Goal: Communication & Community: Answer question/provide support

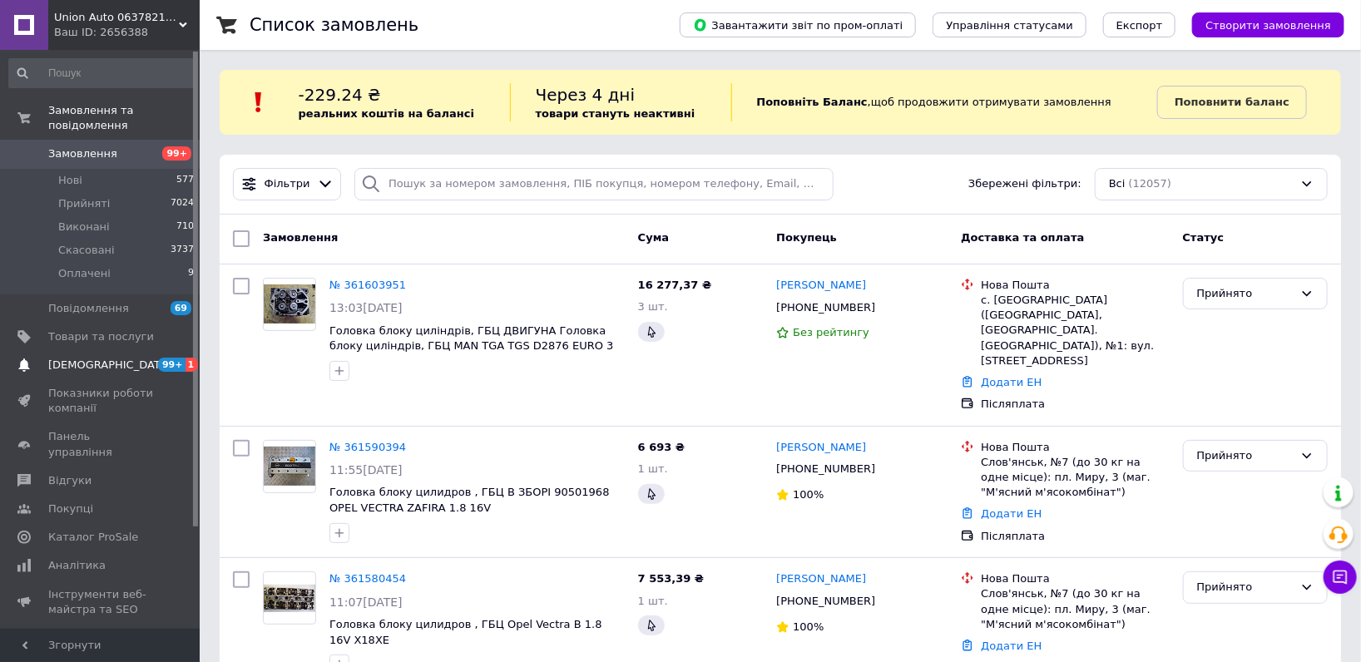
click at [132, 358] on span "[DEMOGRAPHIC_DATA]" at bounding box center [101, 365] width 106 height 15
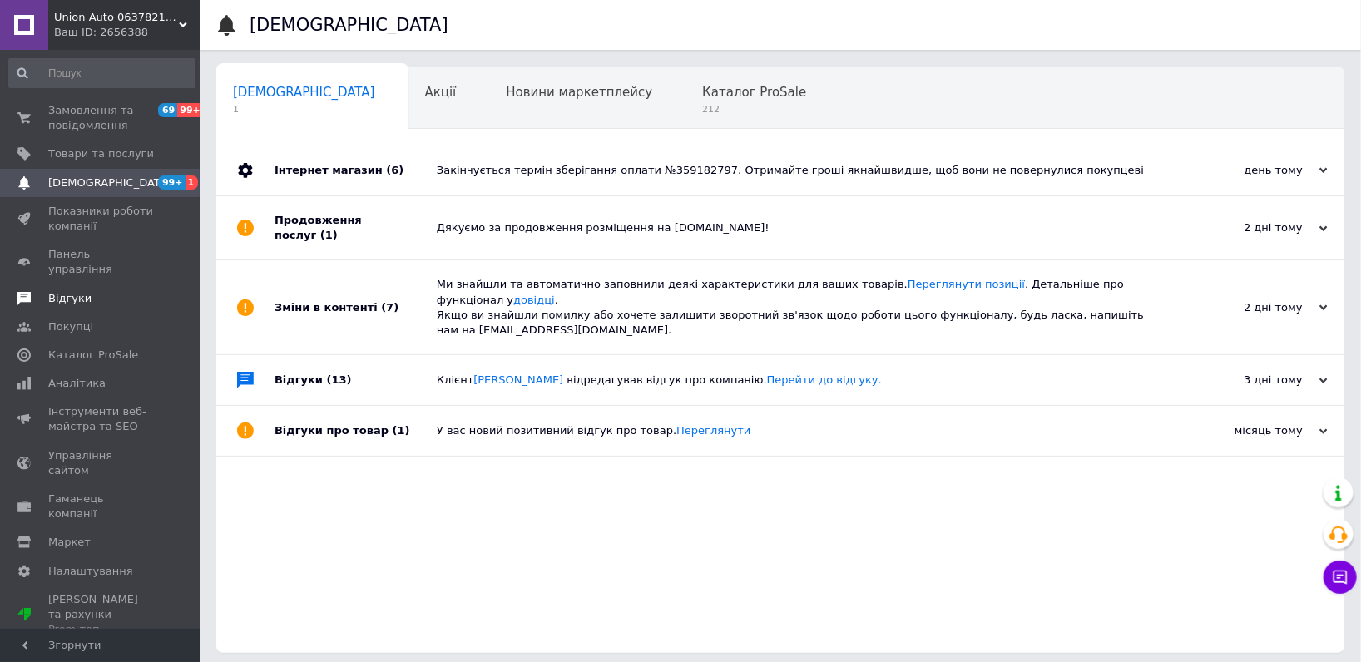
click at [112, 291] on span "Відгуки" at bounding box center [101, 298] width 106 height 15
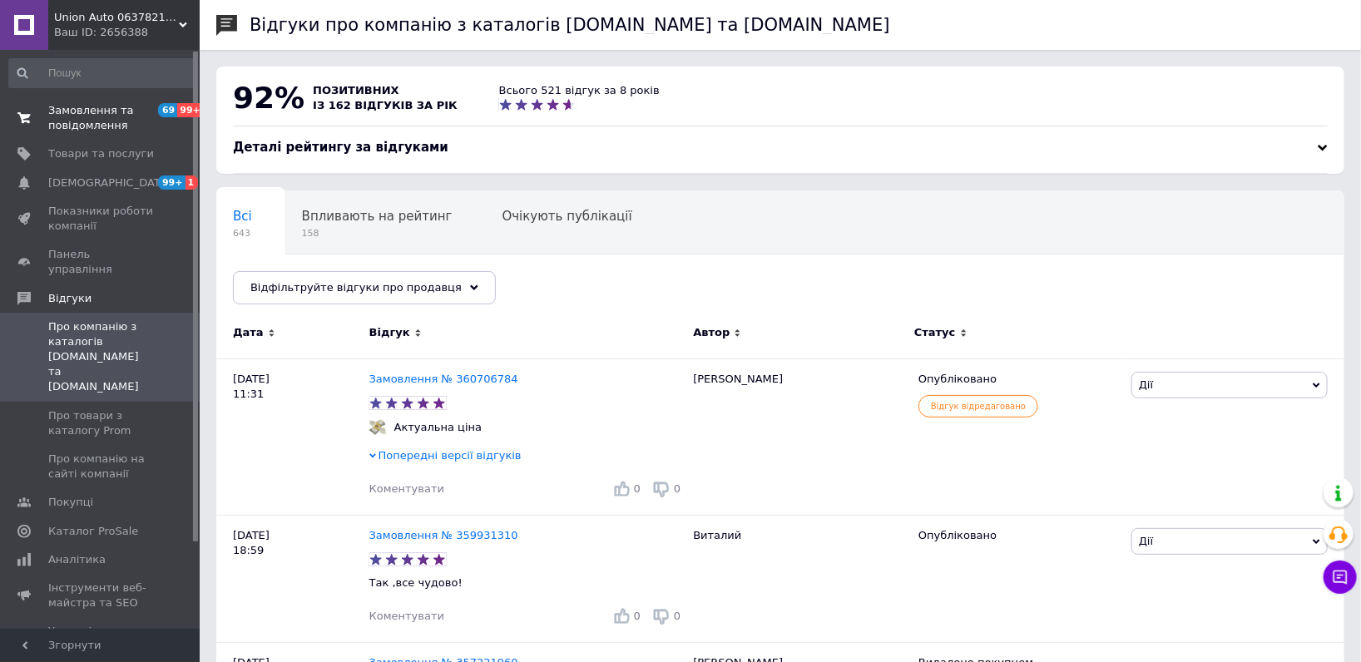
click at [108, 122] on span "Замовлення та повідомлення" at bounding box center [101, 118] width 106 height 30
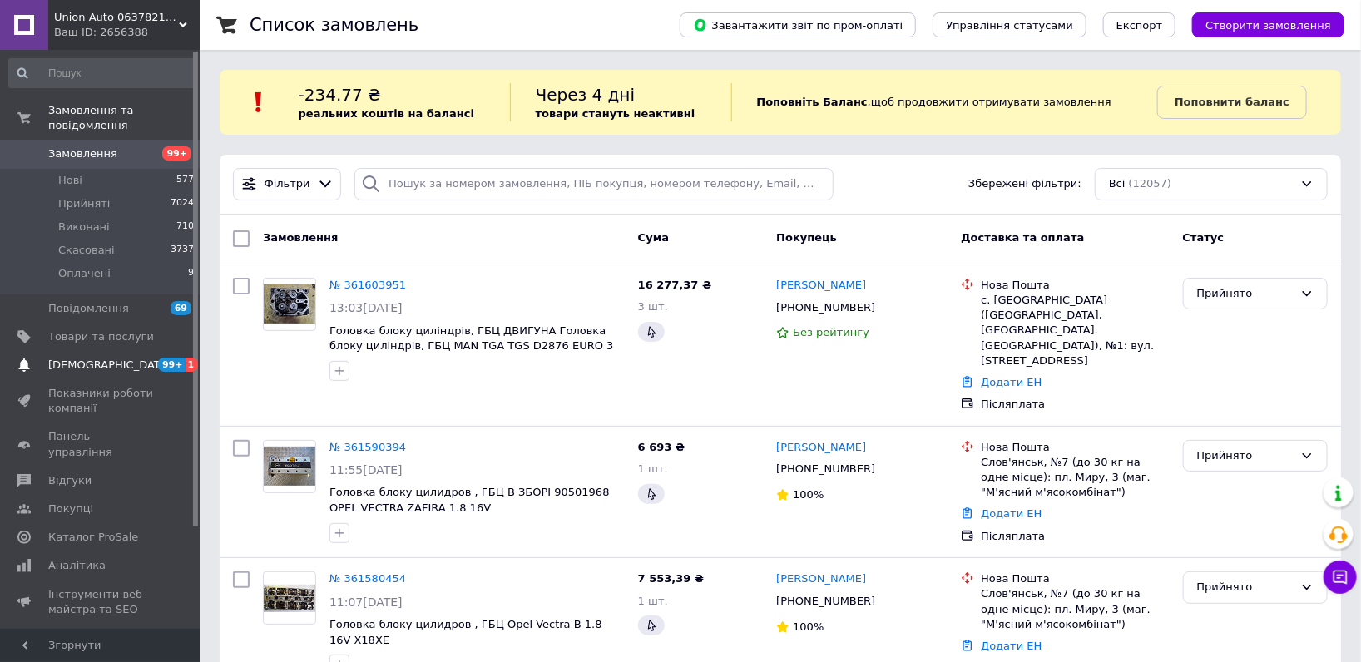
click at [68, 351] on link "Сповіщення 99+ 1" at bounding box center [102, 365] width 204 height 28
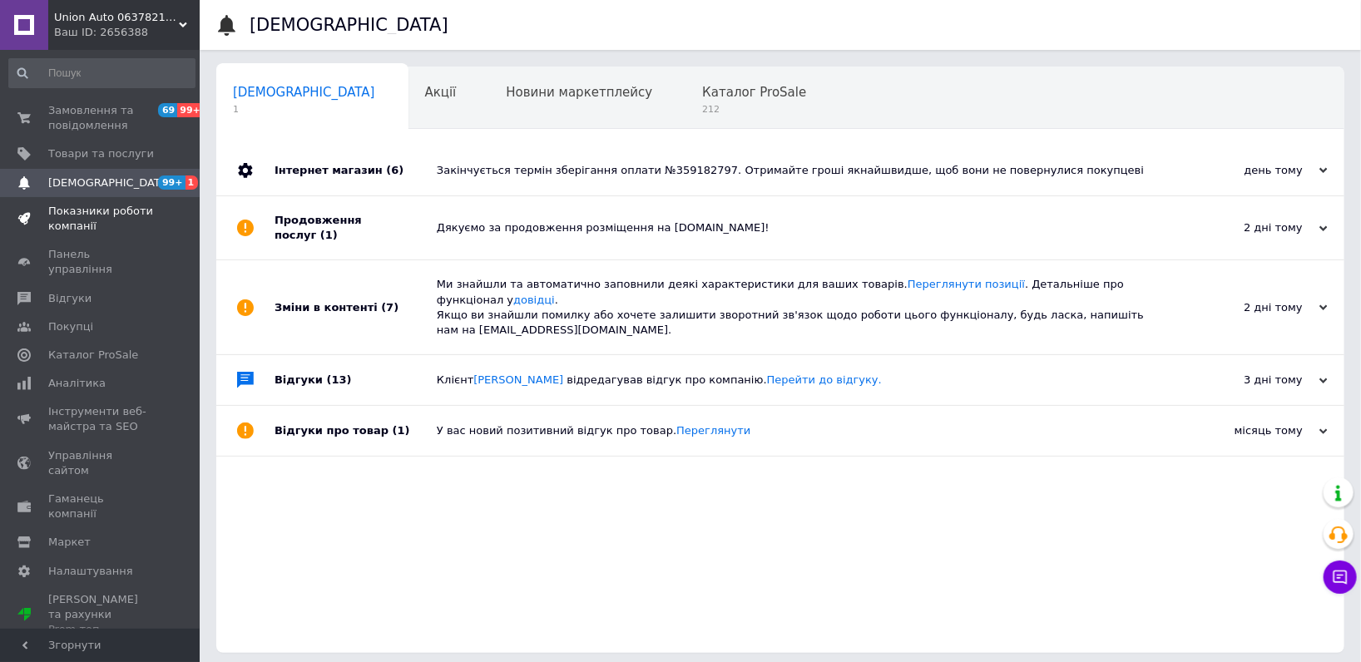
click at [114, 215] on span "Показники роботи компанії" at bounding box center [101, 219] width 106 height 30
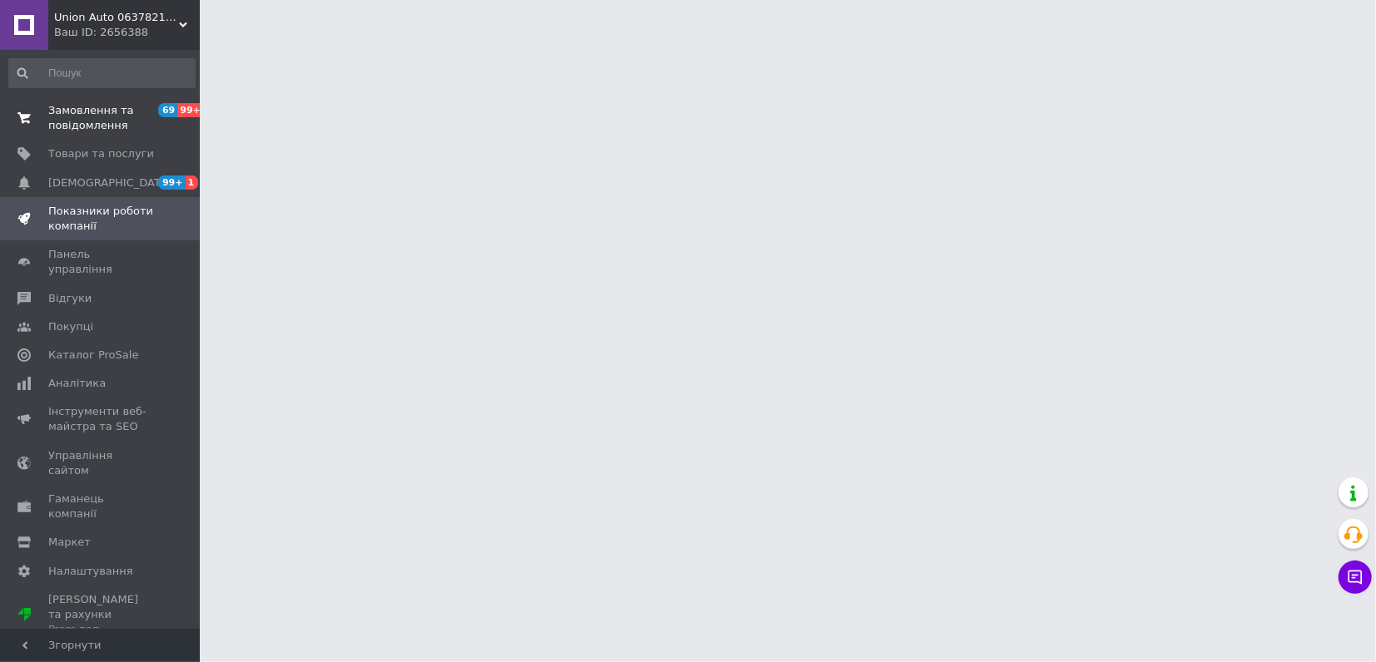
click at [121, 130] on span "Замовлення та повідомлення" at bounding box center [101, 118] width 106 height 30
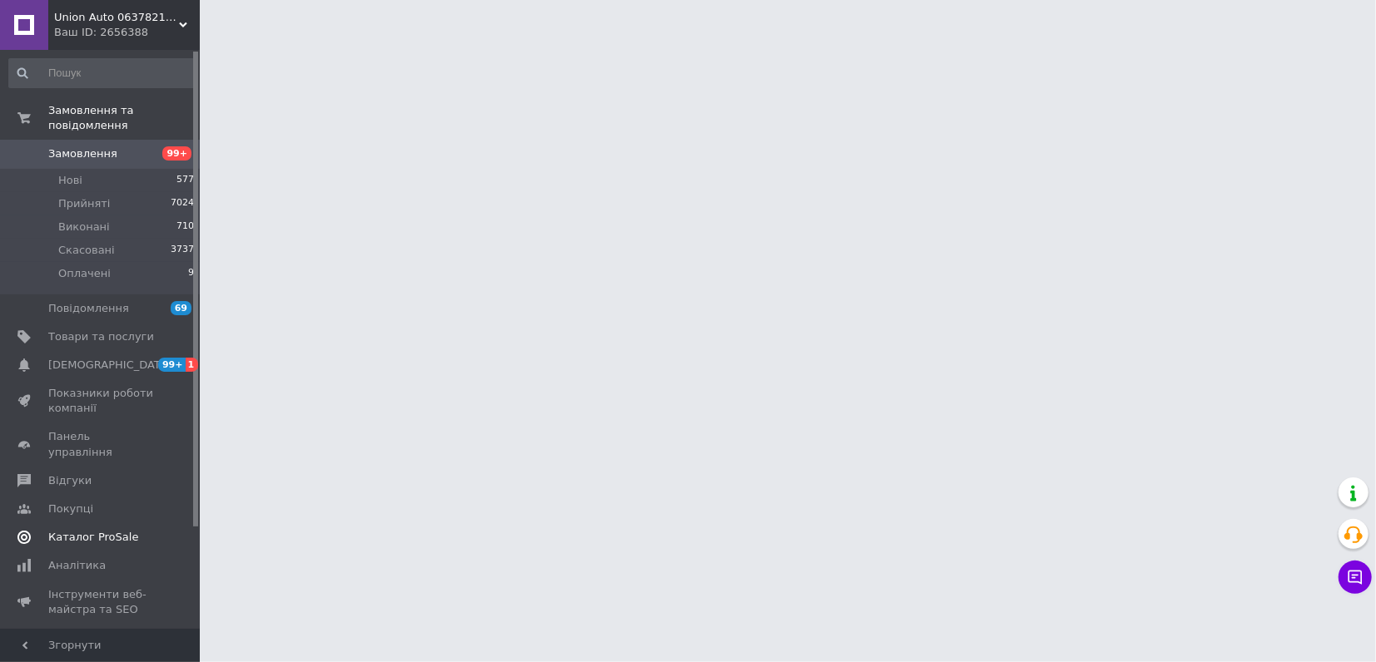
click at [117, 530] on span "Каталог ProSale" at bounding box center [93, 537] width 90 height 15
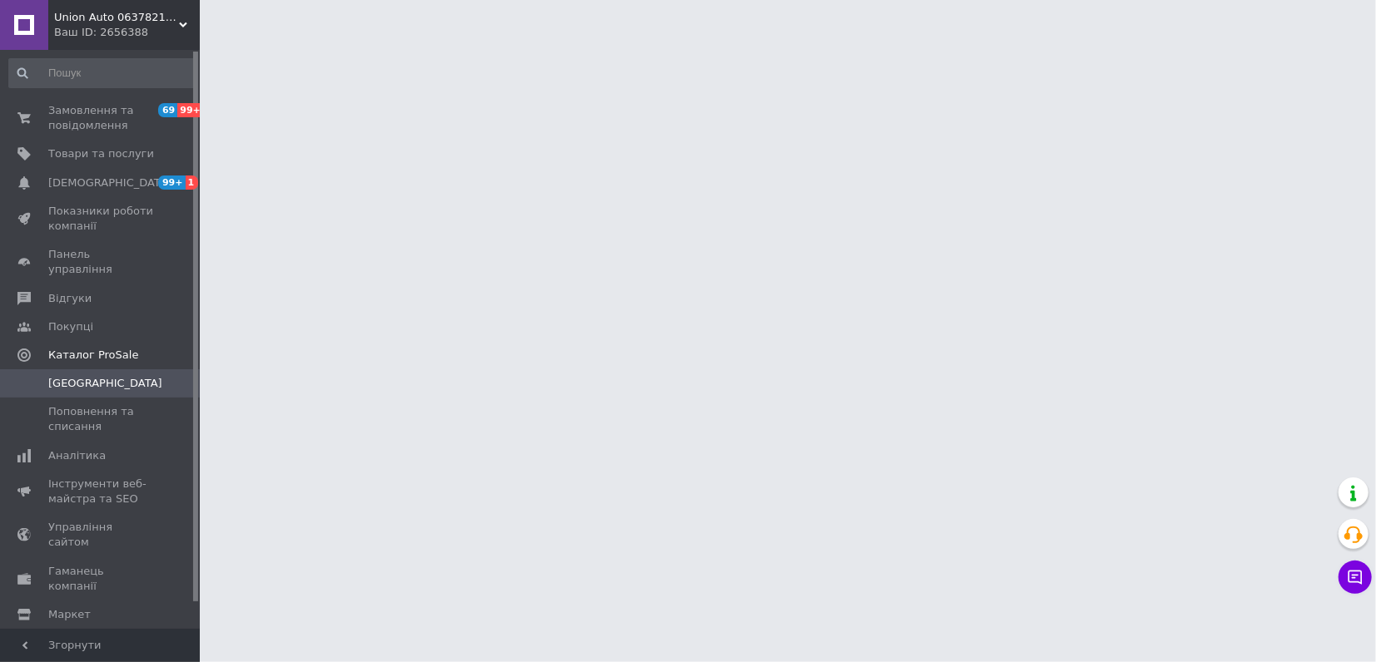
click at [150, 31] on div "Ваш ID: 2656388" at bounding box center [127, 32] width 146 height 15
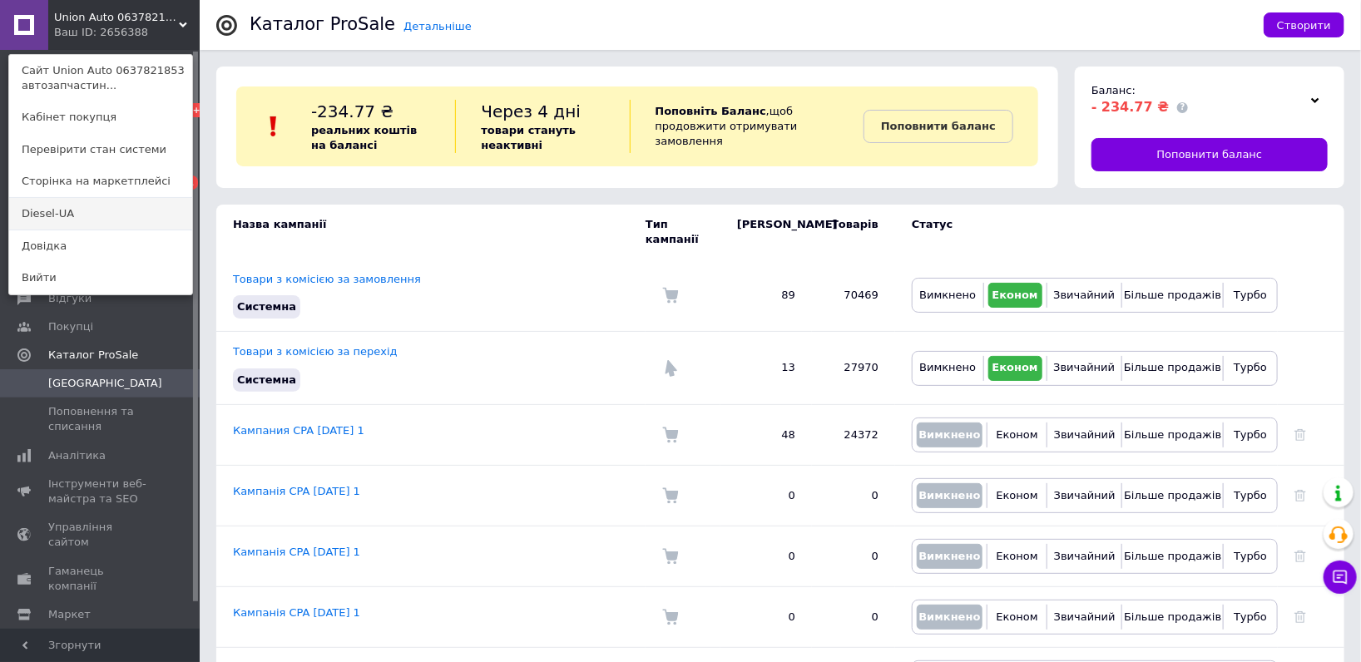
click at [104, 212] on link "Diesel-UA" at bounding box center [100, 214] width 183 height 32
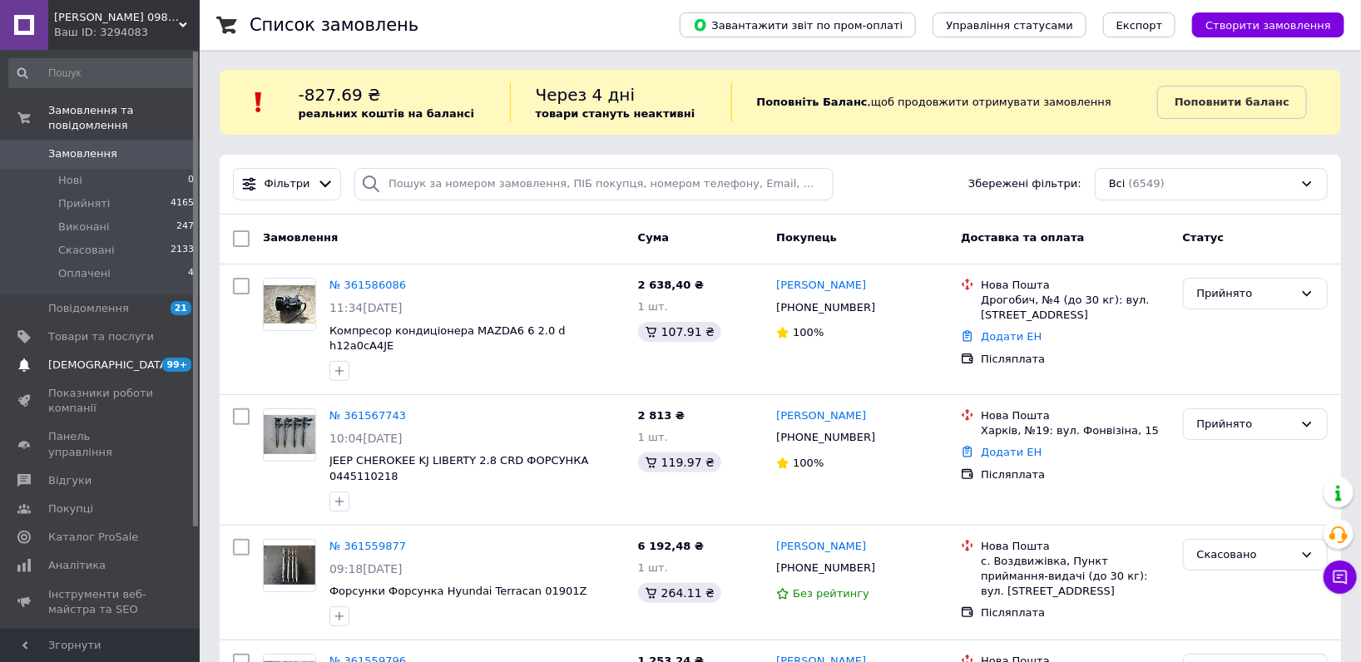
click at [136, 358] on span "[DEMOGRAPHIC_DATA]" at bounding box center [101, 365] width 106 height 15
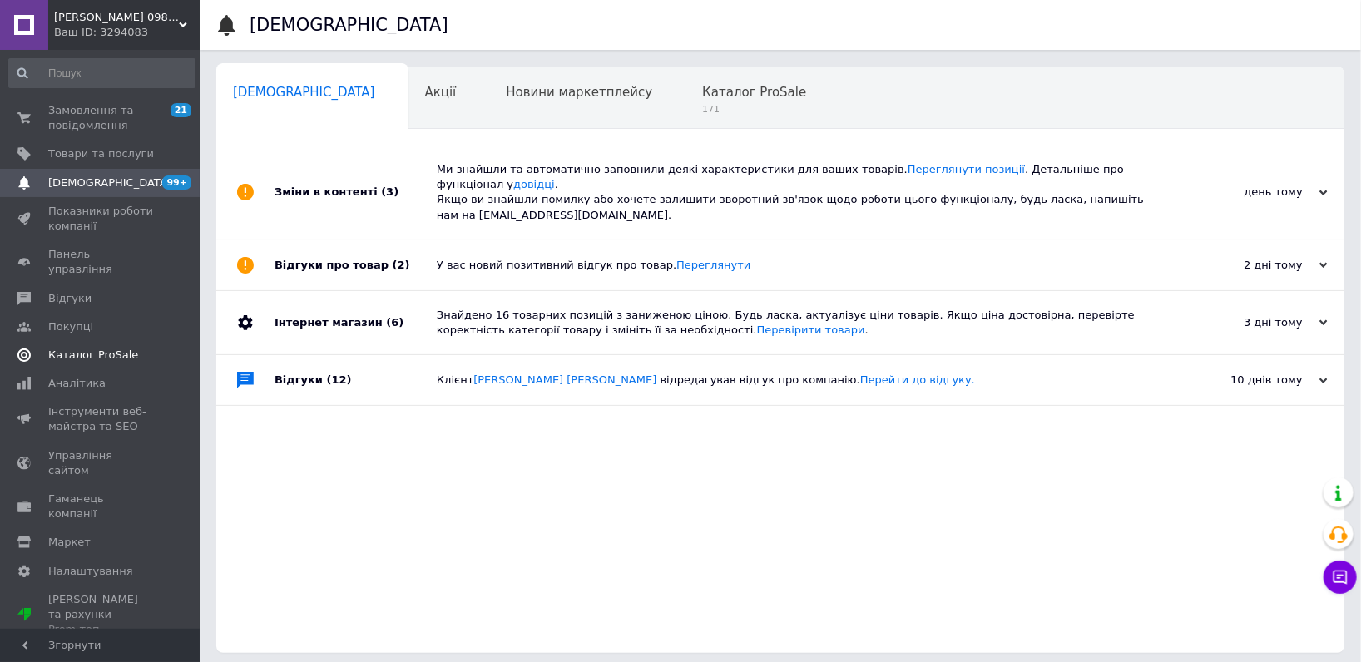
click at [93, 341] on link "Каталог ProSale" at bounding box center [102, 355] width 204 height 28
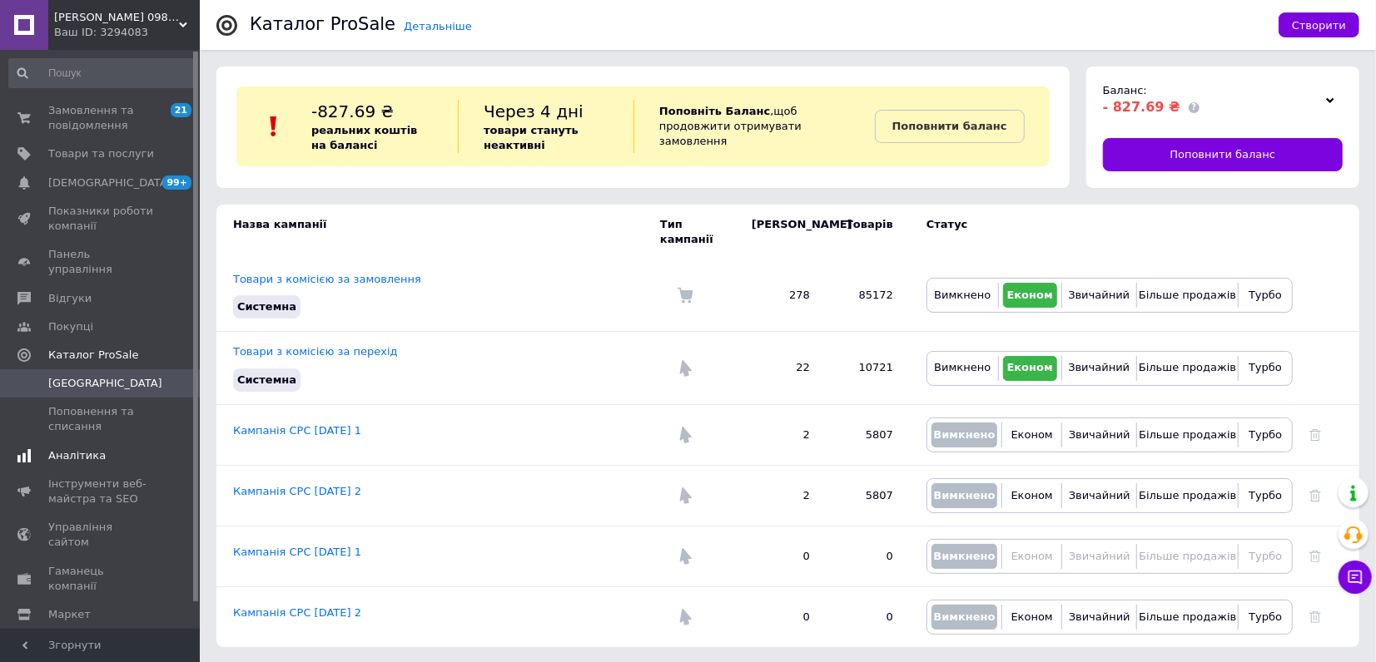
click at [79, 449] on span "Аналітика" at bounding box center [76, 456] width 57 height 15
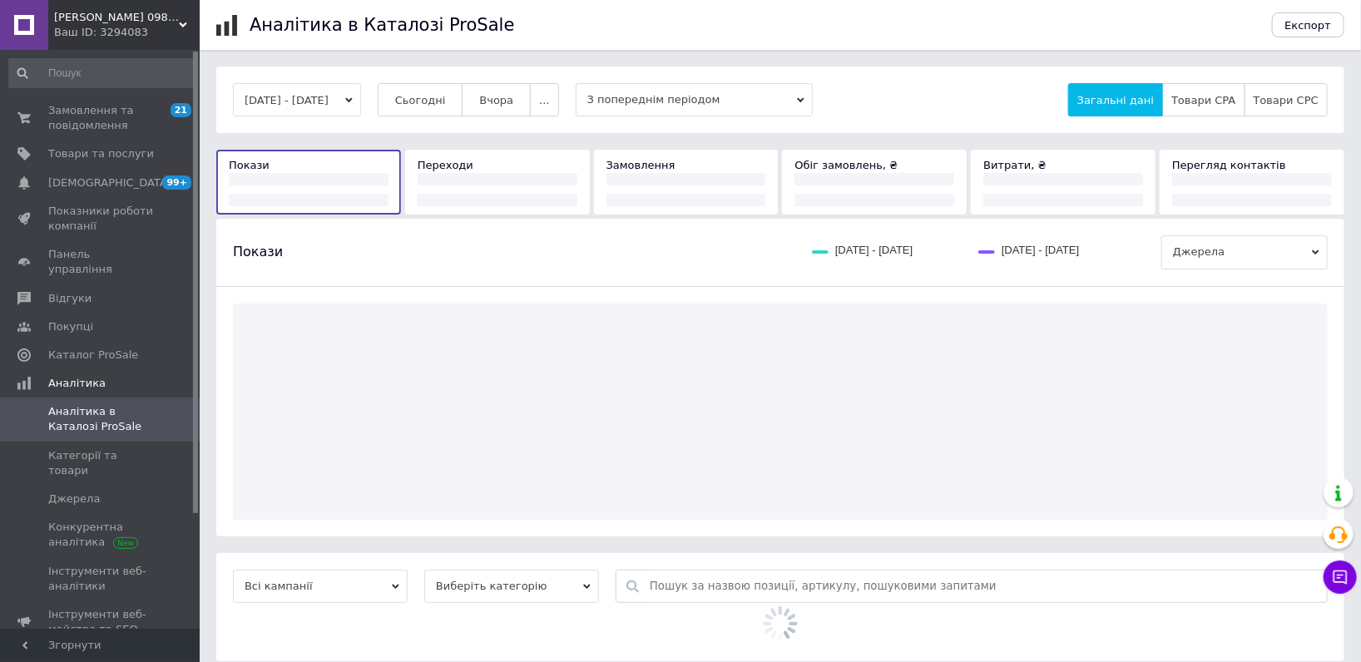
click at [499, 97] on button "Вчора" at bounding box center [496, 99] width 69 height 33
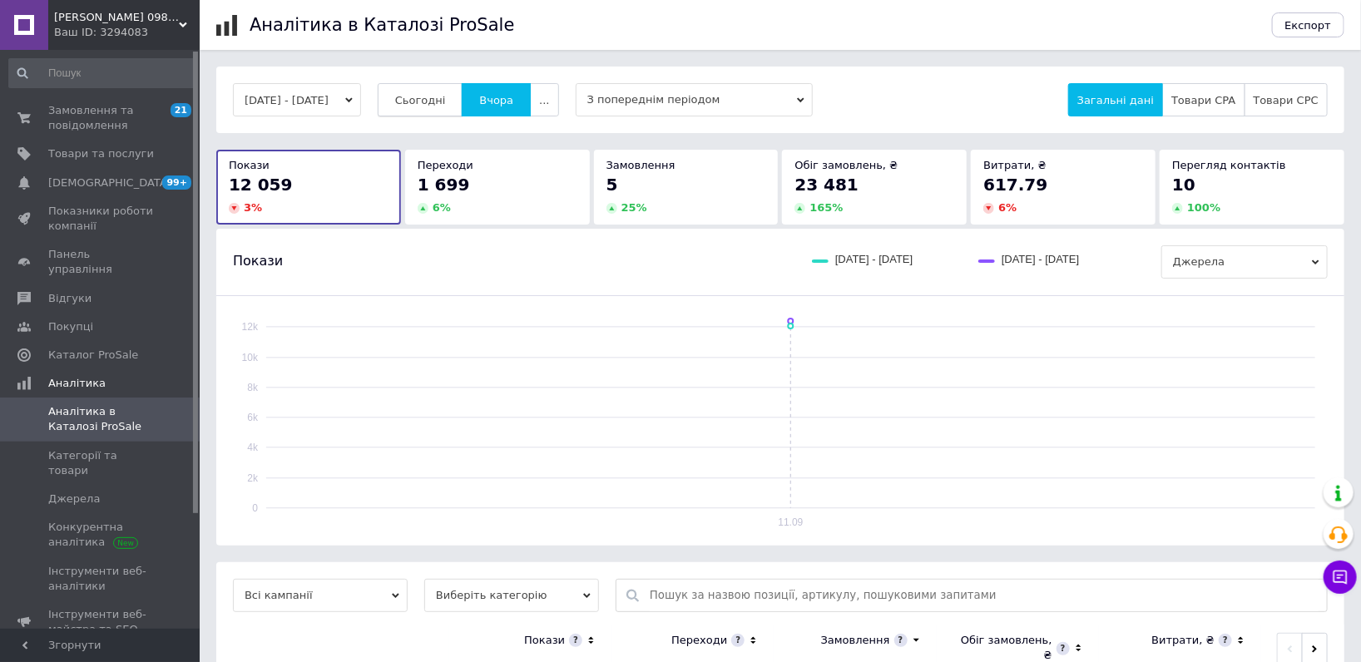
click at [440, 99] on span "Сьогодні" at bounding box center [420, 100] width 51 height 12
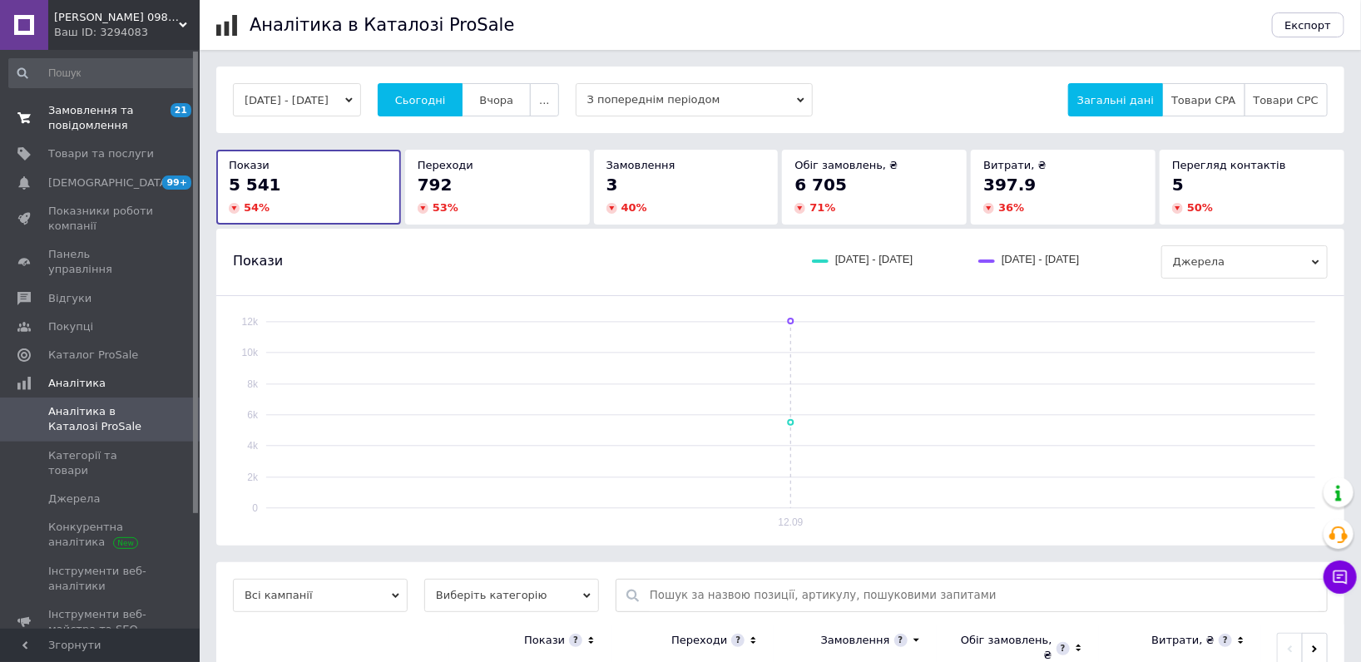
click at [127, 136] on link "Замовлення та повідомлення 21 0" at bounding box center [102, 118] width 204 height 43
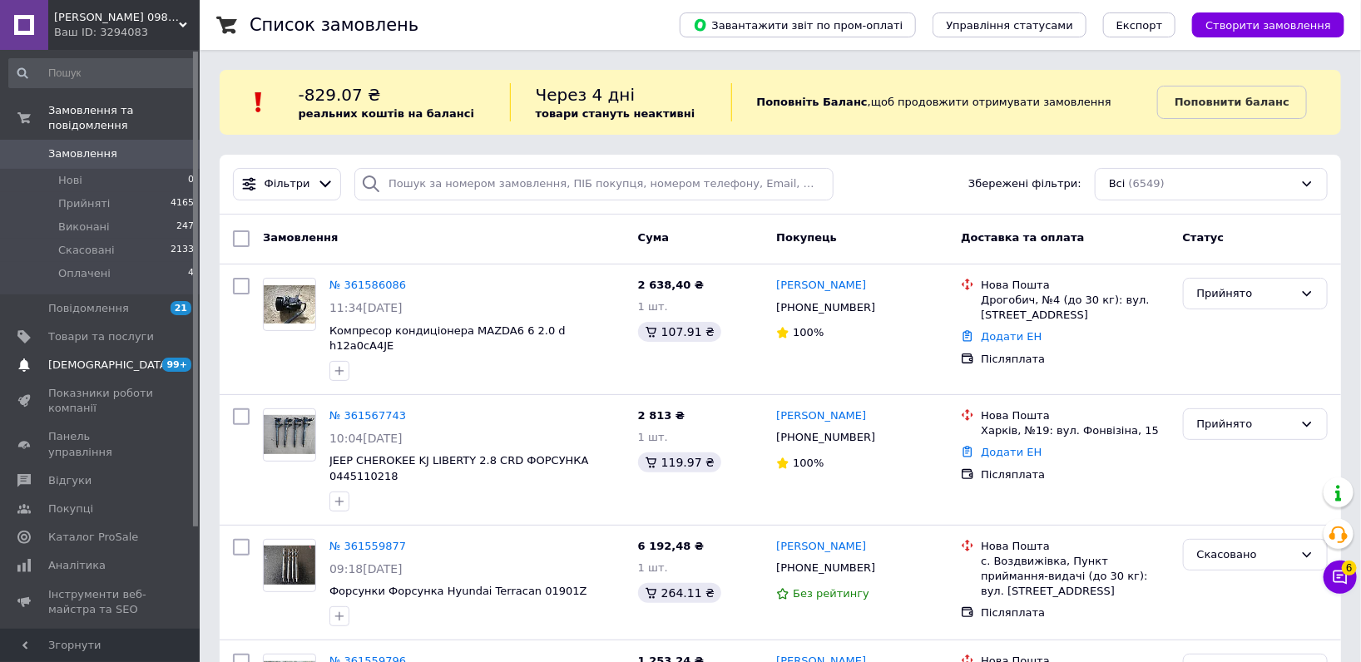
click at [126, 358] on span "[DEMOGRAPHIC_DATA]" at bounding box center [101, 365] width 106 height 15
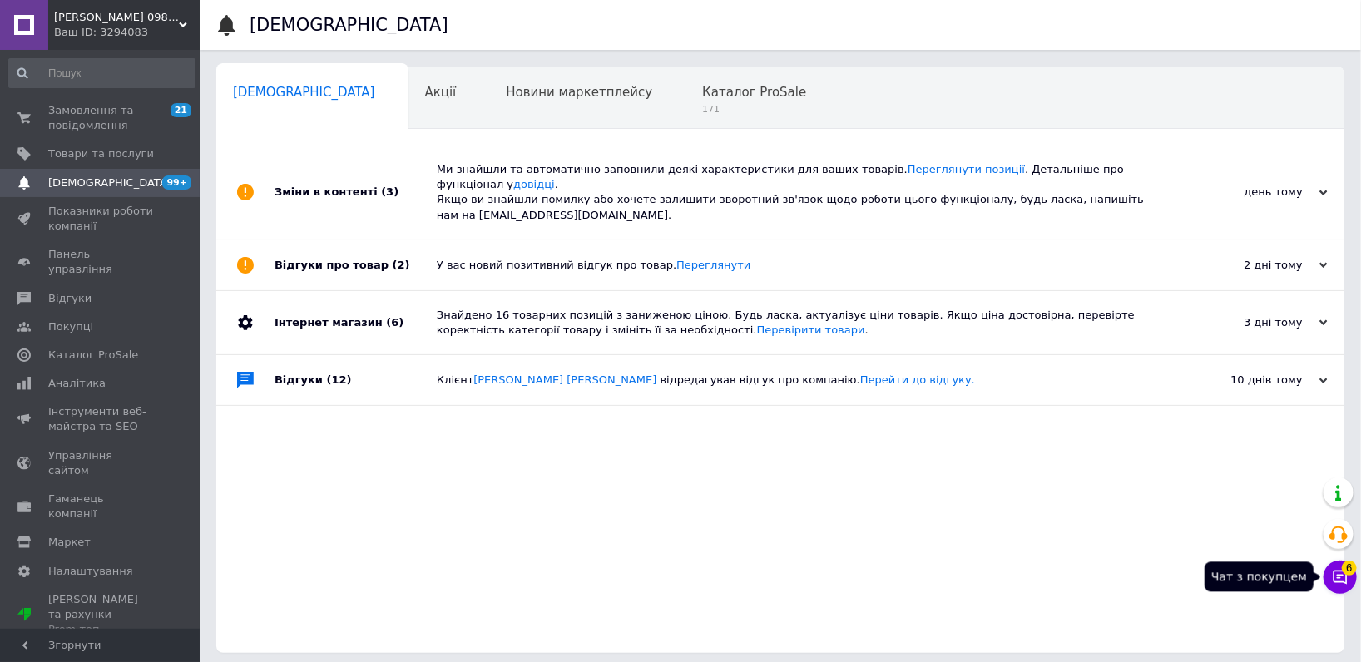
click at [1346, 585] on icon at bounding box center [1340, 577] width 17 height 17
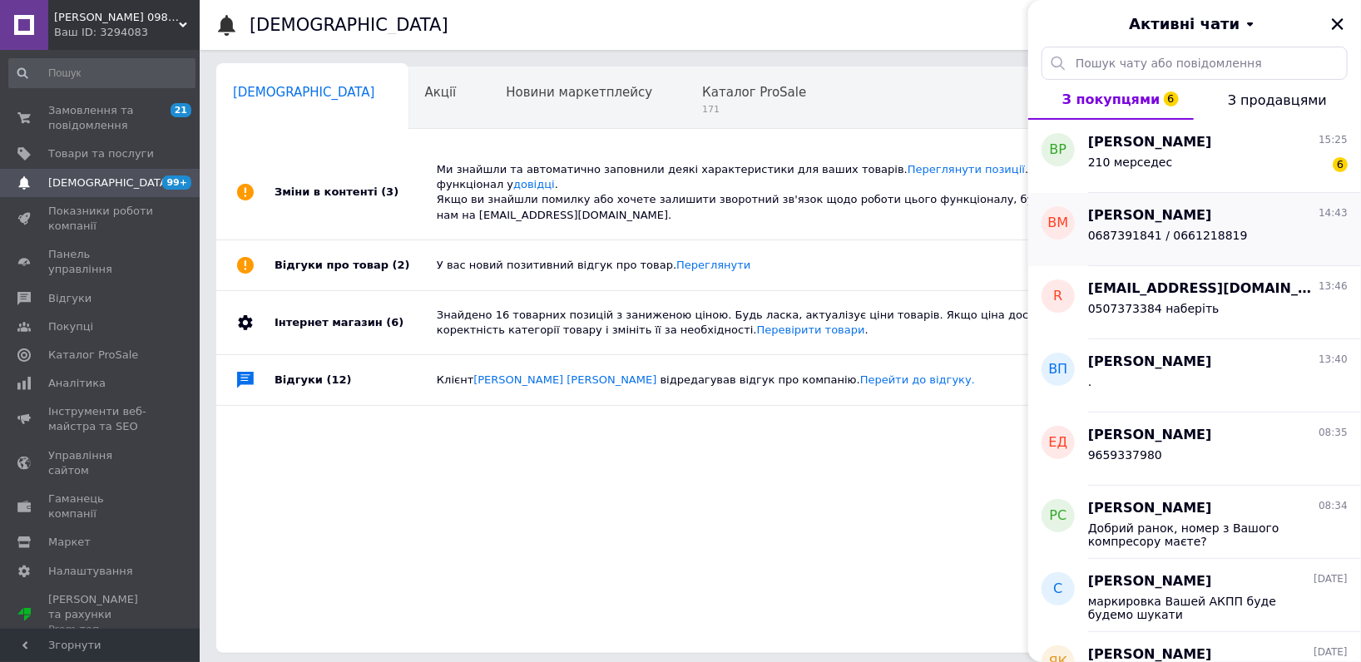
click at [1273, 227] on div "0687391841 / 0661218819" at bounding box center [1218, 239] width 260 height 27
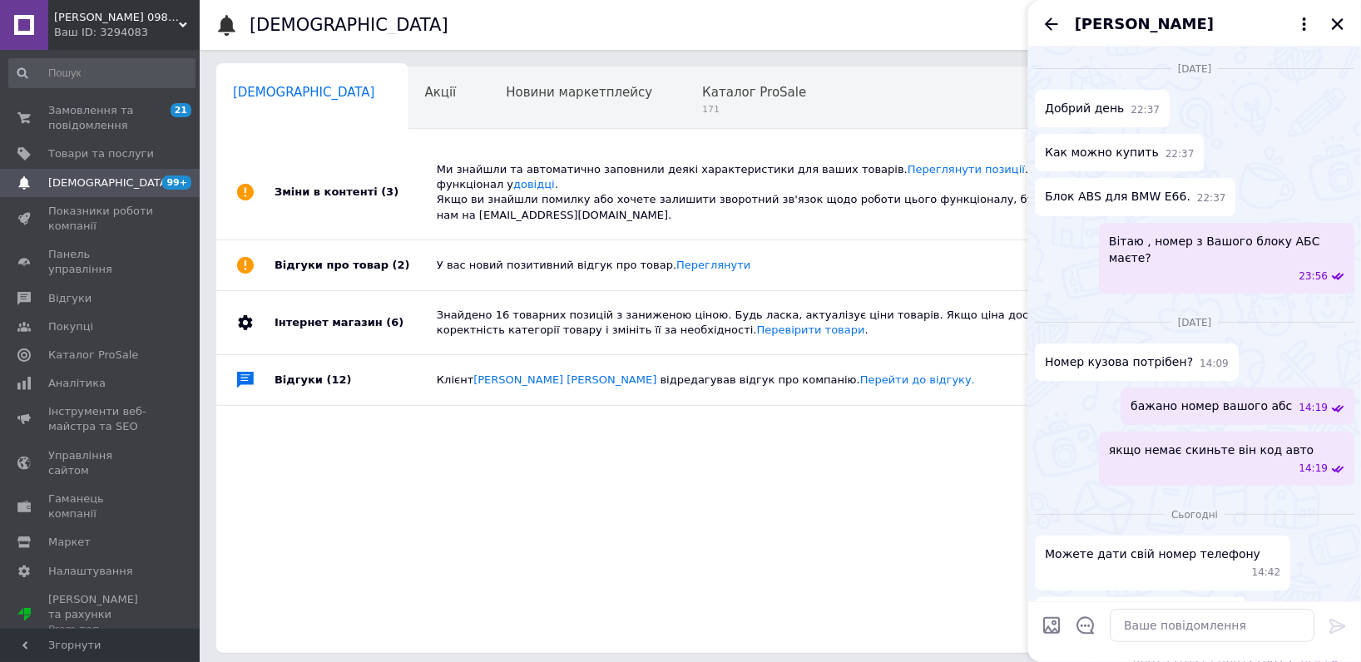
scroll to position [33, 0]
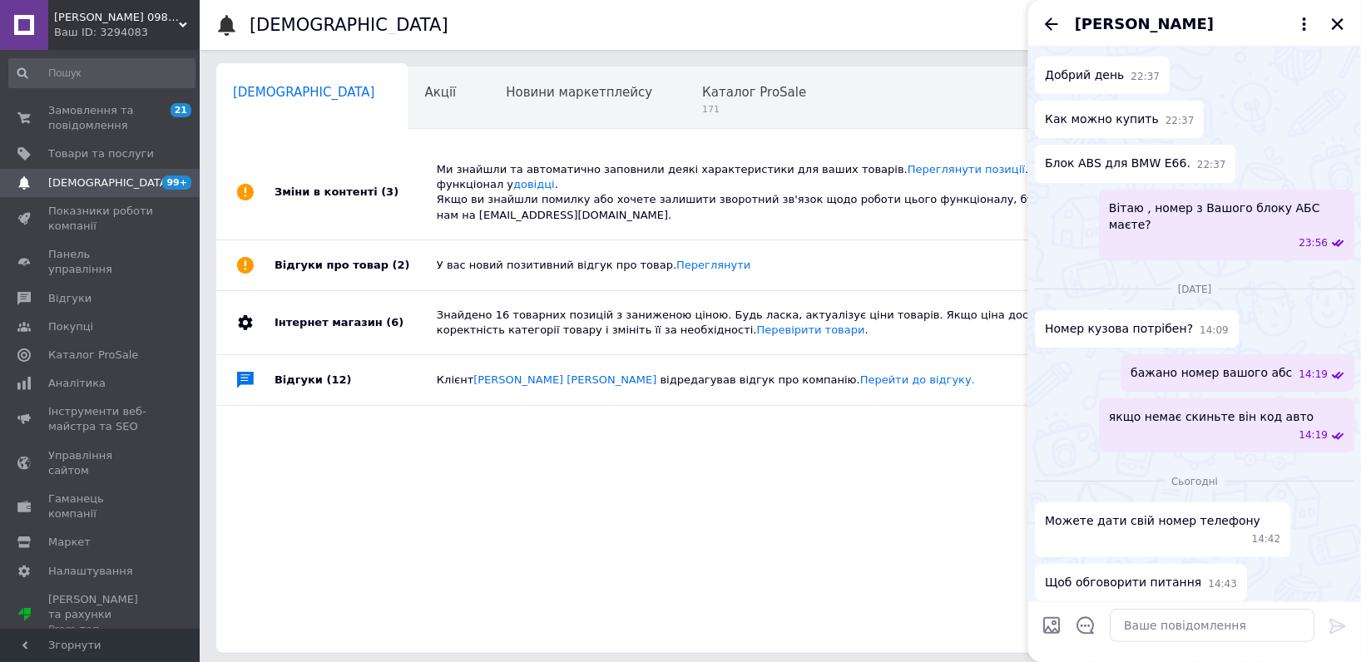
click at [1110, 22] on span "Влад Мельничук" at bounding box center [1144, 24] width 139 height 22
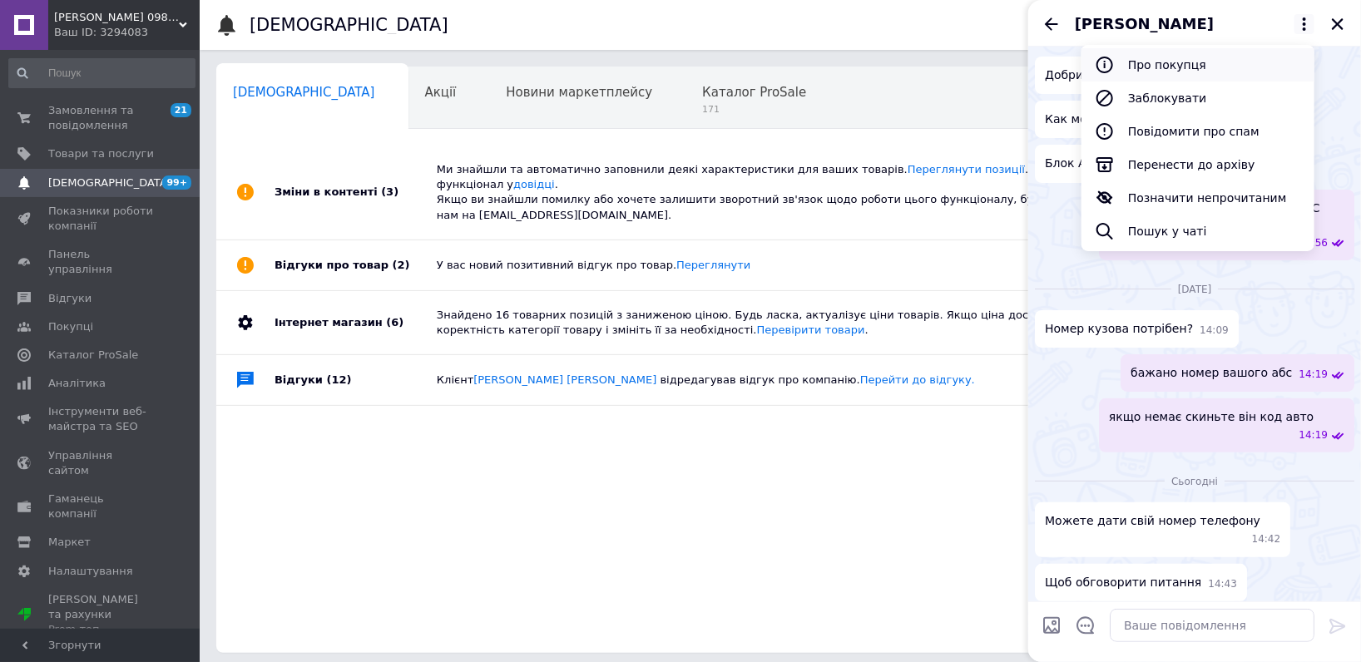
click at [1145, 60] on button "Про покупця" at bounding box center [1198, 64] width 233 height 33
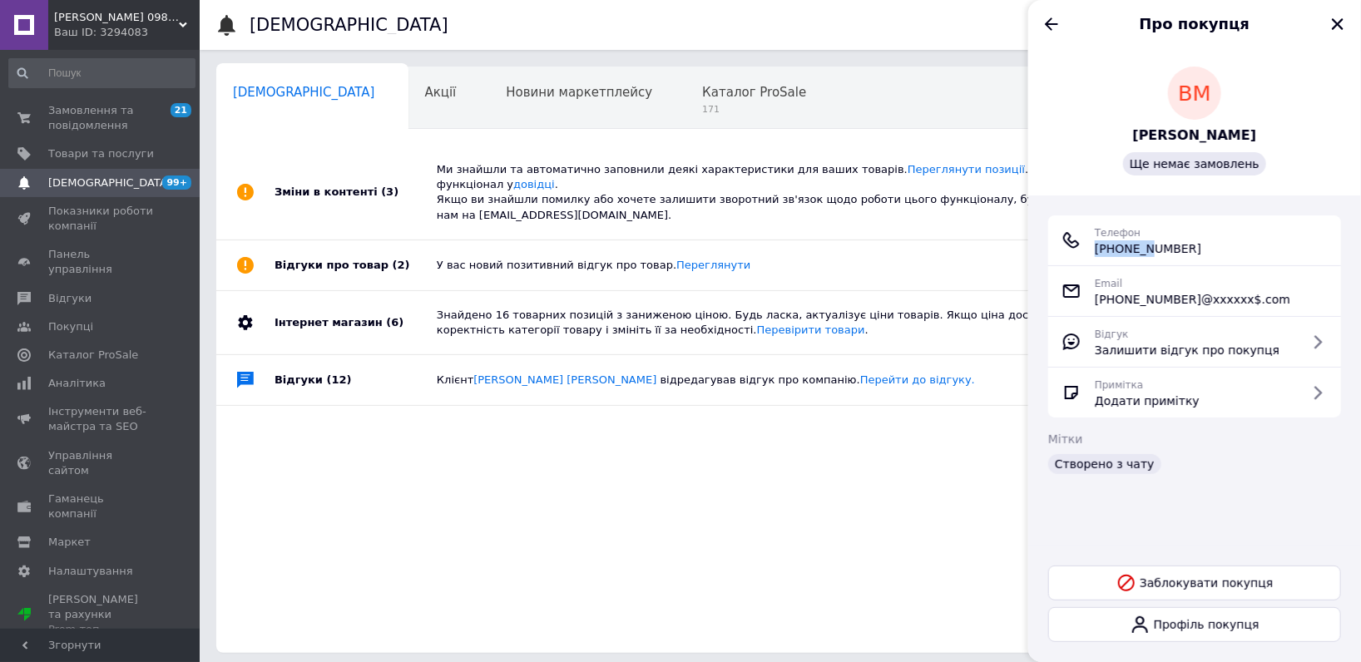
drag, startPoint x: 1210, startPoint y: 233, endPoint x: 1142, endPoint y: 250, distance: 70.2
click at [1142, 250] on div "Телефон +380 (50) 100-12-26" at bounding box center [1195, 240] width 266 height 33
click at [1118, 245] on span "+380 (50) 100-12-26" at bounding box center [1148, 248] width 107 height 17
click at [1116, 250] on span "+380 (50) 100-12-26" at bounding box center [1148, 248] width 107 height 17
drag, startPoint x: 1211, startPoint y: 242, endPoint x: 1117, endPoint y: 250, distance: 94.4
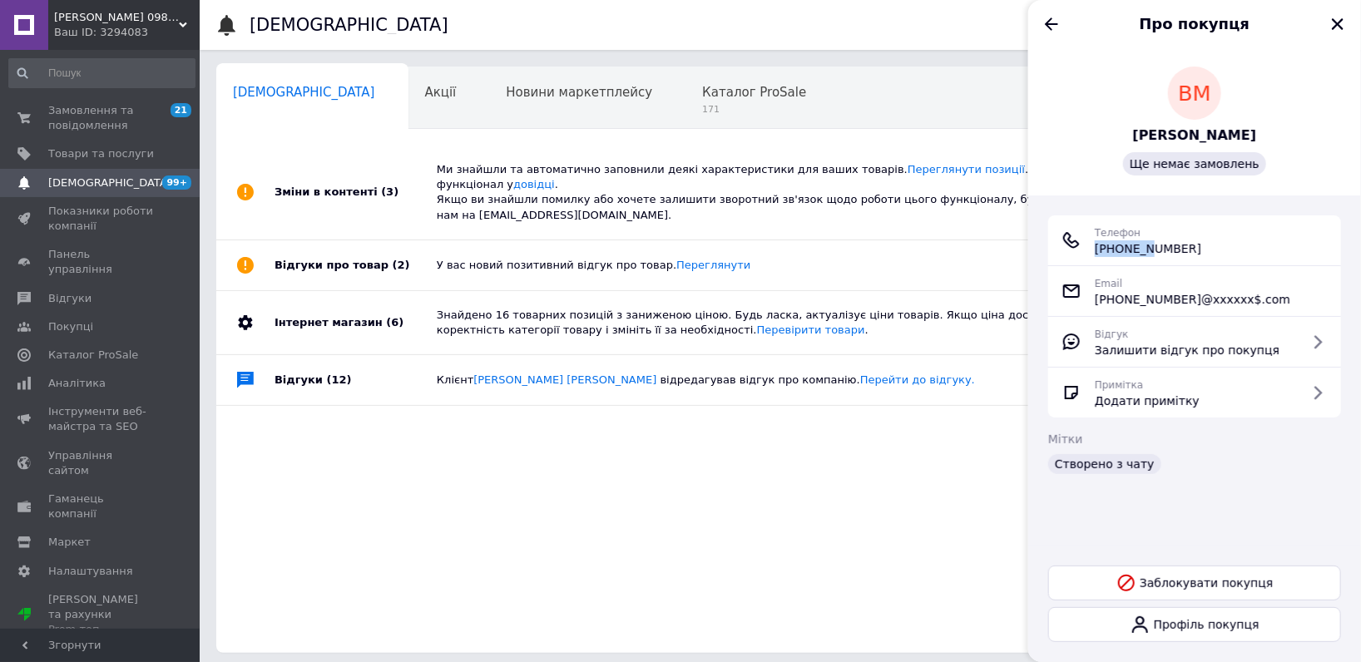
click at [1117, 250] on div "Телефон +380 (50) 100-12-26" at bounding box center [1195, 240] width 266 height 33
copy span "0 (50) 100-12-26"
click at [1059, 19] on icon "Назад" at bounding box center [1052, 24] width 20 height 20
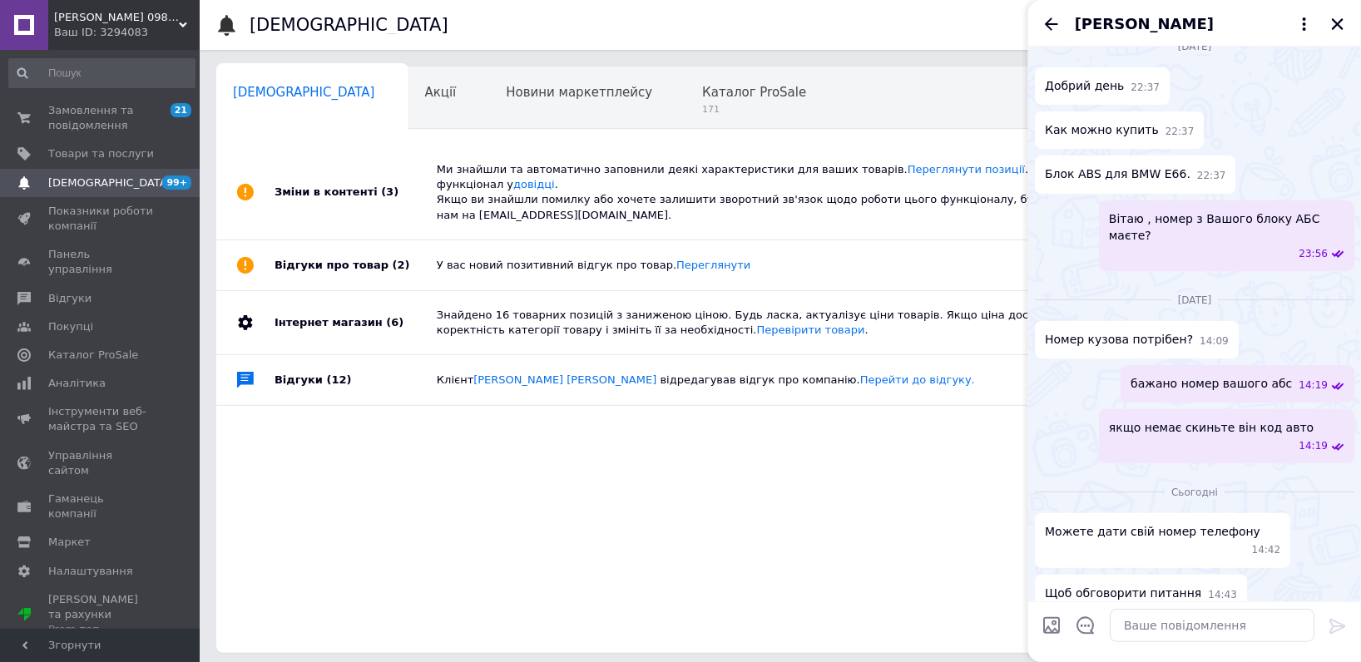
scroll to position [0, 0]
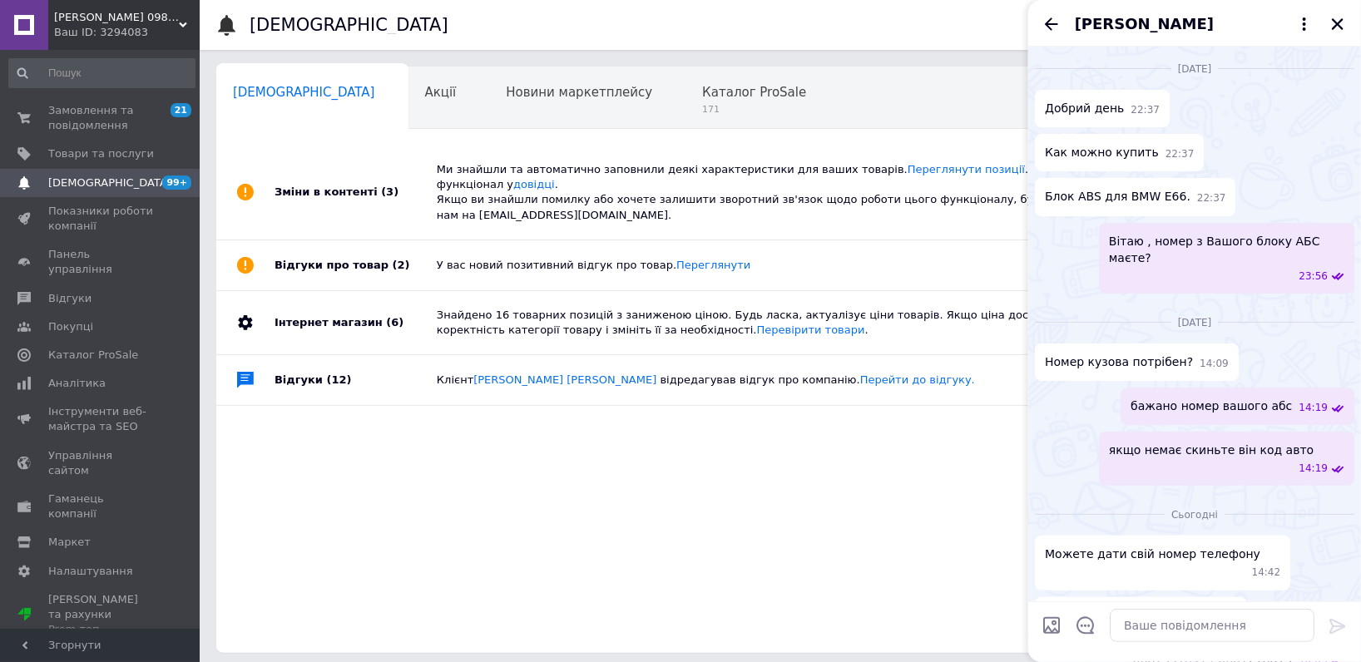
click at [1046, 17] on icon "Назад" at bounding box center [1052, 24] width 20 height 20
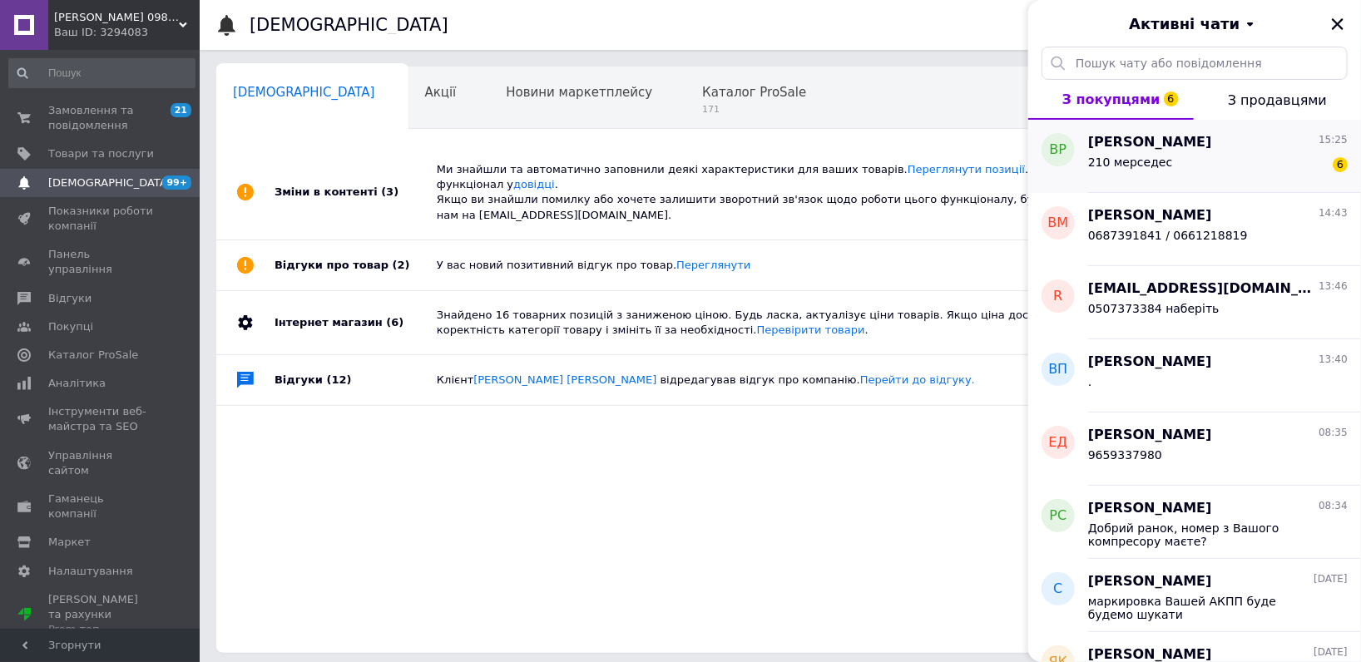
click at [1138, 160] on span "210 мерседес" at bounding box center [1130, 162] width 85 height 13
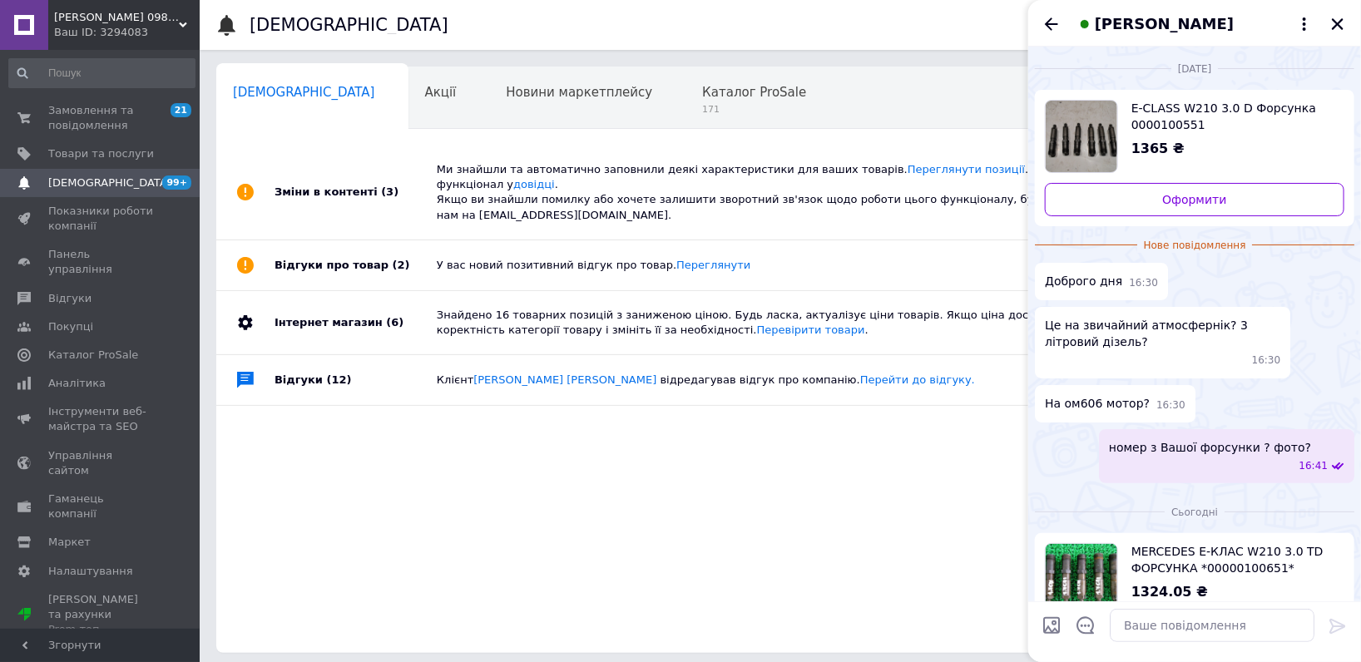
scroll to position [488, 0]
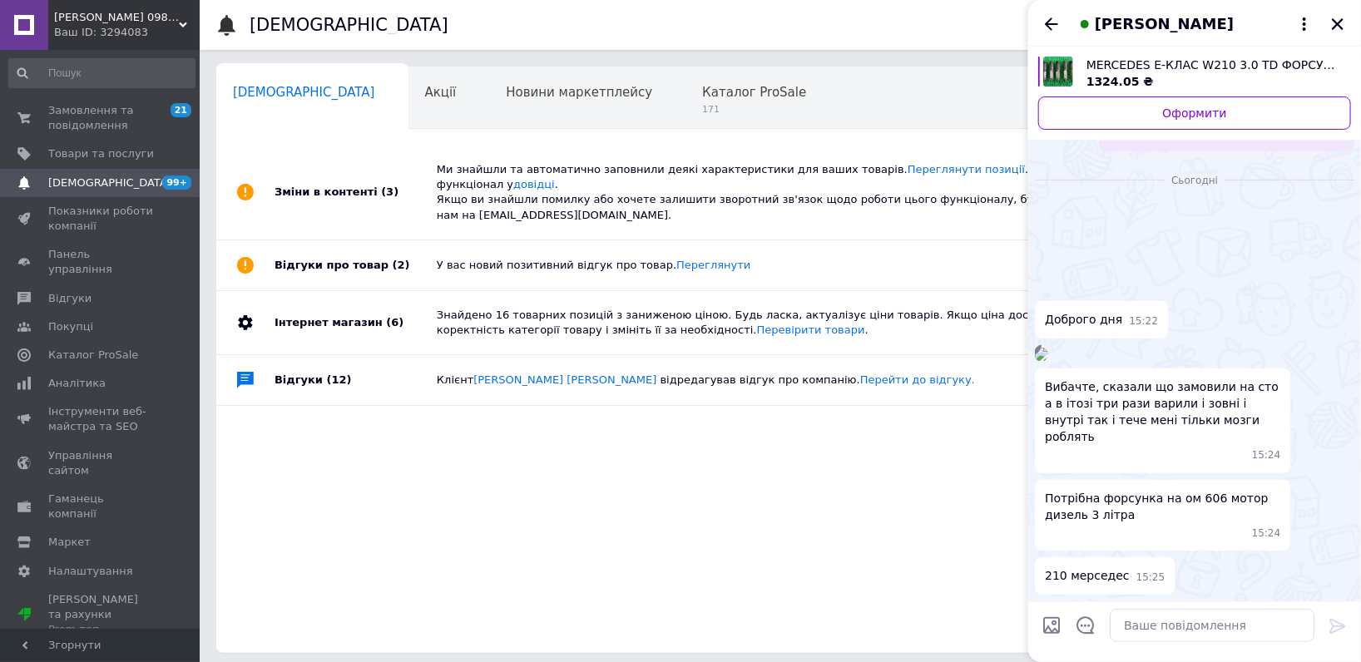
click at [1048, 348] on img at bounding box center [1041, 354] width 13 height 13
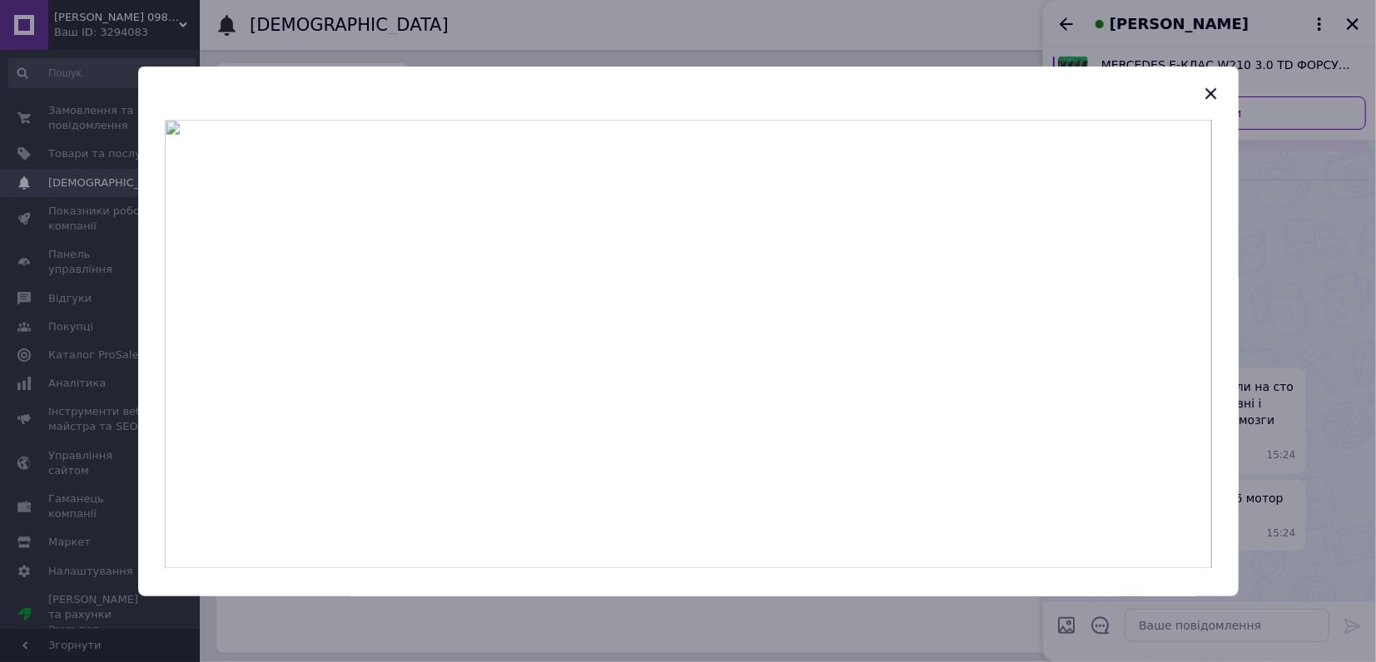
click at [1312, 265] on div at bounding box center [688, 331] width 1376 height 662
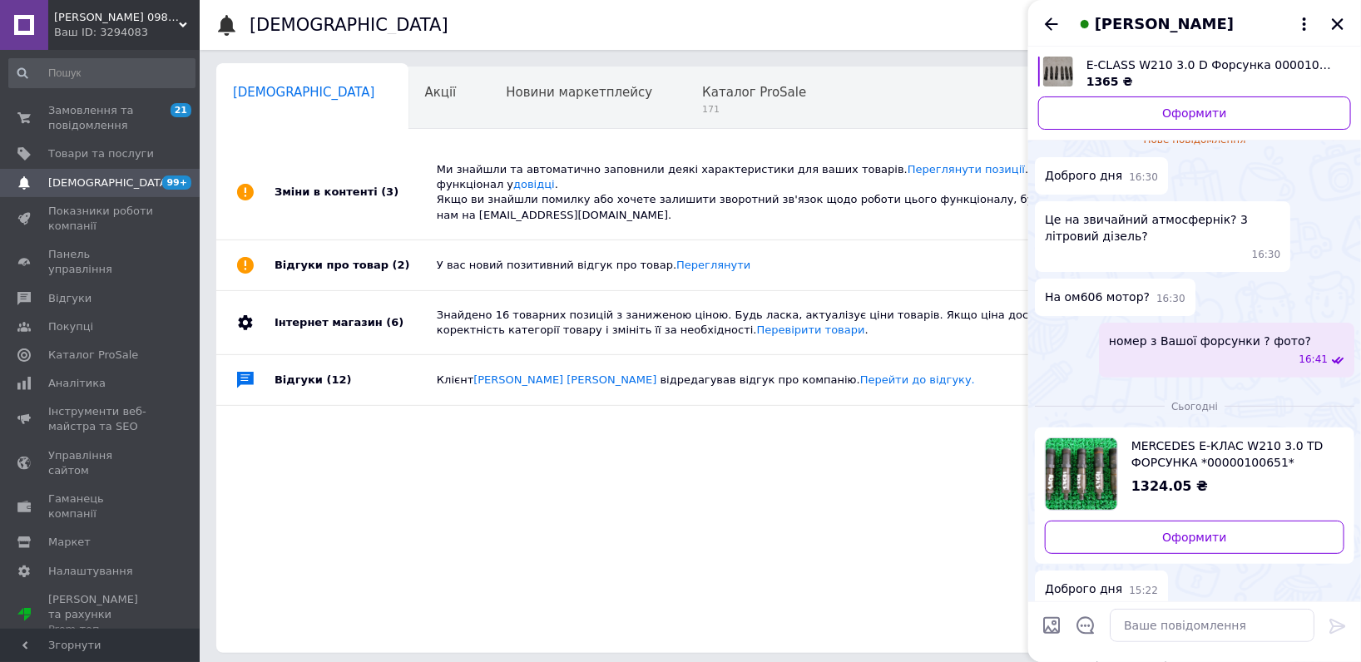
scroll to position [27, 0]
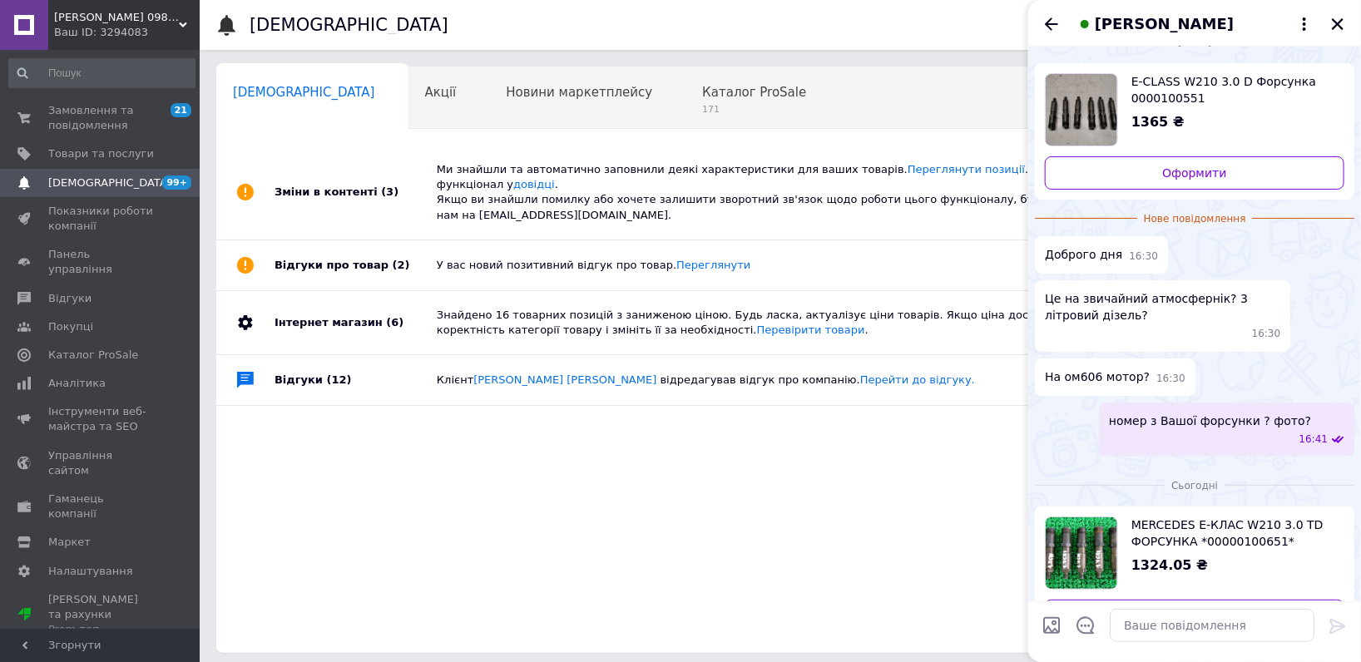
click at [1165, 416] on span "номер з Вашої форсунки ? фото?" at bounding box center [1210, 421] width 202 height 17
drag, startPoint x: 1263, startPoint y: 419, endPoint x: 1076, endPoint y: 426, distance: 187.3
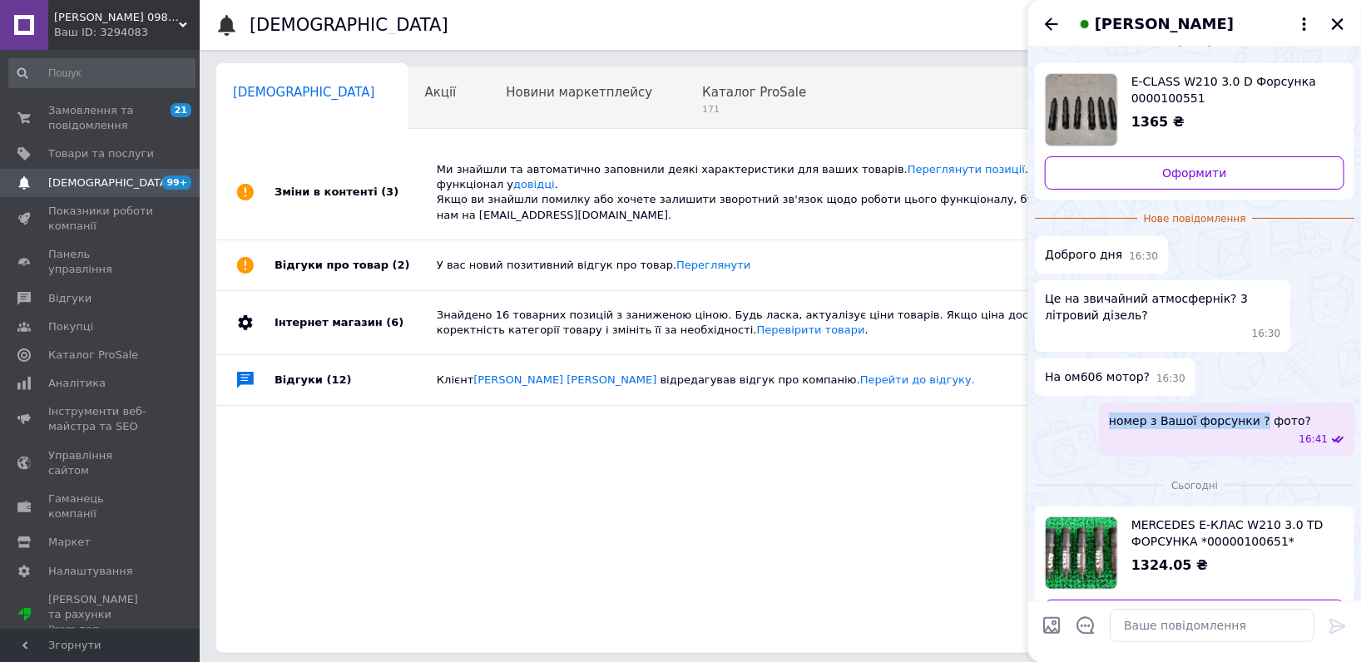
click at [1076, 426] on div "номер з Вашої форсунки ? фото? 16:41" at bounding box center [1195, 430] width 320 height 54
copy span "номер з Вашої форсунки ?"
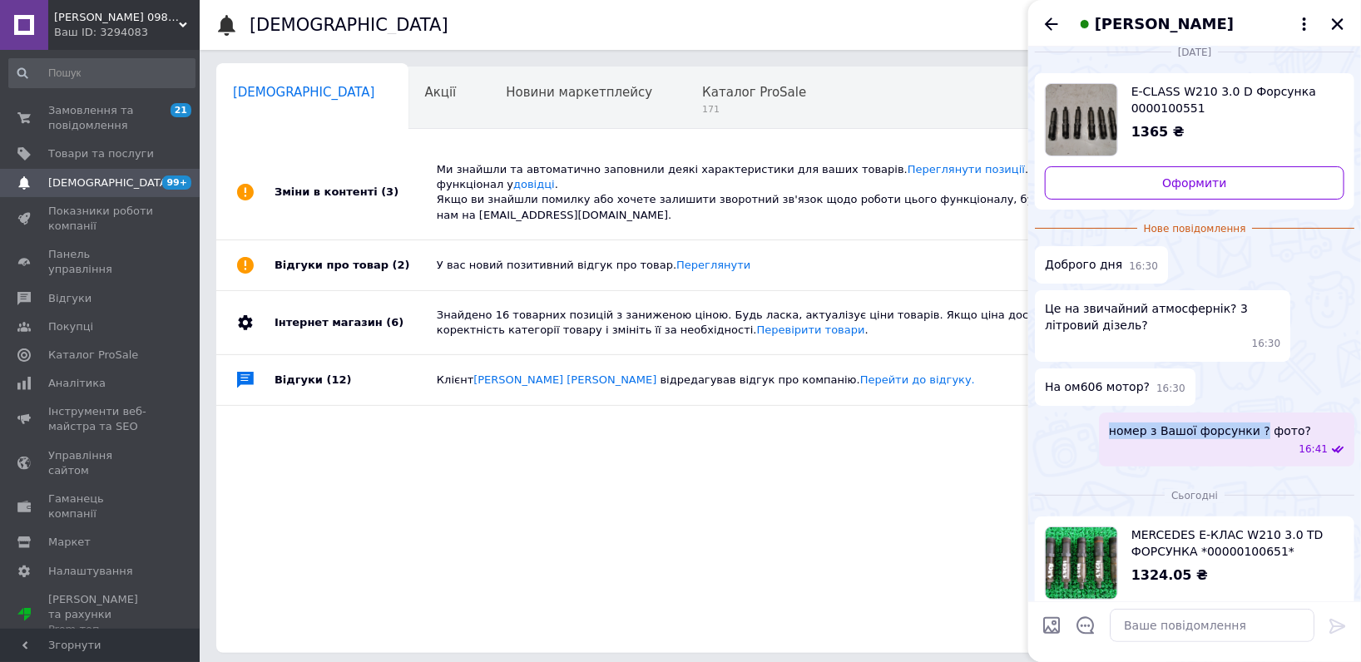
scroll to position [0, 0]
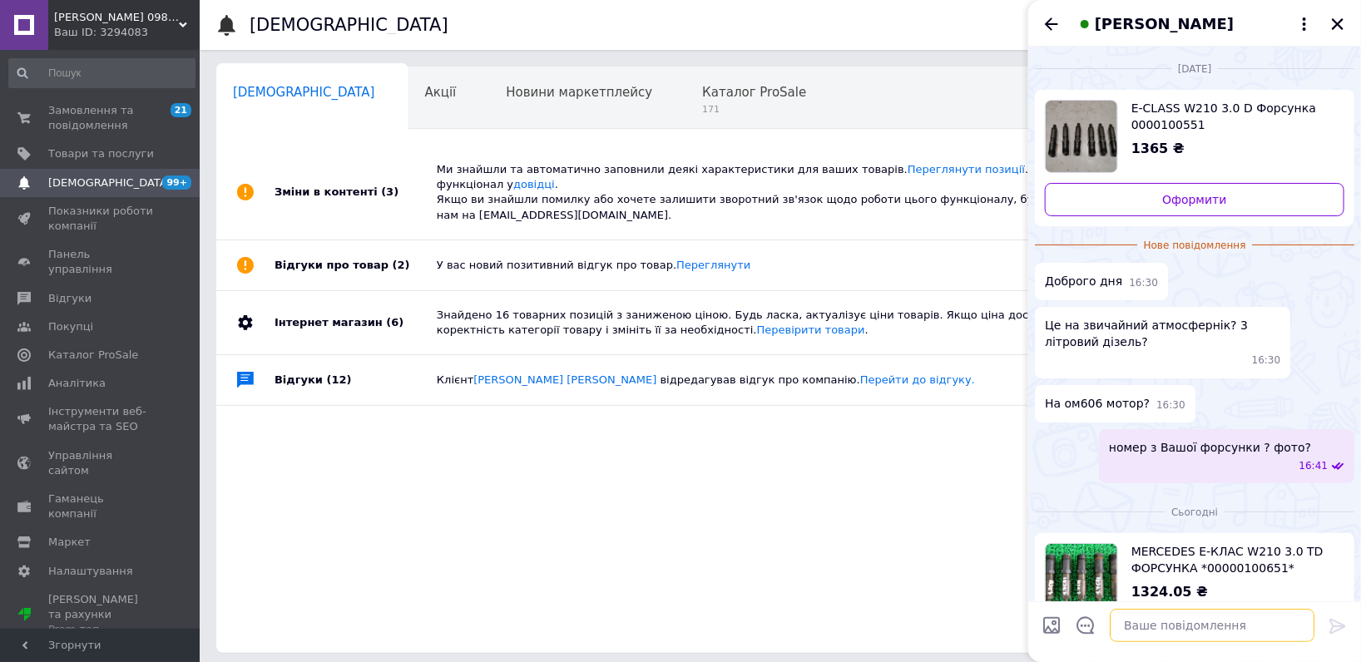
click at [1177, 622] on textarea at bounding box center [1212, 625] width 205 height 33
paste textarea "номер з Вашої форсунки ?"
type textarea "номер з Вашої форсунки ?"
click at [1338, 625] on icon at bounding box center [1338, 627] width 20 height 20
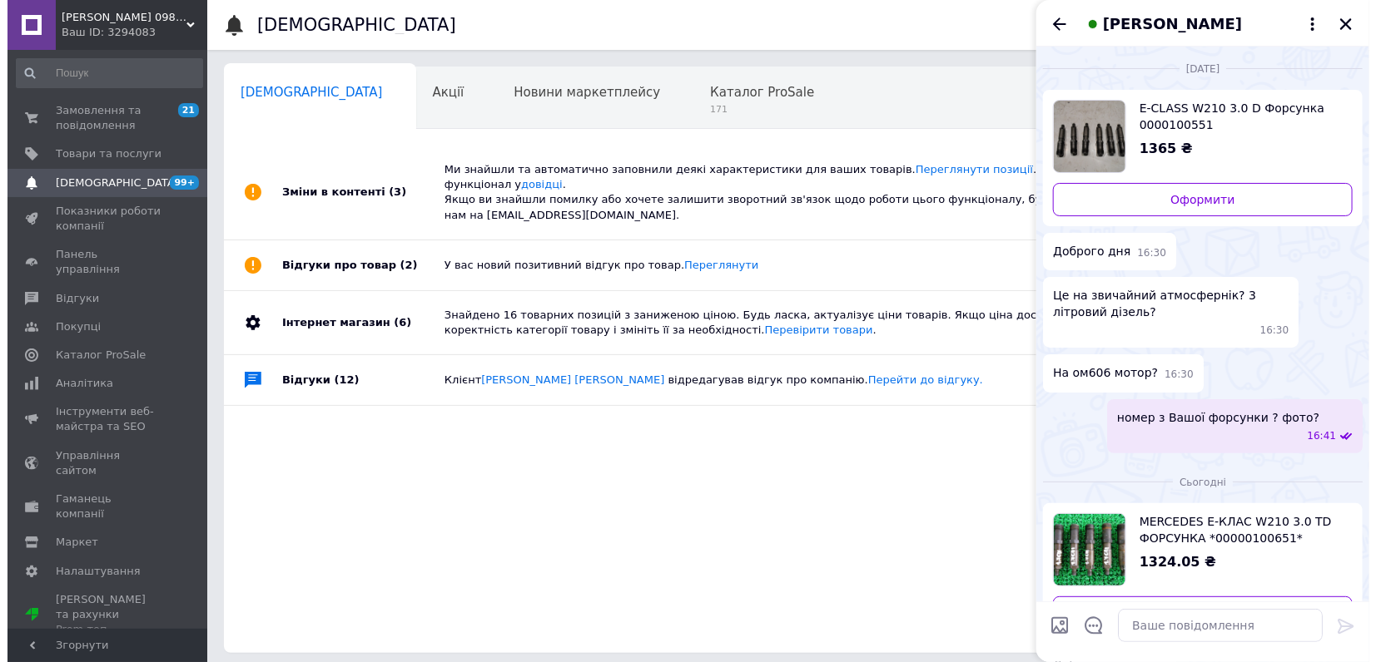
scroll to position [588, 0]
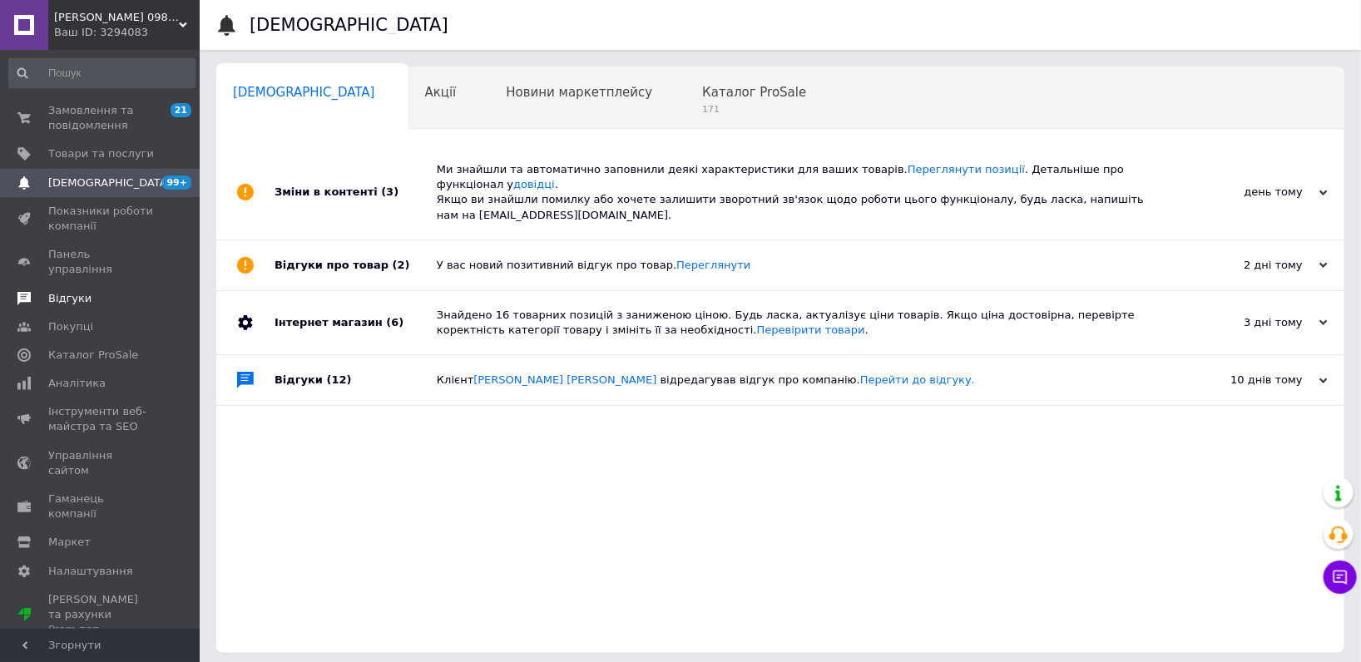
click at [41, 293] on link "Відгуки" at bounding box center [102, 299] width 204 height 28
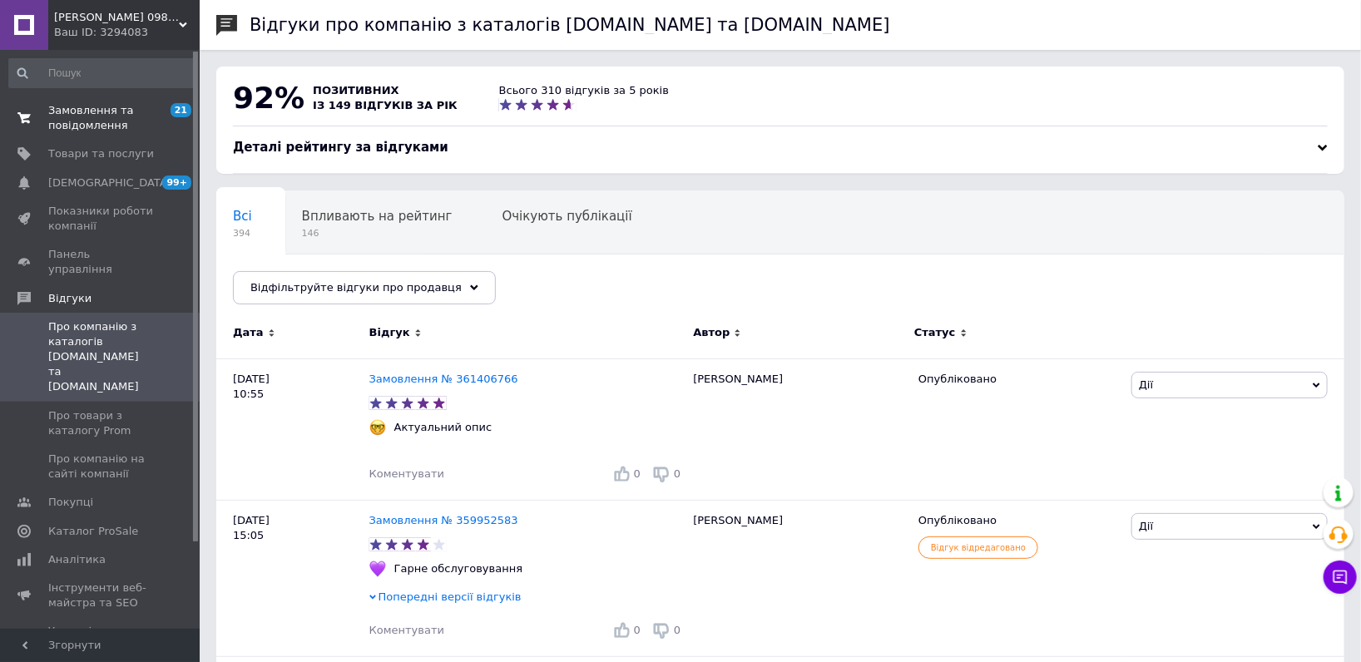
click at [111, 113] on span "Замовлення та повідомлення" at bounding box center [101, 118] width 106 height 30
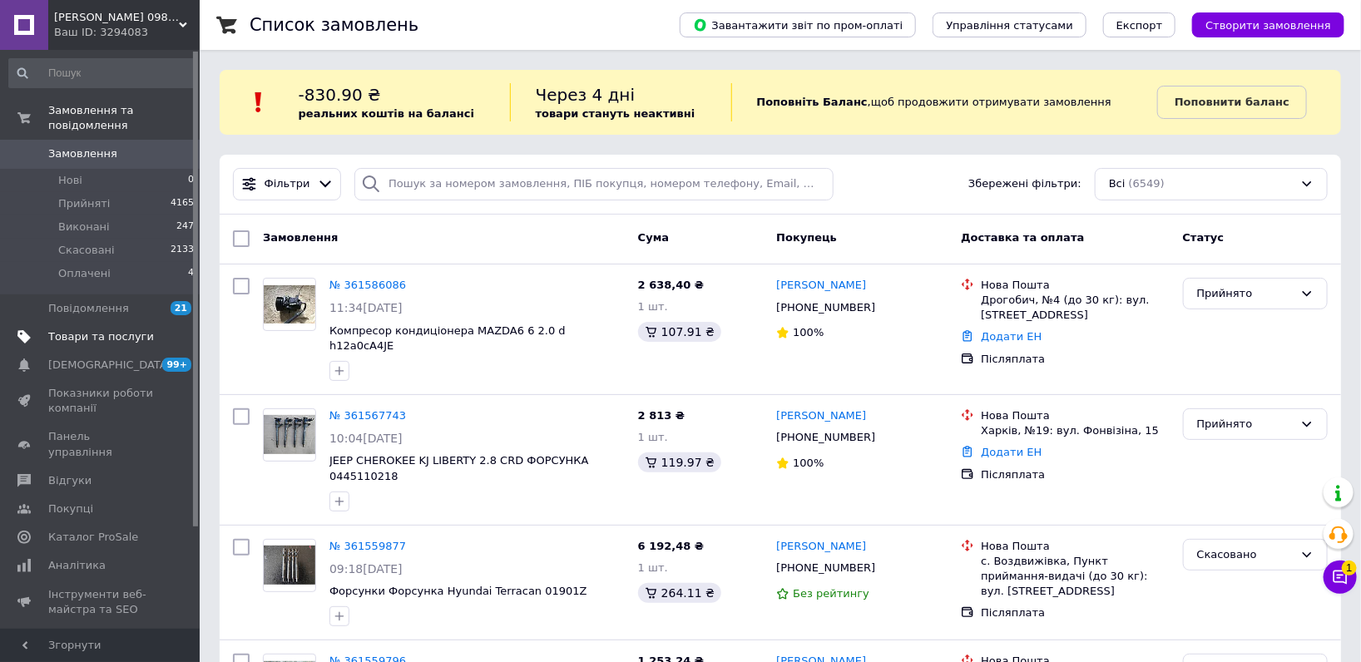
click at [88, 330] on link "Товари та послуги" at bounding box center [102, 337] width 204 height 28
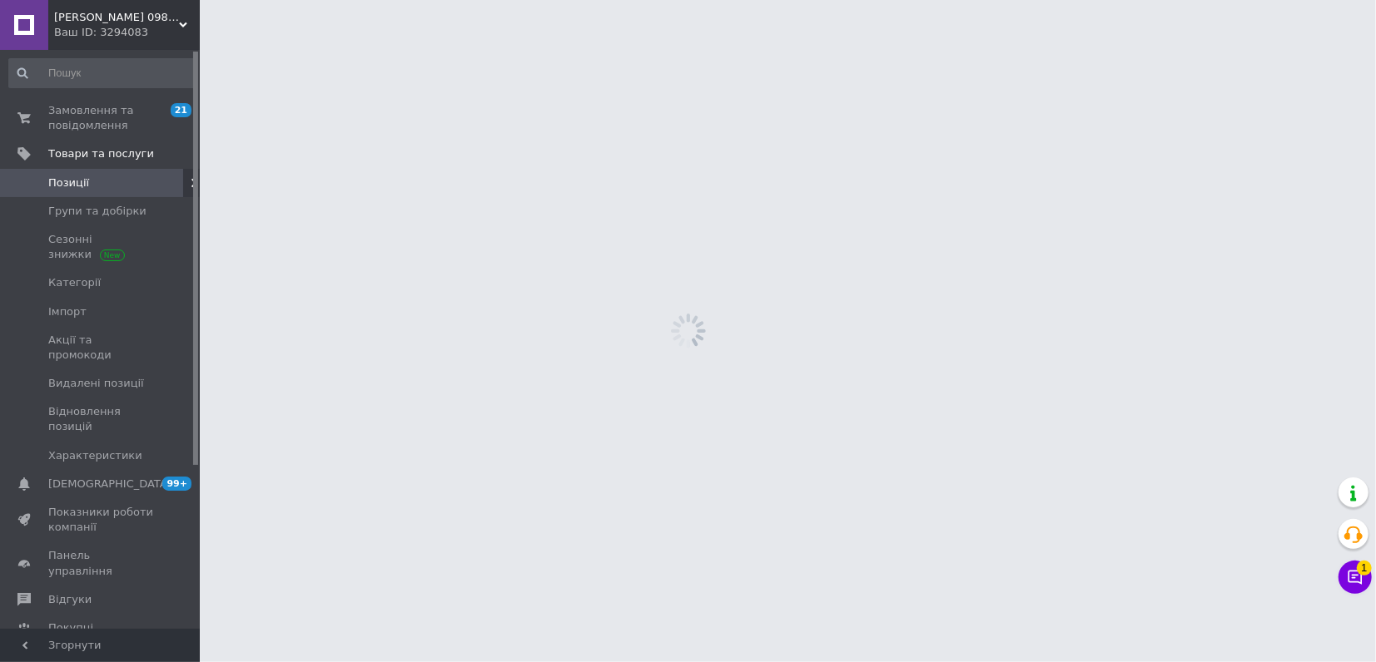
click at [1362, 582] on icon at bounding box center [1354, 577] width 17 height 17
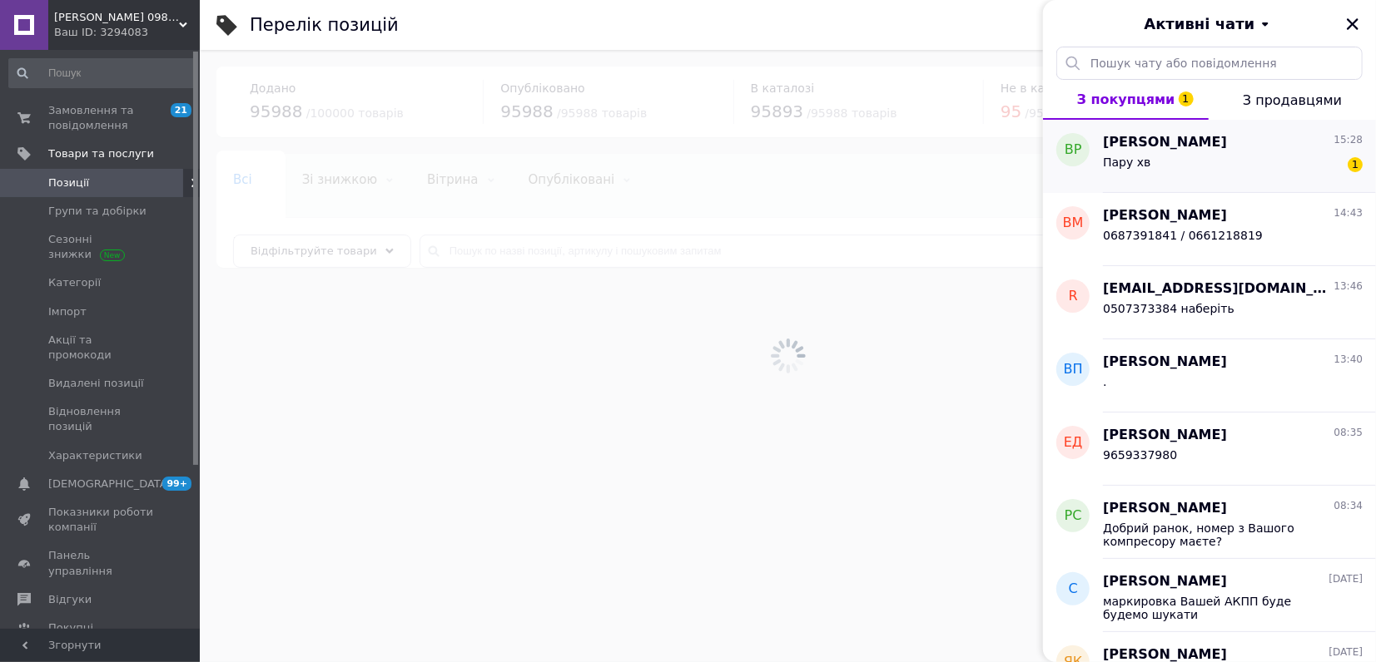
click at [1207, 173] on div "Пару хв 1" at bounding box center [1233, 165] width 260 height 27
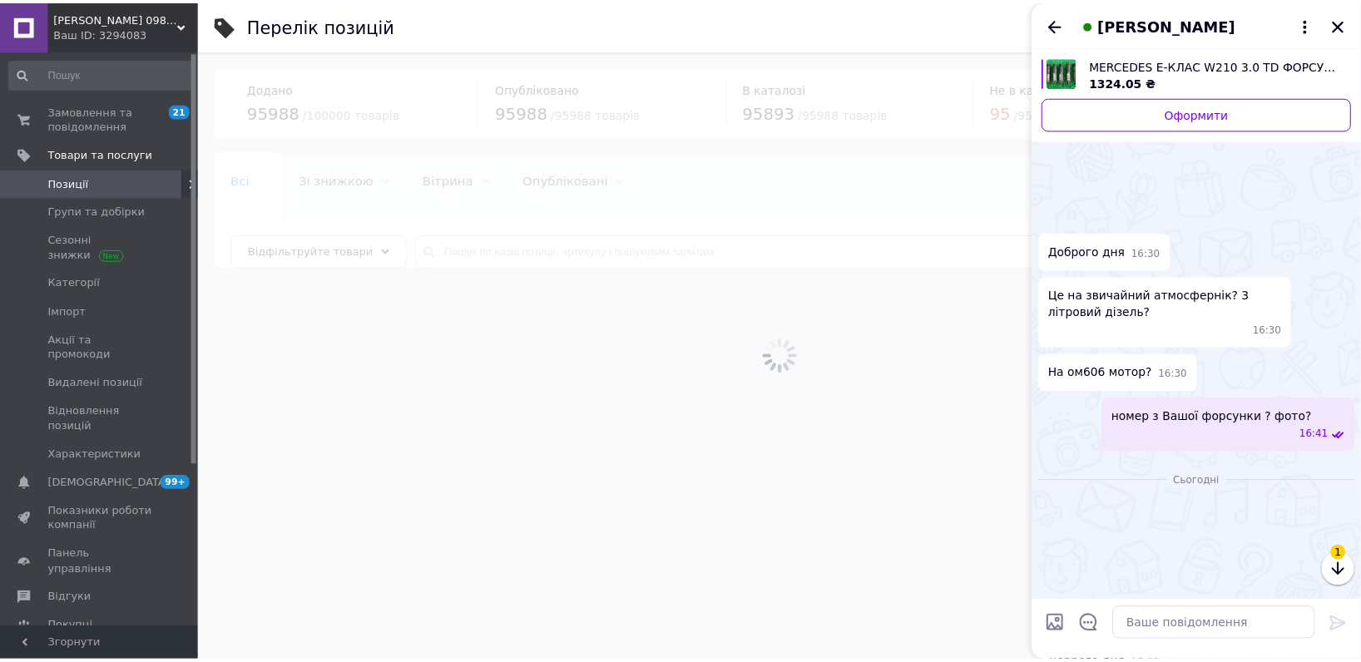
scroll to position [662, 0]
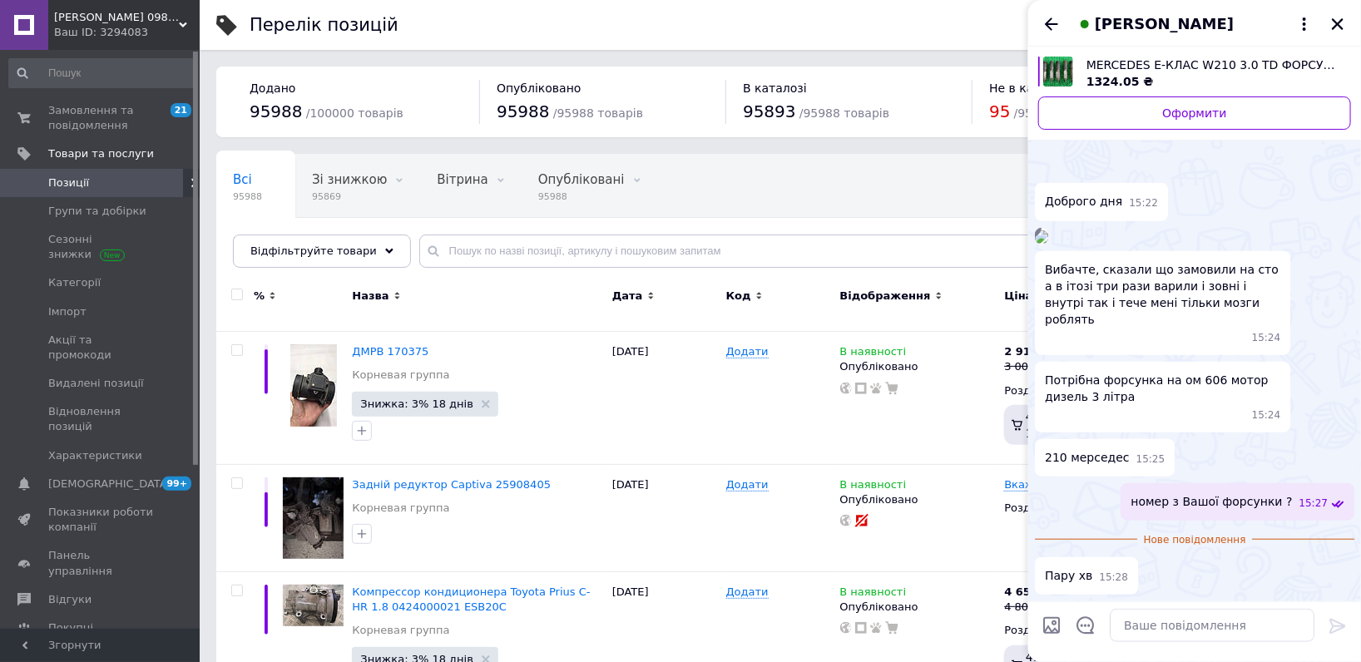
click at [1350, 20] on div "Владислав Ремесло" at bounding box center [1195, 23] width 333 height 47
click at [1340, 25] on icon "Закрити" at bounding box center [1338, 24] width 12 height 12
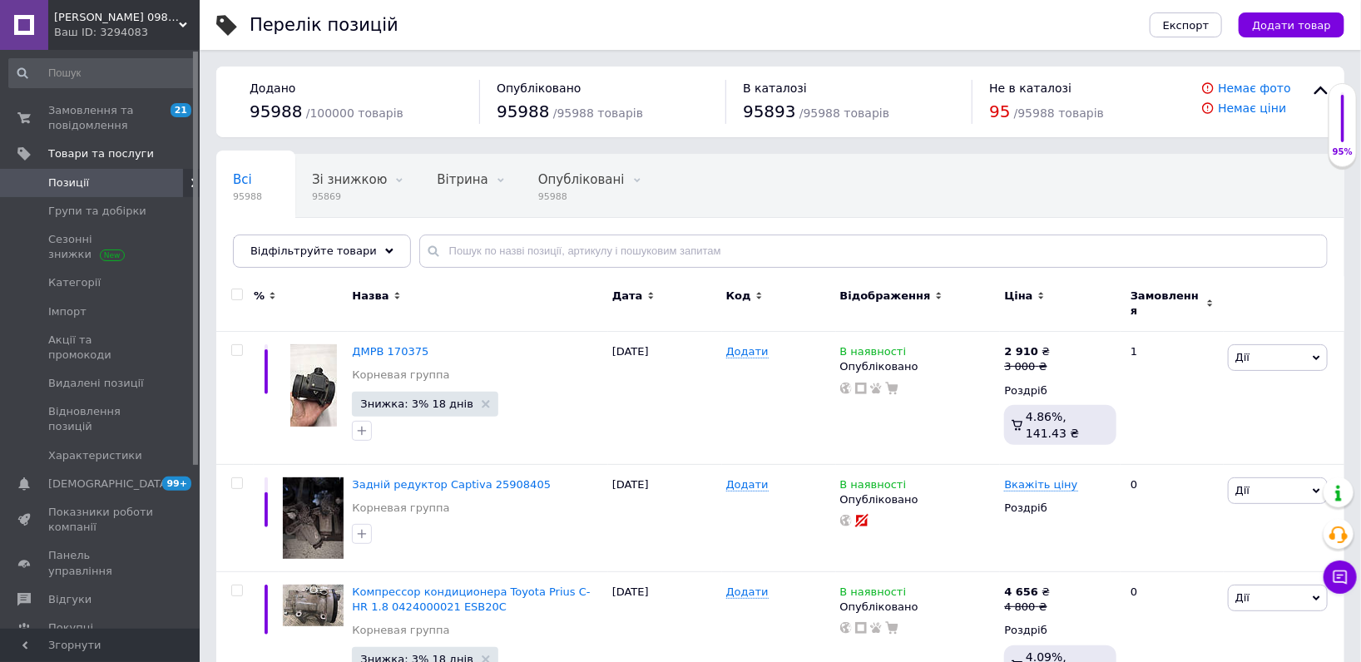
click at [77, 42] on div "Дізель ЮА 0984784109 автозапчастини Ваш ID: 3294083" at bounding box center [123, 25] width 151 height 50
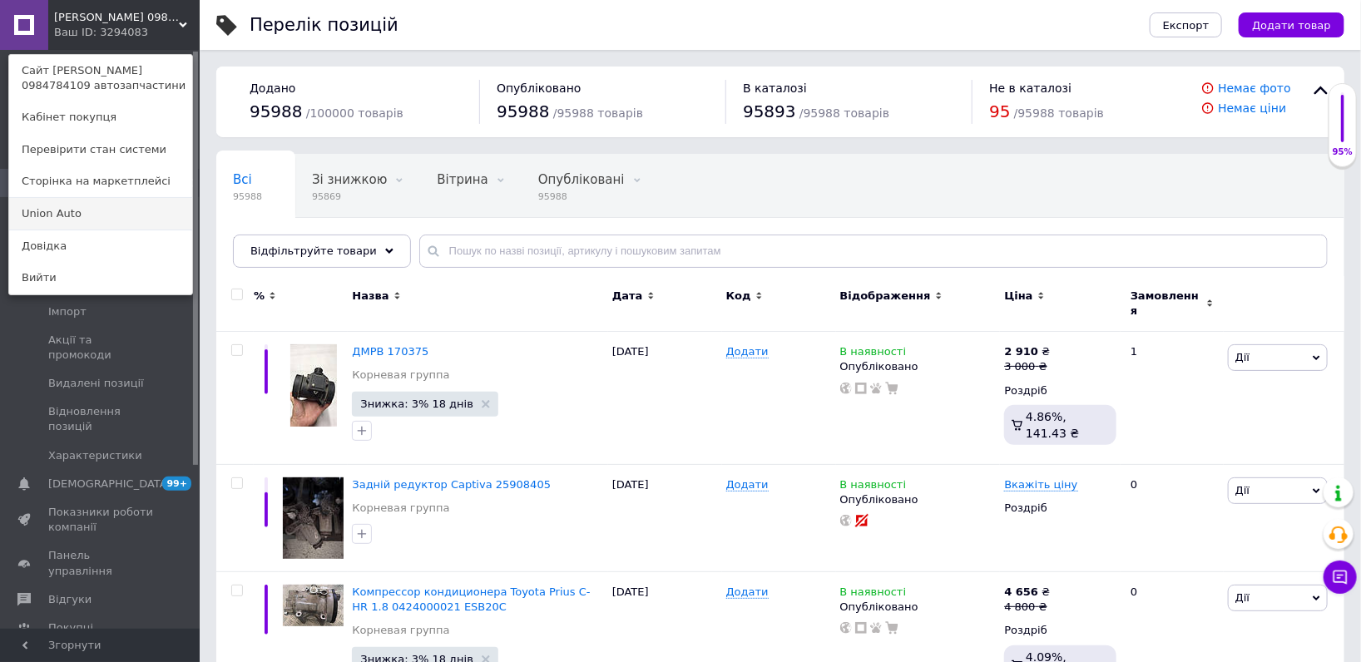
click at [57, 204] on link "Union Аuto" at bounding box center [100, 214] width 183 height 32
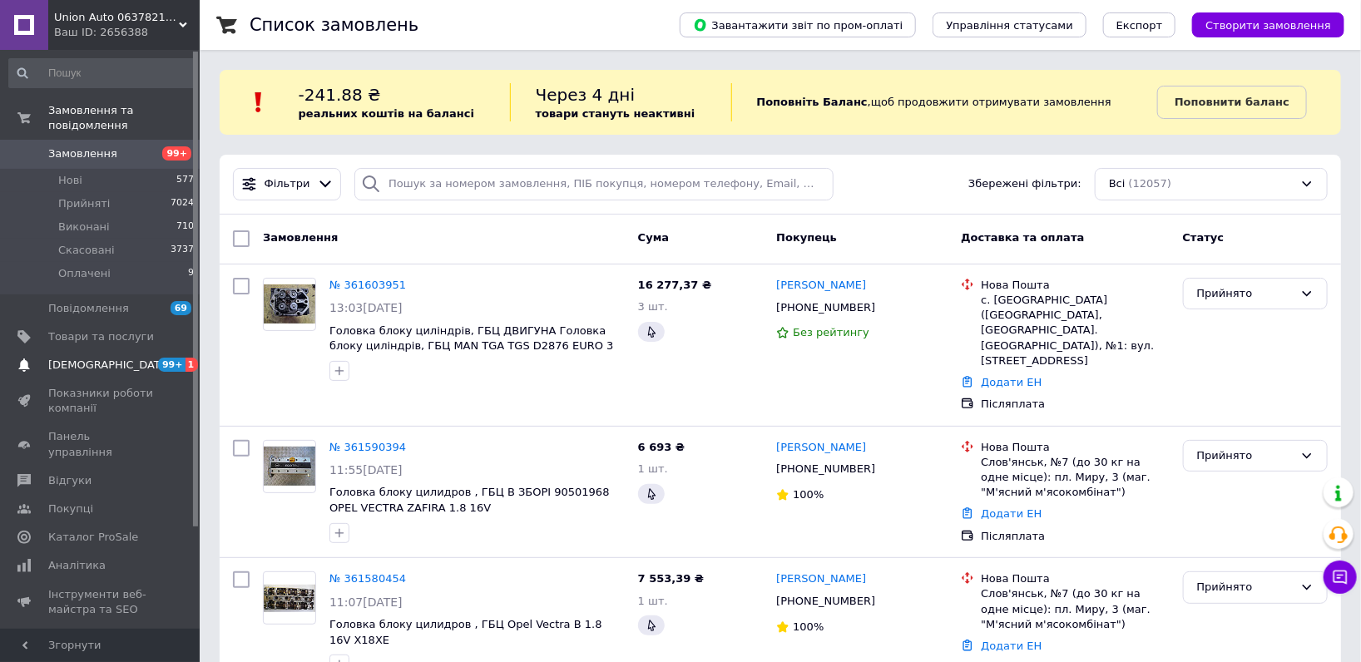
click at [157, 358] on span "99+ 1" at bounding box center [177, 365] width 46 height 15
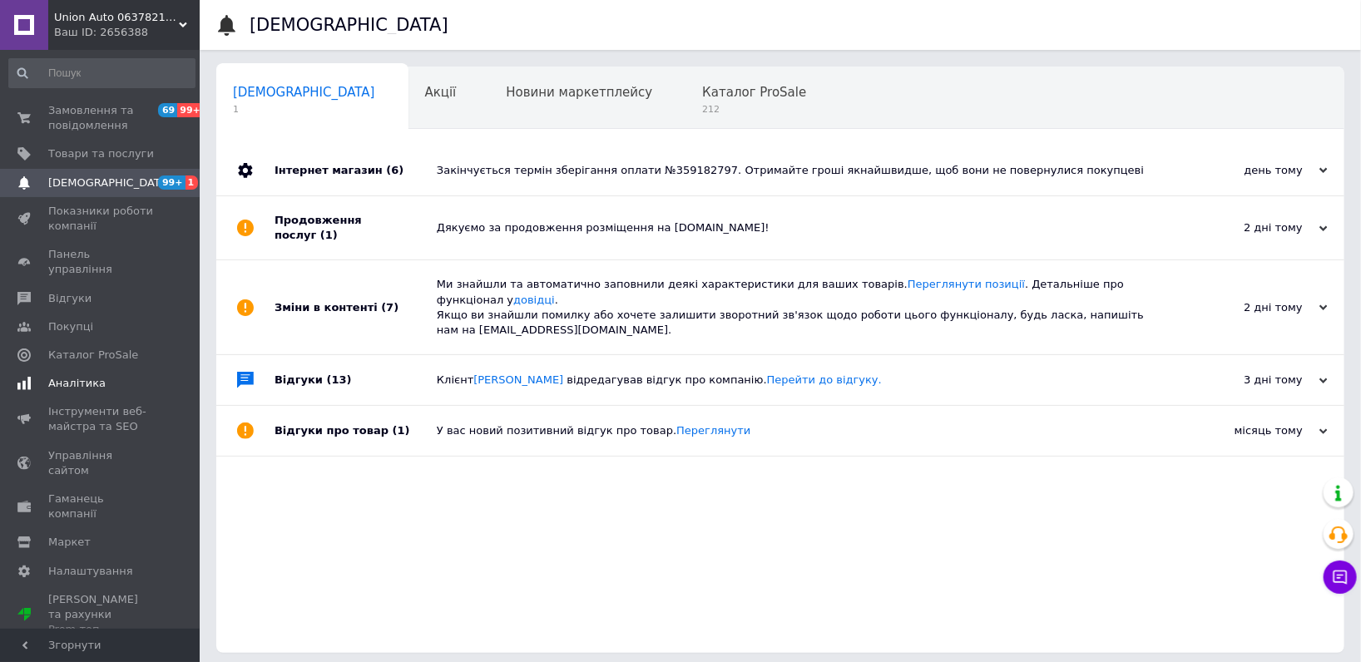
click at [106, 369] on link "Аналітика" at bounding box center [102, 383] width 204 height 28
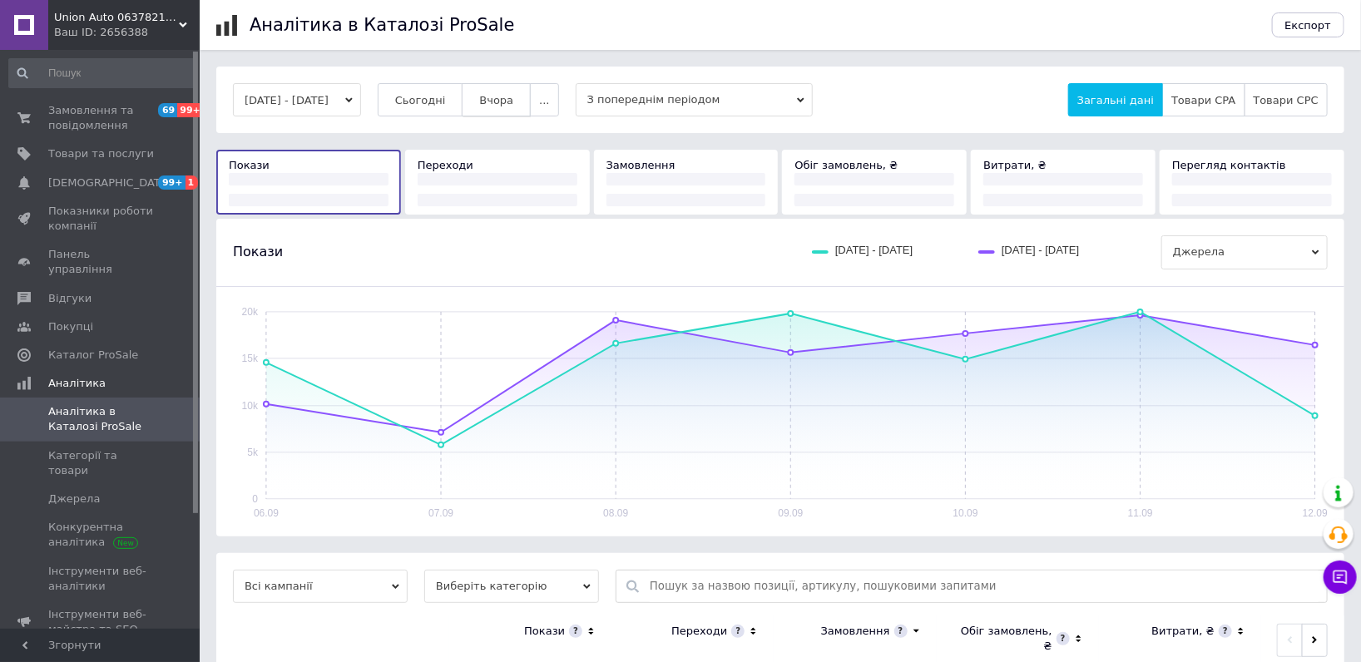
click at [506, 100] on span "Вчора" at bounding box center [496, 100] width 34 height 12
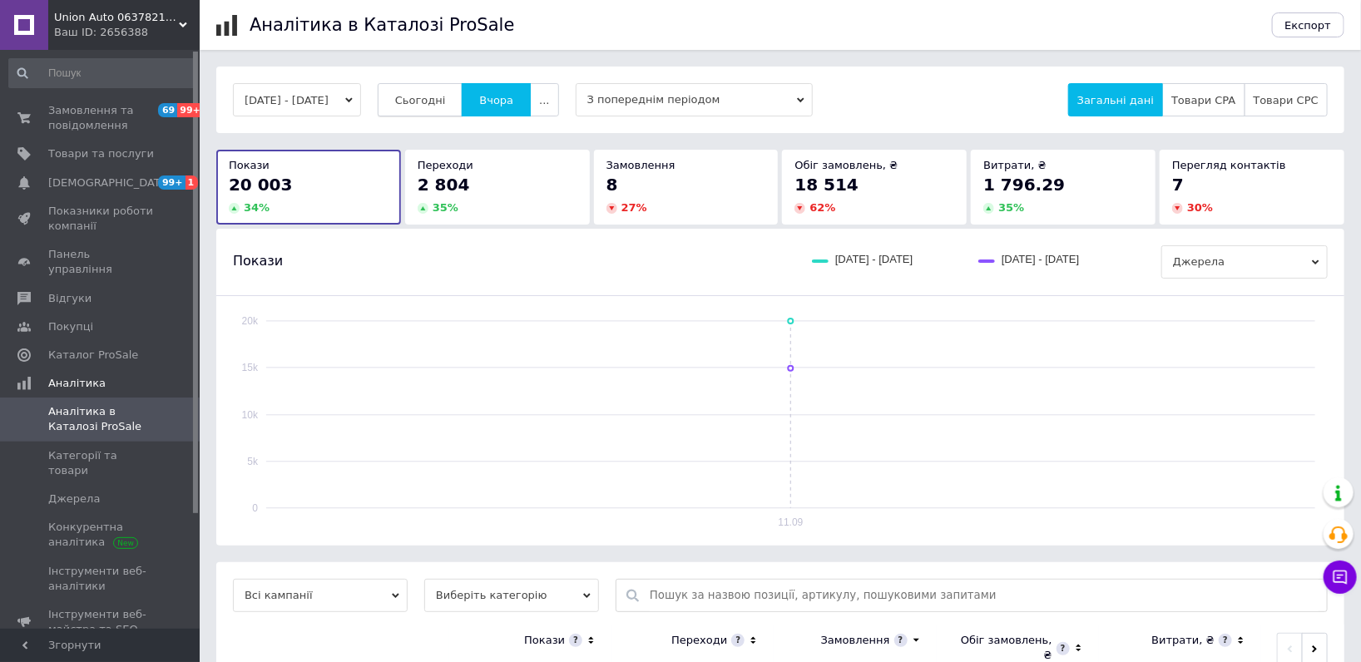
click at [436, 103] on span "Сьогодні" at bounding box center [420, 100] width 51 height 12
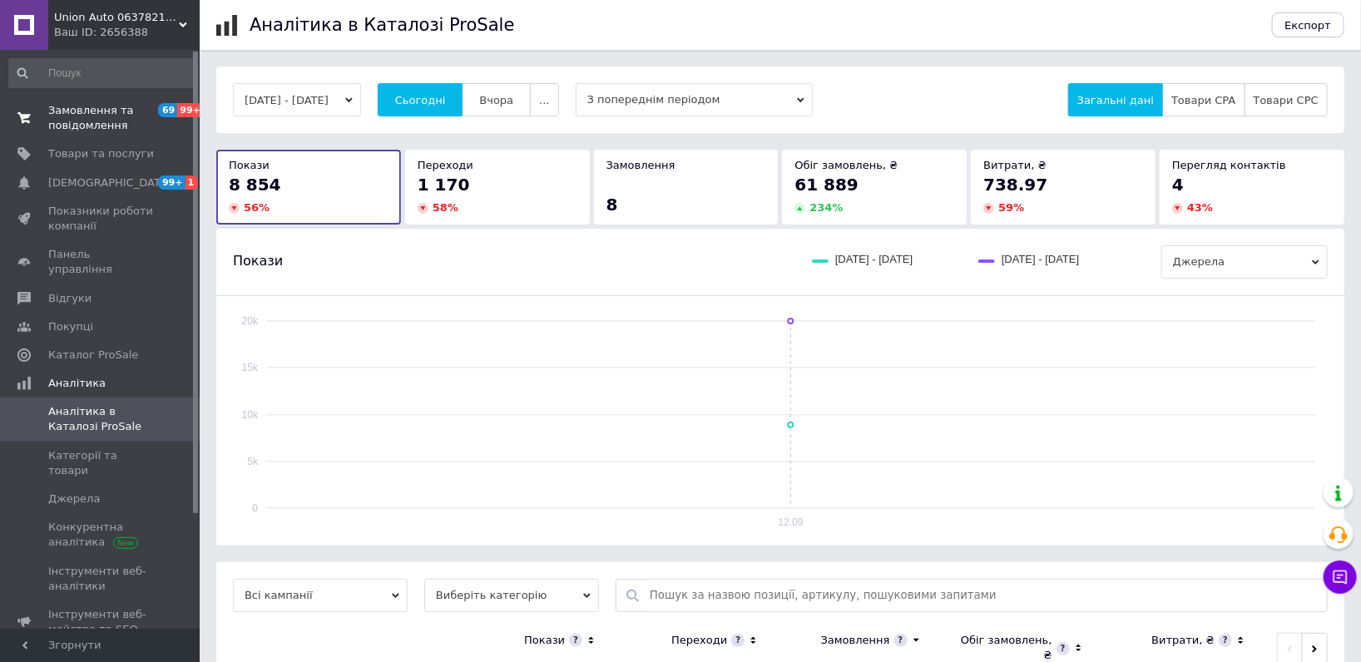
click at [67, 107] on span "Замовлення та повідомлення" at bounding box center [101, 118] width 106 height 30
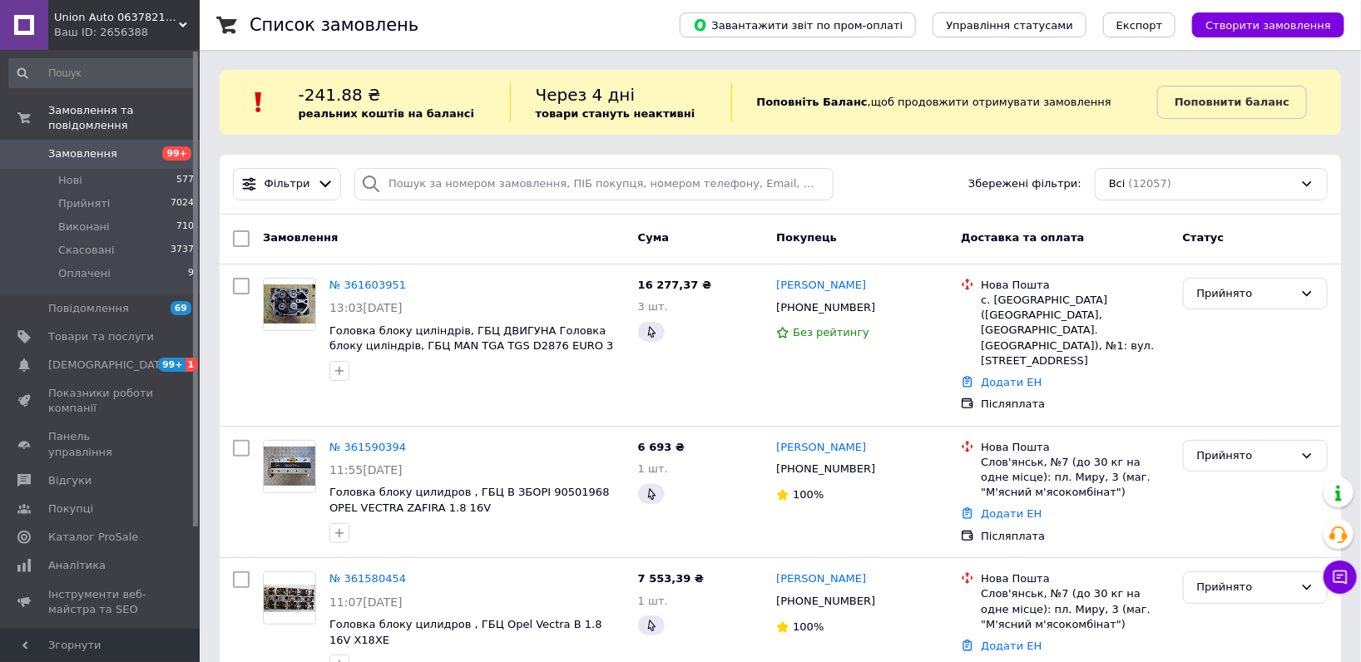
click at [131, 16] on span "Union Аuto 0637821853 автозапчастини" at bounding box center [116, 17] width 125 height 15
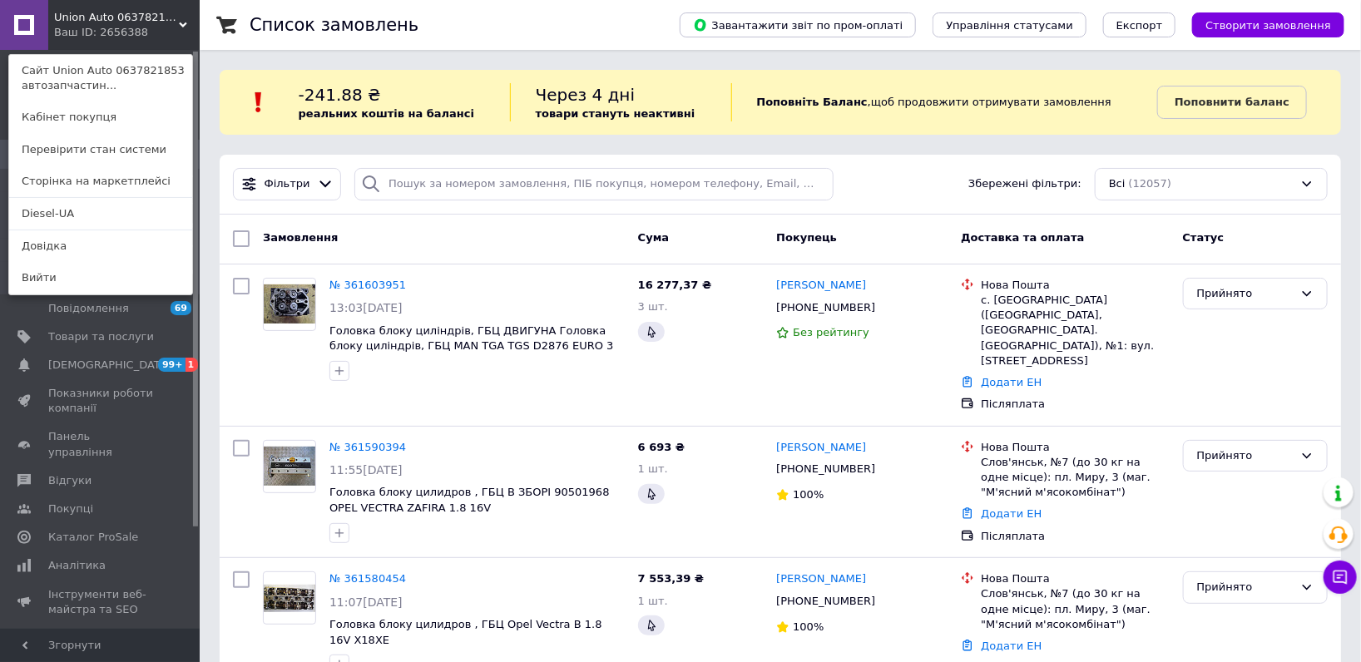
drag, startPoint x: 78, startPoint y: 206, endPoint x: 93, endPoint y: 5, distance: 201.1
click at [77, 206] on link "Diesel-UA" at bounding box center [100, 214] width 183 height 32
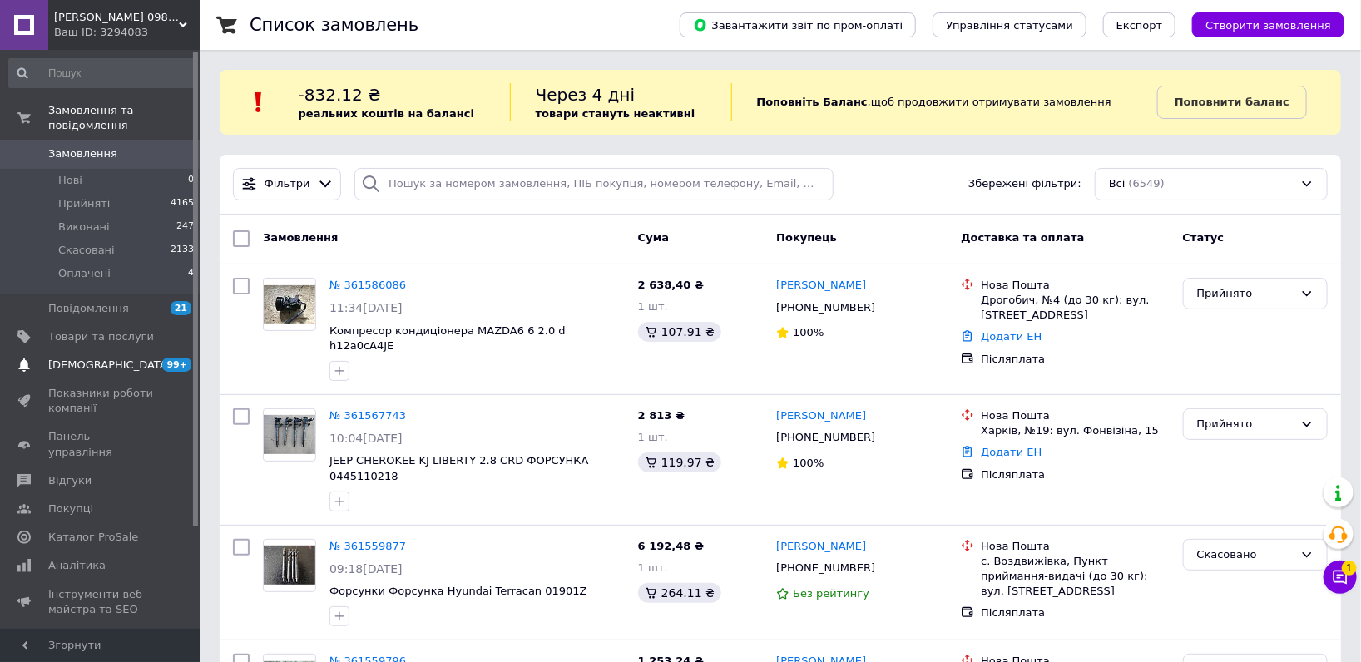
click at [108, 358] on span "[DEMOGRAPHIC_DATA]" at bounding box center [101, 365] width 106 height 15
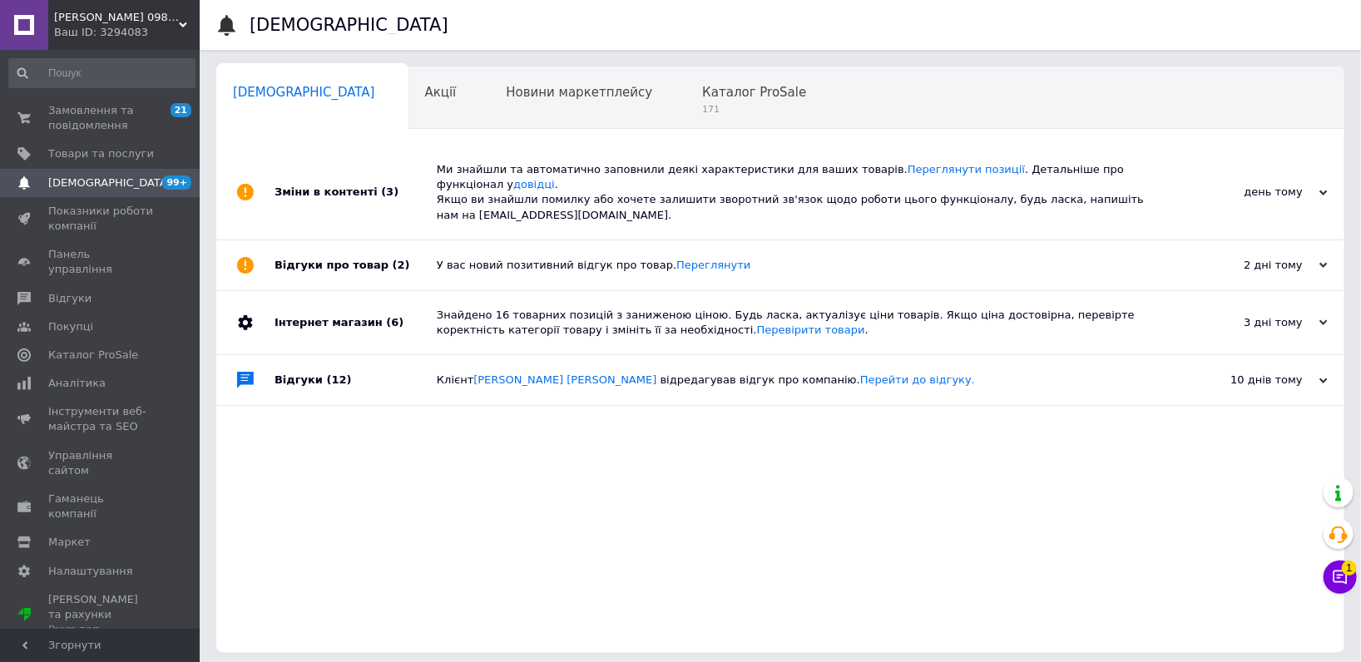
click at [1326, 573] on body "Дізель ЮА 0984784109 автозапчастини Ваш ID: 3294083 Сайт Дізель ЮА 0984784109 а…" at bounding box center [680, 335] width 1361 height 670
click at [1338, 557] on div "1 Чат з покупцем Тех підтримка Чат з покупцем 1" at bounding box center [1340, 536] width 33 height 128
click at [1351, 551] on div at bounding box center [1340, 534] width 33 height 42
click at [1338, 573] on icon at bounding box center [1340, 577] width 17 height 17
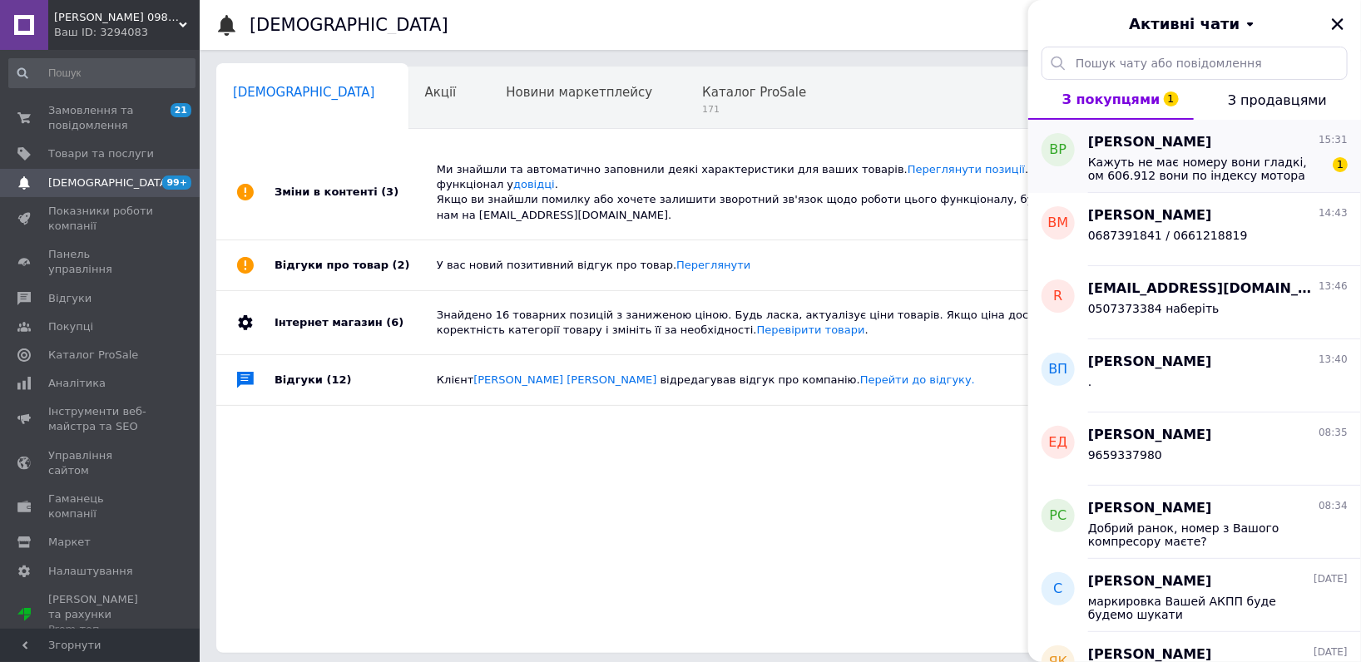
click at [1185, 176] on span "Кажуть не має номеру вони гладкі, ом 606.912 вони по індексу мотора підбирали" at bounding box center [1206, 169] width 236 height 27
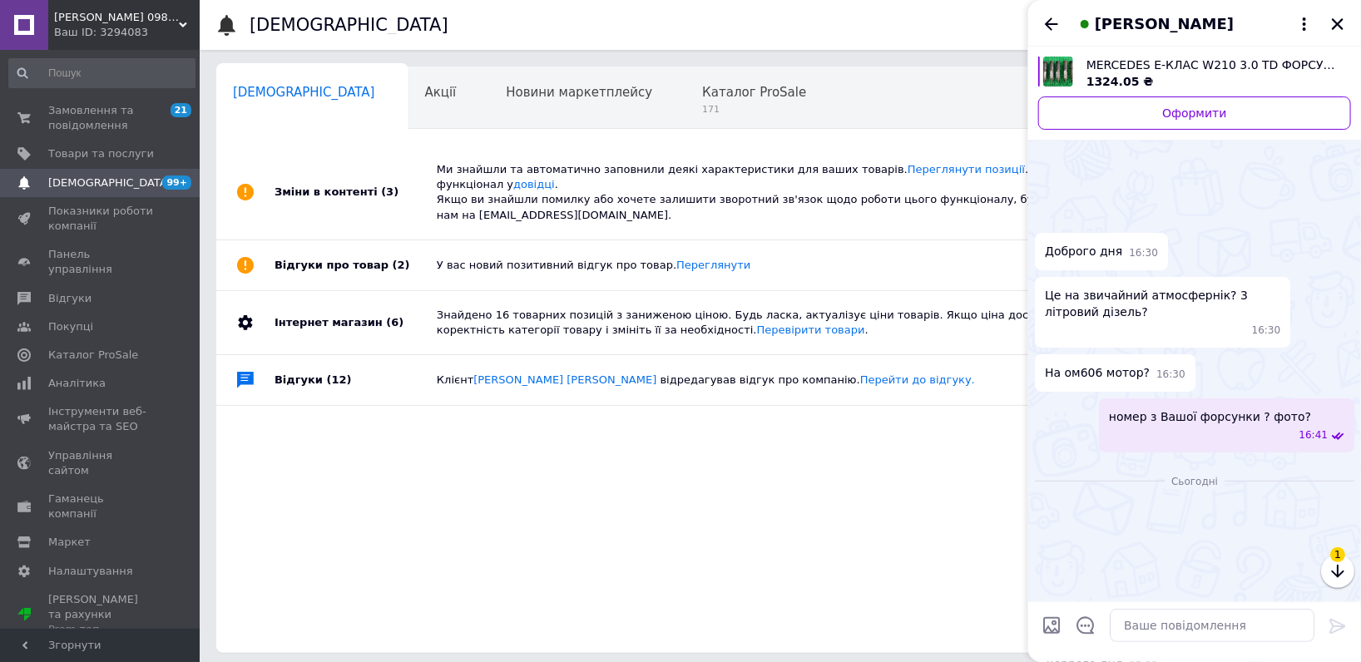
scroll to position [740, 0]
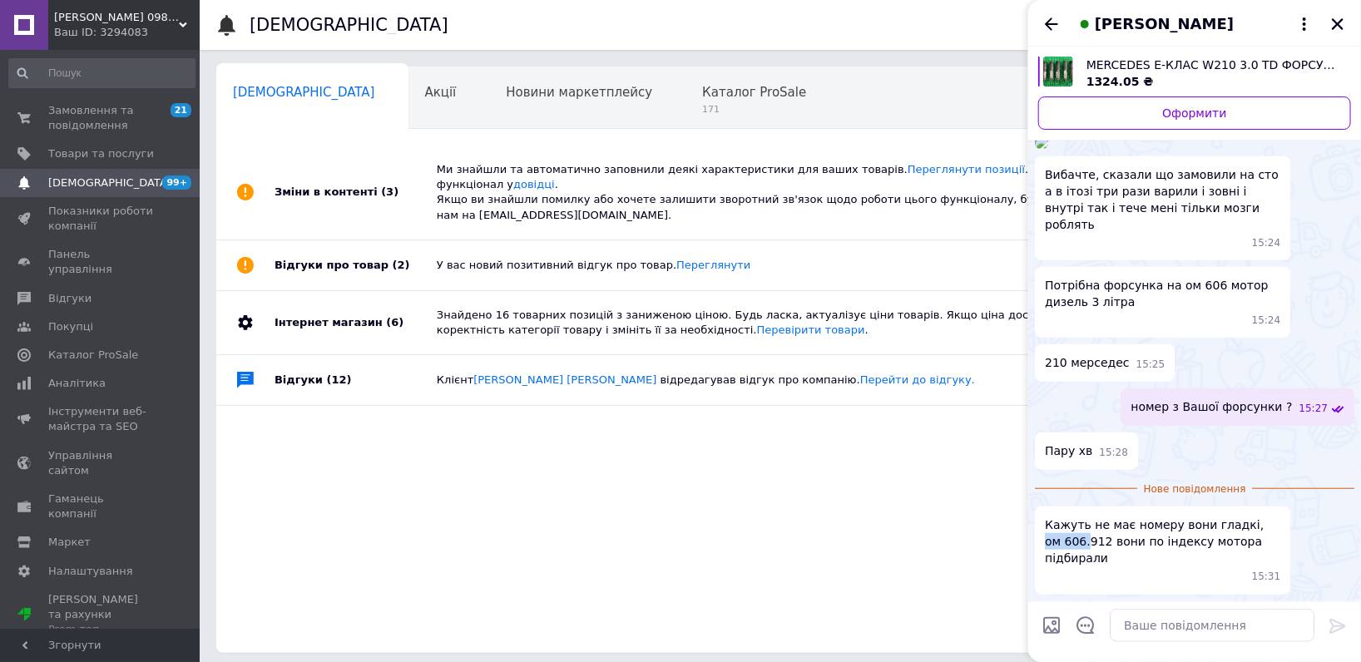
drag, startPoint x: 1065, startPoint y: 558, endPoint x: 1235, endPoint y: 534, distance: 171.5
click at [1235, 534] on span "Кажуть не має номеру вони гладкі, ом 606.912 вони по індексу мотора підбирали" at bounding box center [1162, 542] width 235 height 50
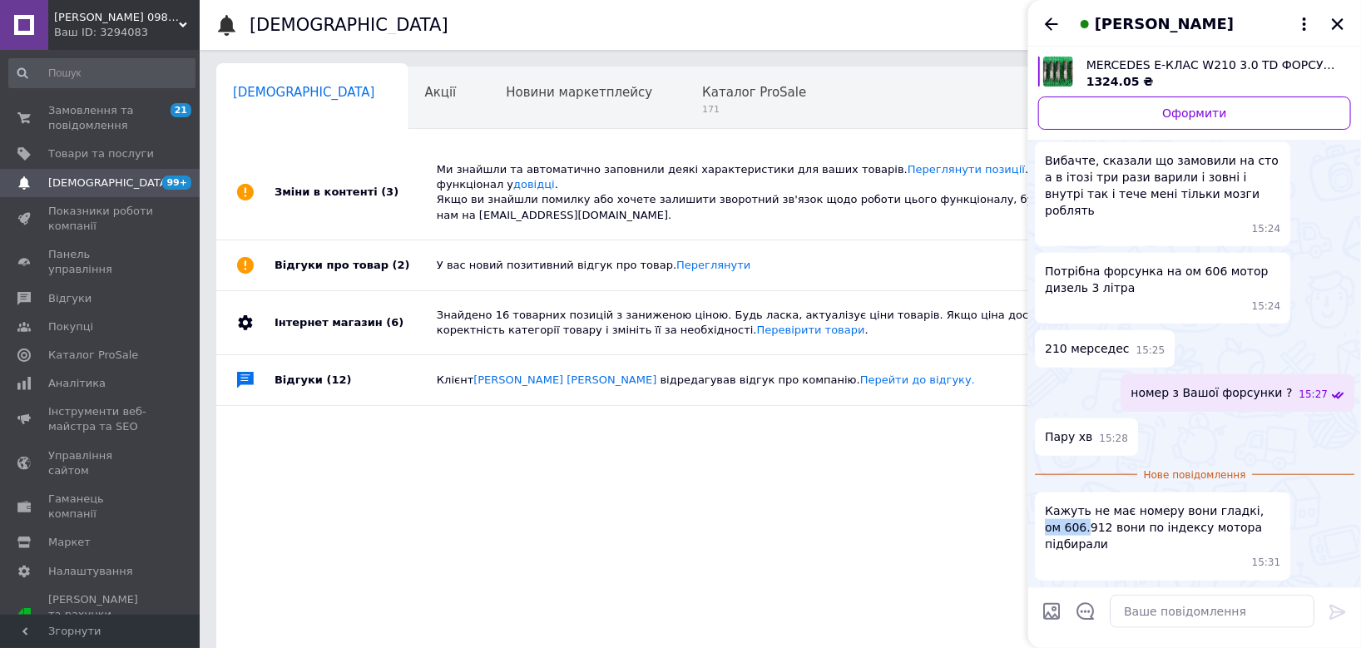
copy span "ом 606."
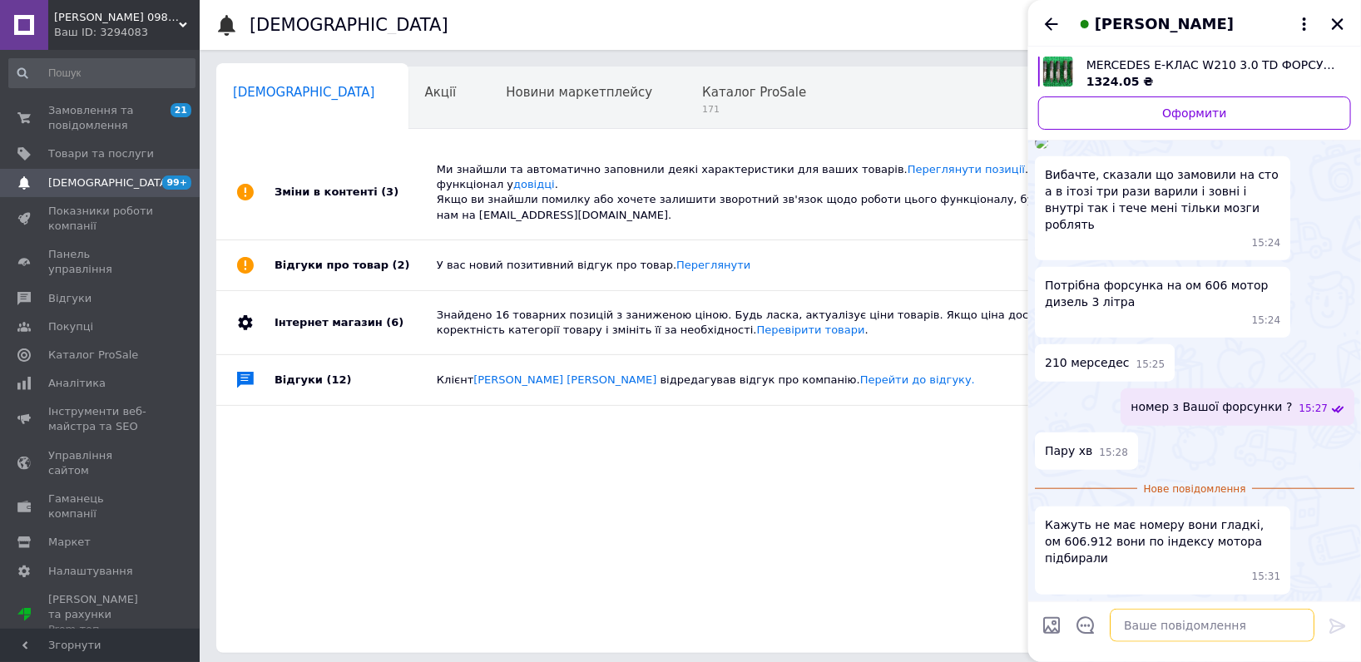
click at [1178, 613] on textarea at bounding box center [1212, 625] width 205 height 33
type textarea "y"
type textarea "немаємо"
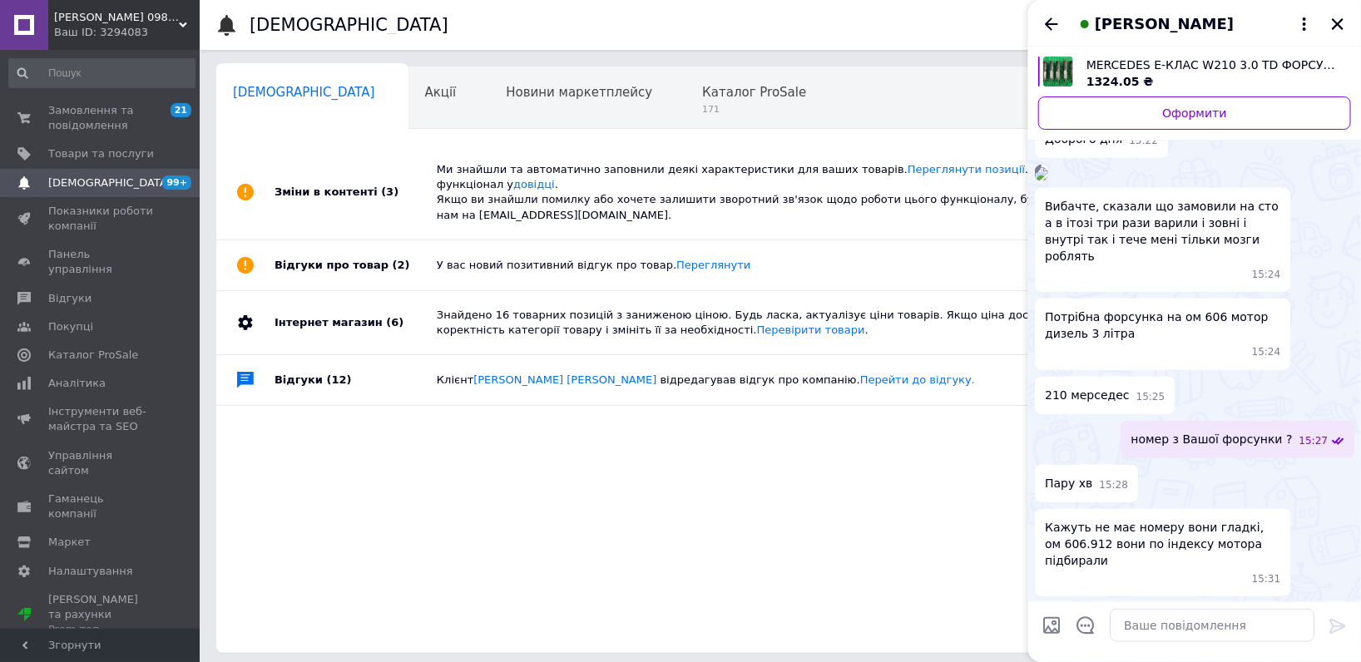
scroll to position [0, 0]
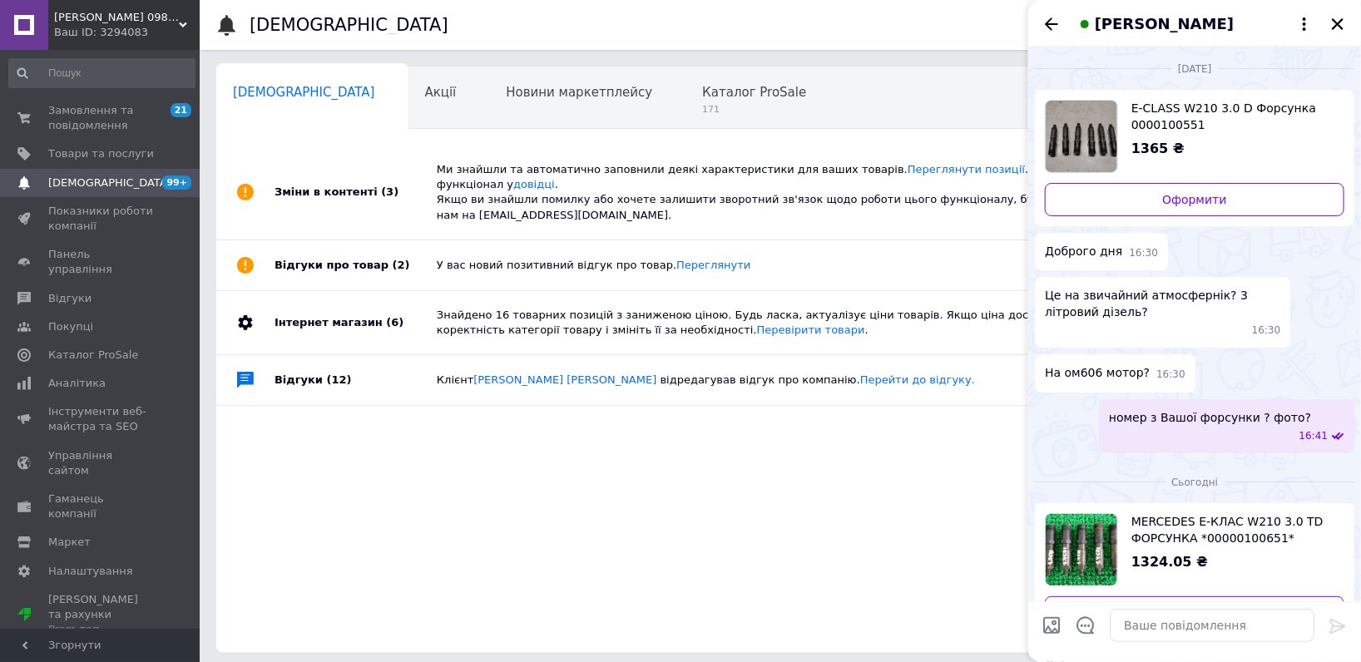
drag, startPoint x: 1192, startPoint y: 459, endPoint x: 1190, endPoint y: 127, distance: 331.2
click at [1192, 102] on span "E-CLASS W210 3.0 D Форсунка 0000100551" at bounding box center [1232, 116] width 200 height 33
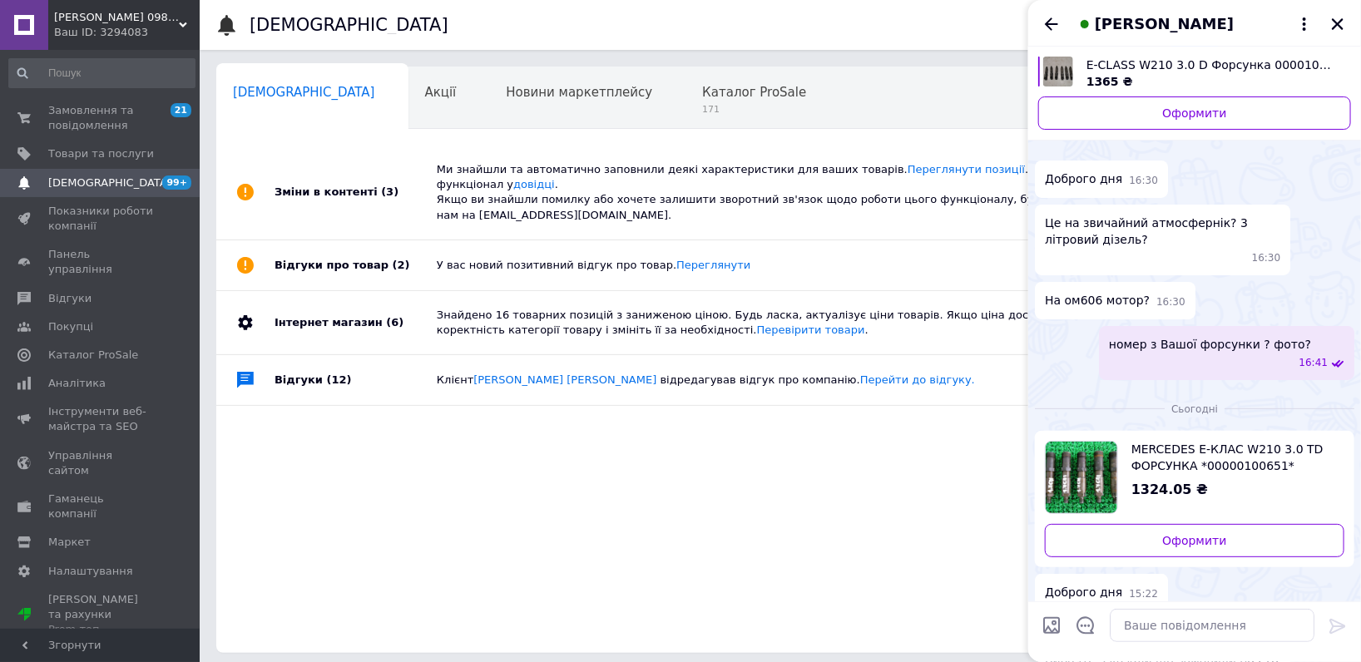
scroll to position [92, 0]
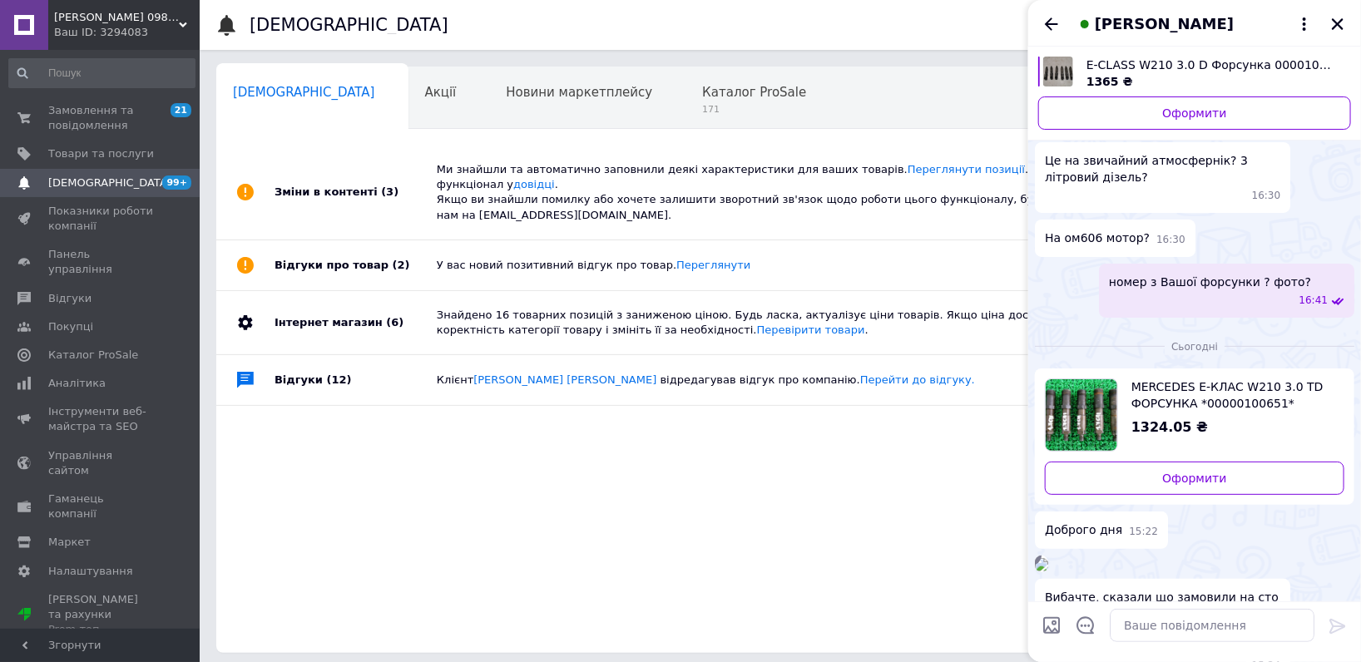
click at [1193, 386] on span "MERCEDES E-КЛАС W210 3.0 TD ФОРСУНКА *00000100651*" at bounding box center [1232, 395] width 200 height 33
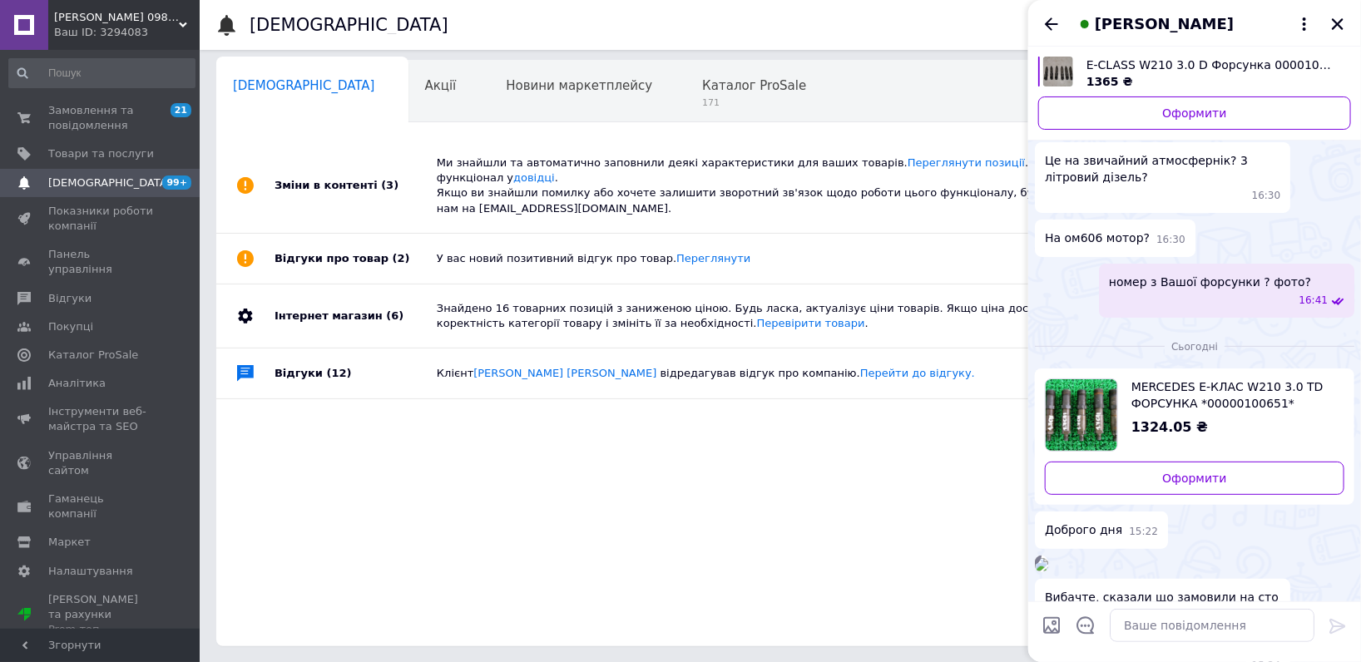
scroll to position [369, 0]
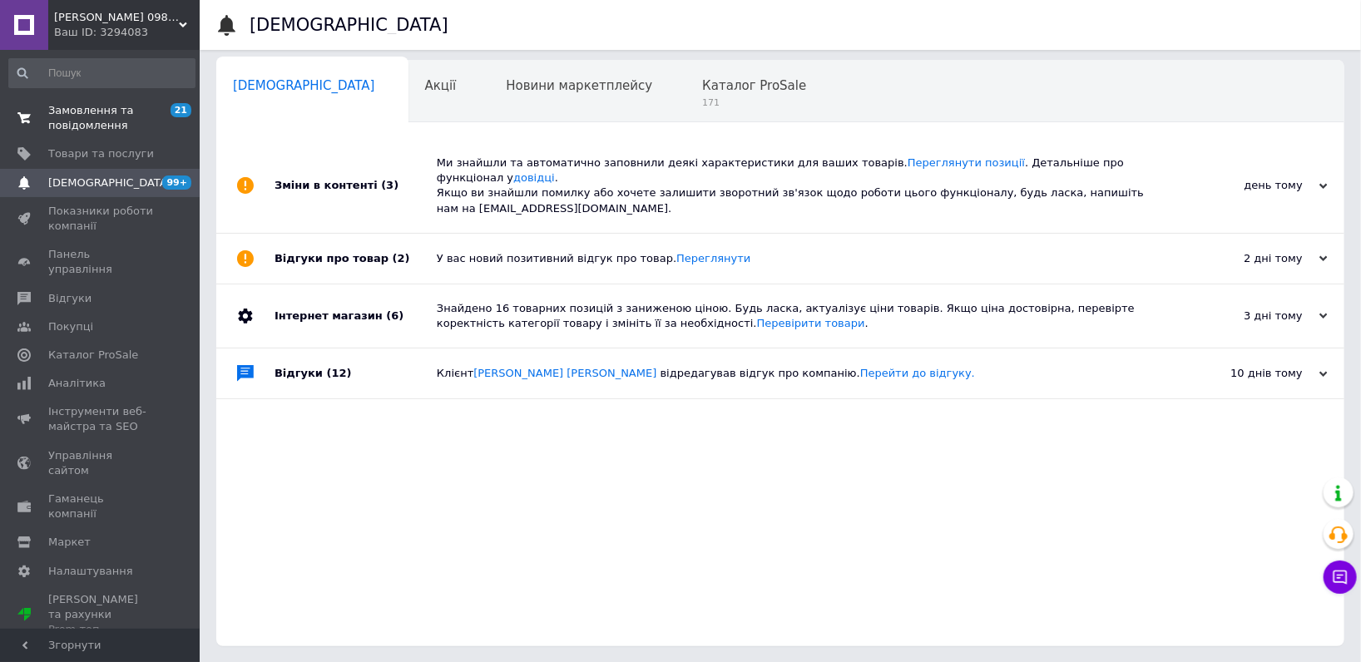
drag, startPoint x: 119, startPoint y: 116, endPoint x: 126, endPoint y: 123, distance: 10.0
click at [119, 116] on span "Замовлення та повідомлення" at bounding box center [101, 118] width 106 height 30
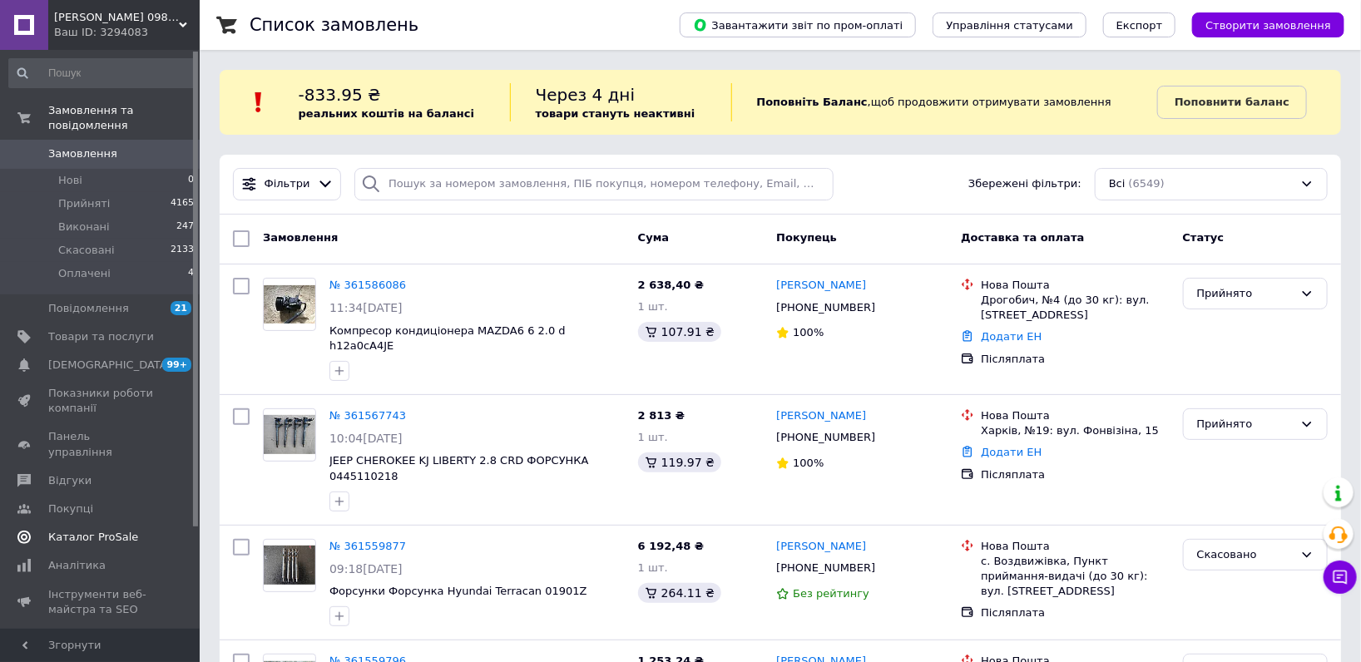
click at [124, 530] on span "Каталог ProSale" at bounding box center [93, 537] width 90 height 15
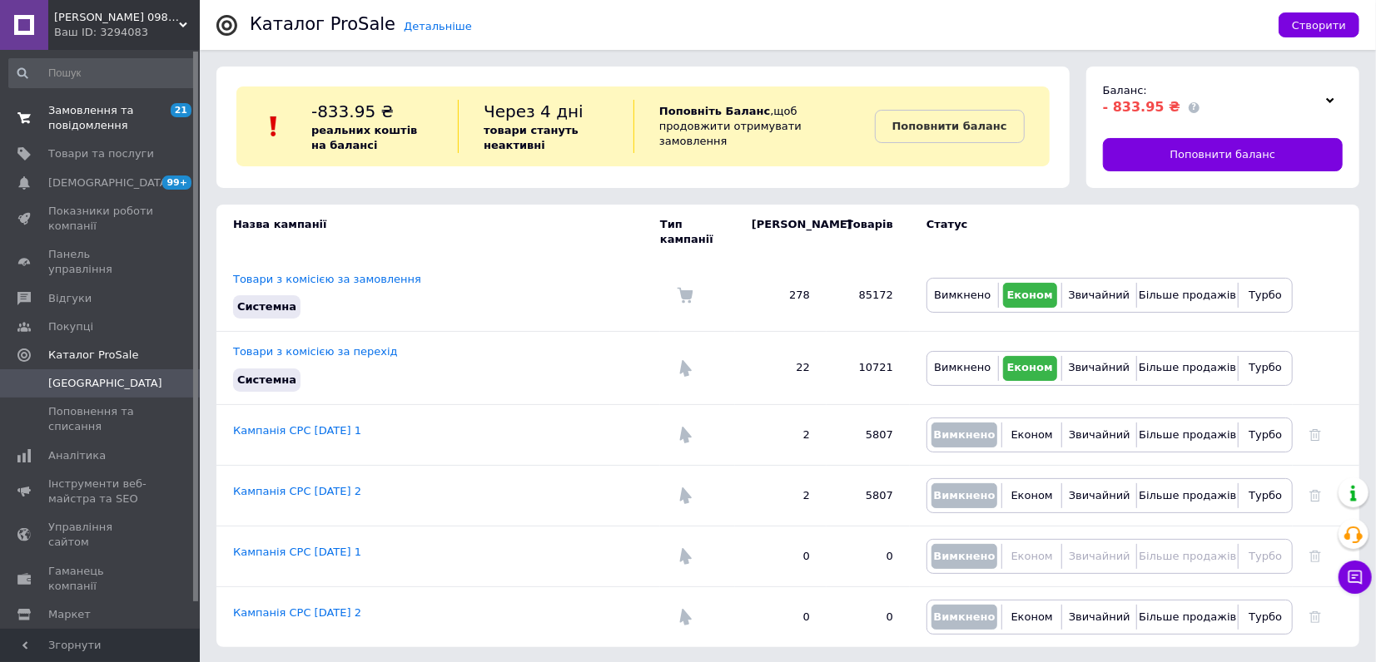
click at [82, 131] on span "Замовлення та повідомлення" at bounding box center [101, 118] width 106 height 30
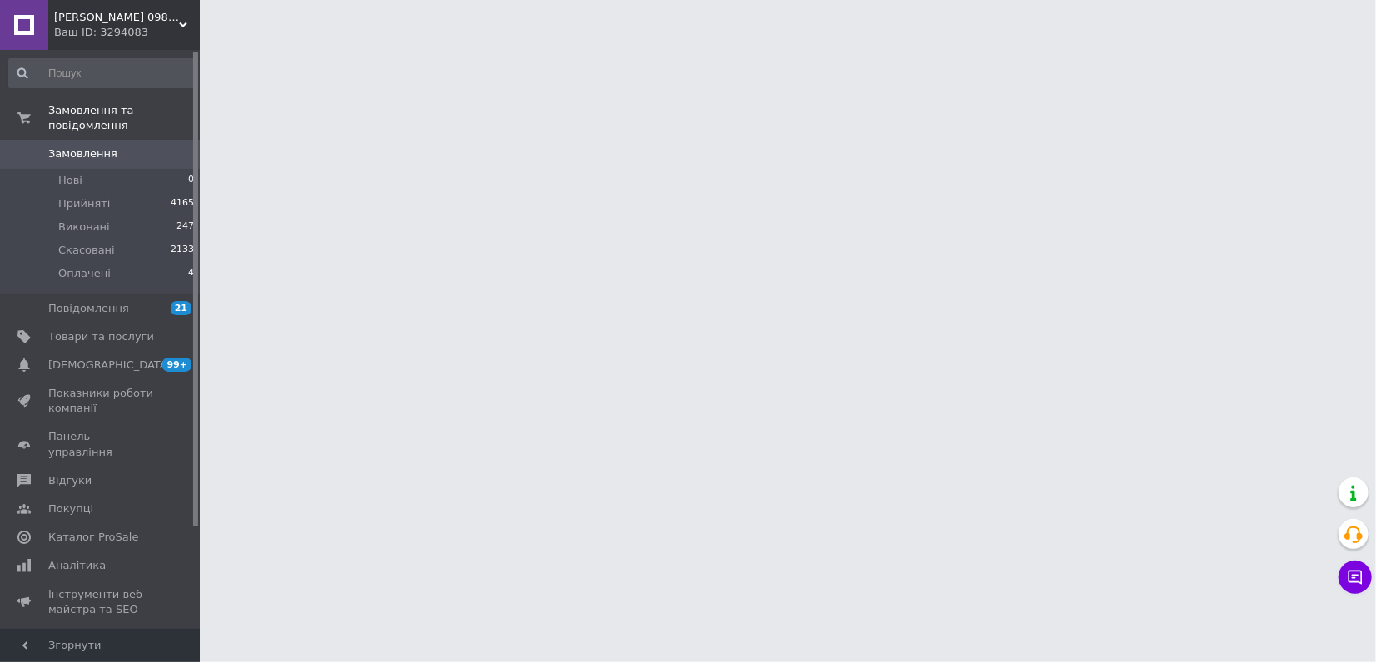
click at [141, 17] on span "Дізель ЮА 0984784109 автозапчастини" at bounding box center [116, 17] width 125 height 15
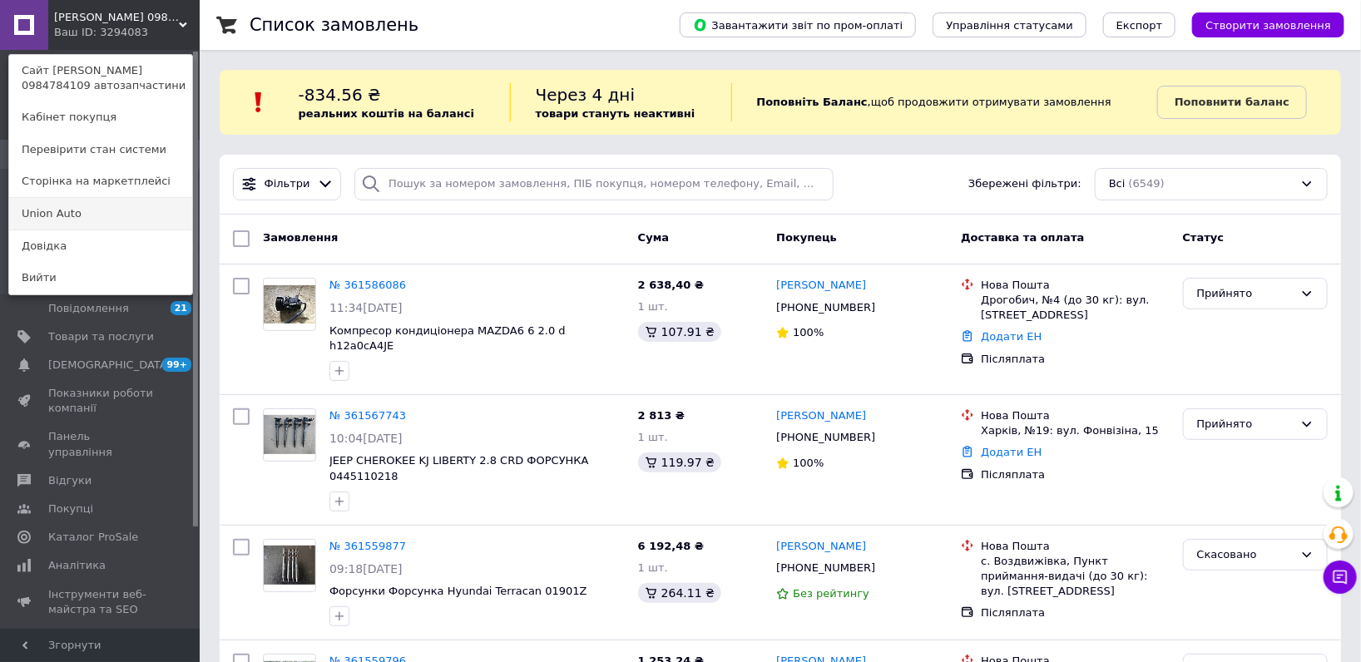
click at [106, 212] on link "Union Аuto" at bounding box center [100, 214] width 183 height 32
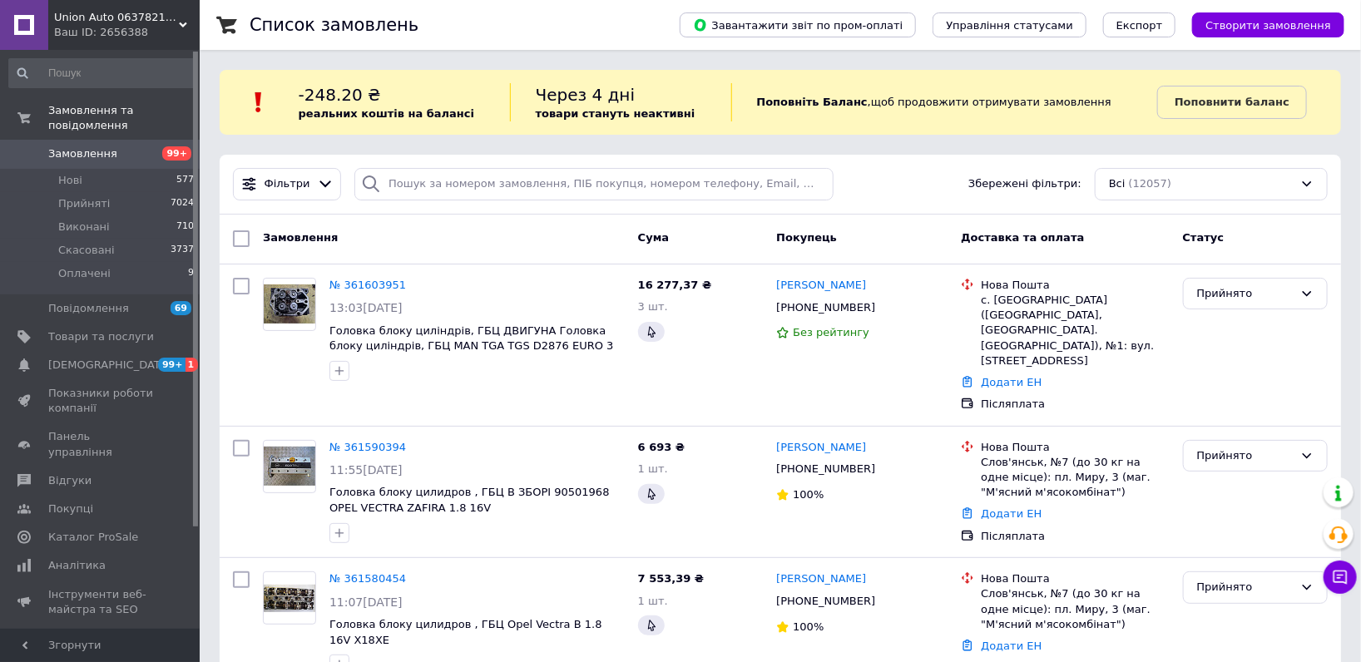
click at [125, 23] on span "Union Аuto 0637821853 автозапчастини" at bounding box center [116, 17] width 125 height 15
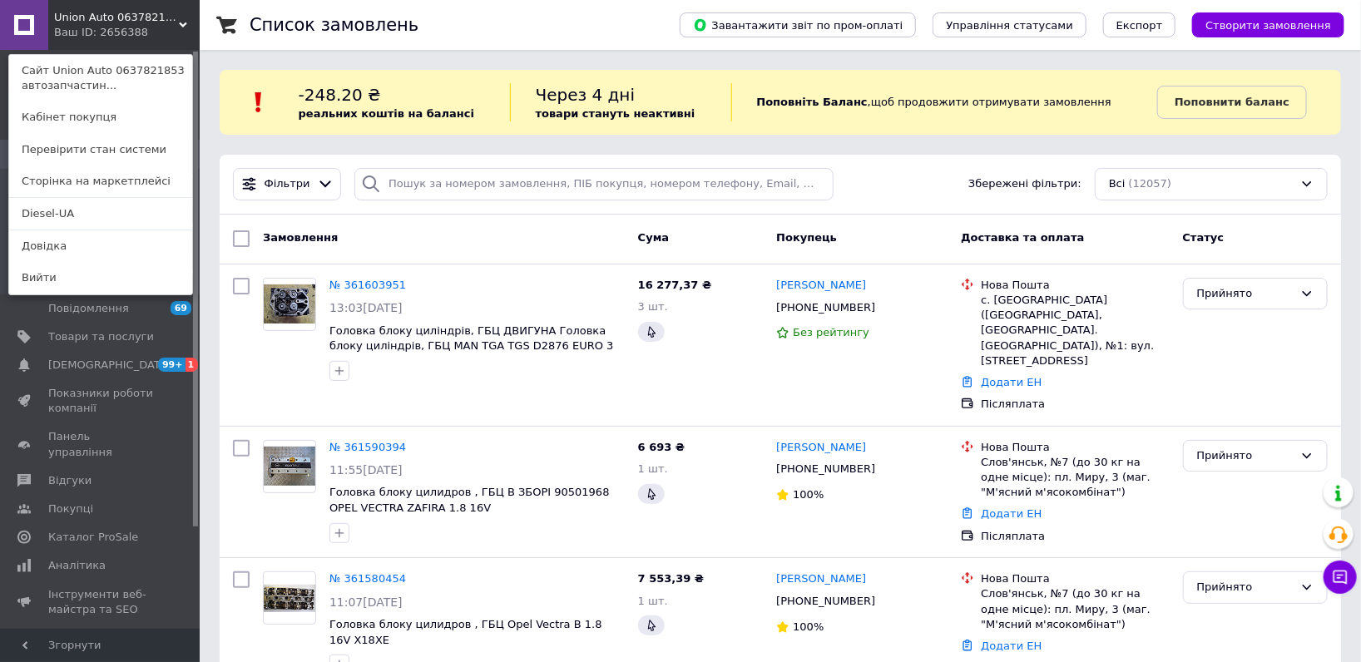
click at [87, 220] on link "Diesel-UA" at bounding box center [100, 214] width 183 height 32
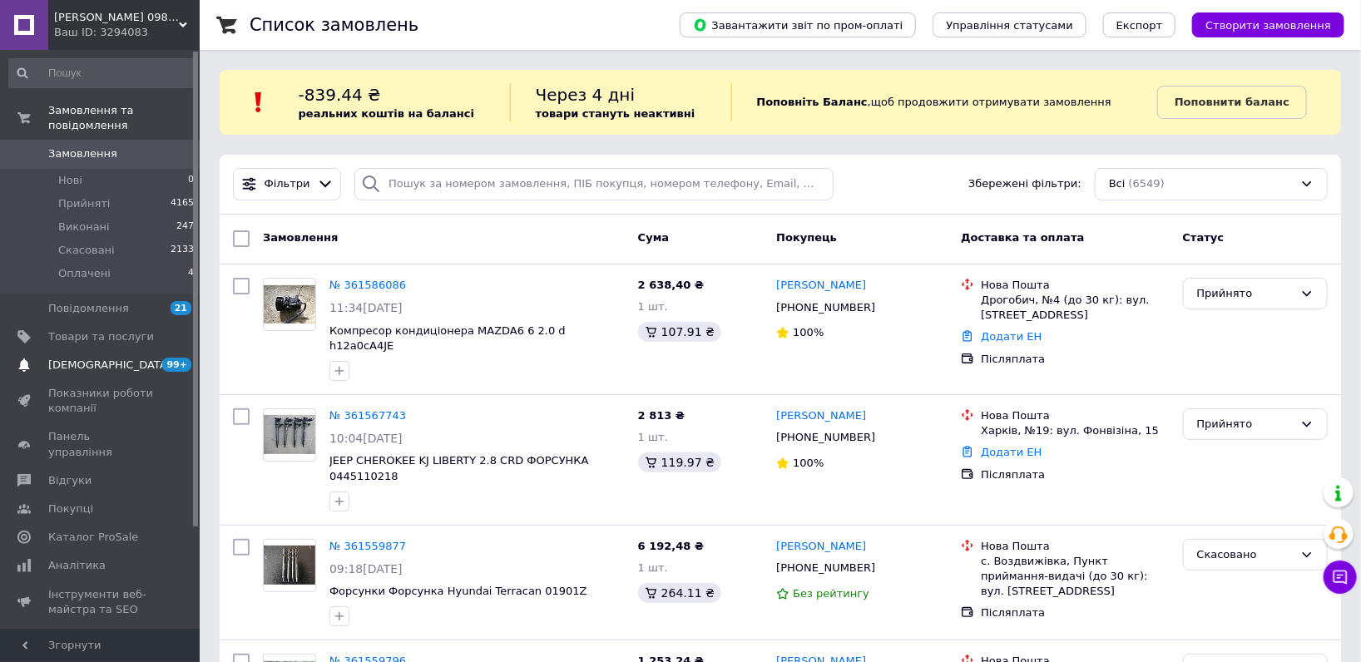
click at [126, 351] on link "Сповіщення 99+ 0" at bounding box center [102, 365] width 204 height 28
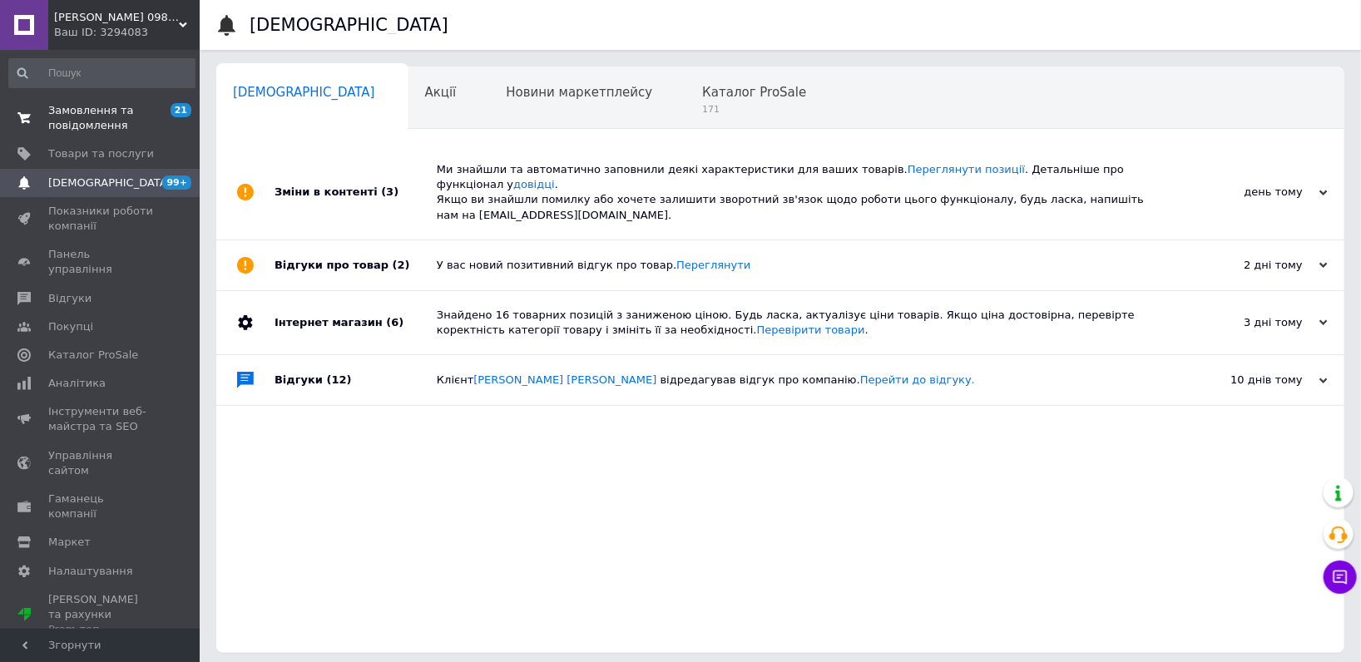
click at [92, 133] on link "Замовлення та повідомлення 21 0" at bounding box center [102, 118] width 204 height 43
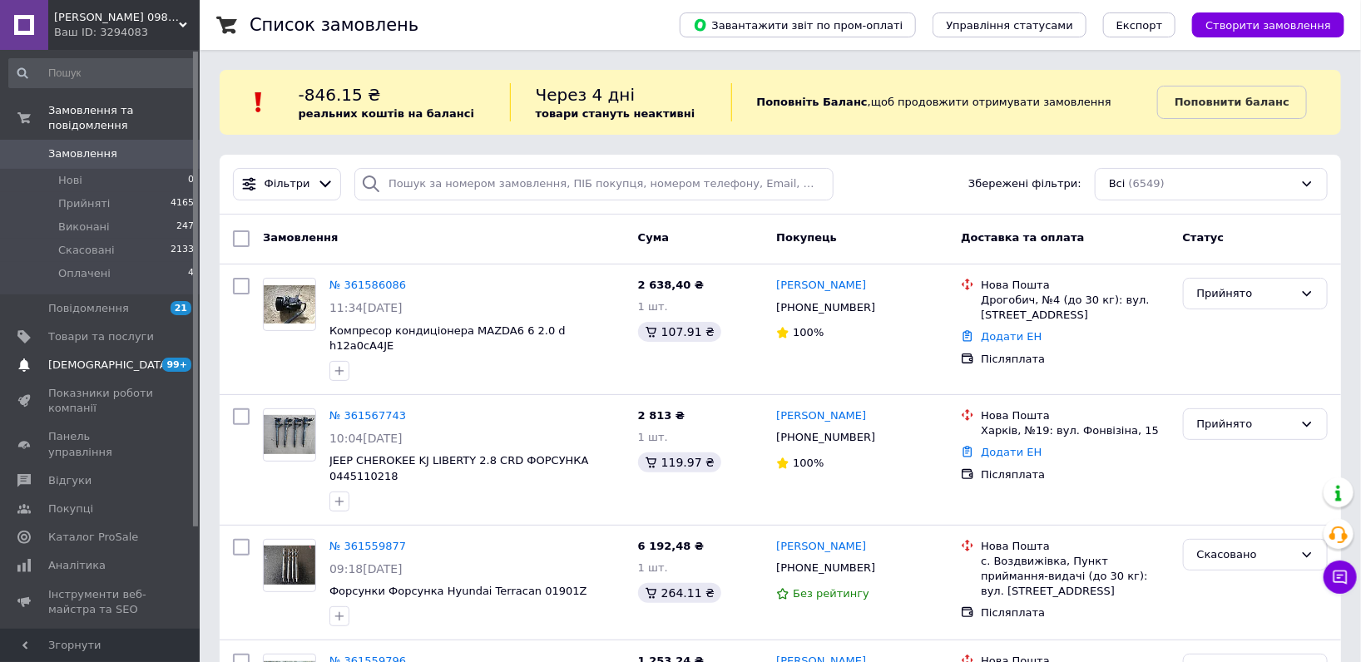
click at [108, 351] on link "Сповіщення 99+ 0" at bounding box center [102, 365] width 204 height 28
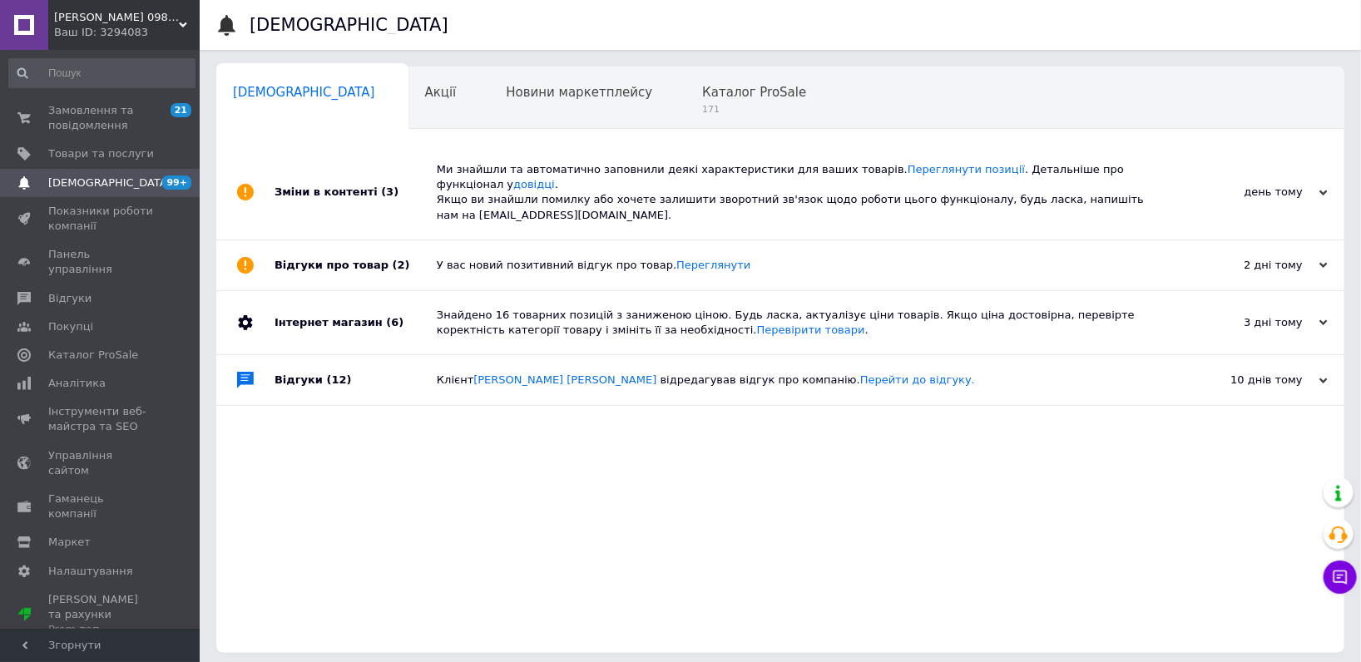
click at [54, 18] on span "[PERSON_NAME] 0984784109 автозапчастини" at bounding box center [116, 17] width 125 height 15
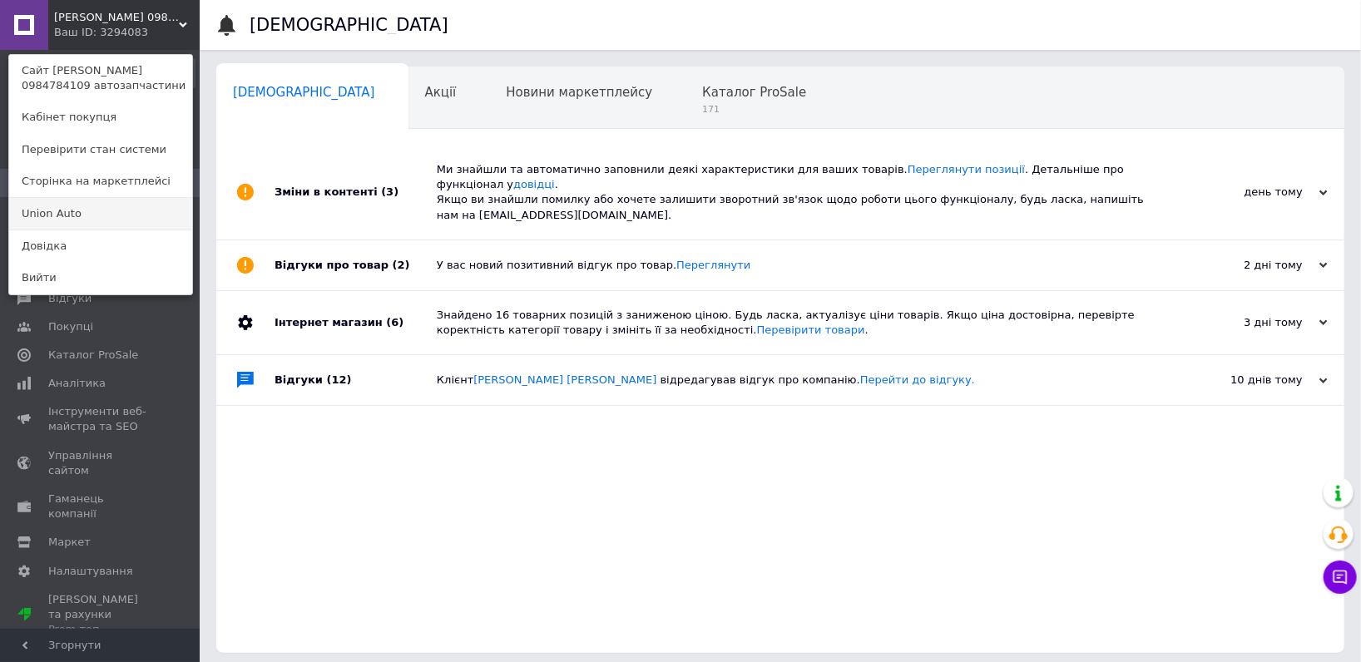
click at [100, 212] on link "Union Аuto" at bounding box center [100, 214] width 183 height 32
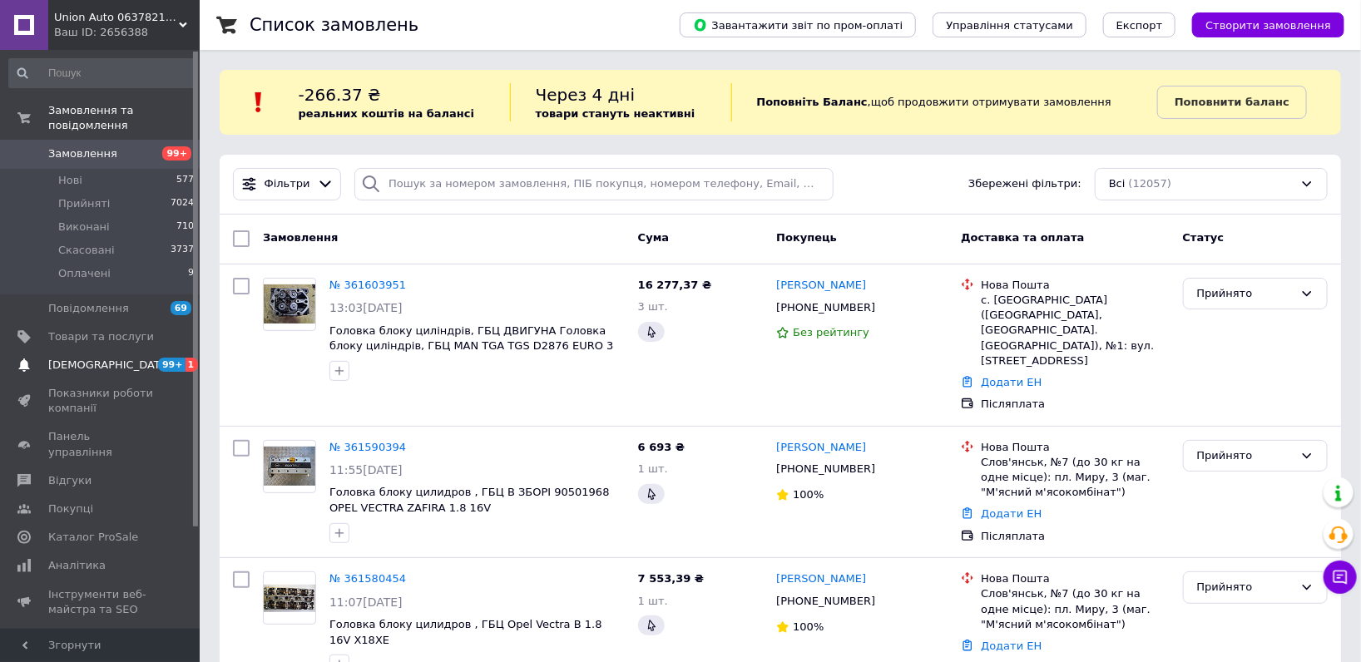
click at [72, 351] on link "Сповіщення 99+ 1" at bounding box center [102, 365] width 204 height 28
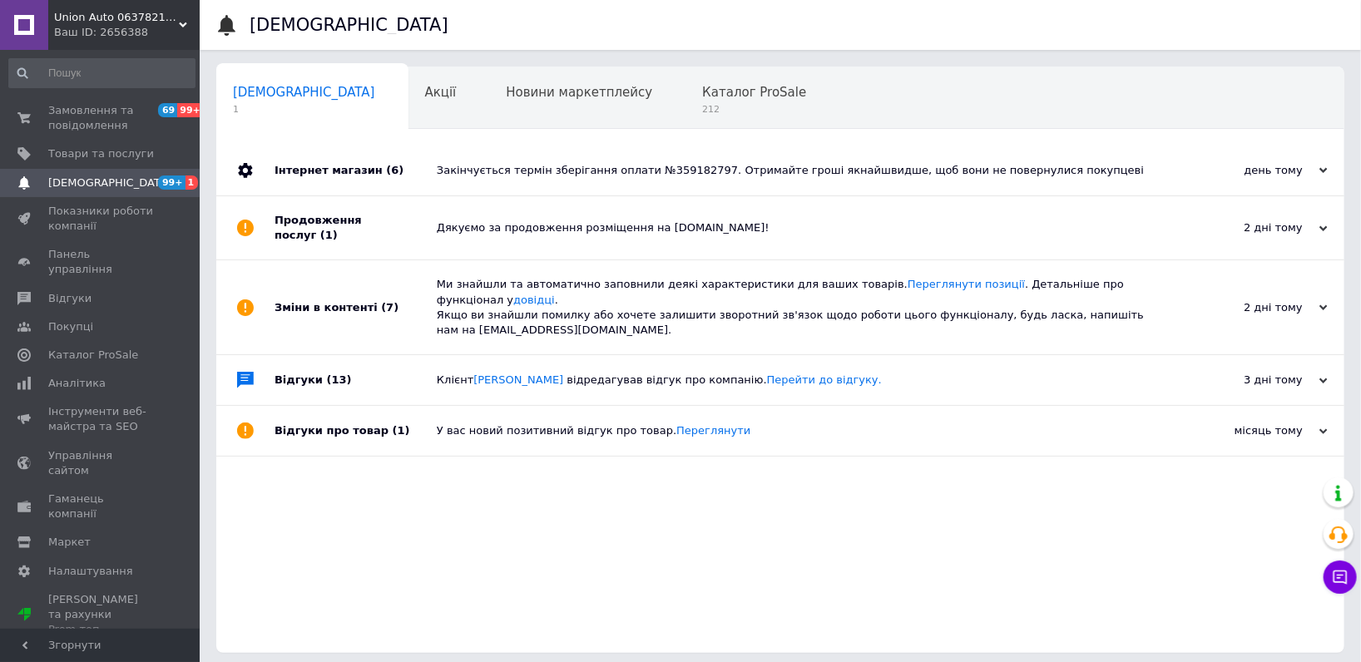
click at [88, 27] on div "Ваш ID: 2656388" at bounding box center [127, 32] width 146 height 15
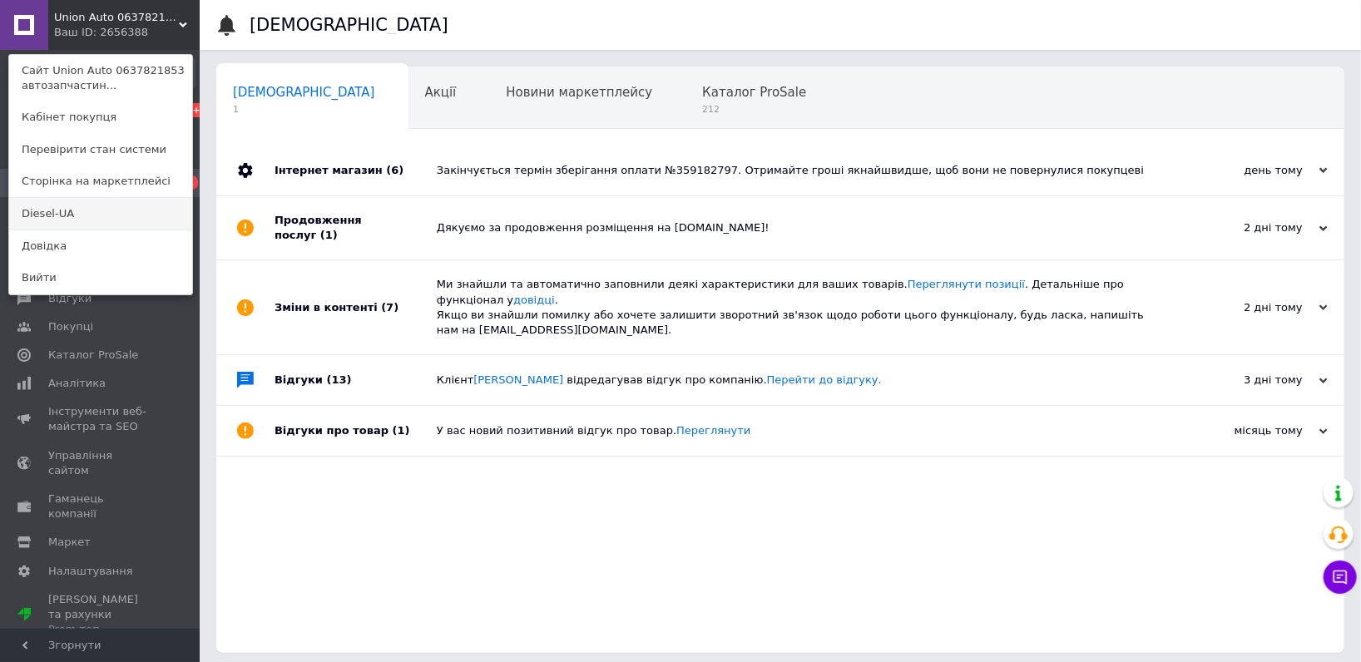
click at [73, 210] on link "Diesel-UA" at bounding box center [100, 214] width 183 height 32
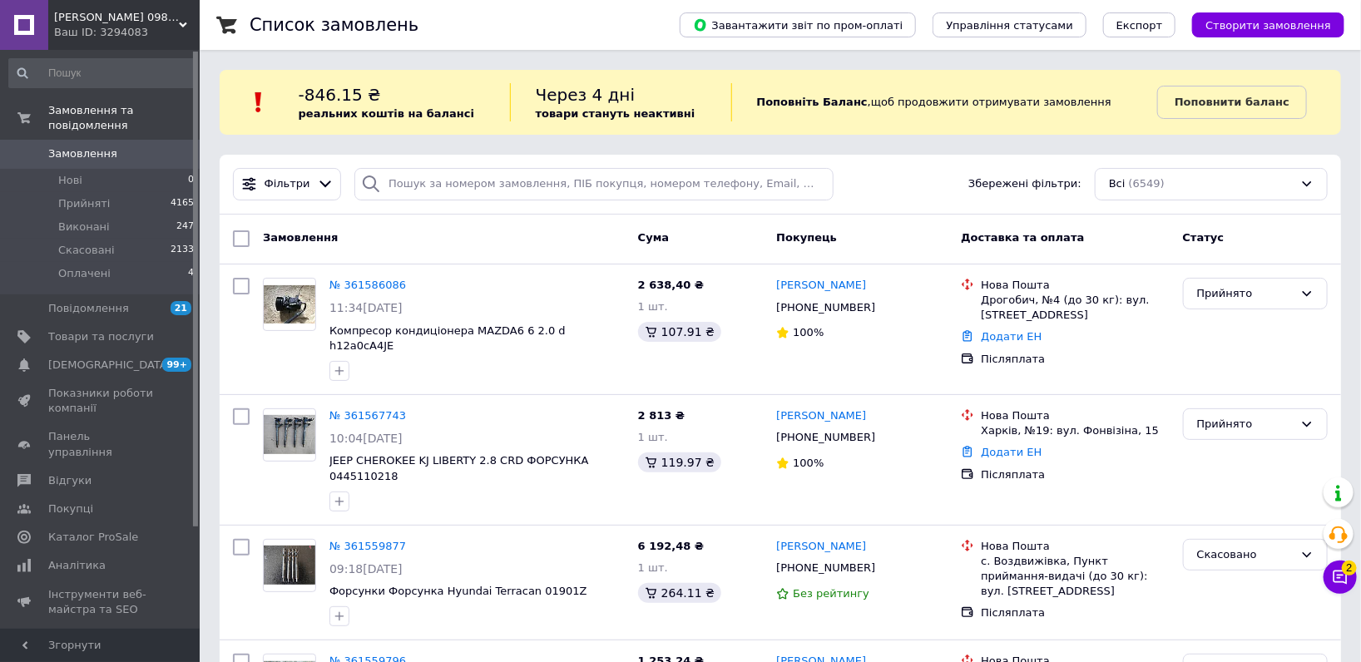
click at [118, 146] on span "Замовлення" at bounding box center [101, 153] width 106 height 15
click at [1339, 587] on button "Чат з покупцем 2" at bounding box center [1340, 577] width 33 height 33
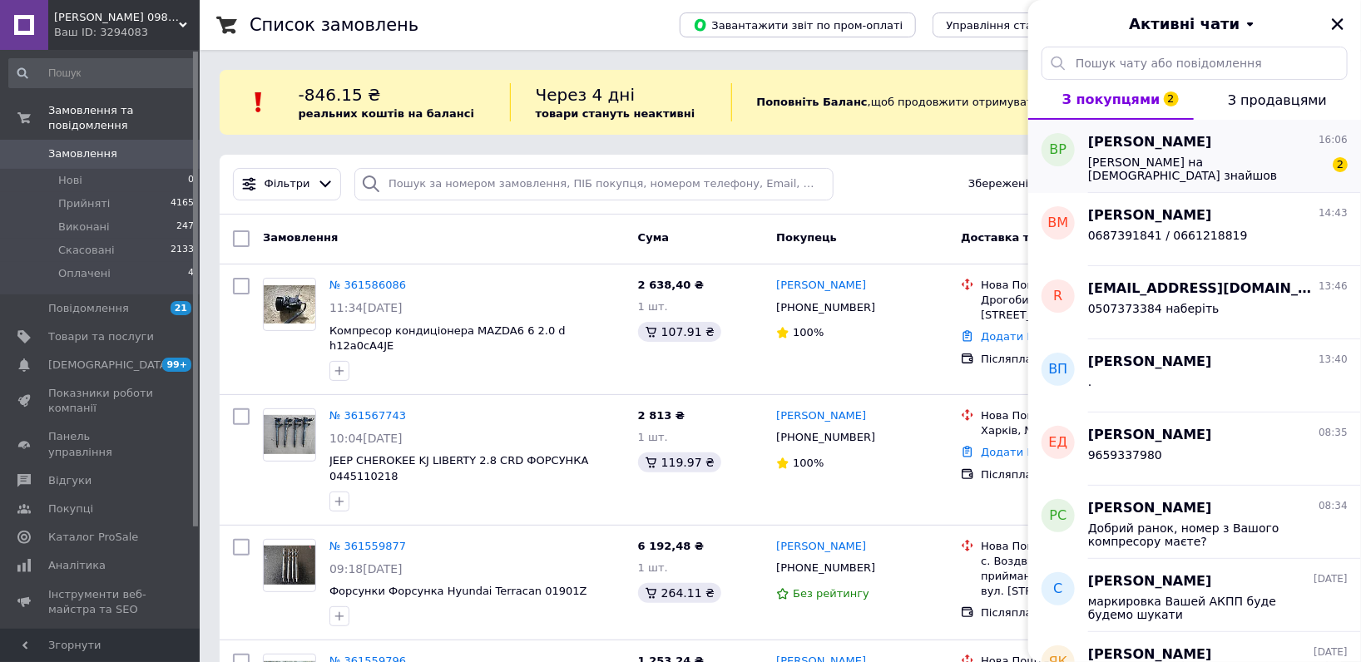
click at [1088, 189] on div "ВР" at bounding box center [1059, 156] width 60 height 73
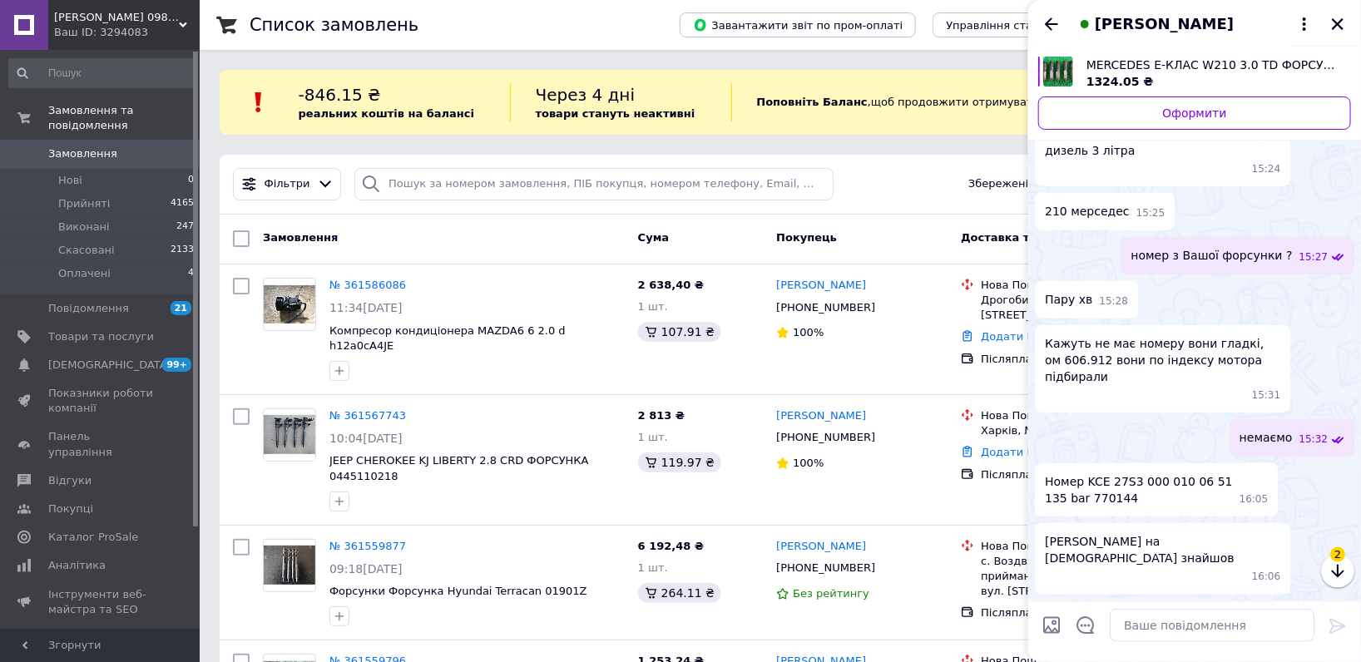
scroll to position [803, 0]
drag, startPoint x: 1085, startPoint y: 518, endPoint x: 1154, endPoint y: 513, distance: 69.2
click at [1154, 507] on span "Номер KCE 27S3 000 010 06 51 135 bar 770144" at bounding box center [1139, 489] width 188 height 33
click at [1143, 507] on span "Номер KCE 27S3 000 010 06 51 135 bar 770144" at bounding box center [1139, 489] width 188 height 33
drag, startPoint x: 1132, startPoint y: 514, endPoint x: 1216, endPoint y: 516, distance: 84.1
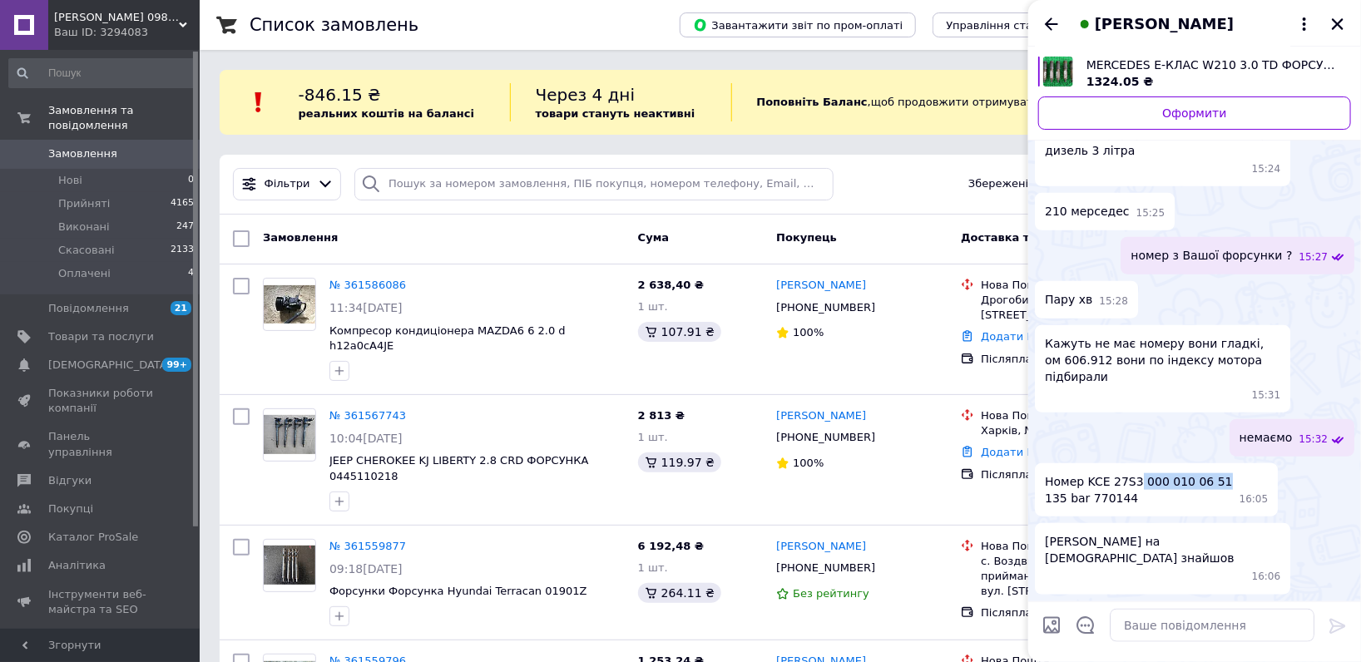
click at [1216, 516] on div "Номер KCE 27S3 000 010 06 51 135 bar 770144 16:05" at bounding box center [1156, 489] width 243 height 53
copy span "000 010 06 51"
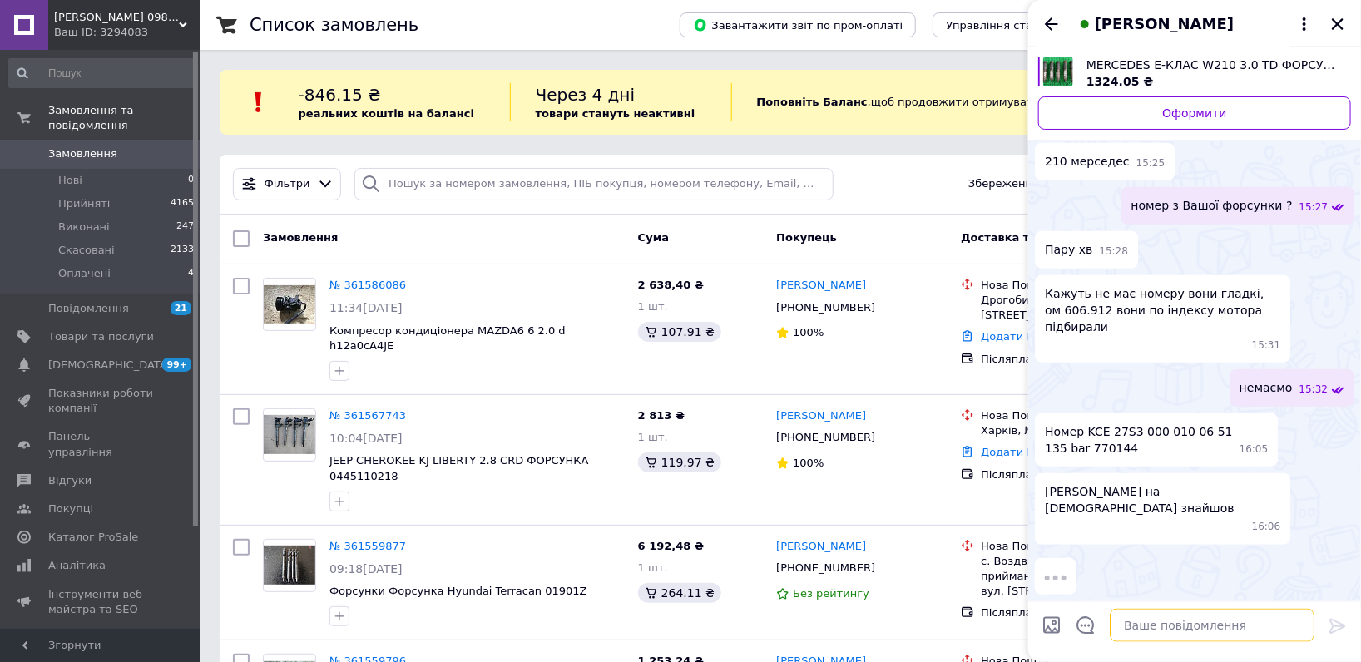
click at [1222, 633] on textarea at bounding box center [1212, 625] width 205 height 33
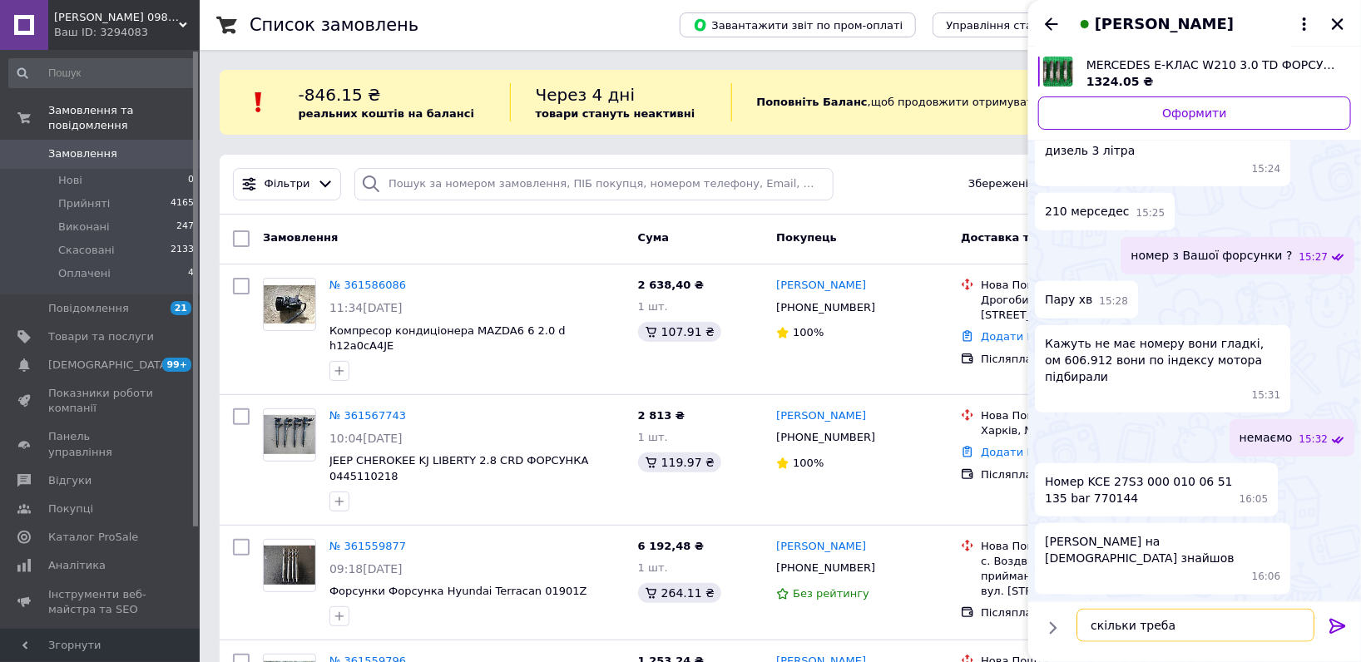
type textarea "скільки треба?"
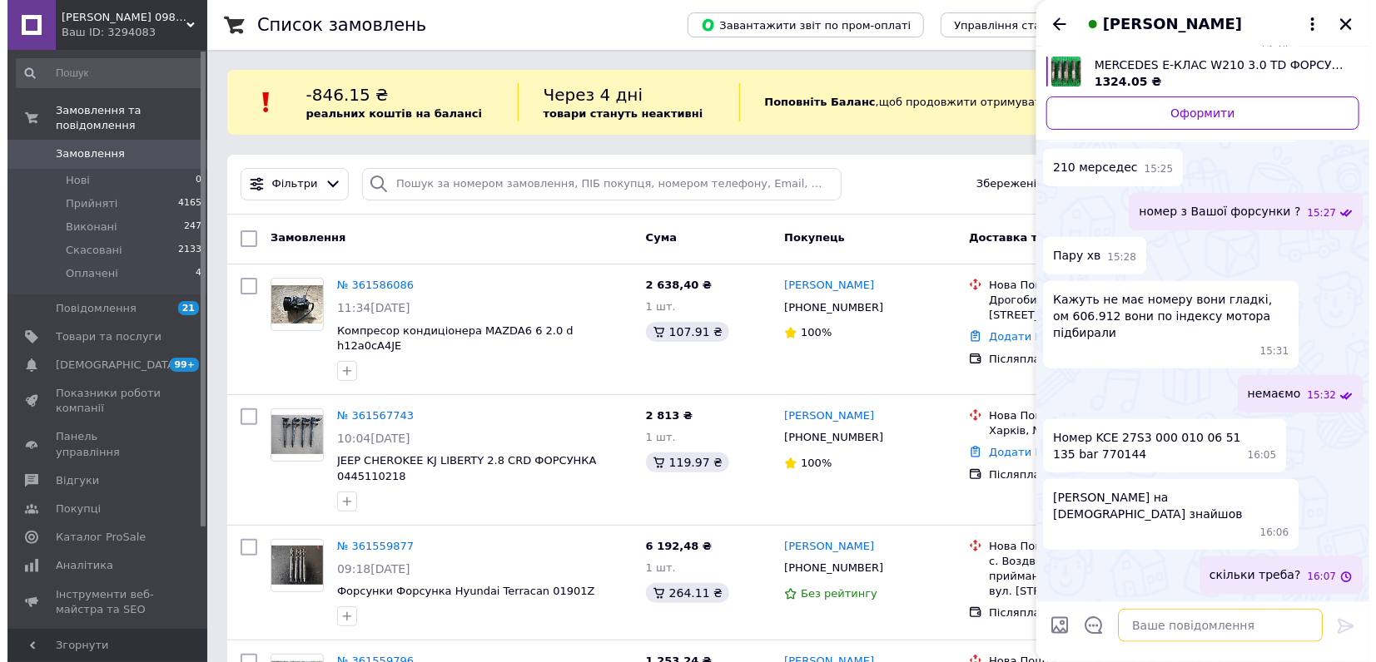
scroll to position [818, 0]
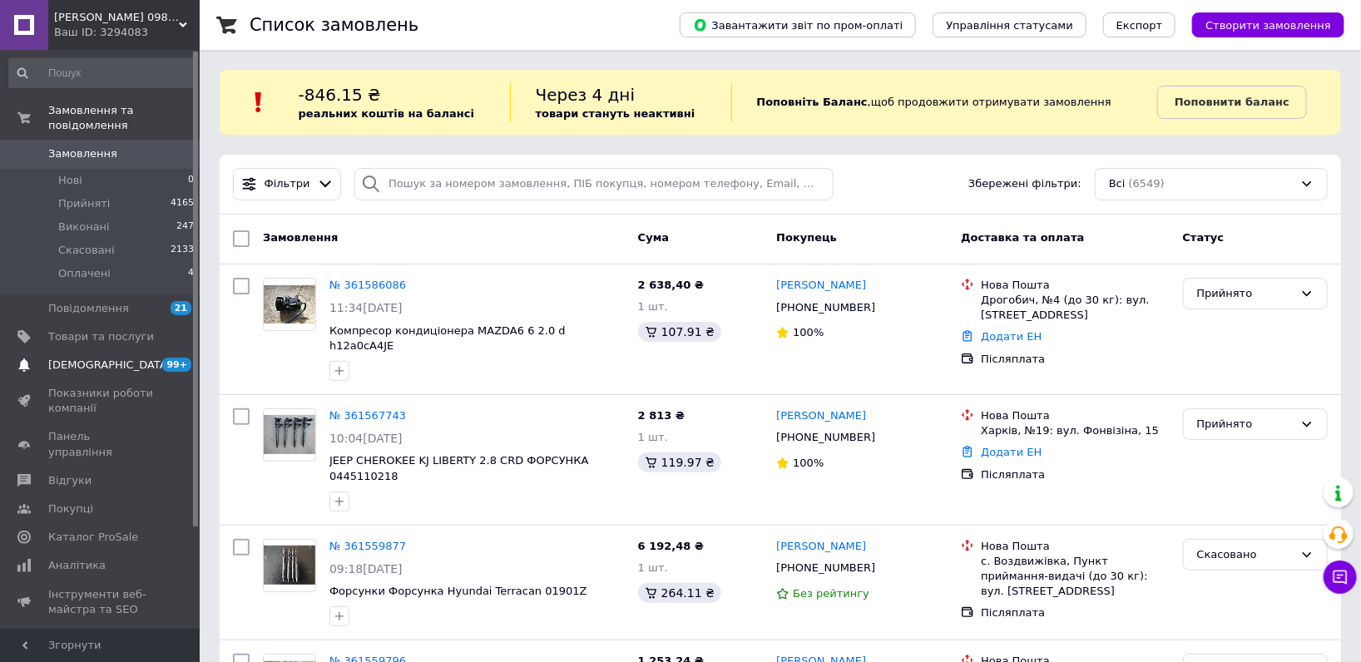
click at [140, 359] on link "Сповіщення 99+ 0" at bounding box center [102, 365] width 204 height 28
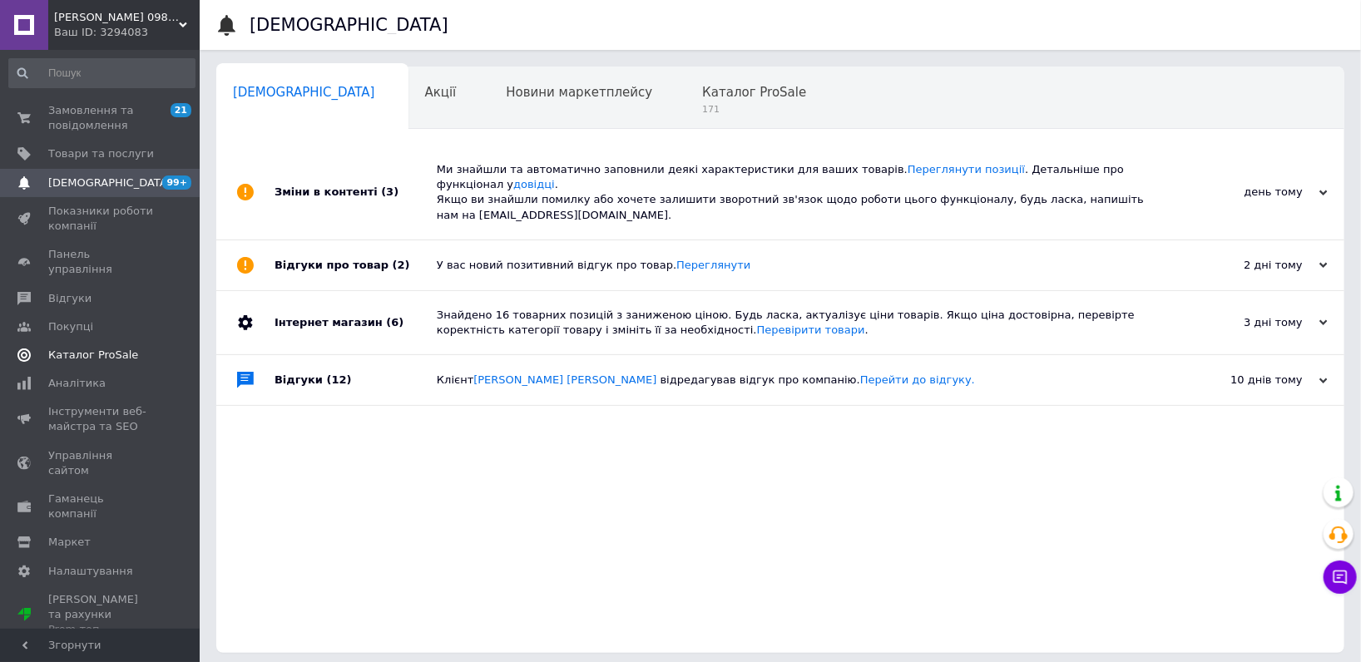
click at [141, 348] on span "Каталог ProSale" at bounding box center [101, 355] width 106 height 15
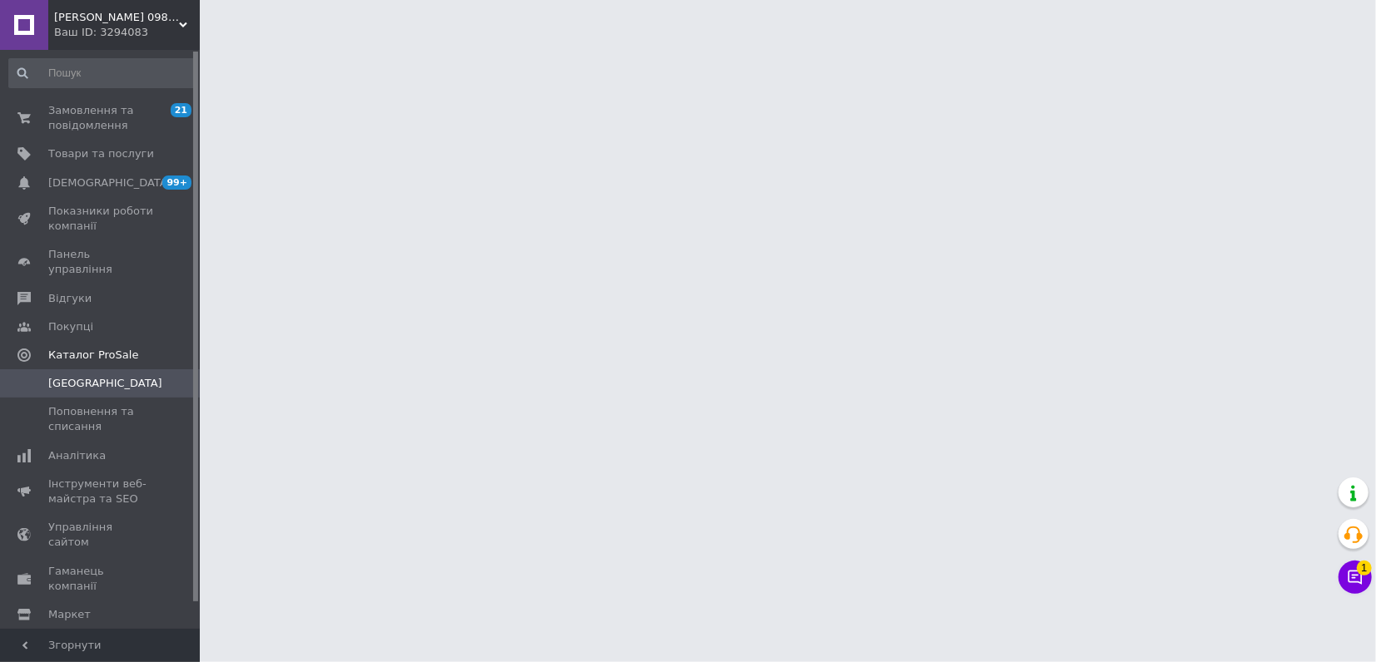
click at [155, 16] on span "[PERSON_NAME] 0984784109 автозапчастини" at bounding box center [116, 17] width 125 height 15
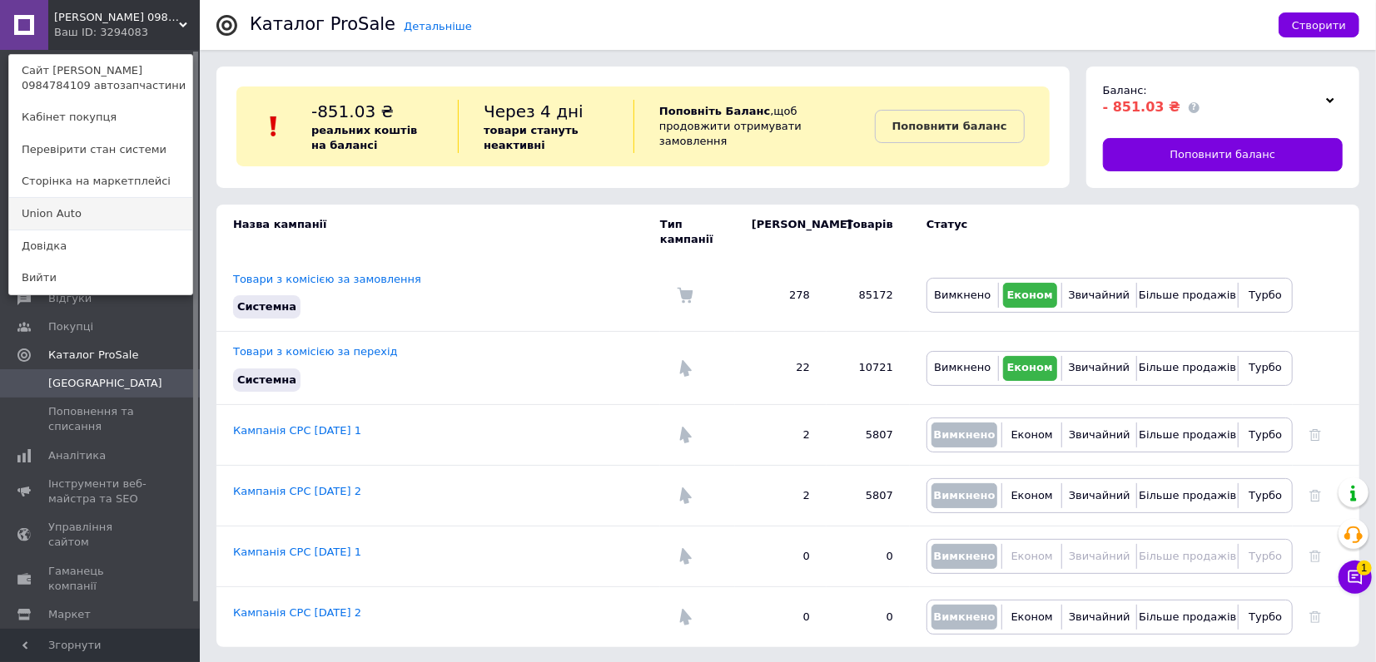
click at [73, 204] on link "Union Аuto" at bounding box center [100, 214] width 183 height 32
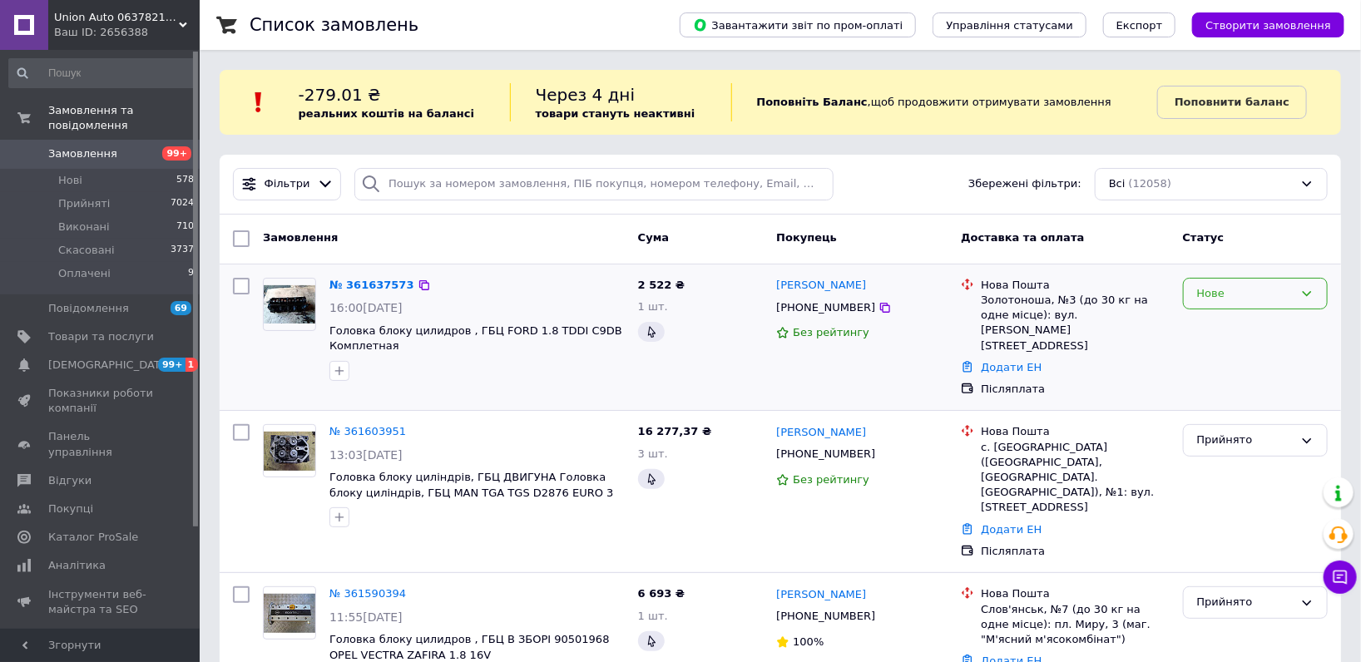
click at [1200, 300] on div "Нове" at bounding box center [1245, 293] width 97 height 17
click at [1210, 326] on li "Прийнято" at bounding box center [1255, 328] width 143 height 31
click at [144, 358] on span "[DEMOGRAPHIC_DATA]" at bounding box center [101, 365] width 106 height 15
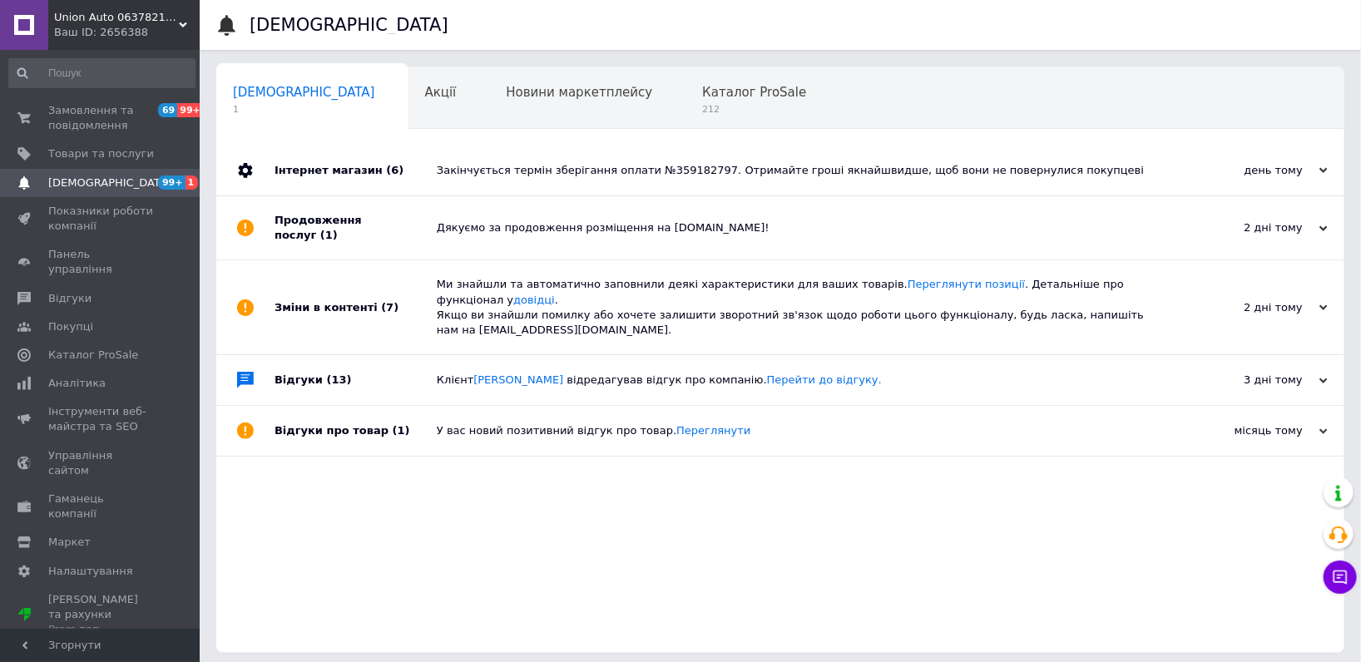
click at [137, 31] on div "Ваш ID: 2656388" at bounding box center [127, 32] width 146 height 15
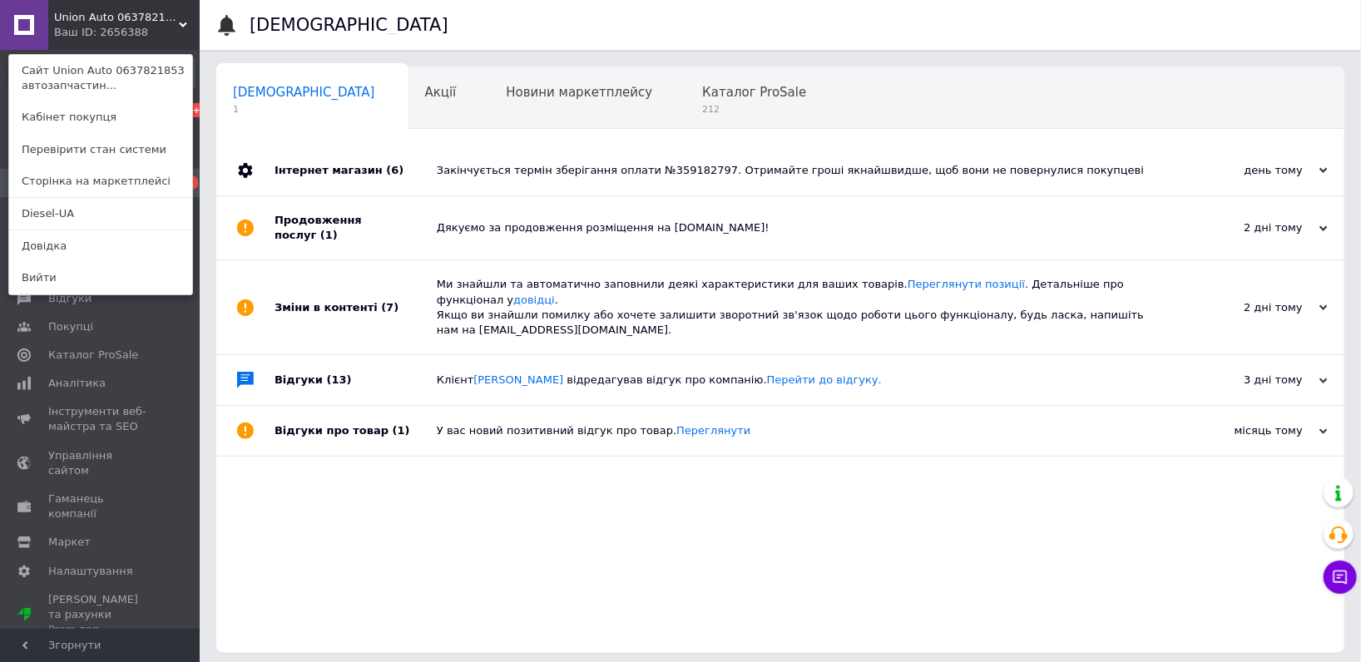
click at [119, 10] on span "Union Аuto 0637821853 автозапчастини" at bounding box center [116, 17] width 125 height 15
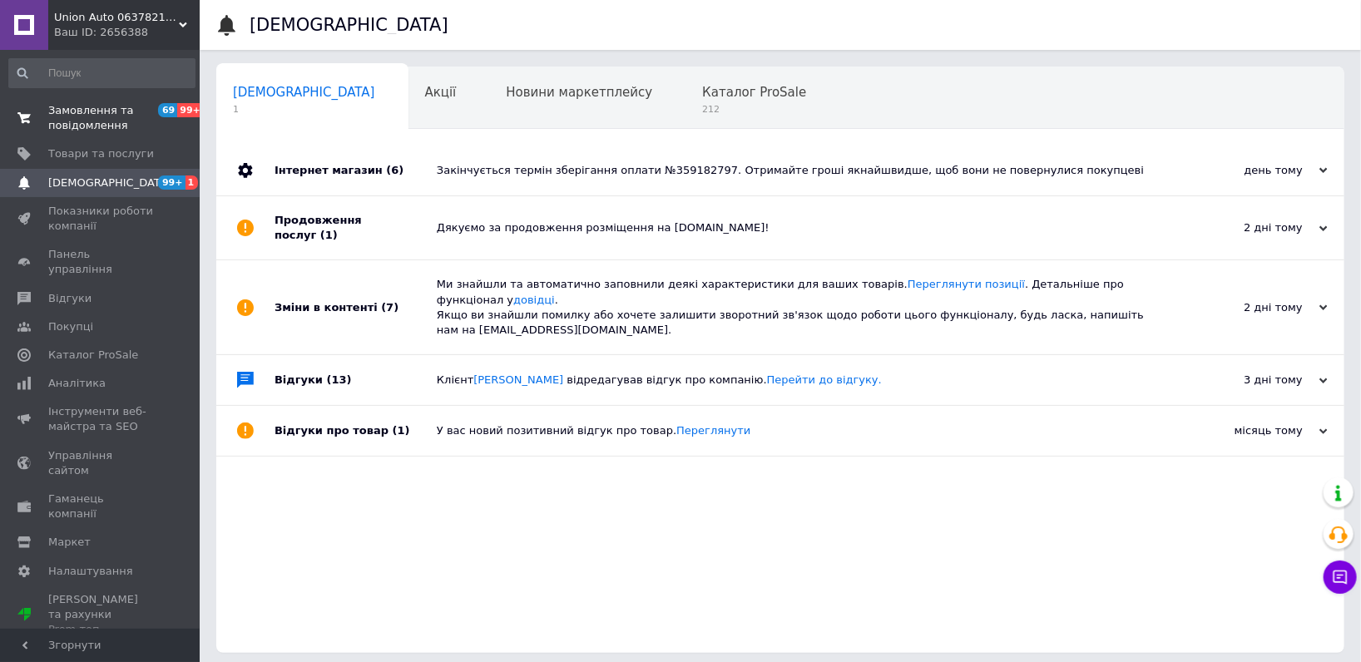
click at [80, 109] on span "Замовлення та повідомлення" at bounding box center [101, 118] width 106 height 30
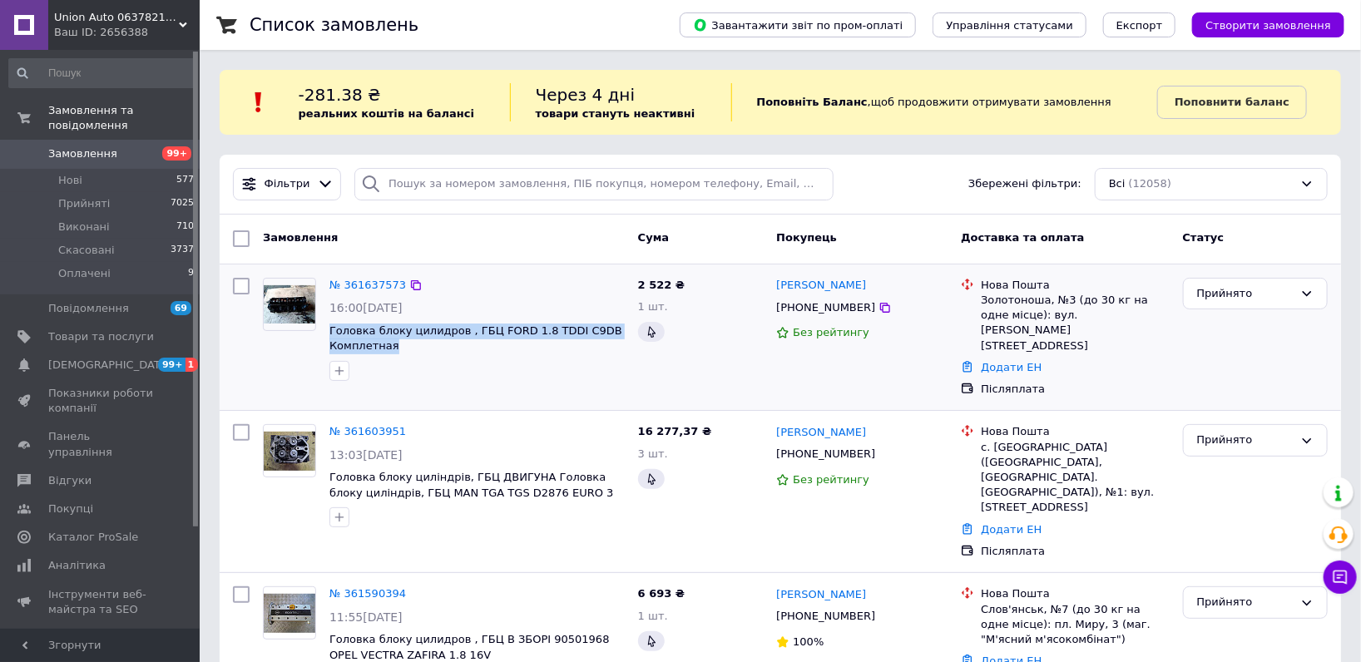
drag, startPoint x: 338, startPoint y: 345, endPoint x: 324, endPoint y: 329, distance: 21.8
click at [324, 329] on div "№ 361637573 16:00, 12.09.2025 Головка блоку цилидров , ГБЦ FORD 1.8 TDDI C9DB К…" at bounding box center [477, 329] width 309 height 116
copy span "Головка блоку цилидров , ГБЦ FORD 1.8 TDDI C9DB Комплетная"
click at [88, 330] on span "Товари та послуги" at bounding box center [101, 337] width 106 height 15
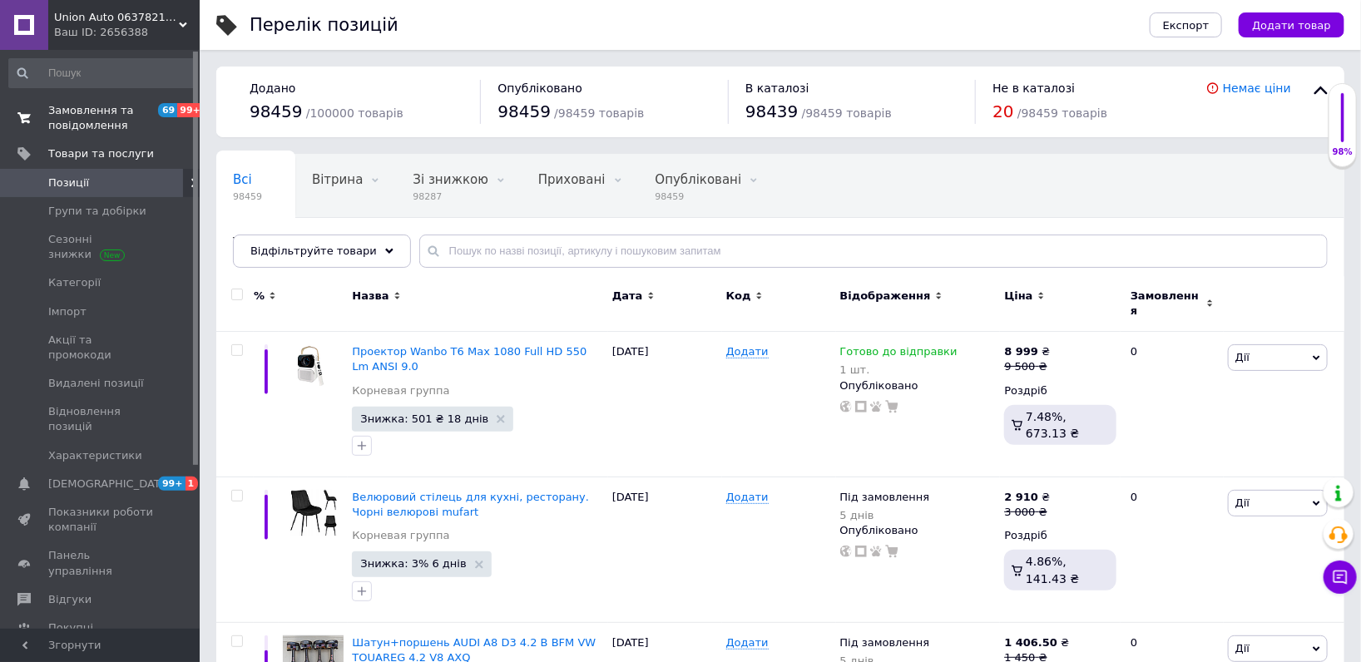
click at [131, 119] on span "Замовлення та повідомлення" at bounding box center [101, 118] width 106 height 30
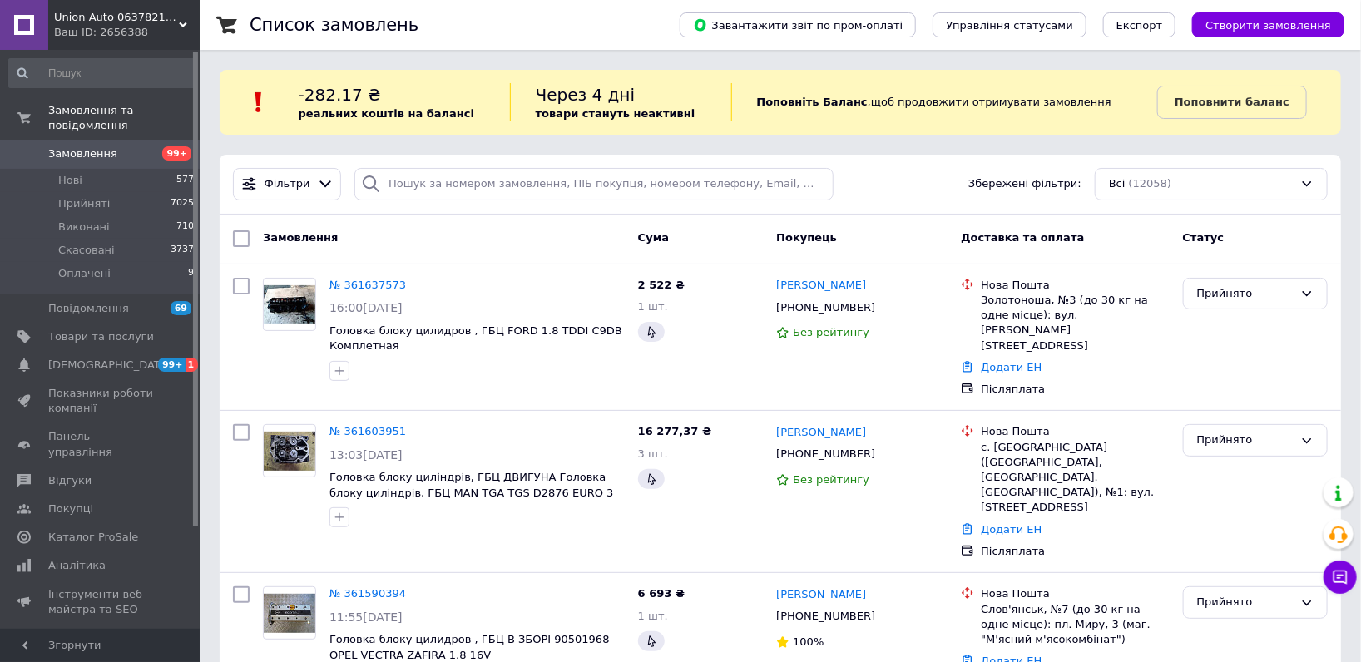
click at [133, 34] on div "Ваш ID: 2656388" at bounding box center [127, 32] width 146 height 15
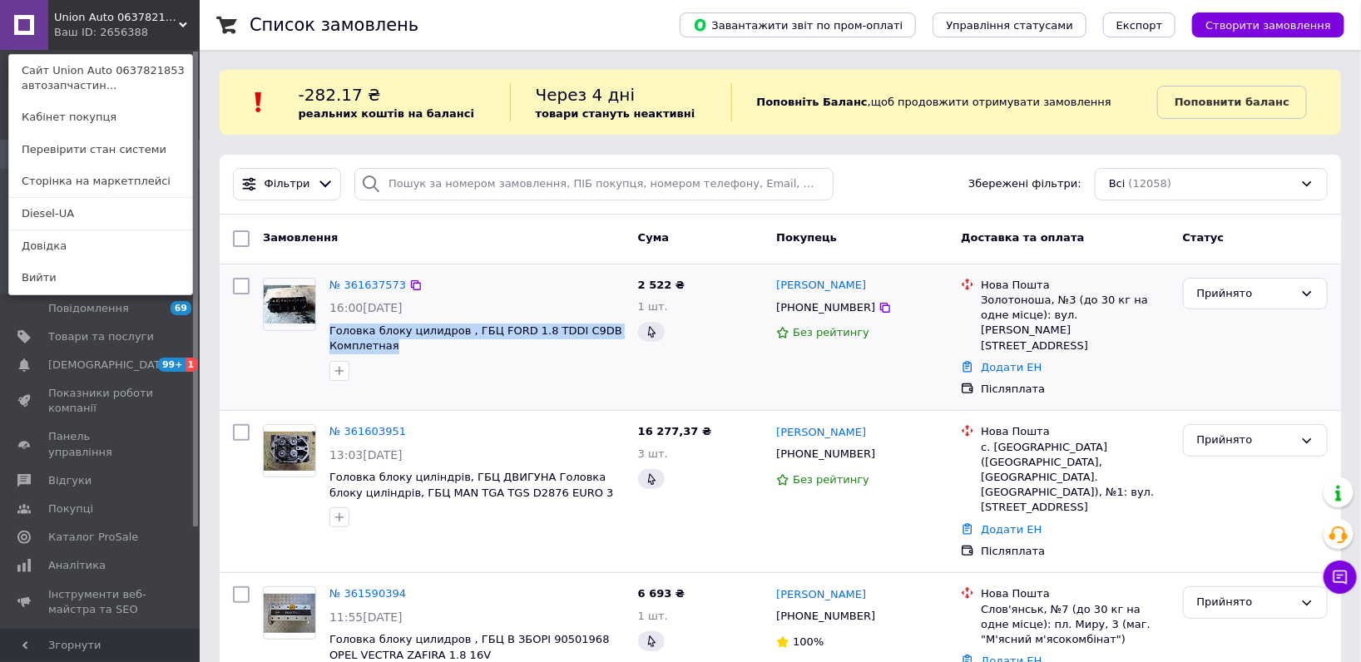
drag, startPoint x: 426, startPoint y: 343, endPoint x: 326, endPoint y: 333, distance: 100.4
click at [326, 333] on div "№ 361637573 16:00, 12.09.2025 Головка блоку цилидров , ГБЦ FORD 1.8 TDDI C9DB К…" at bounding box center [477, 329] width 309 height 116
copy span "Головка блоку цилидров , ГБЦ FORD 1.8 TDDI C9DB Комплетная"
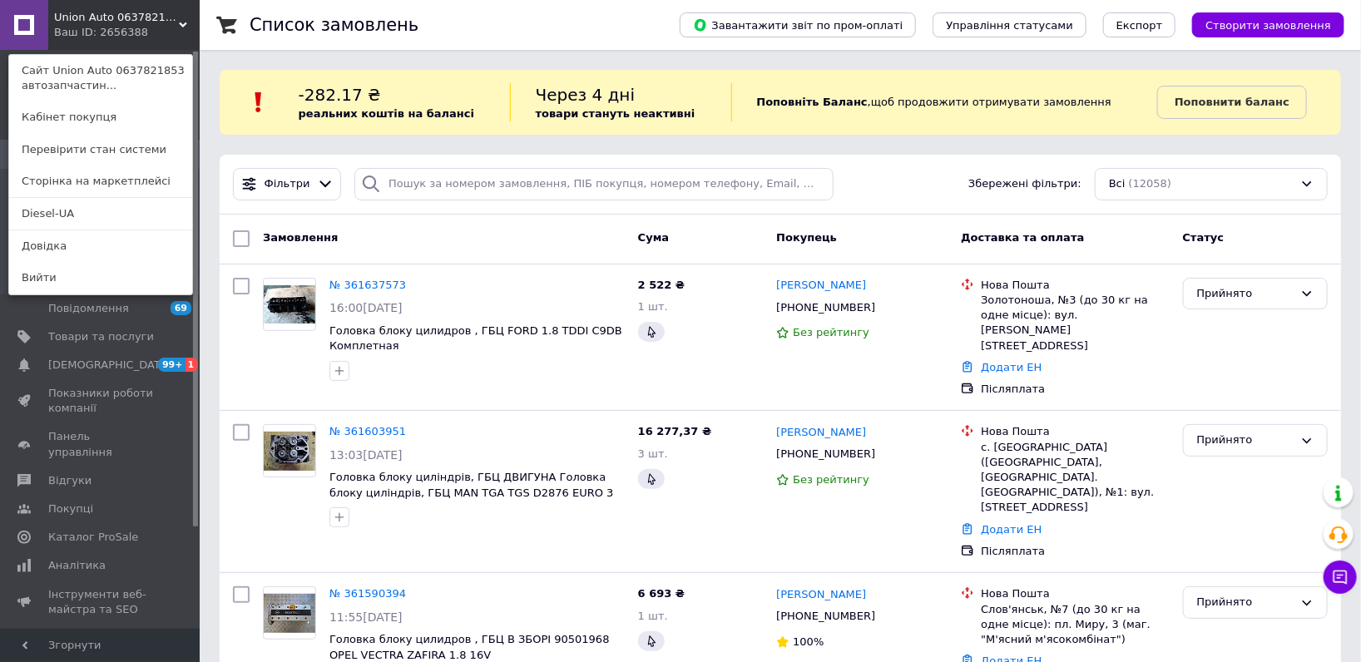
click at [147, 17] on span "Union Аuto 0637821853 автозапчастини" at bounding box center [116, 17] width 125 height 15
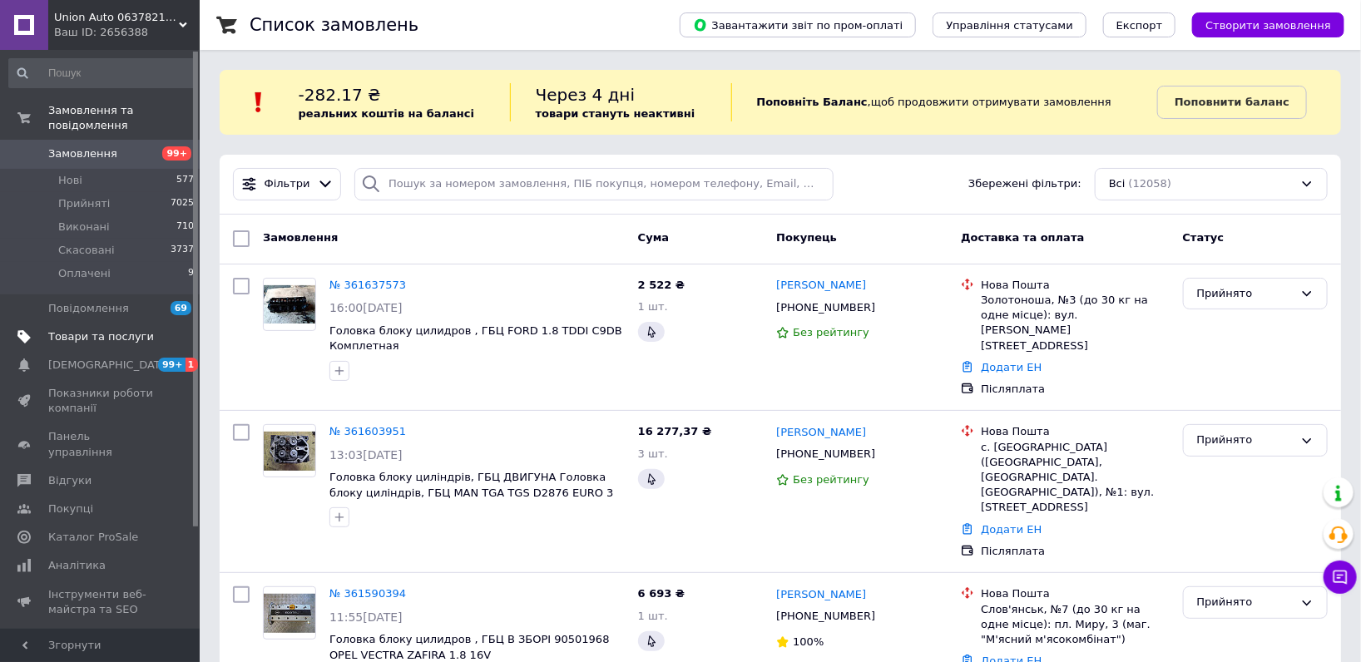
click at [72, 330] on span "Товари та послуги" at bounding box center [101, 337] width 106 height 15
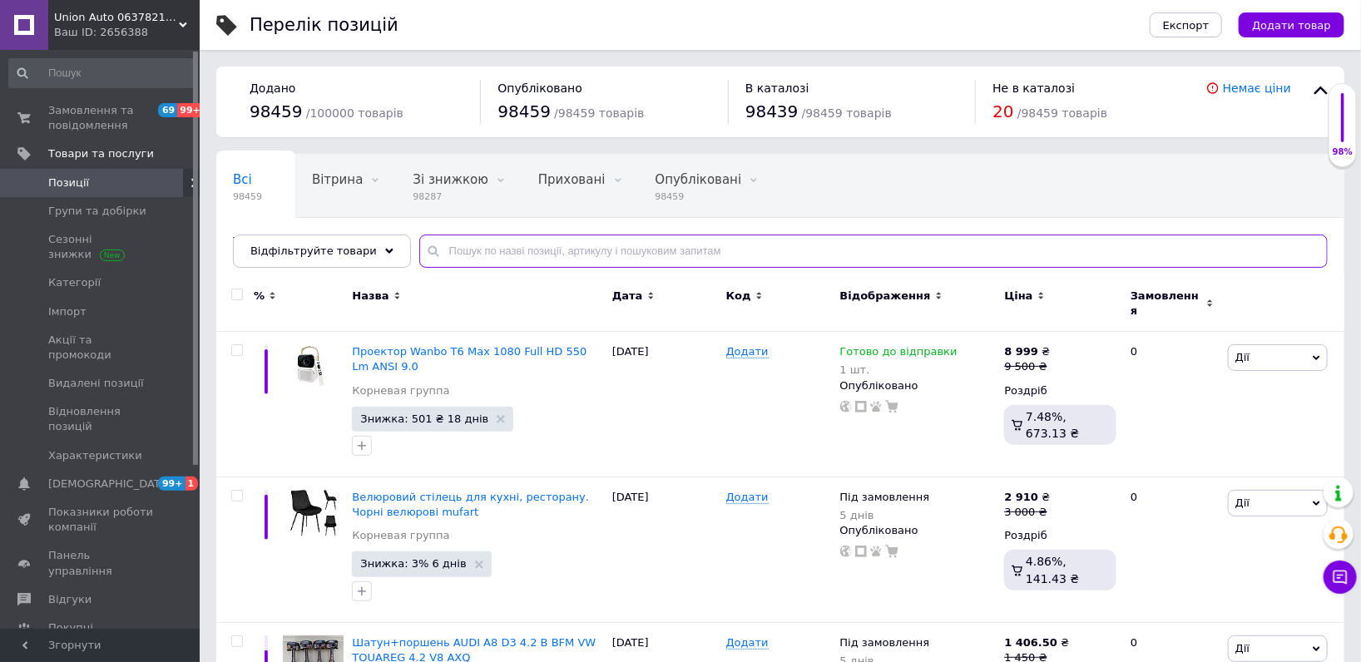
click at [488, 256] on input "text" at bounding box center [873, 251] width 909 height 33
paste input "Головка блоку цилидров , ГБЦ FORD 1.8 TDDI C9DB Комплетная"
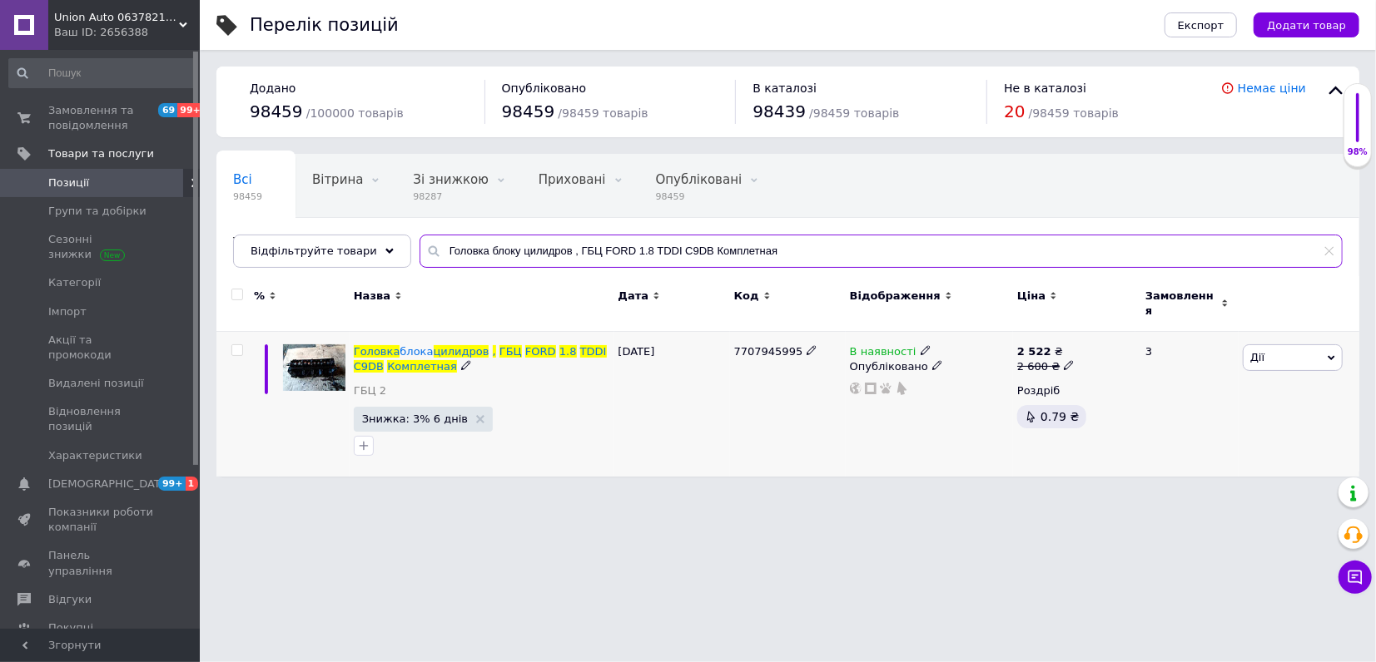
type input "Головка блоку цилидров , ГБЦ FORD 1.8 TDDI C9DB Комплетная"
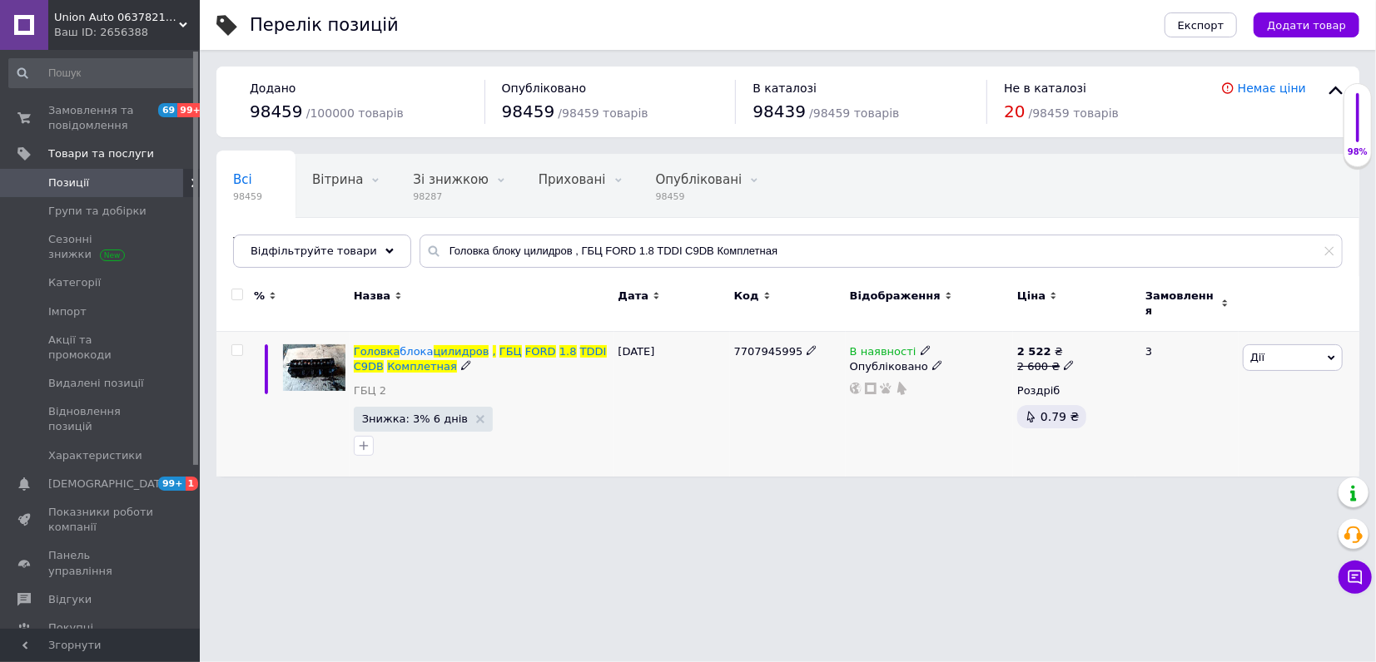
click at [1063, 360] on icon at bounding box center [1068, 365] width 10 height 10
click at [1103, 324] on input "2600" at bounding box center [1145, 340] width 126 height 33
type input "4000"
click at [583, 493] on html "Union Аuto 0637821853 автозапчастини Ваш ID: 2656388 Сайт Union Аuto 0637821853…" at bounding box center [688, 246] width 1376 height 493
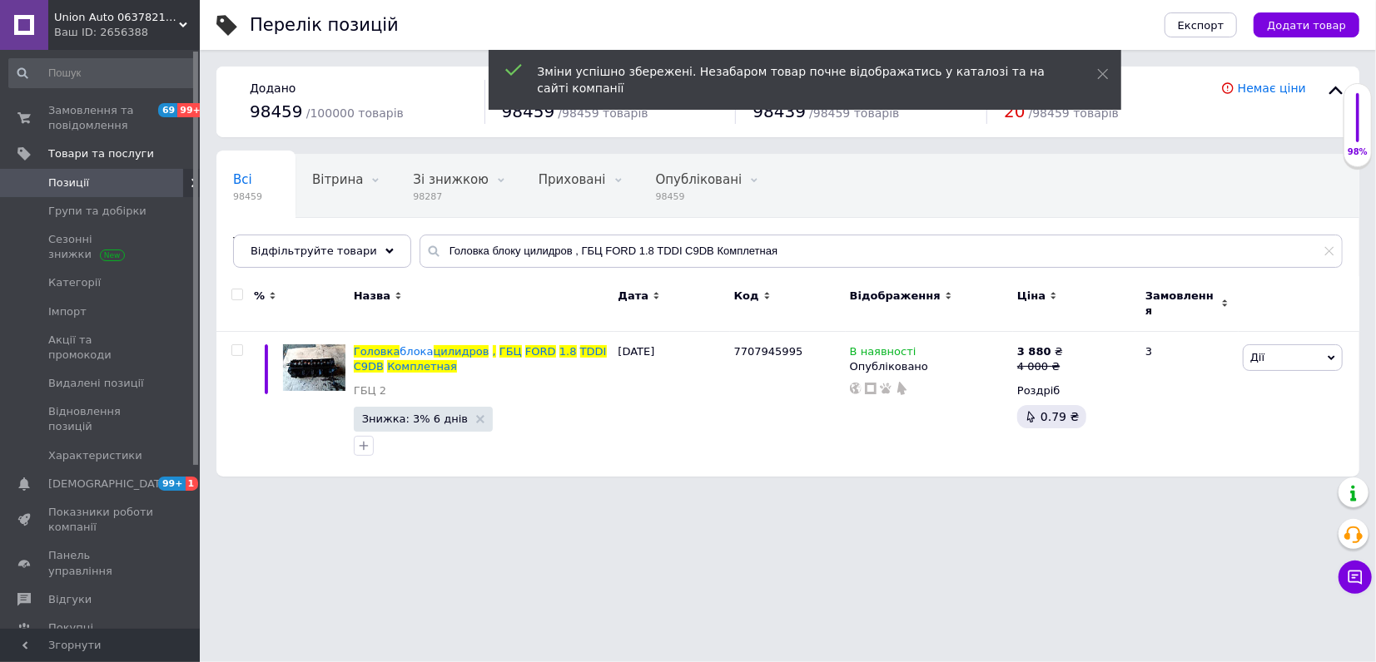
click at [108, 35] on div "Ваш ID: 2656388" at bounding box center [127, 32] width 146 height 15
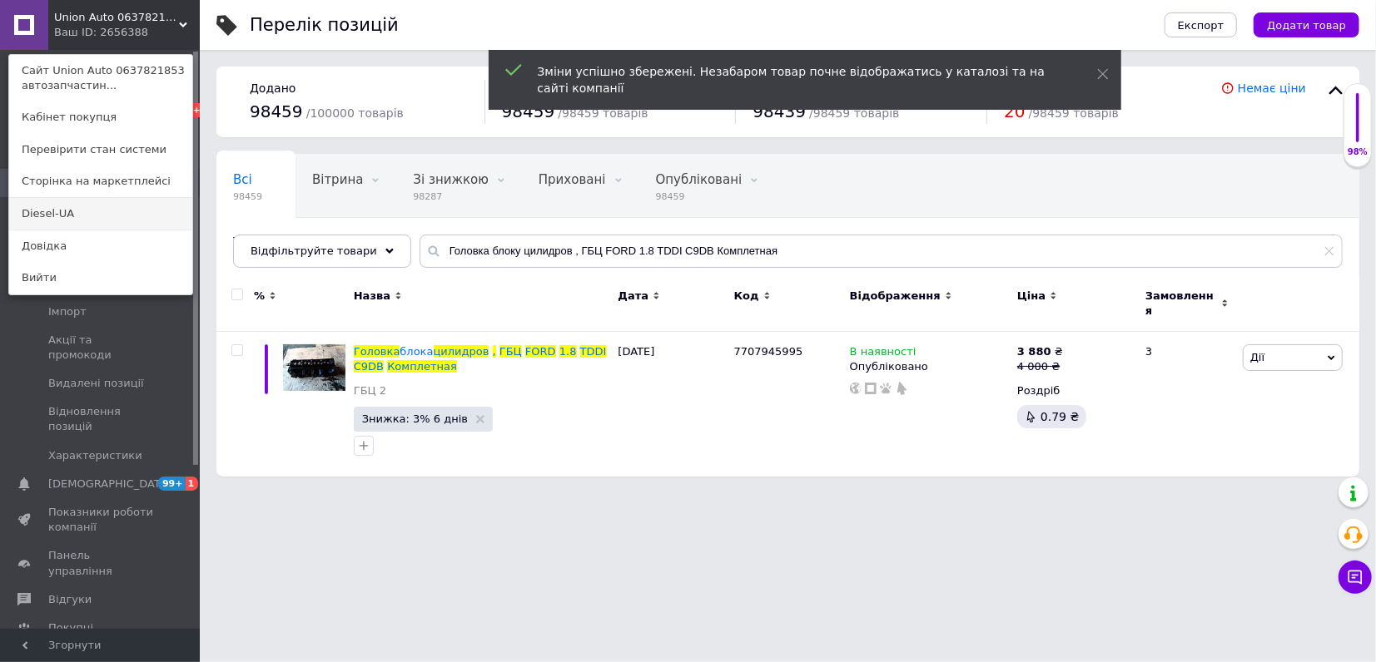
click at [117, 205] on link "Diesel-UA" at bounding box center [100, 214] width 183 height 32
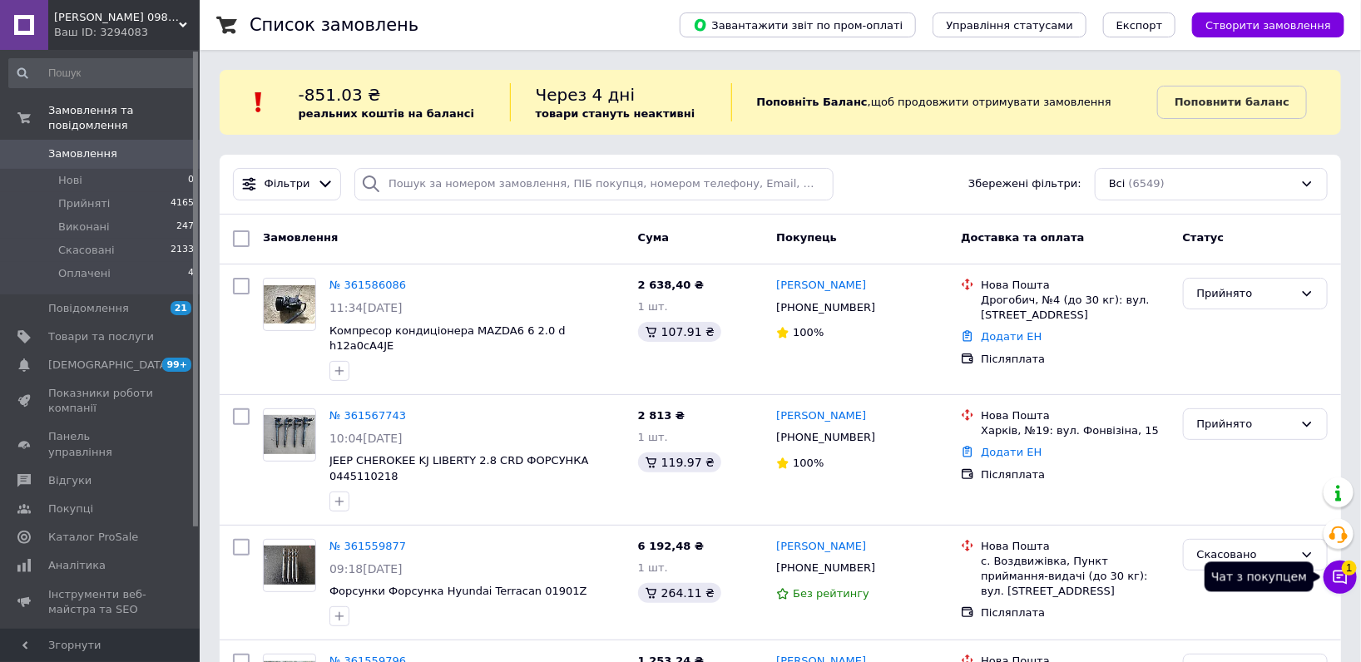
click at [1328, 577] on button "Чат з покупцем 1" at bounding box center [1340, 577] width 33 height 33
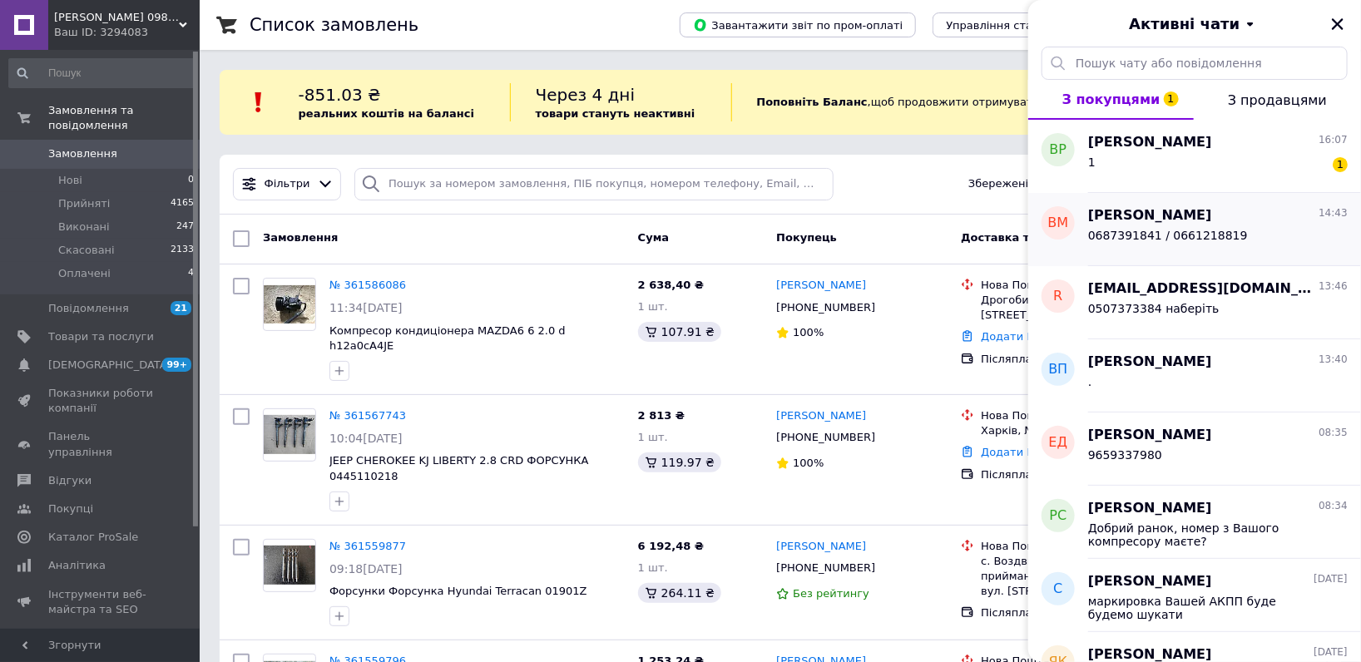
click at [1105, 222] on span "Влад Мельничук" at bounding box center [1150, 215] width 124 height 19
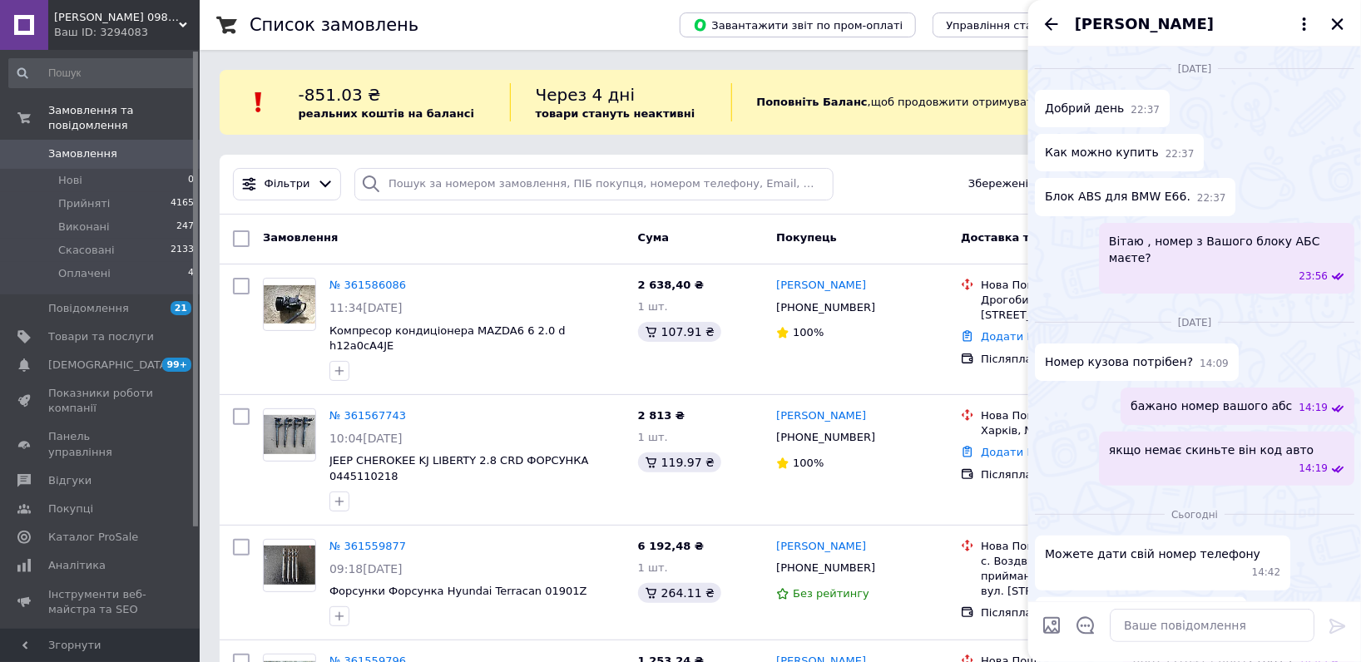
scroll to position [33, 0]
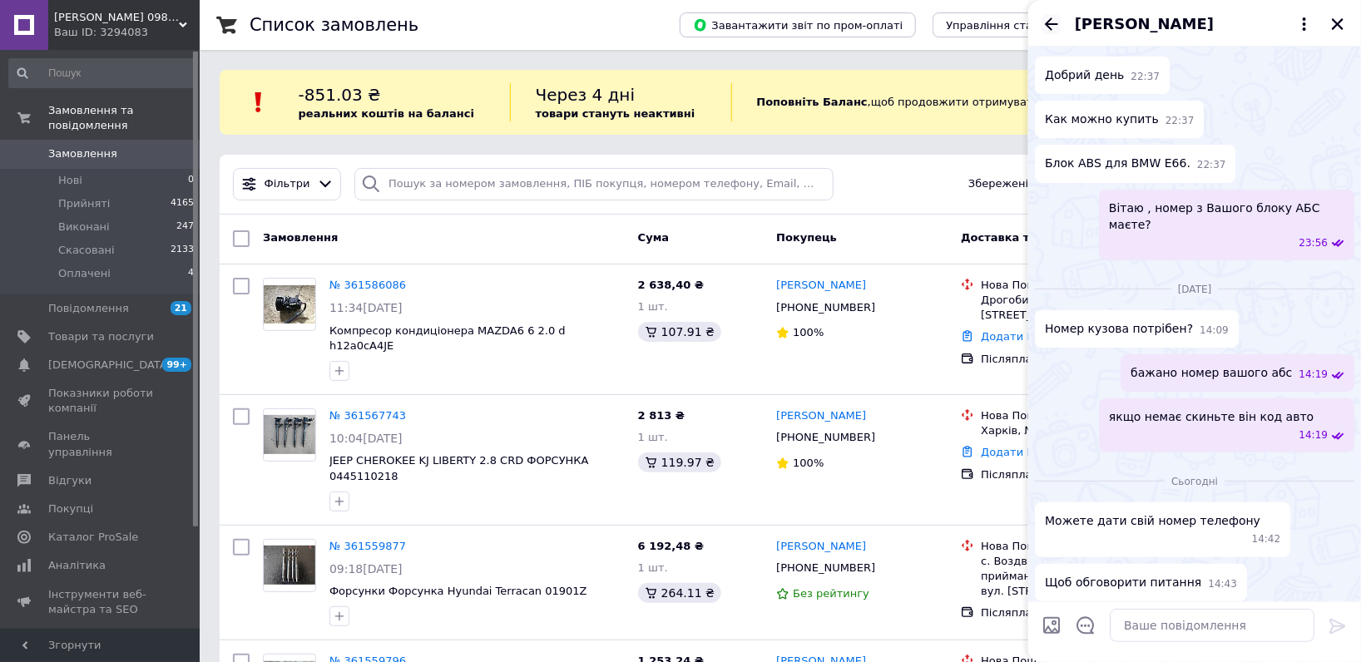
click at [1045, 27] on icon "Назад" at bounding box center [1052, 24] width 20 height 20
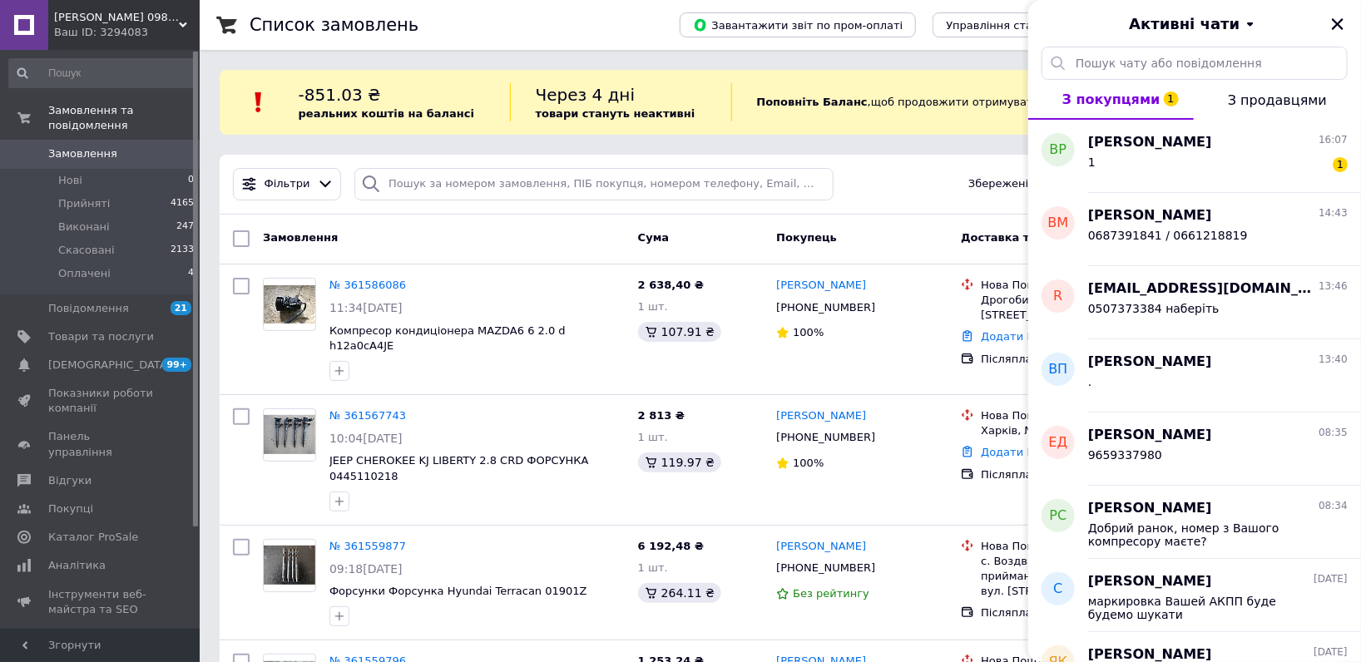
click at [1132, 125] on div "Владислав Ремесло 16:07 1 1" at bounding box center [1224, 156] width 273 height 73
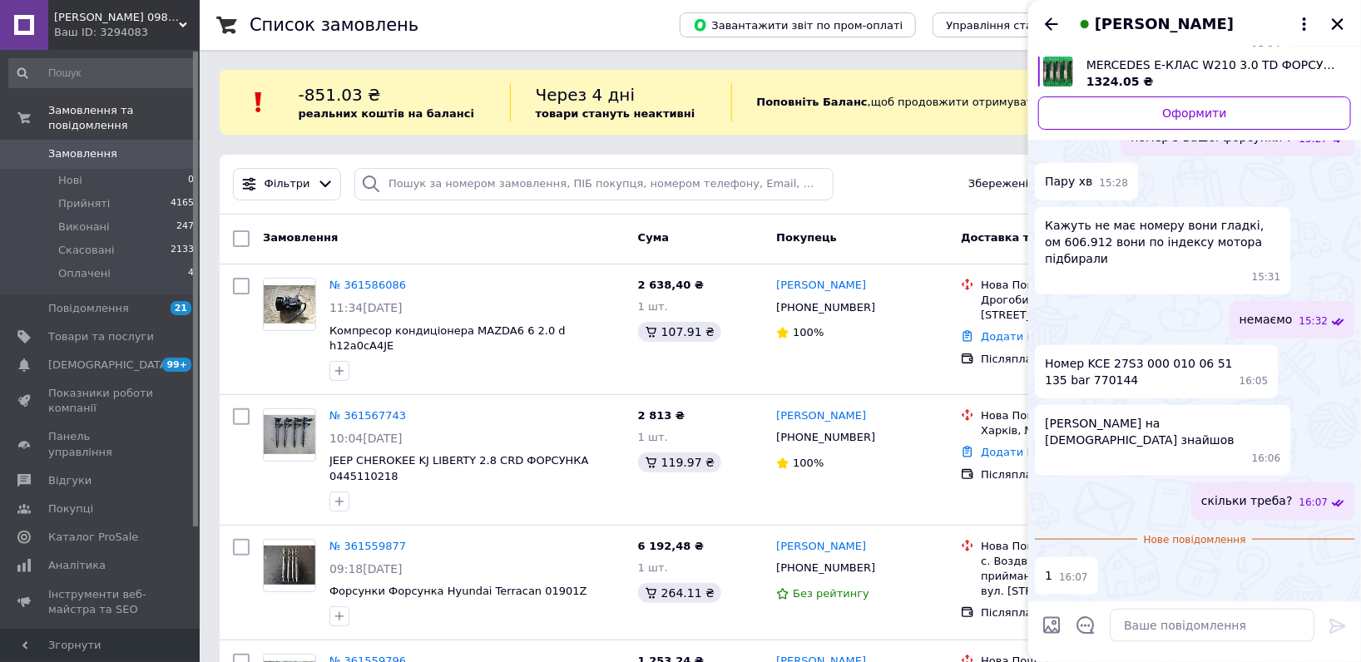
scroll to position [892, 0]
click at [1148, 621] on textarea at bounding box center [1212, 625] width 205 height 33
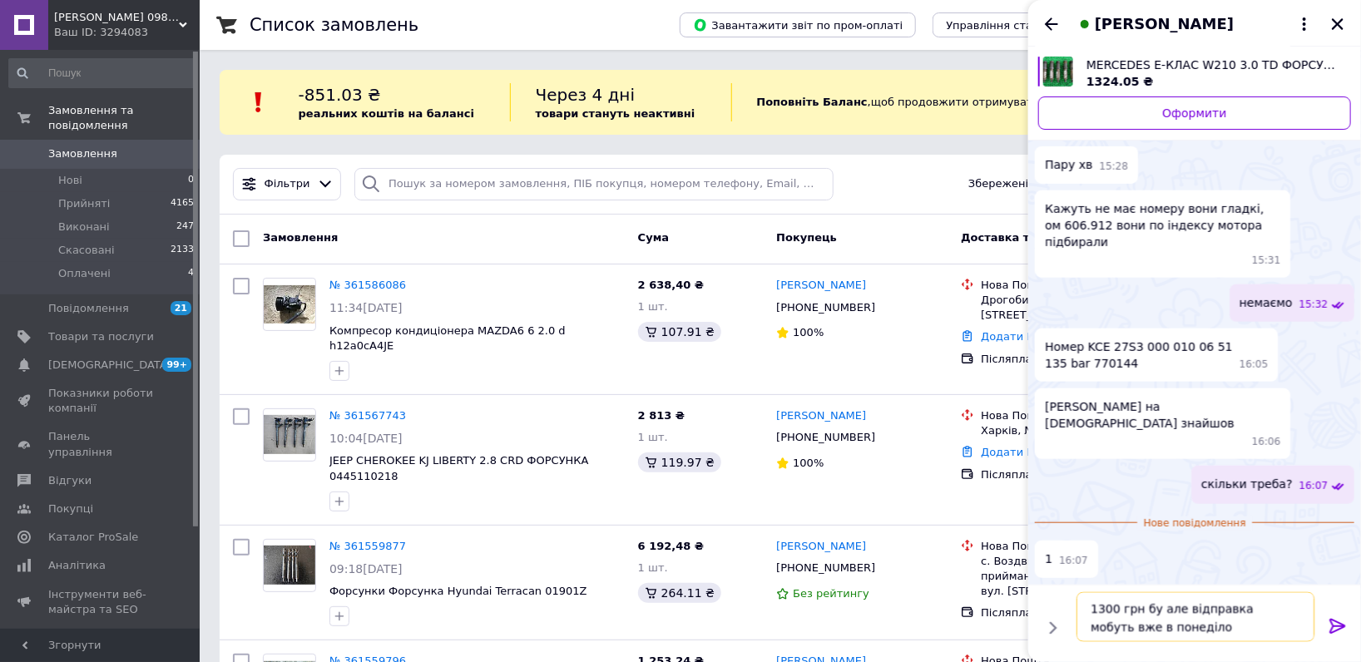
type textarea "1300 грн бу але відправка мобуть вже в понеділок"
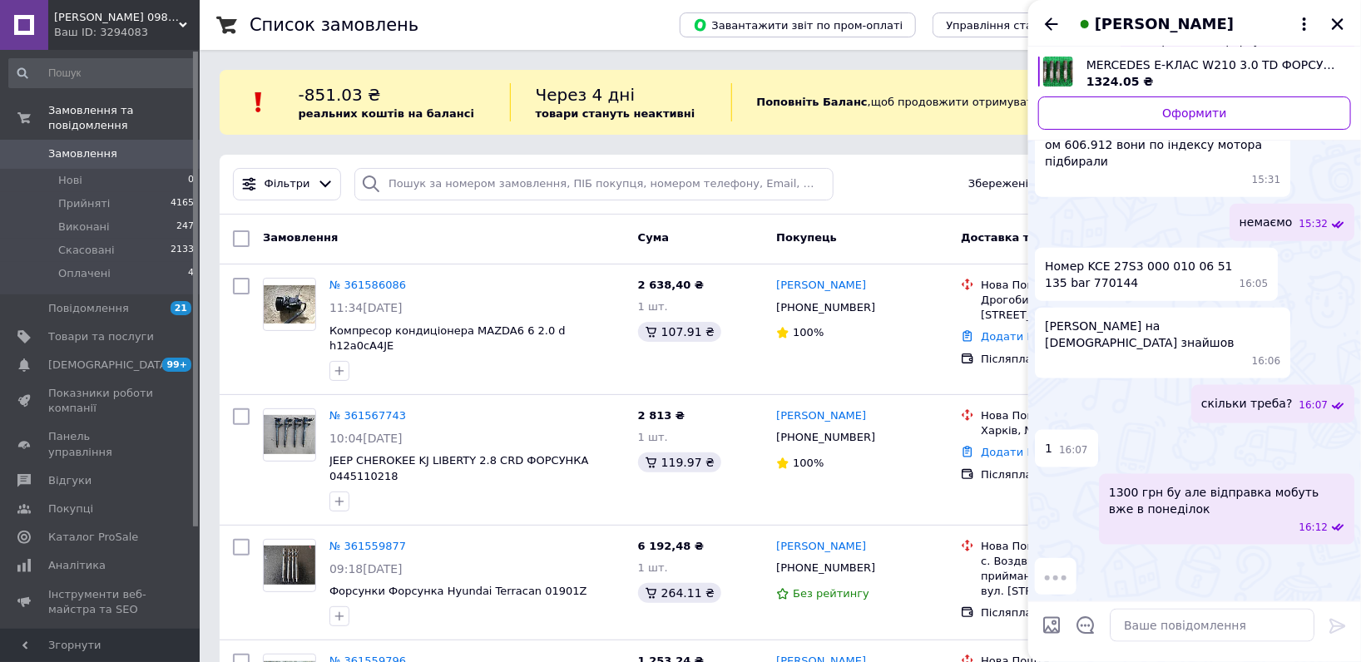
scroll to position [939, 0]
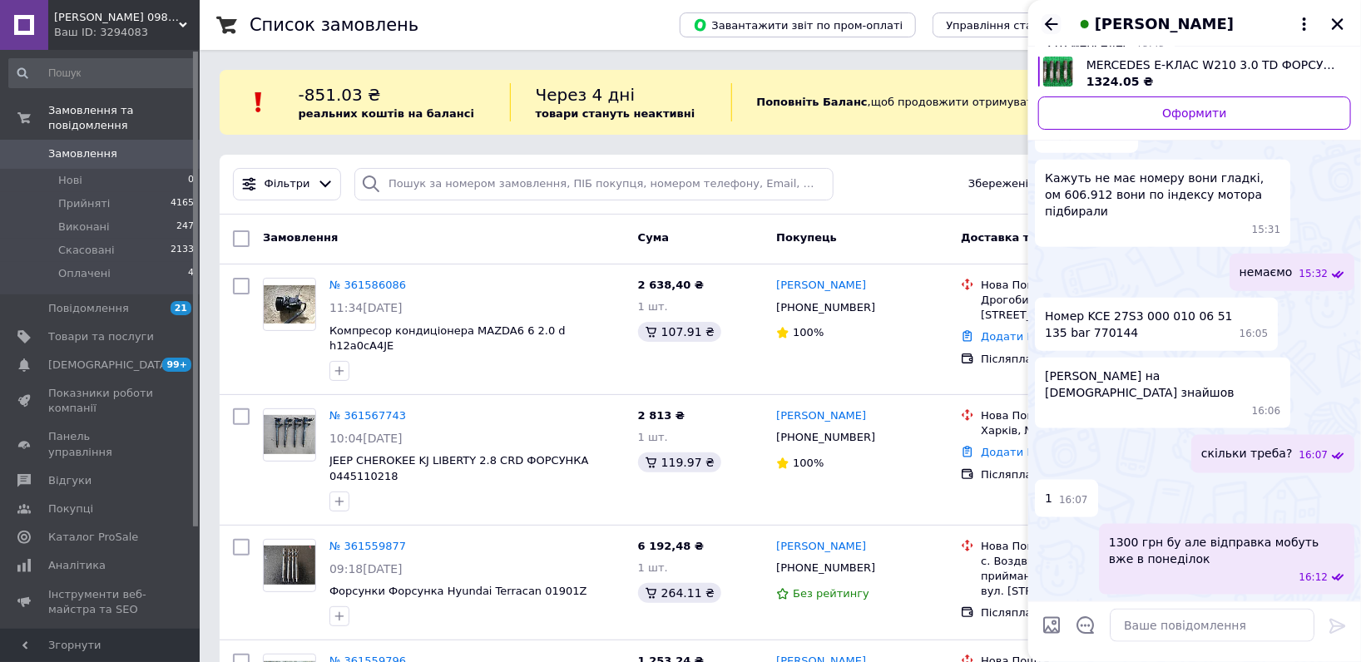
click at [1050, 32] on icon "Назад" at bounding box center [1052, 24] width 20 height 20
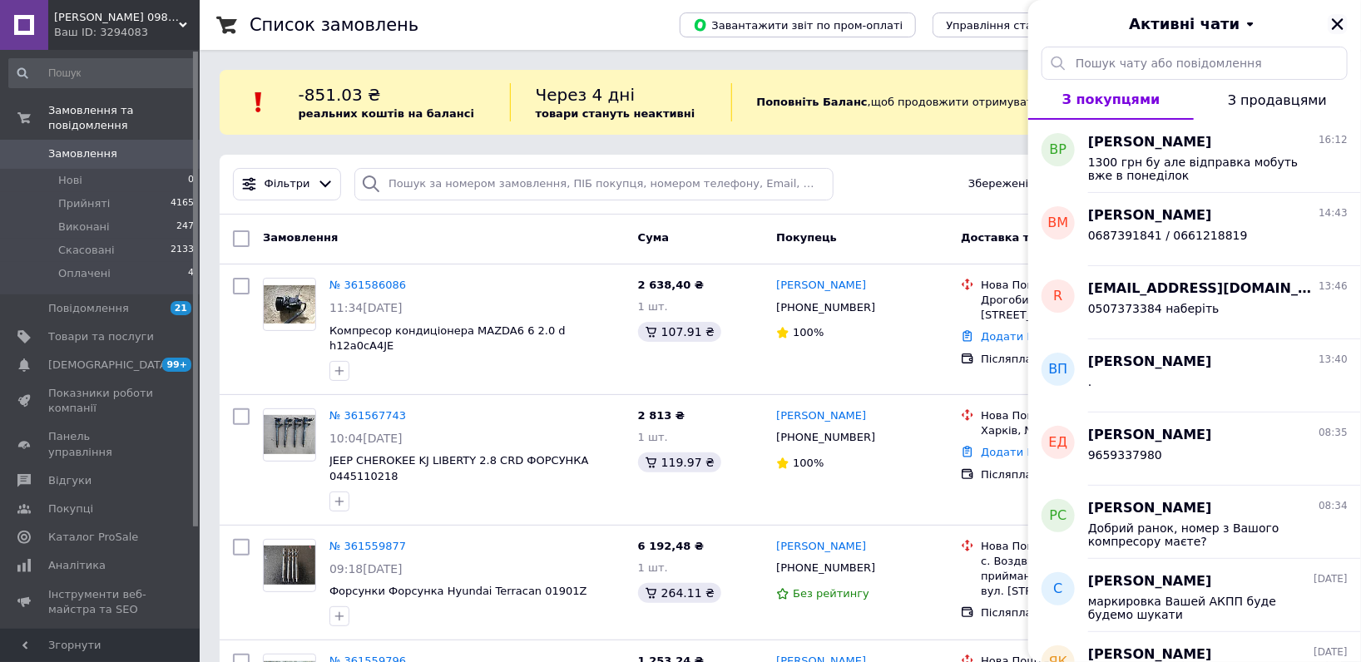
click at [1344, 28] on icon "Закрити" at bounding box center [1338, 24] width 15 height 15
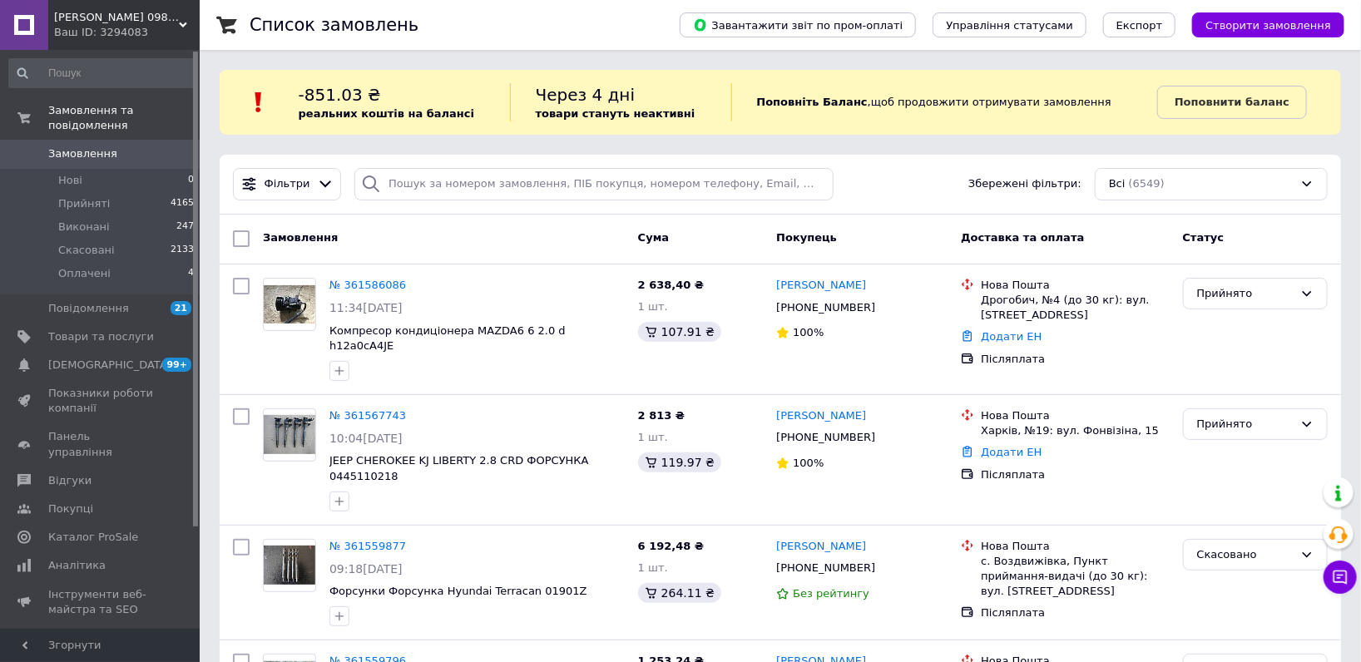
click at [151, 27] on div "Ваш ID: 3294083" at bounding box center [127, 32] width 146 height 15
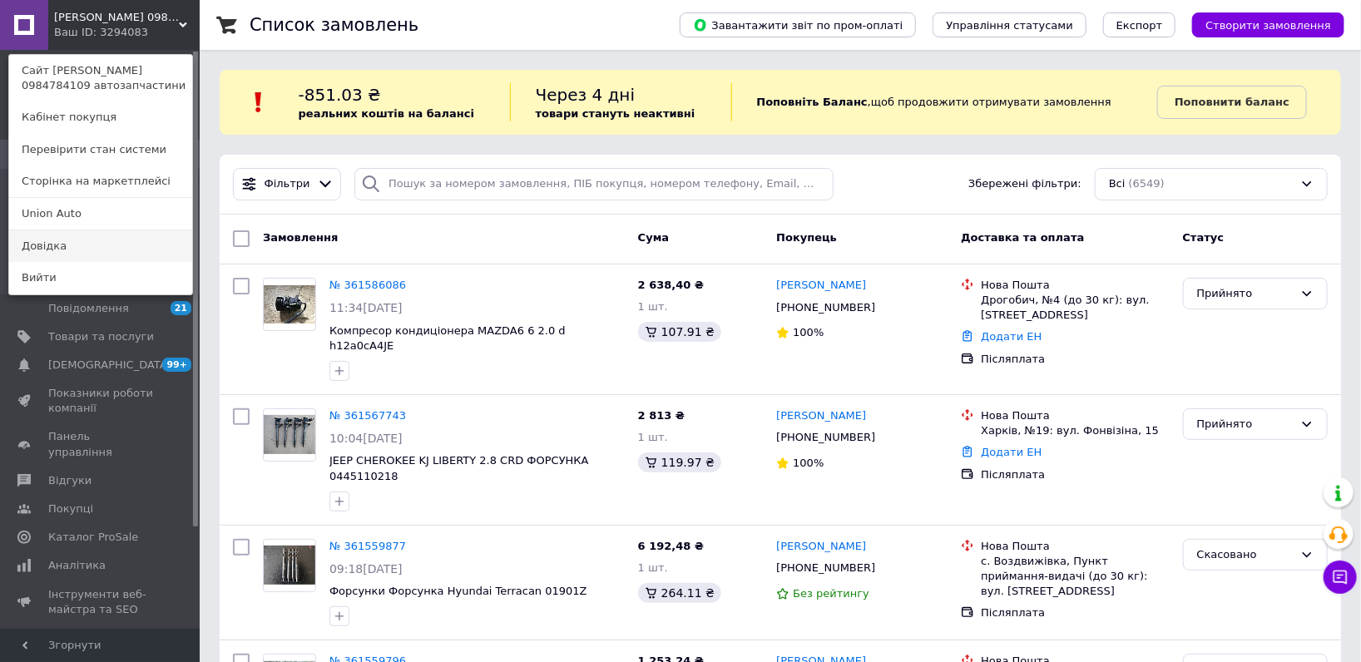
click at [96, 234] on link "Довідка" at bounding box center [100, 247] width 183 height 32
click at [96, 243] on span "Скасовані" at bounding box center [86, 250] width 57 height 15
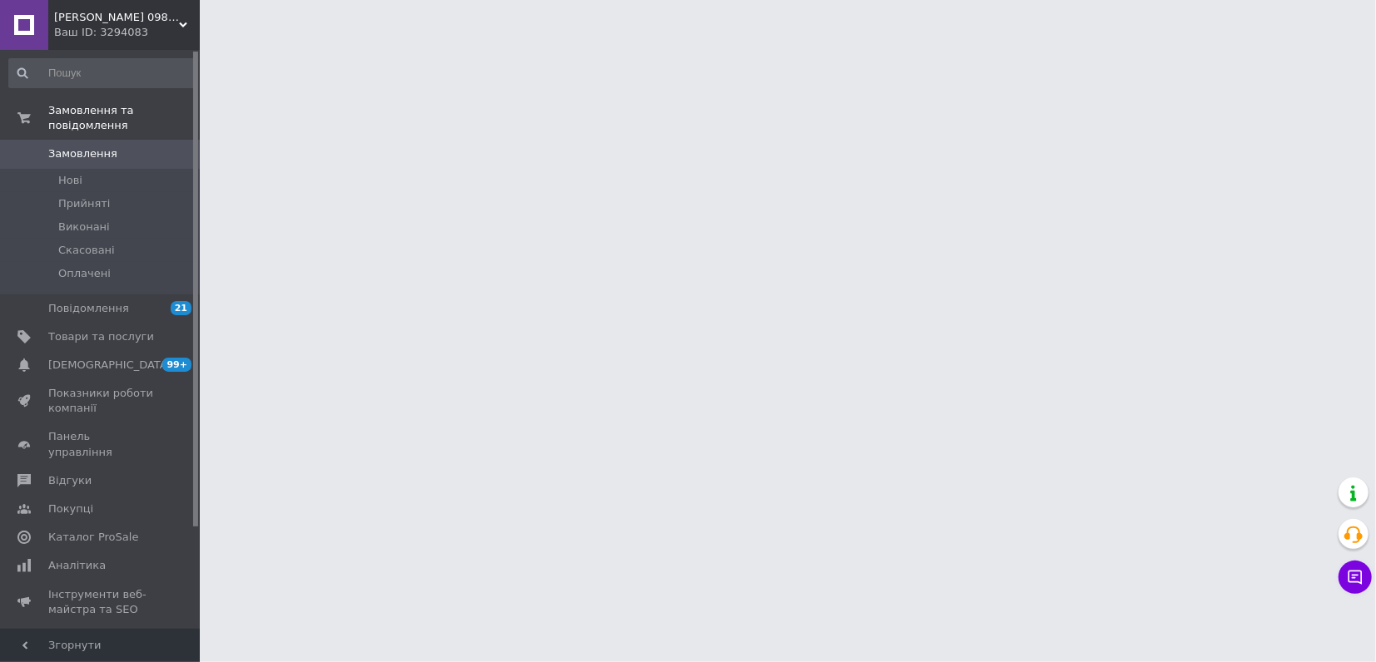
click at [123, 44] on div "[PERSON_NAME] 0984784109 автозапчастини Ваш ID: 3294083" at bounding box center [123, 25] width 151 height 50
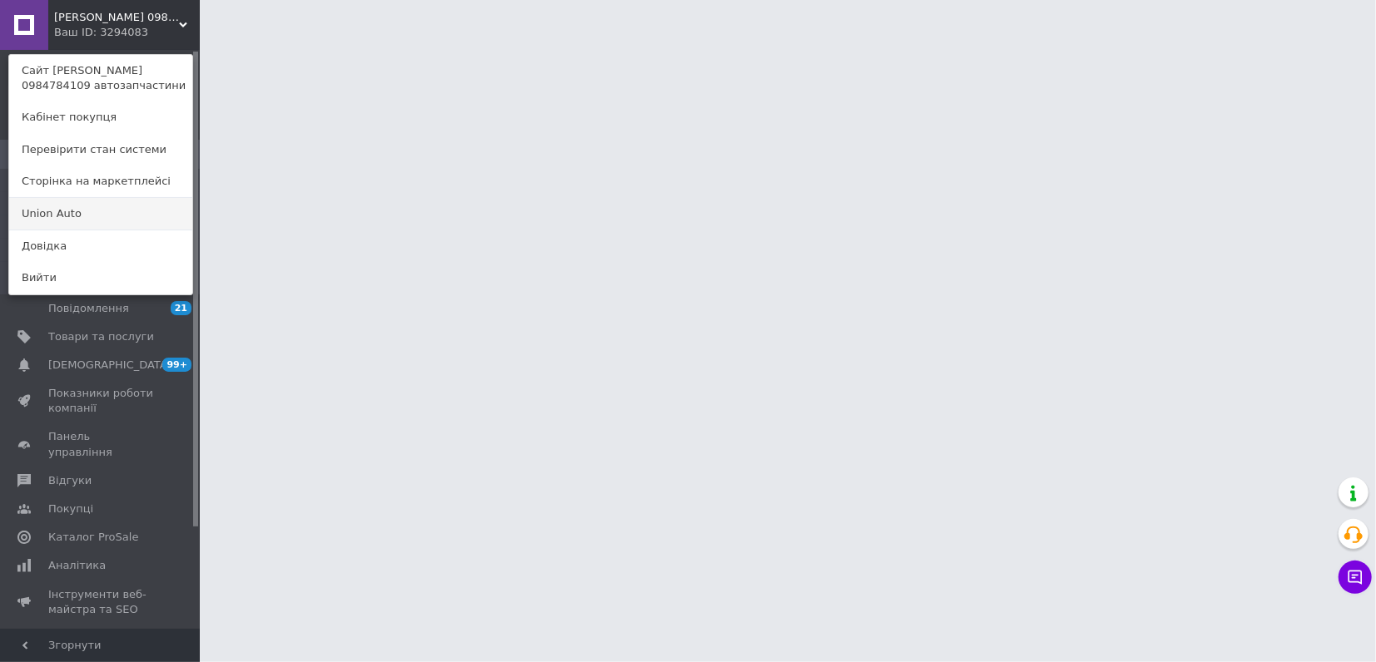
click at [70, 219] on link "Union Аuto" at bounding box center [100, 214] width 183 height 32
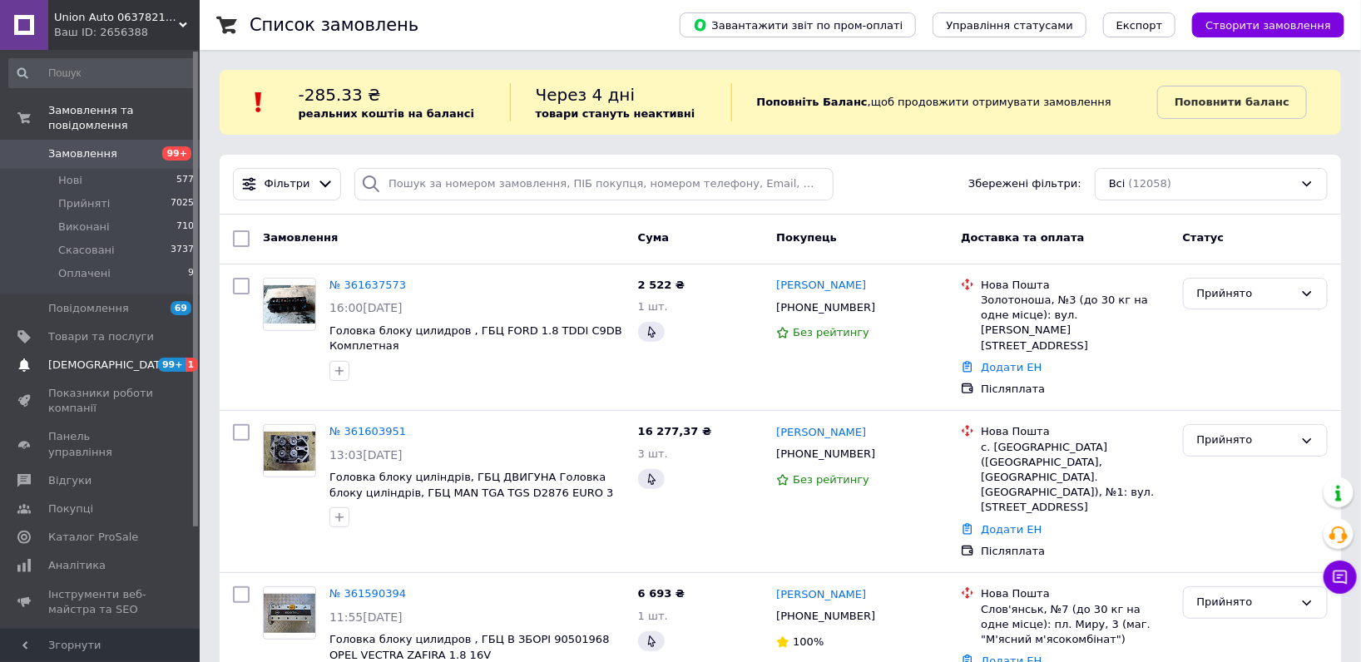
click at [123, 351] on link "Сповіщення 99+ 1" at bounding box center [102, 365] width 204 height 28
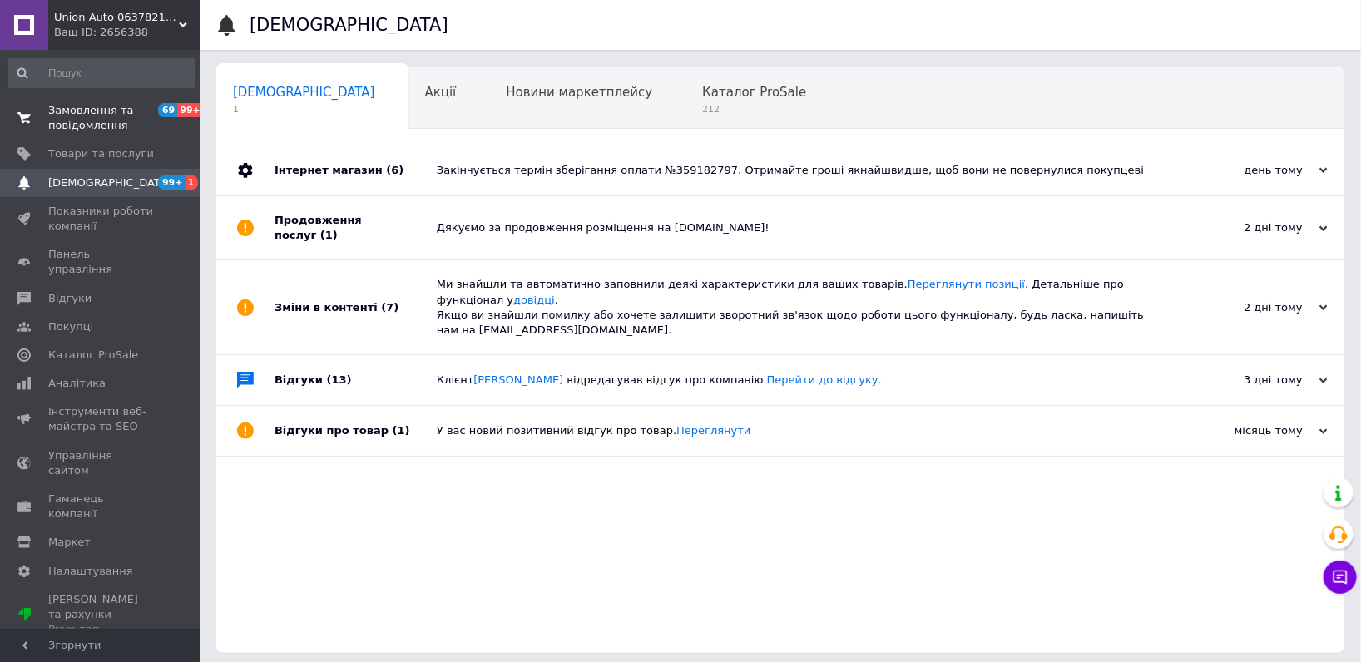
click at [67, 130] on span "Замовлення та повідомлення" at bounding box center [101, 118] width 106 height 30
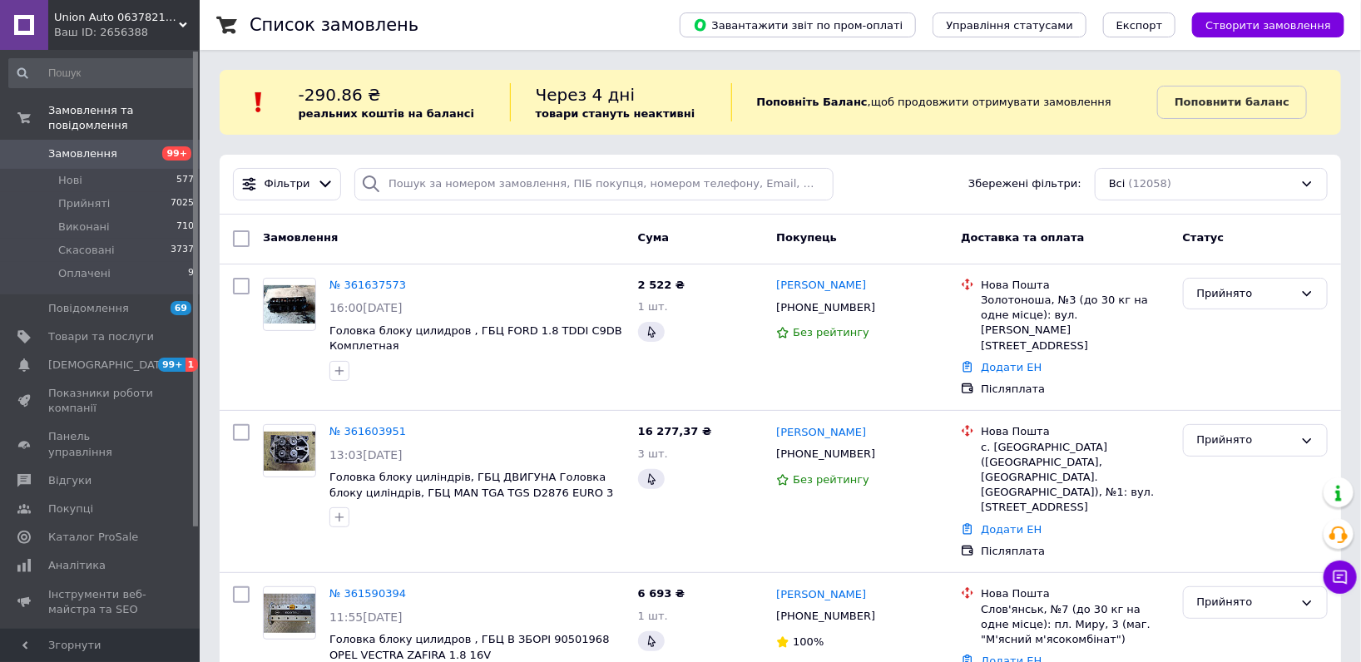
click at [120, 13] on span "Union Аuto 0637821853 автозапчастини" at bounding box center [116, 17] width 125 height 15
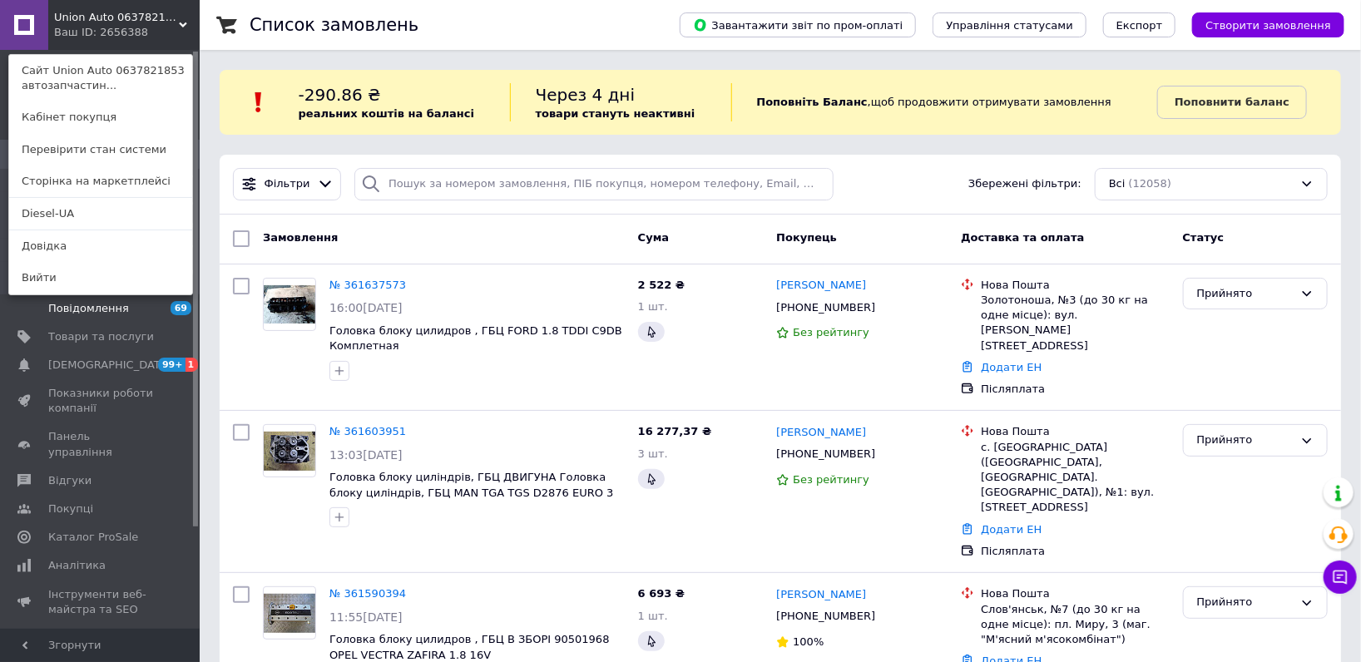
click at [83, 210] on link "Diesel-UA" at bounding box center [100, 214] width 183 height 32
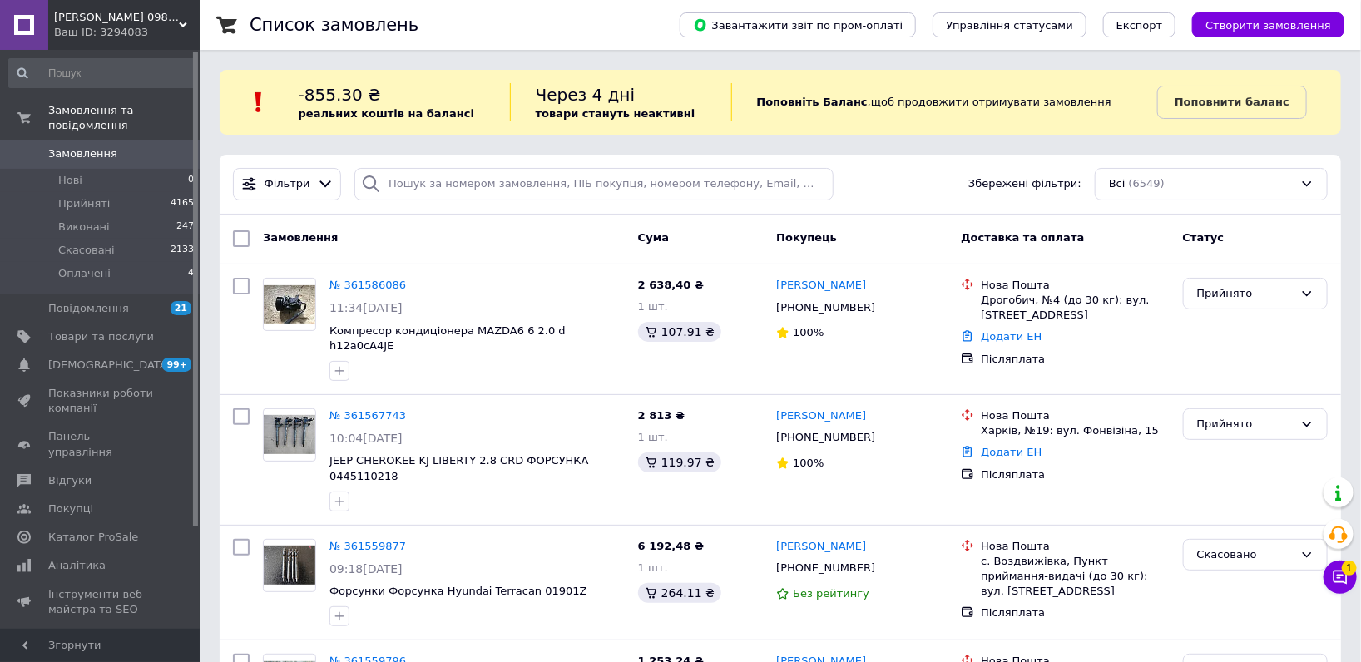
click at [1355, 583] on button "Чат з покупцем 1" at bounding box center [1340, 577] width 33 height 33
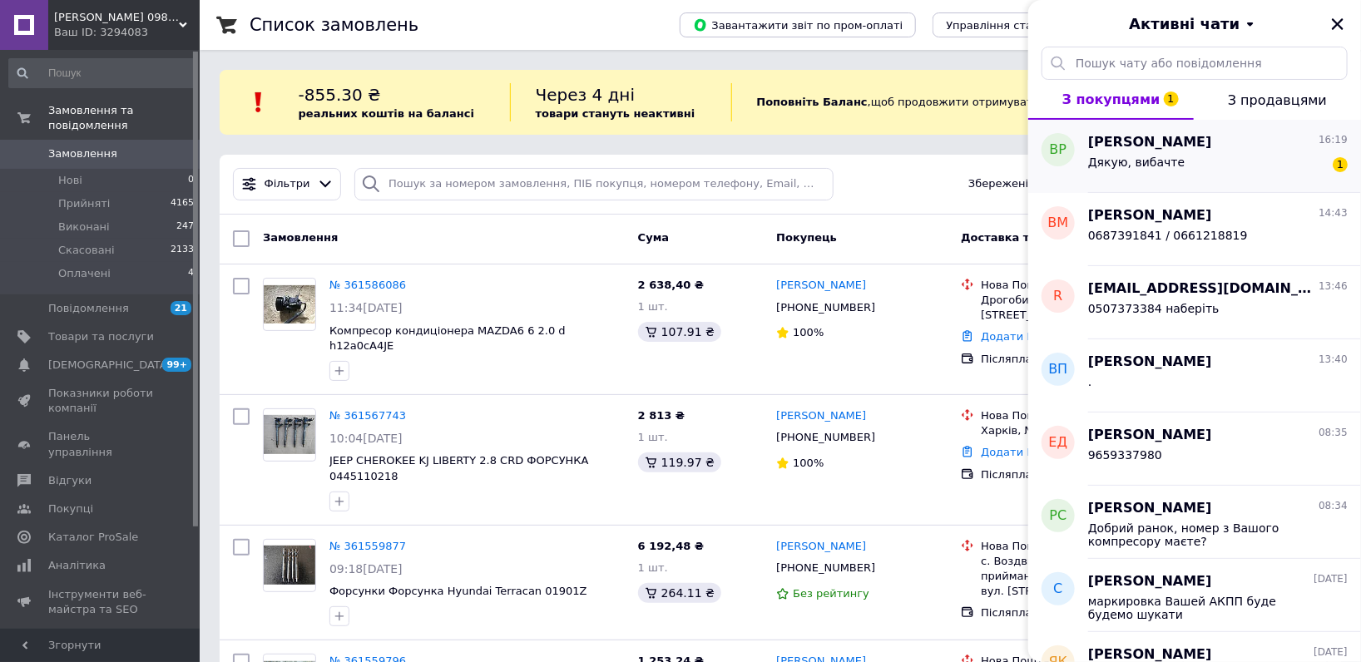
click at [1153, 180] on div "[PERSON_NAME] 16:19 Дякую, вибачте 1" at bounding box center [1224, 156] width 273 height 73
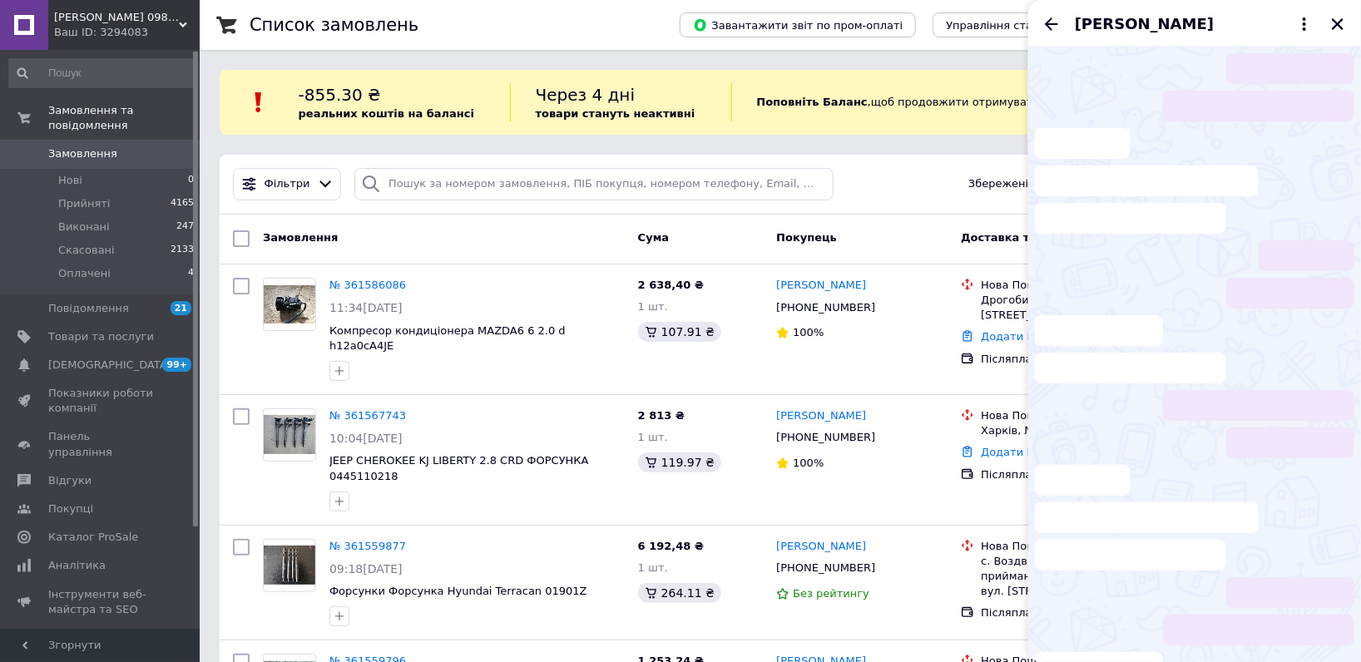
scroll to position [1098, 0]
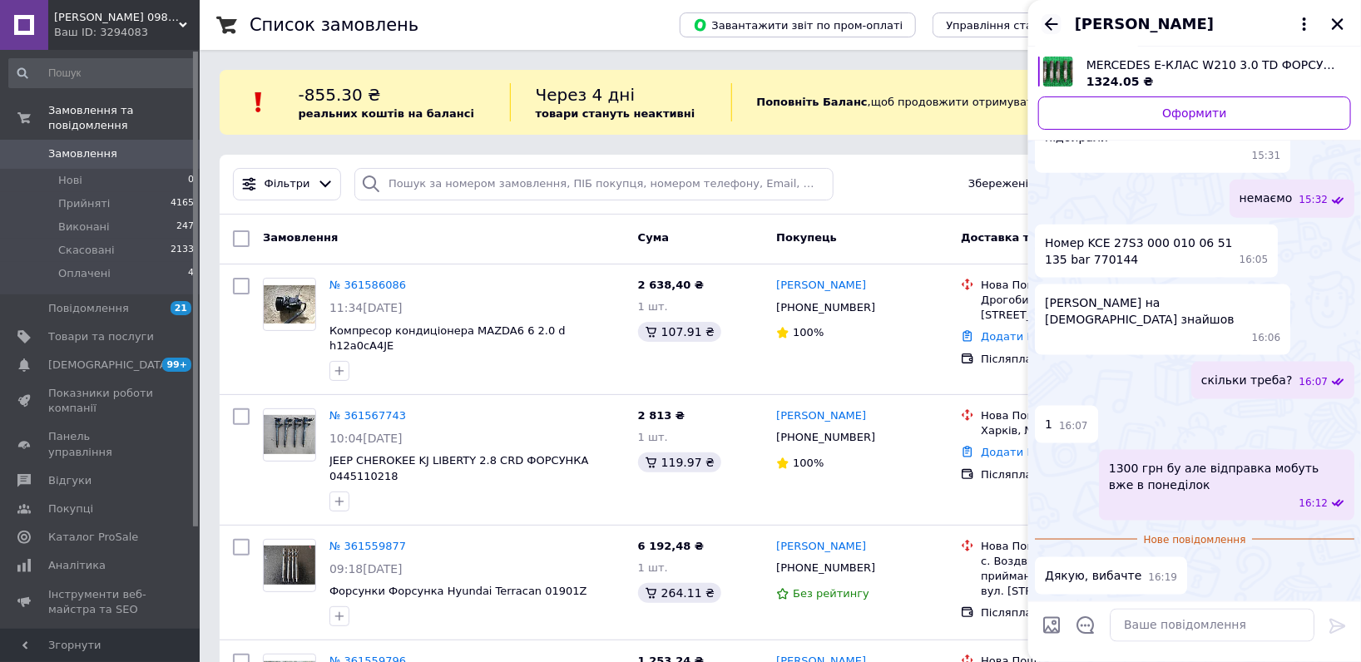
click at [1053, 27] on icon "Назад" at bounding box center [1052, 24] width 20 height 20
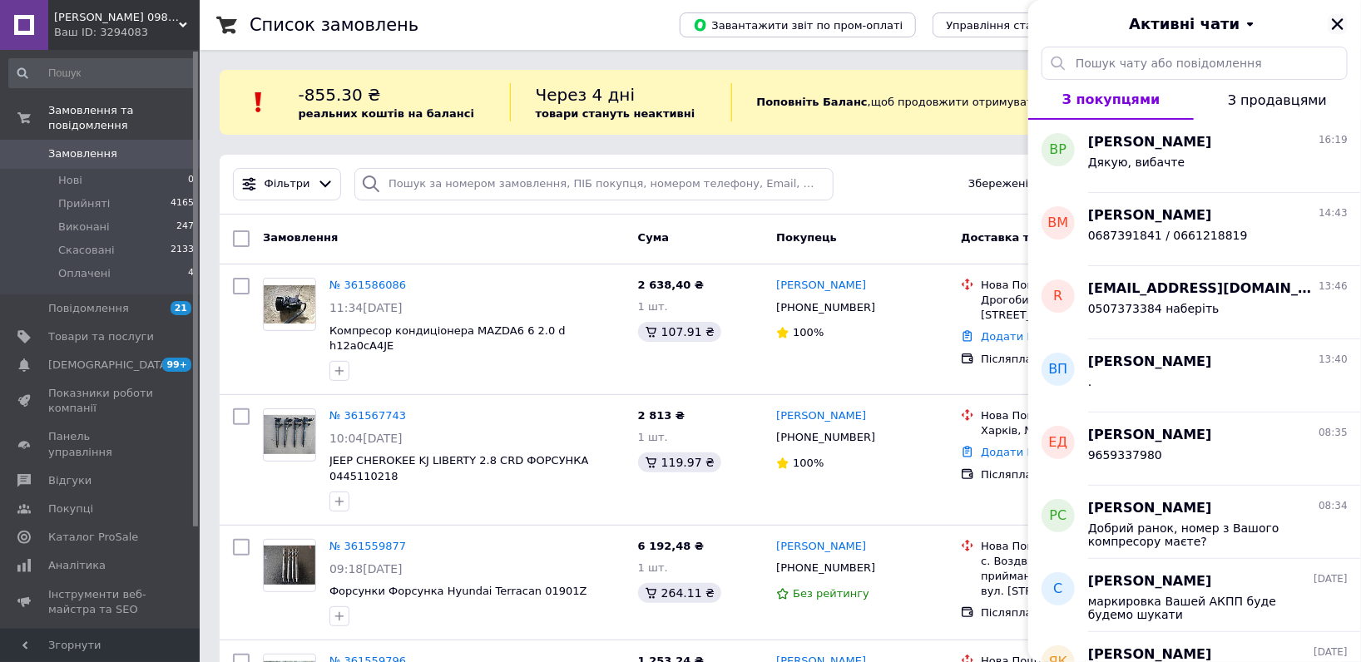
click at [1329, 21] on button "Закрити" at bounding box center [1338, 24] width 20 height 20
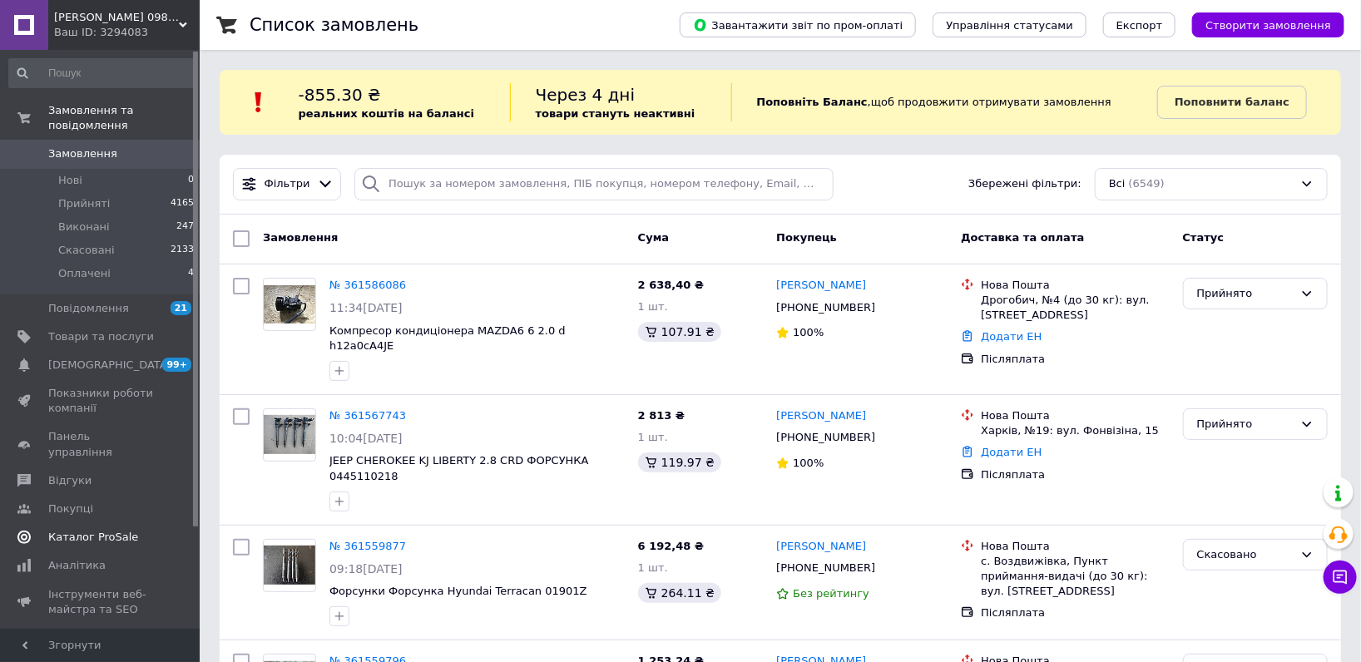
click at [99, 351] on link "Сповіщення 99+ 0" at bounding box center [102, 365] width 204 height 28
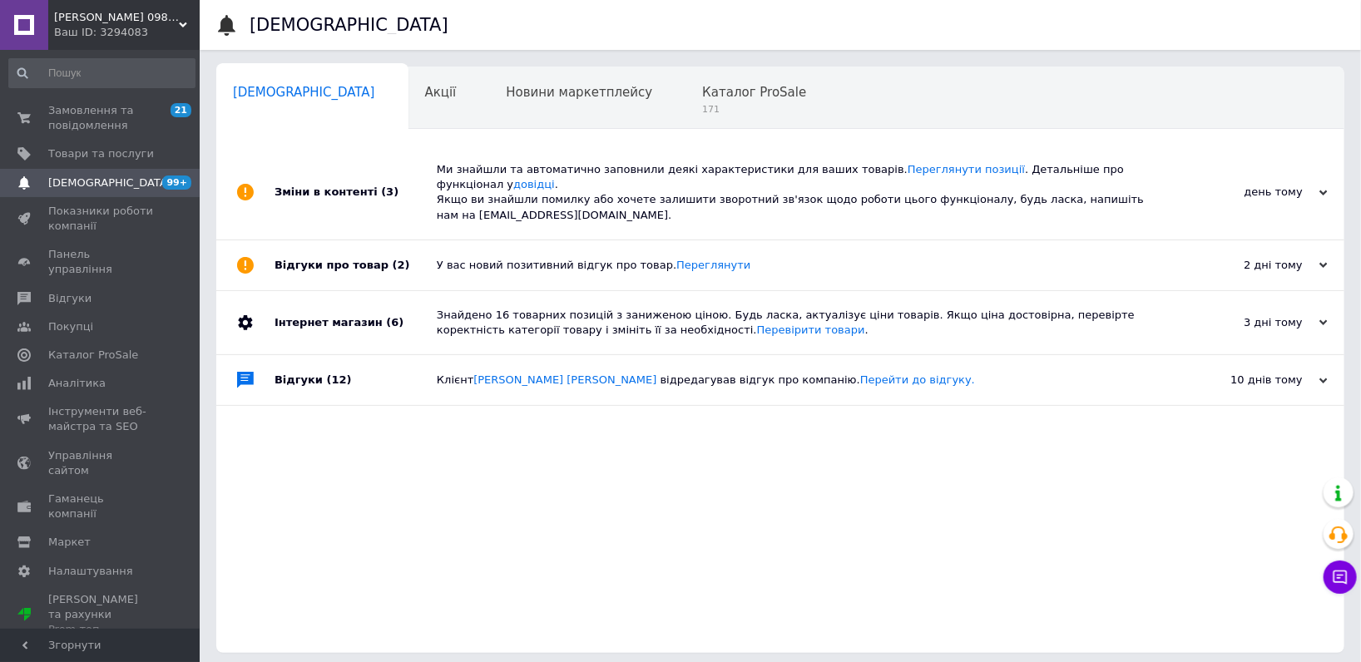
click at [87, 16] on span "[PERSON_NAME] 0984784109 автозапчастини" at bounding box center [116, 17] width 125 height 15
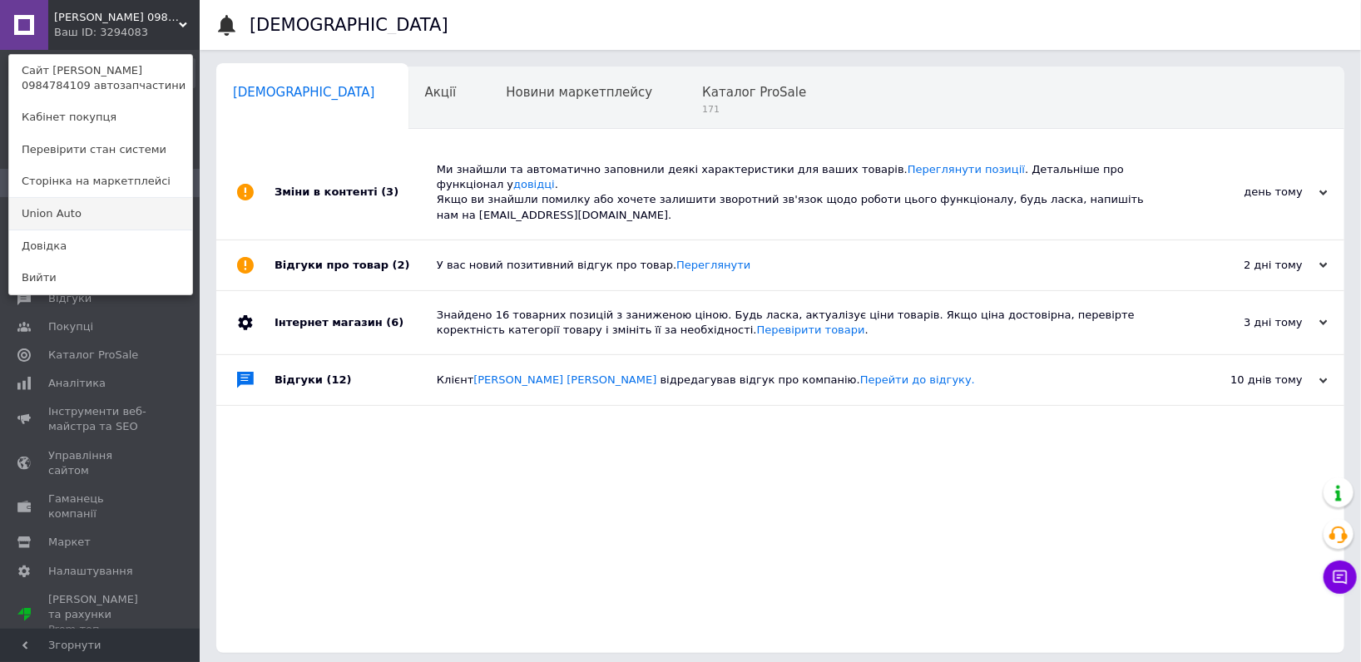
click at [56, 220] on link "Union Аuto" at bounding box center [100, 214] width 183 height 32
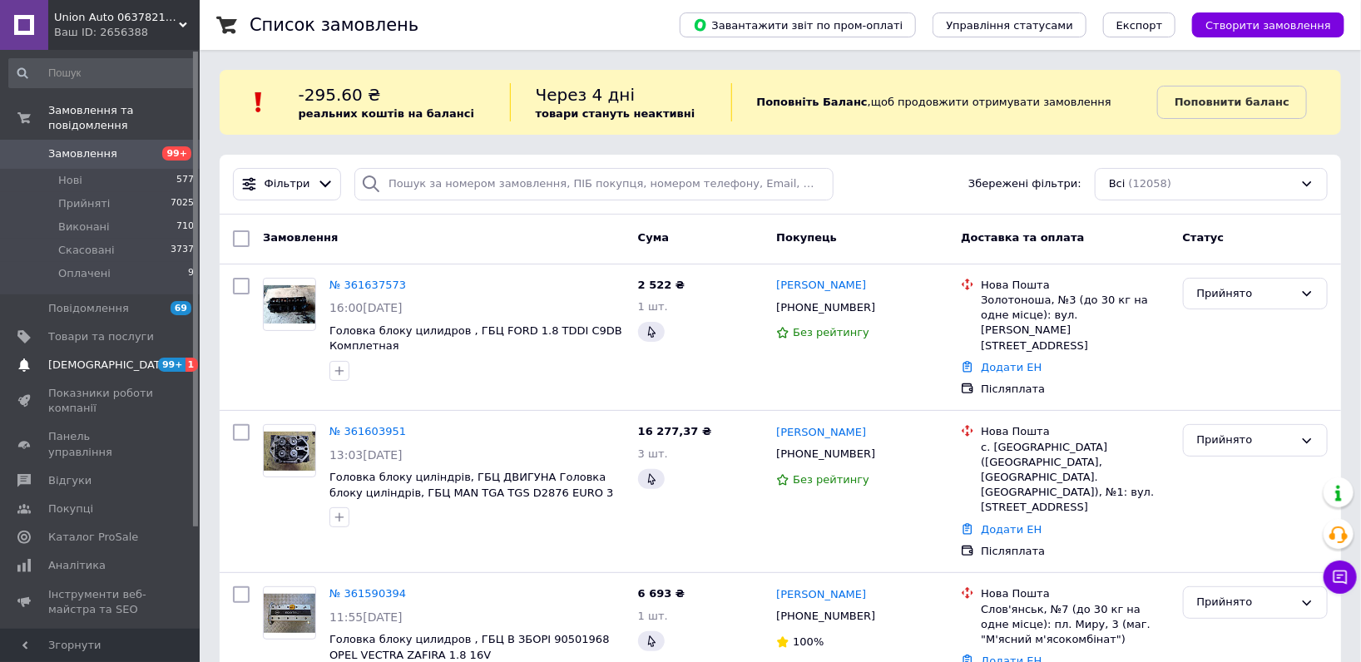
click at [40, 358] on span at bounding box center [24, 365] width 48 height 15
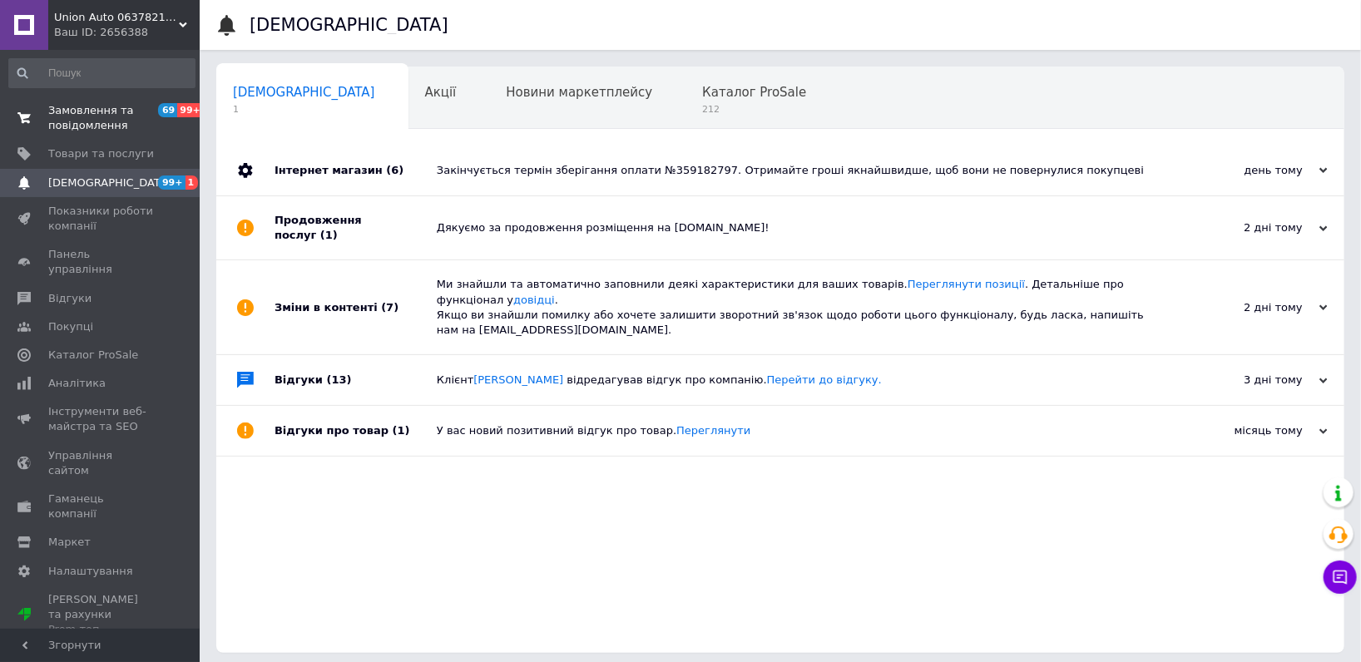
click at [111, 124] on span "Замовлення та повідомлення" at bounding box center [101, 118] width 106 height 30
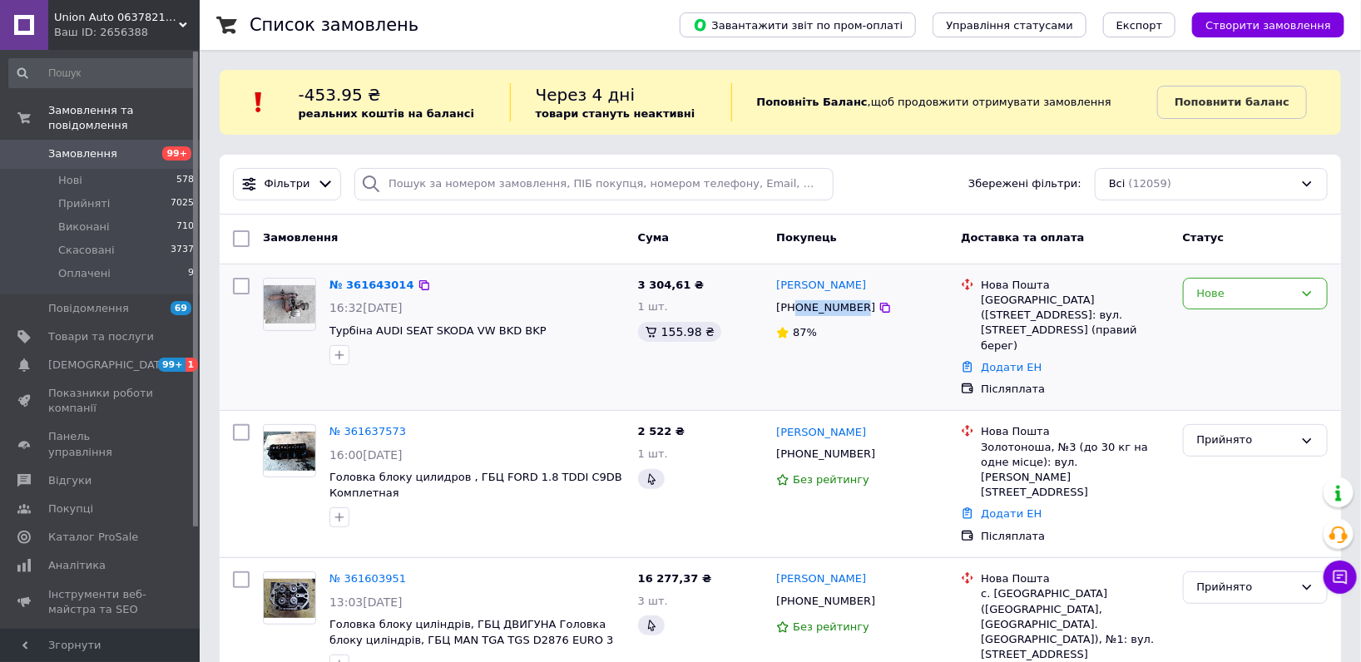
copy span "0661990201"
drag, startPoint x: 853, startPoint y: 309, endPoint x: 797, endPoint y: 310, distance: 55.8
click at [797, 310] on span "[PHONE_NUMBER]" at bounding box center [825, 307] width 99 height 12
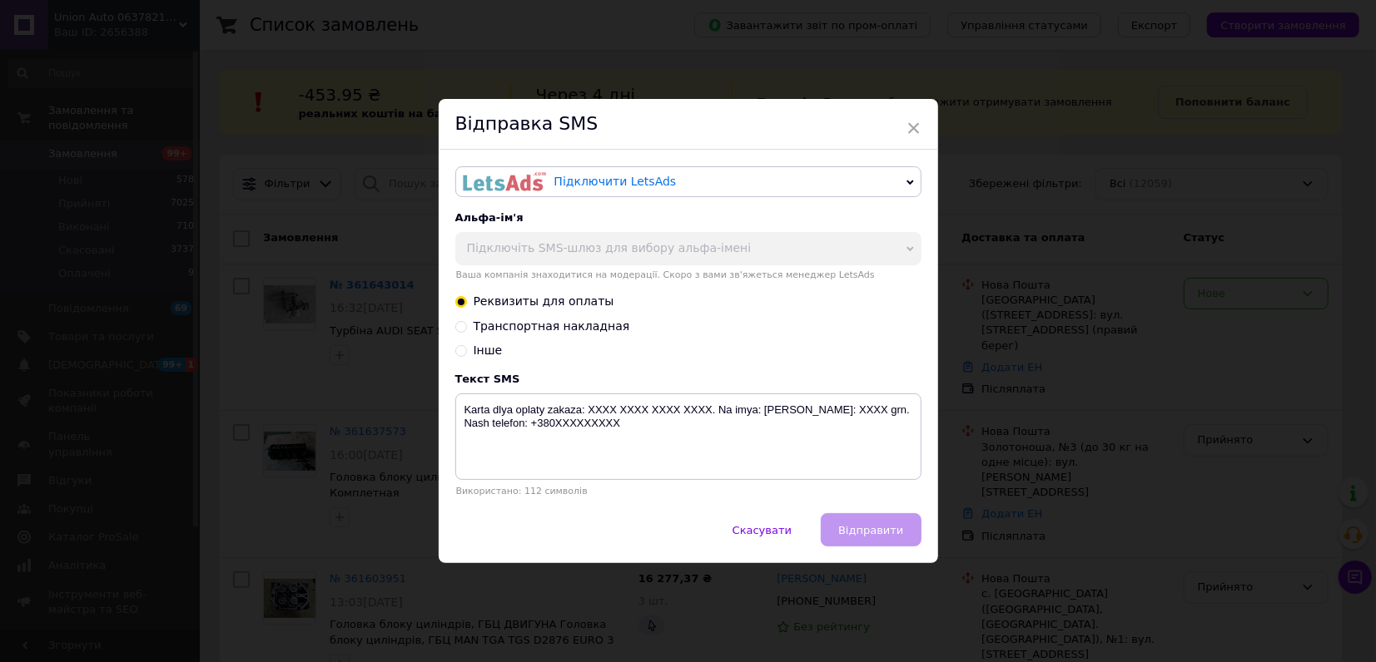
click at [934, 119] on div "Відправка SMS" at bounding box center [688, 124] width 499 height 51
drag, startPoint x: 919, startPoint y: 119, endPoint x: 1015, endPoint y: 173, distance: 110.6
click at [917, 119] on div "× Відправка SMS Підключити LetsAds Підключити SMSClub Альфа-ім'я Підключіть SMS…" at bounding box center [688, 331] width 499 height 464
click at [1242, 284] on div "× Відправка SMS Підключити LetsAds Підключити SMSClub Альфа-ім'я Підключіть SMS…" at bounding box center [688, 331] width 1376 height 662
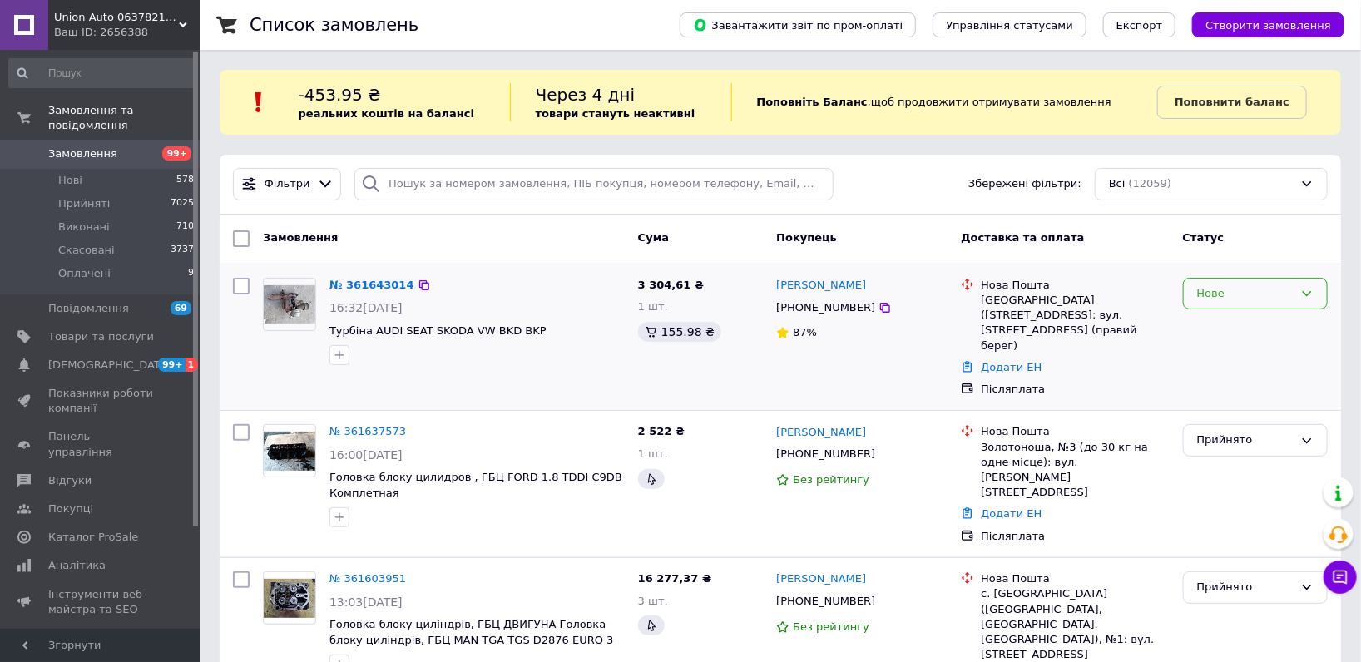
click at [1239, 292] on div "Нове" at bounding box center [1245, 293] width 97 height 17
click at [1258, 325] on li "Прийнято" at bounding box center [1255, 328] width 143 height 31
click at [118, 13] on span "Union Аuto 0637821853 автозапчастини" at bounding box center [116, 17] width 125 height 15
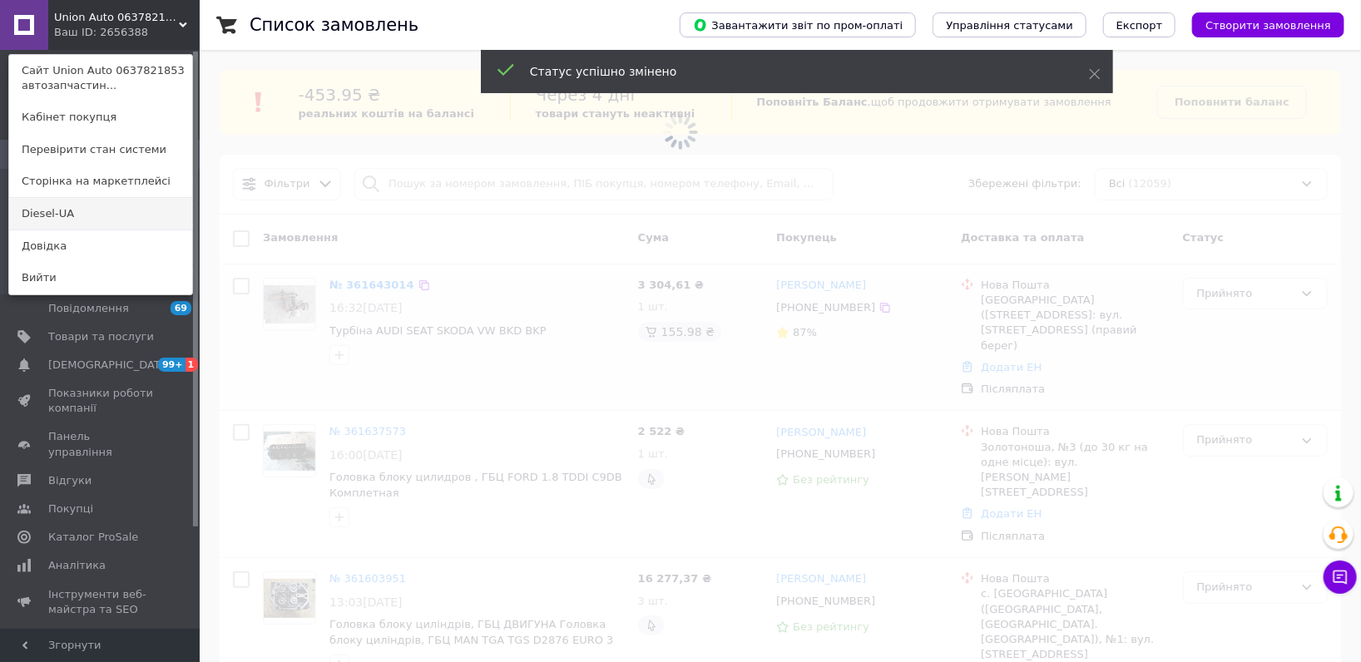
click at [89, 205] on link "Diesel-UA" at bounding box center [100, 214] width 183 height 32
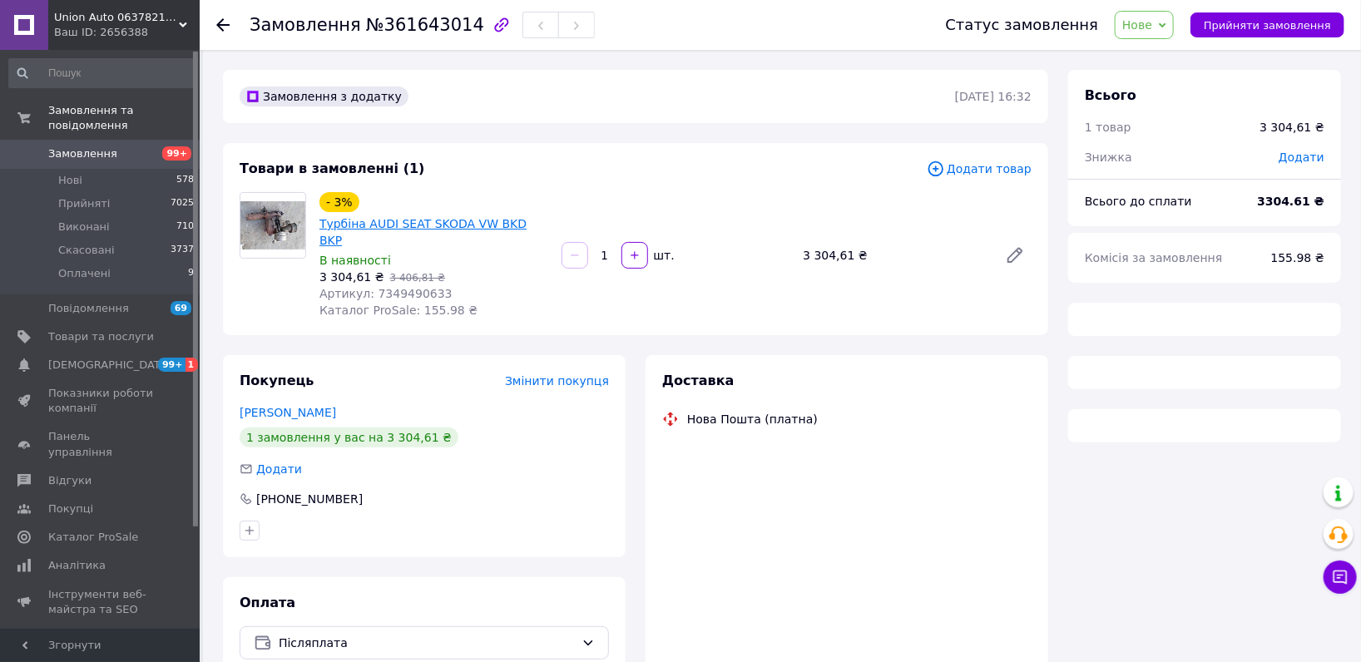
click at [359, 231] on link "Турбіна AUDI SEAT SKODA VW BKD BKP" at bounding box center [423, 232] width 207 height 30
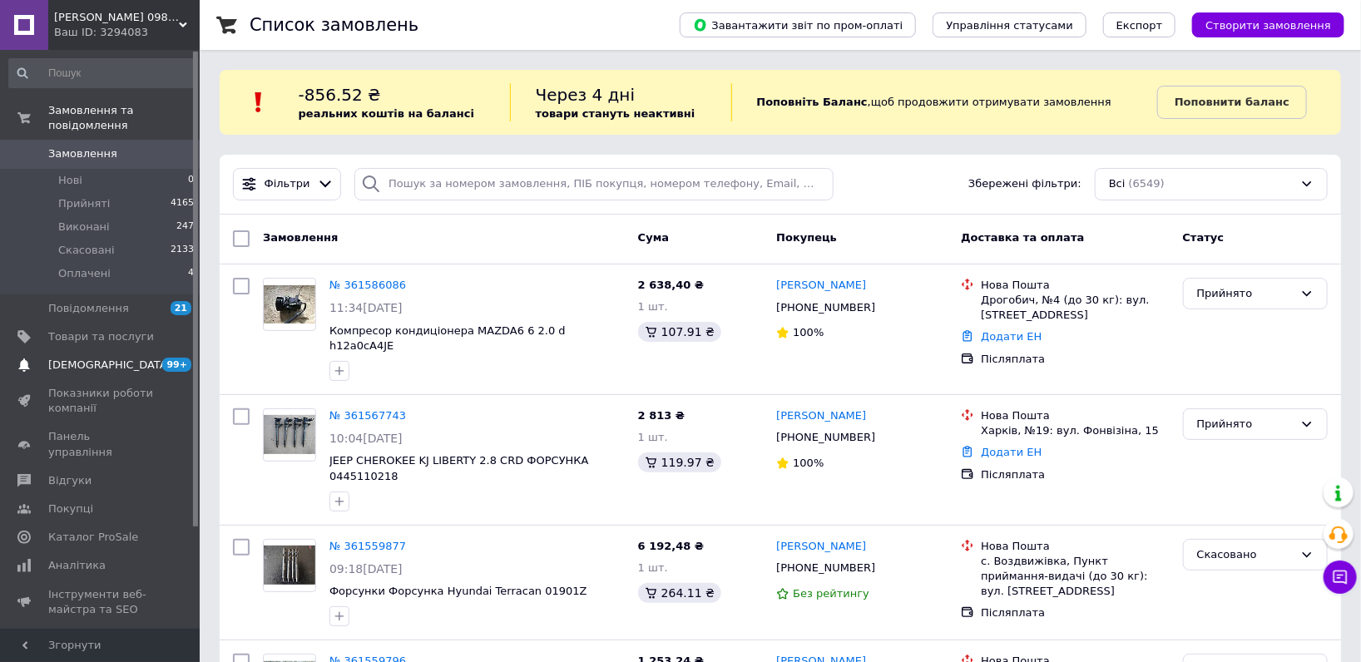
click at [128, 351] on link "Сповіщення 99+ 0" at bounding box center [102, 365] width 204 height 28
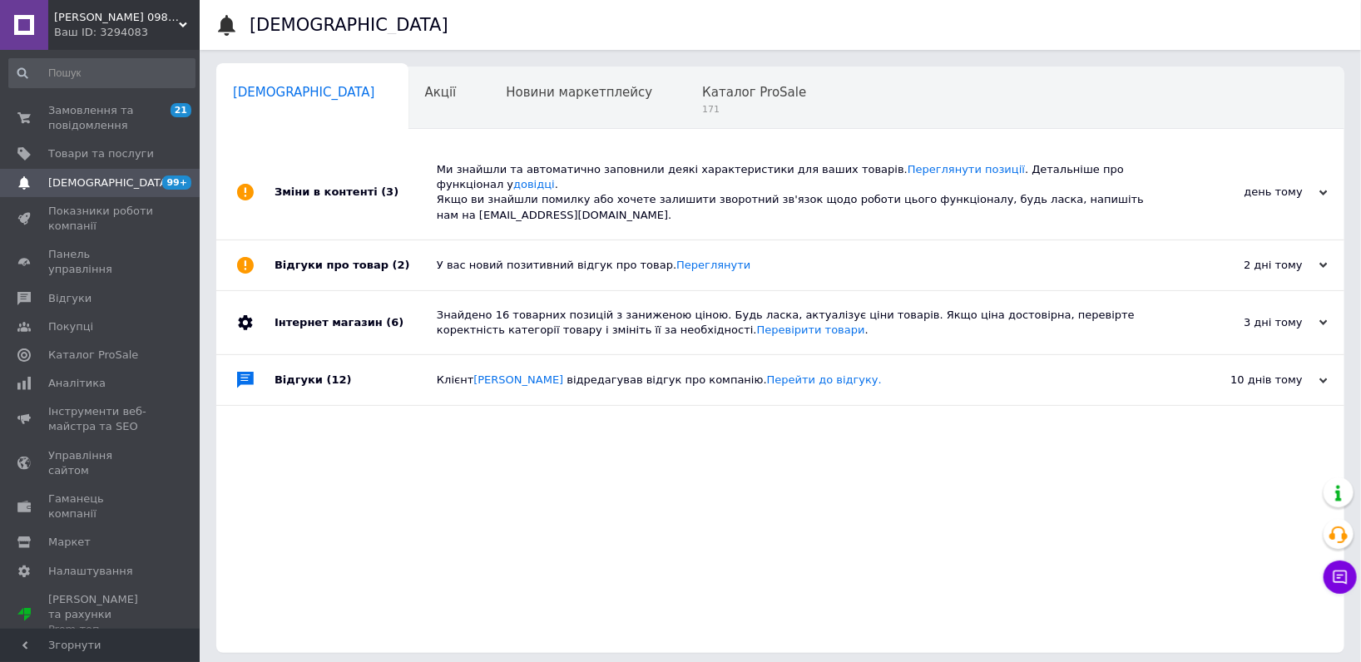
click at [80, 18] on span "Дізель ЮА 0984784109 автозапчастини" at bounding box center [116, 17] width 125 height 15
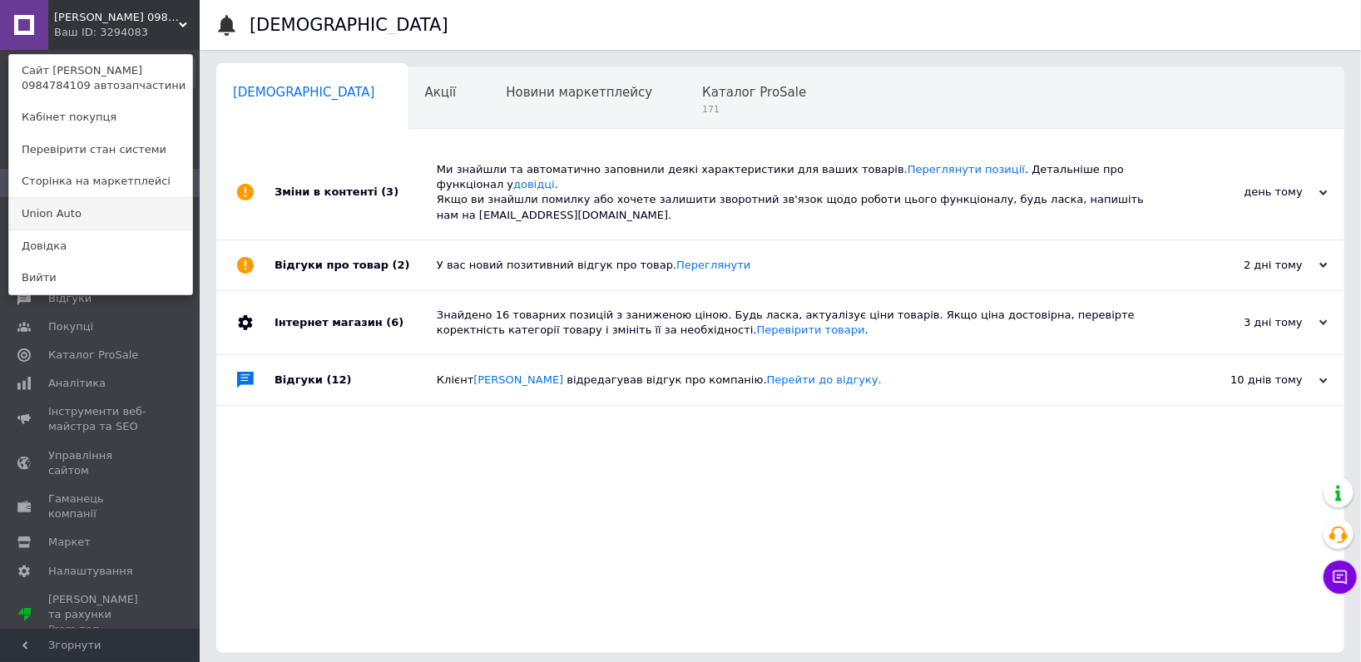
click at [79, 226] on link "Union Аuto" at bounding box center [100, 214] width 183 height 32
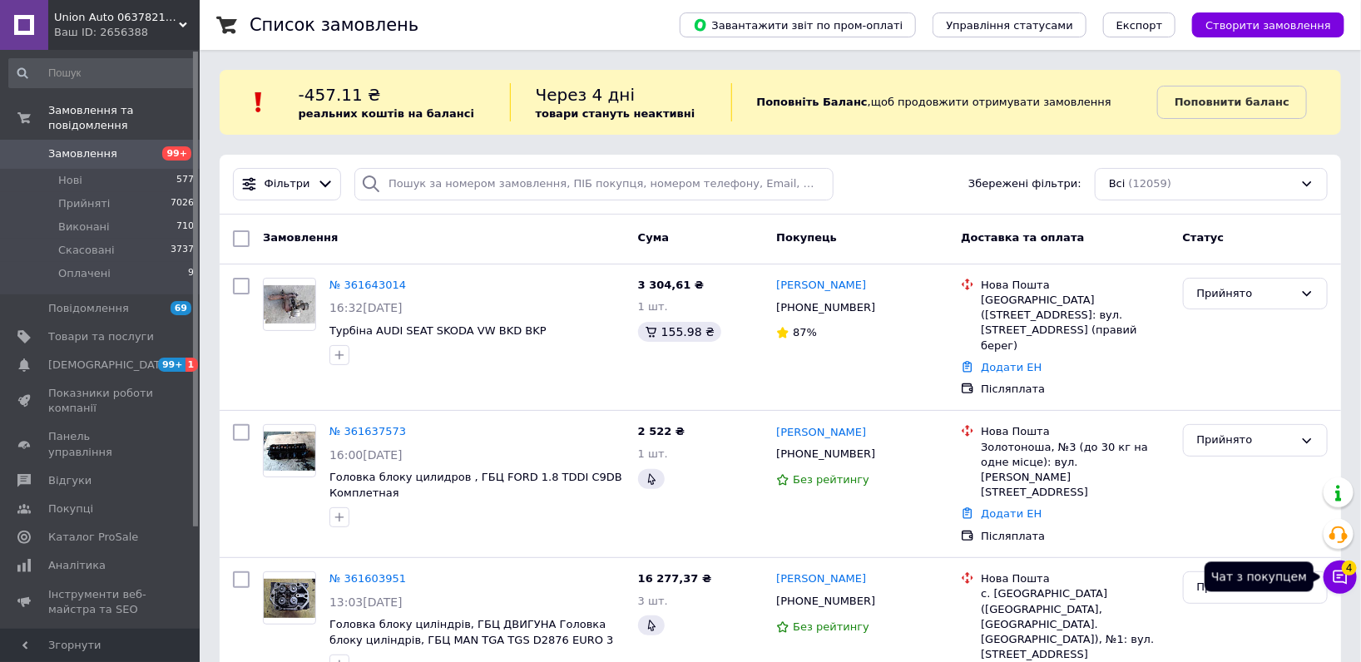
click at [1332, 569] on icon at bounding box center [1340, 577] width 17 height 17
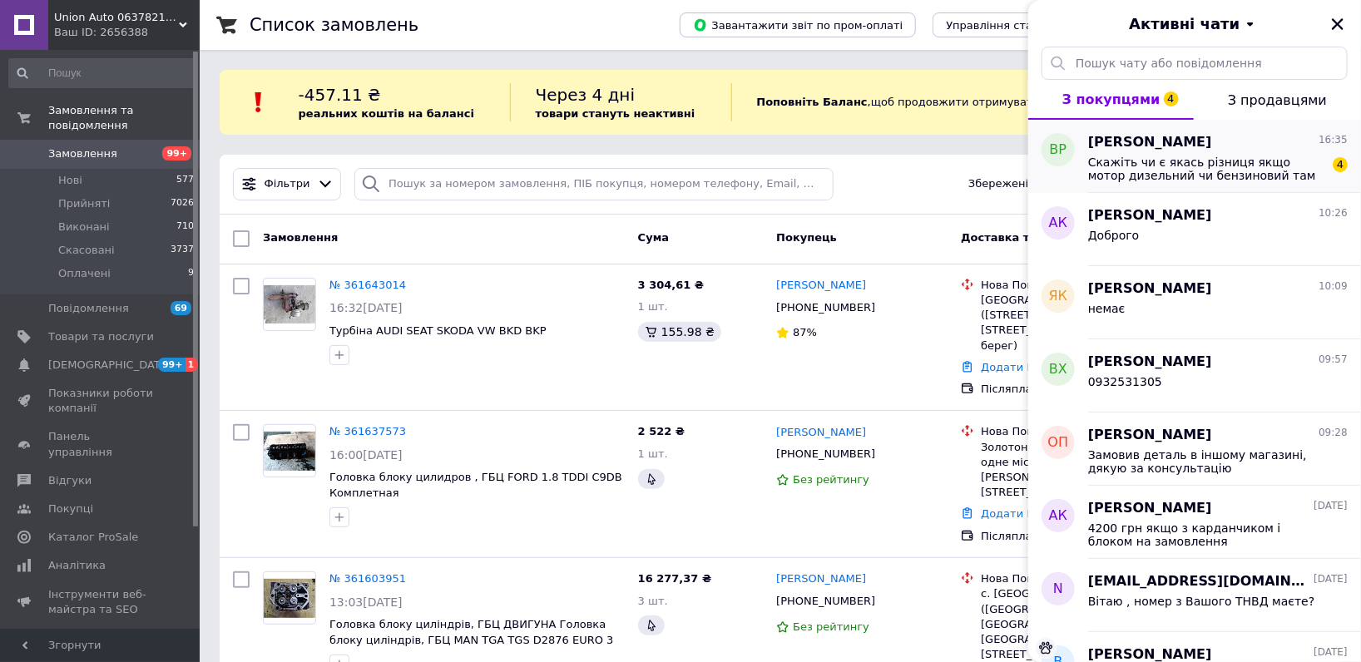
click at [1261, 191] on div "[PERSON_NAME] 16:35 Скажіть чи є якась різниця якщо мотор дизельний чи бензинов…" at bounding box center [1224, 156] width 273 height 73
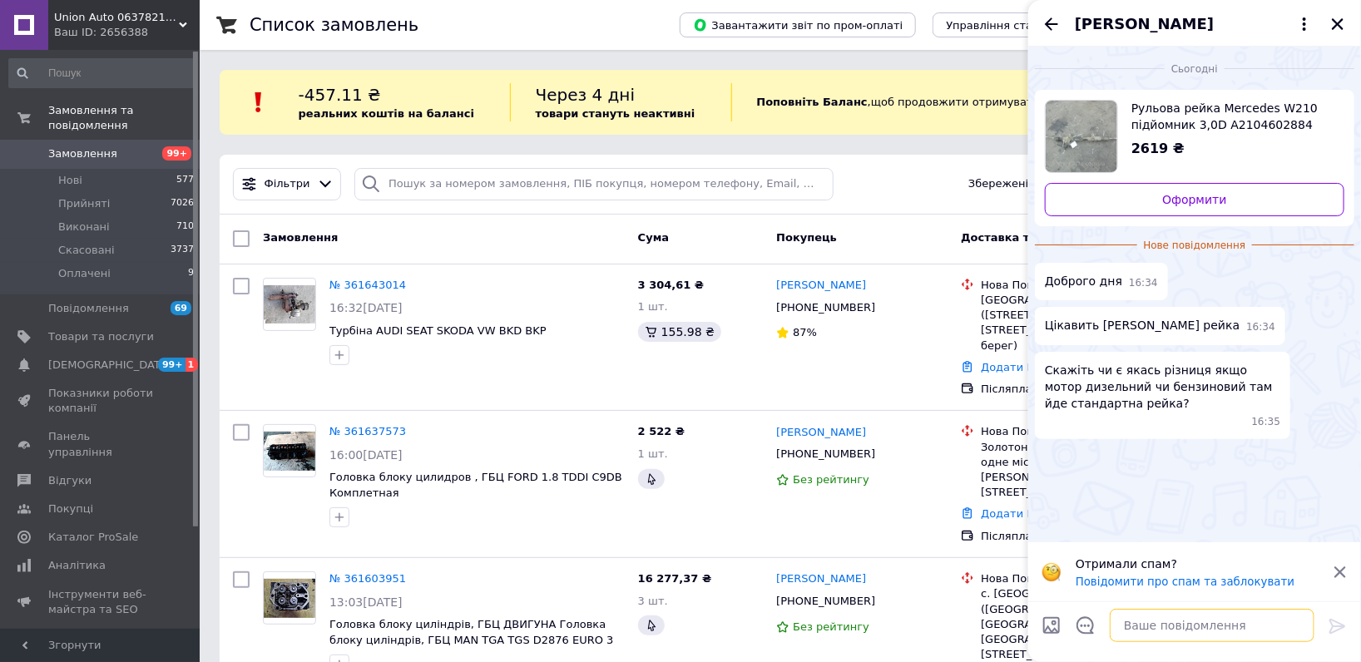
click at [1143, 617] on textarea at bounding box center [1212, 625] width 205 height 33
type textarea "Вітаю , номер з Вашої рейки маєте?"
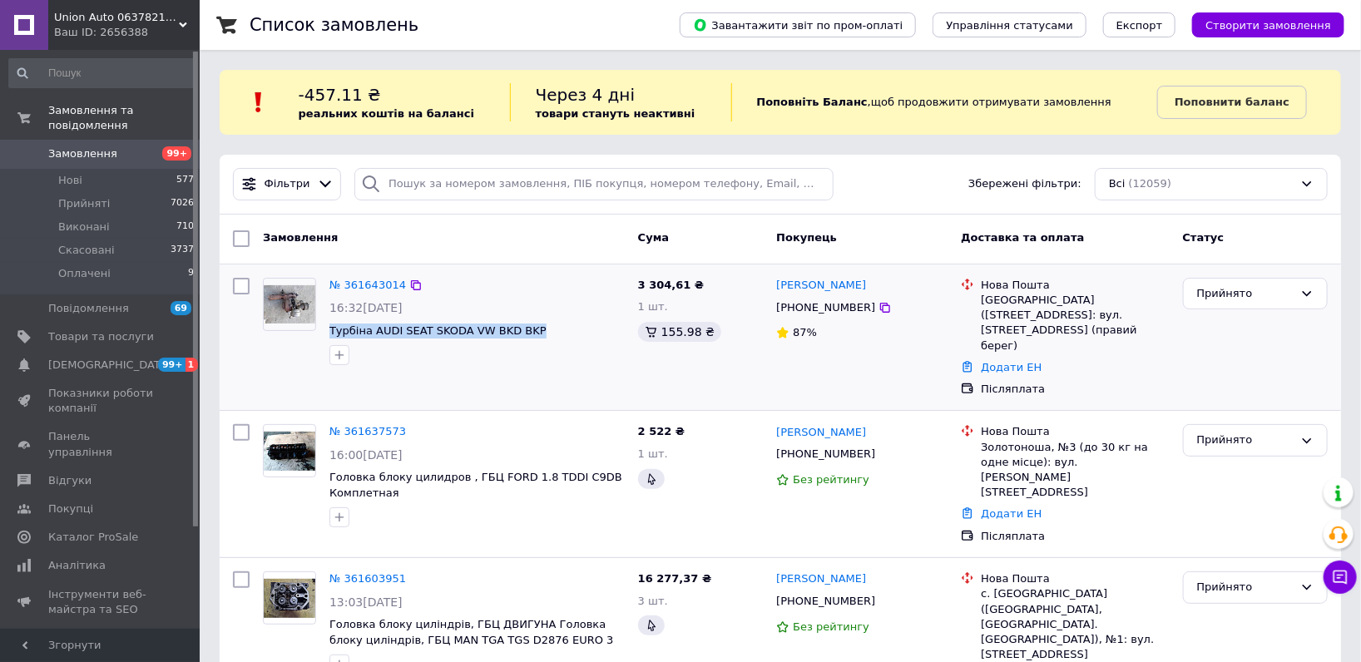
drag, startPoint x: 537, startPoint y: 338, endPoint x: 328, endPoint y: 332, distance: 208.9
click at [328, 332] on div "№ 361643014 16:32, 12.09.2025 Турбіна AUDI SEAT SKODA VW BKD BKP" at bounding box center [477, 321] width 309 height 101
copy span "Турбіна AUDI SEAT SKODA VW BKD BKP"
click at [142, 330] on span "Товари та послуги" at bounding box center [101, 337] width 106 height 15
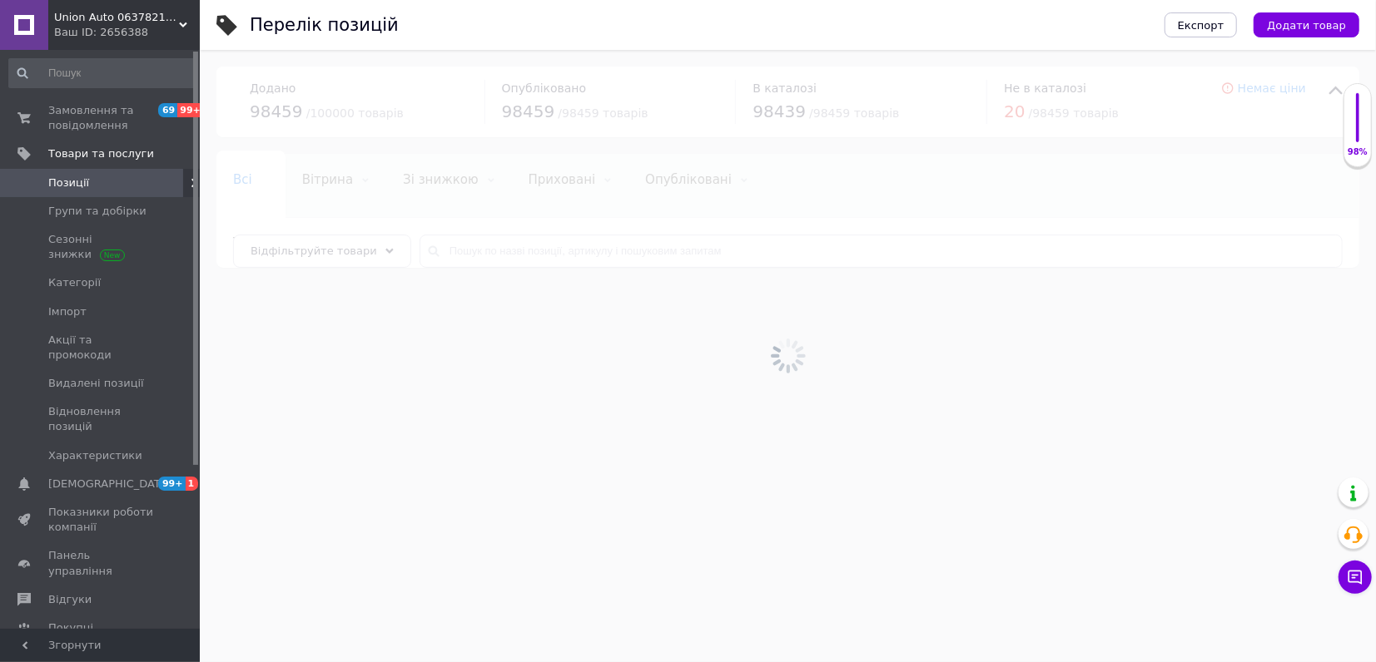
click at [435, 246] on div at bounding box center [788, 356] width 1176 height 612
click at [437, 247] on div at bounding box center [788, 356] width 1176 height 612
click at [437, 247] on input "text" at bounding box center [880, 251] width 923 height 33
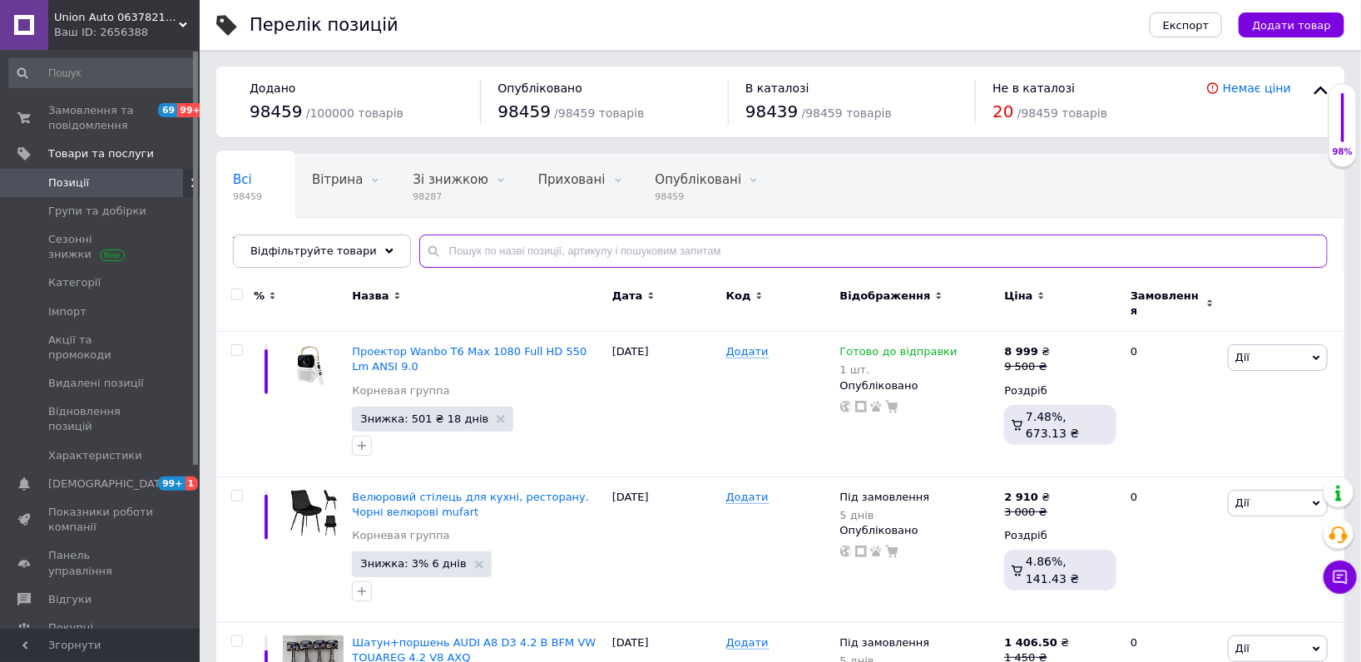
click at [437, 247] on input "text" at bounding box center [873, 251] width 909 height 33
paste input "Турбіна AUDI SEAT SKODA VW BKD BKP"
type input "Турбіна AUDI SEAT SKODA VW BKD BKP"
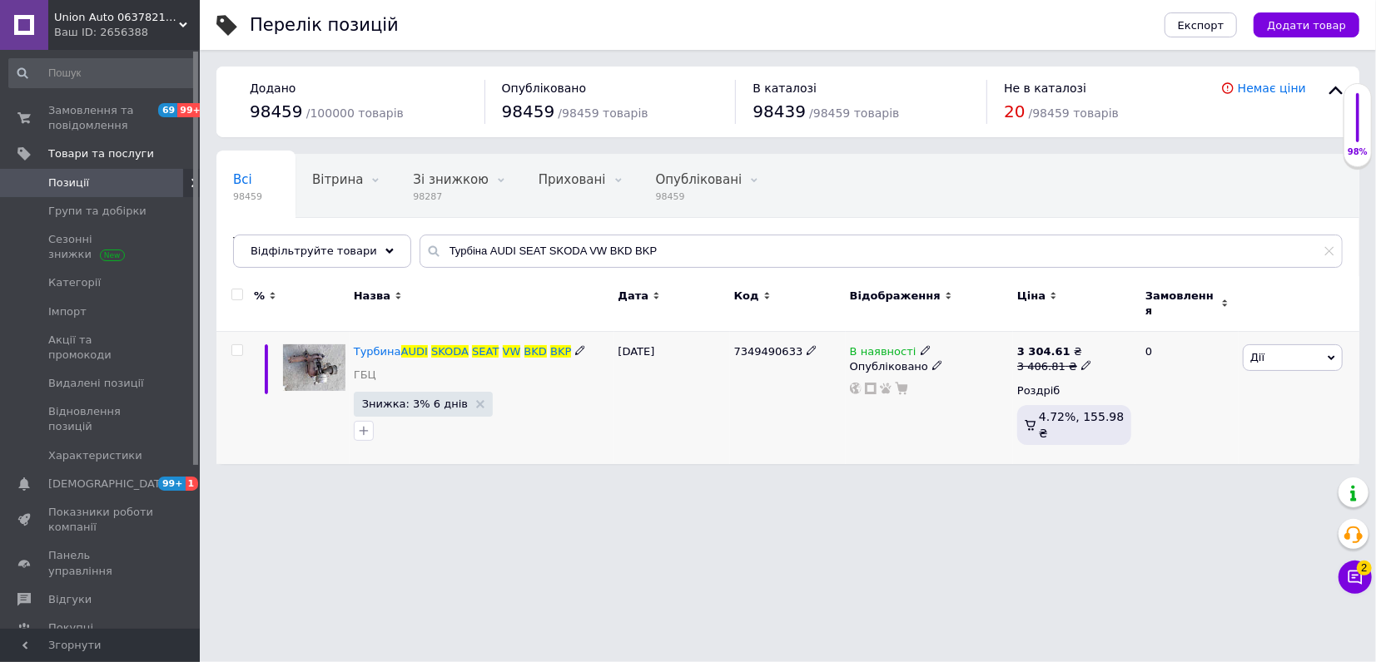
click at [1077, 347] on div "3 304.61 ₴" at bounding box center [1054, 352] width 75 height 15
click at [1104, 325] on input "3406.81" at bounding box center [1159, 340] width 126 height 33
type input "4600"
click at [781, 481] on html "Union Аuto 0637821853 автозапчастини Ваш ID: 2656388 Сайт Union Аuto 0637821853…" at bounding box center [688, 240] width 1376 height 481
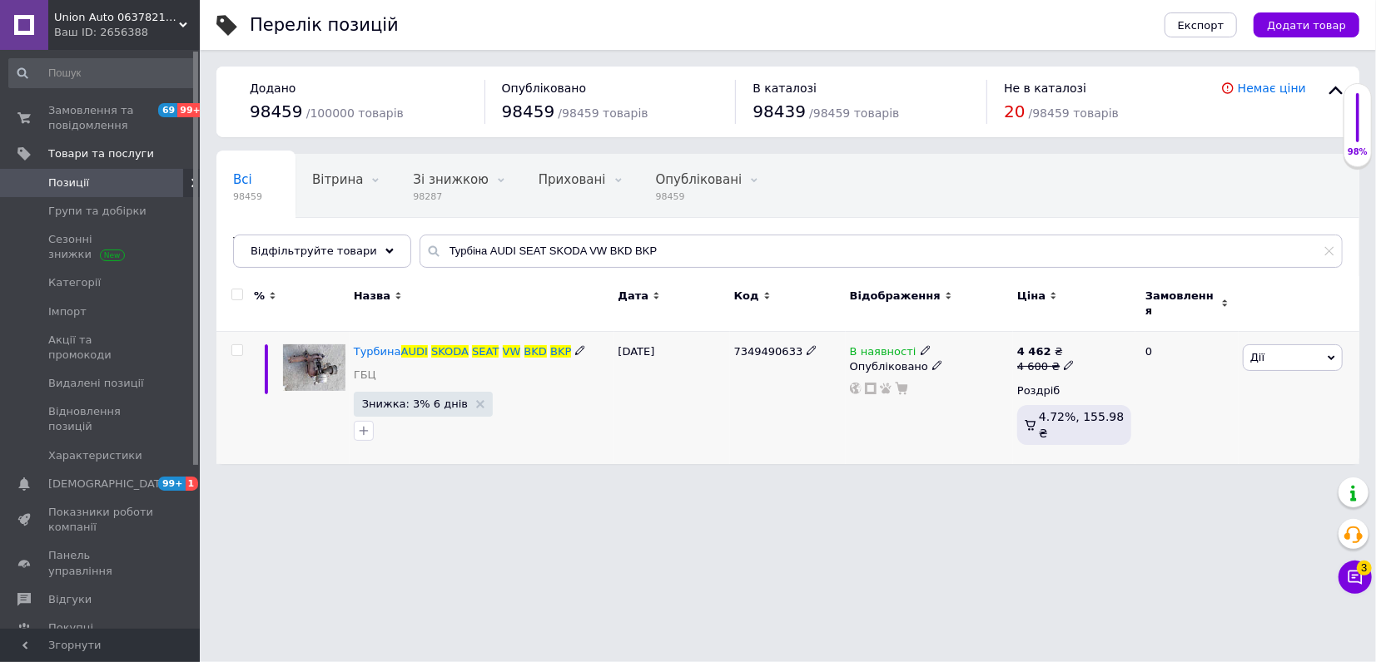
click at [1063, 360] on icon at bounding box center [1068, 365] width 10 height 10
click at [1103, 340] on input "4600" at bounding box center [1145, 340] width 126 height 33
click at [1104, 340] on input "4600" at bounding box center [1145, 340] width 126 height 33
click at [1113, 326] on input "4600" at bounding box center [1145, 340] width 126 height 33
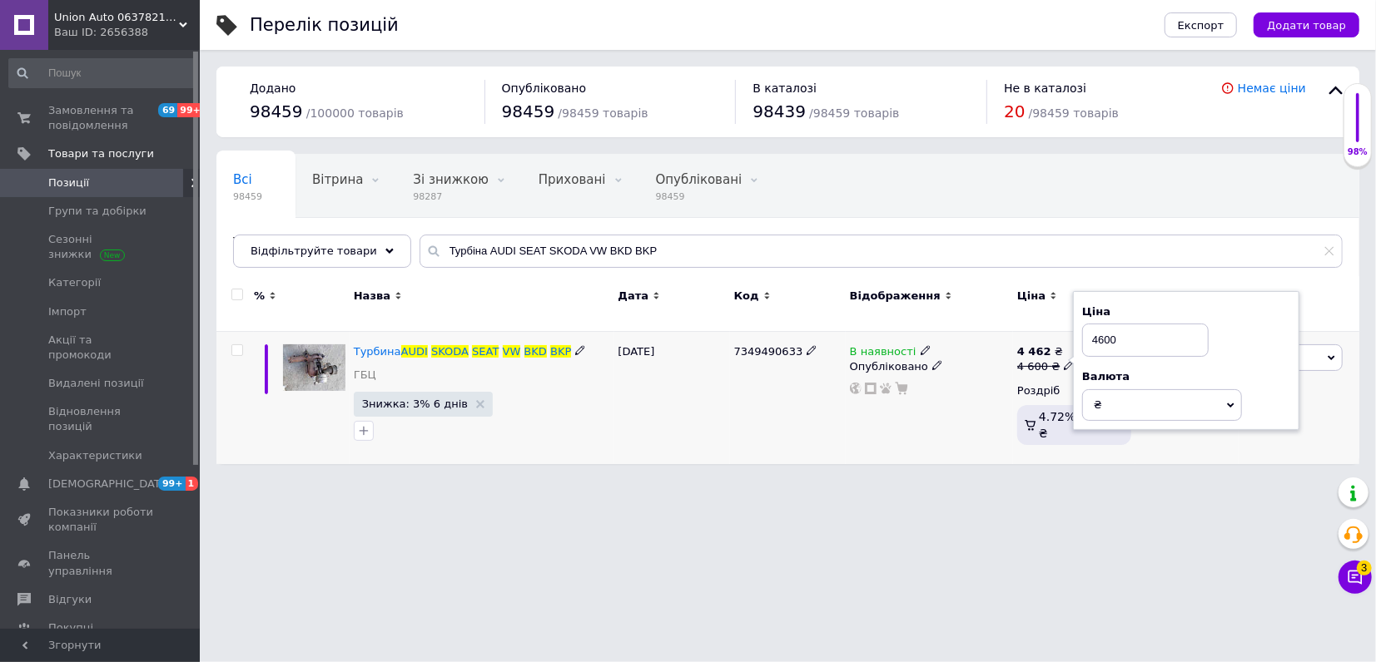
click at [1113, 326] on input "4600" at bounding box center [1145, 340] width 126 height 33
click at [1110, 346] on input "4600" at bounding box center [1145, 340] width 126 height 33
click at [1112, 334] on input "4600" at bounding box center [1145, 340] width 126 height 33
type input "5200"
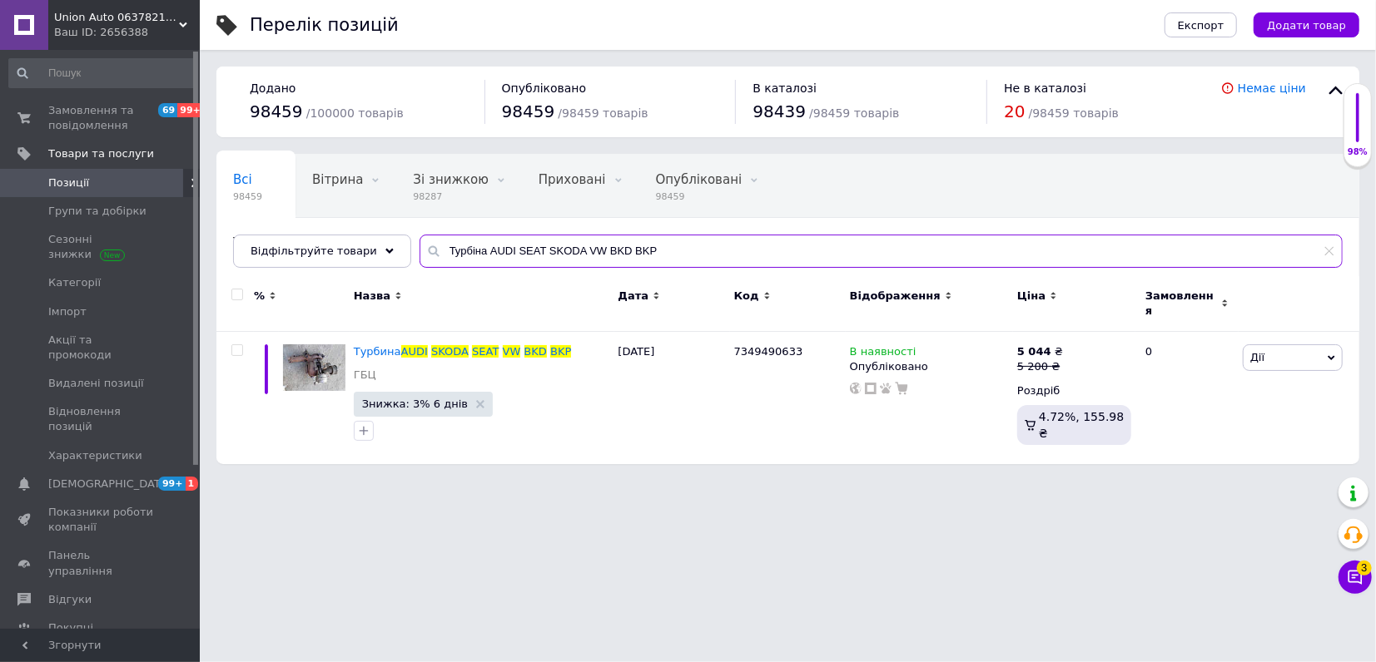
click at [474, 244] on input "Турбіна AUDI SEAT SKODA VW BKD BKP" at bounding box center [880, 251] width 923 height 33
paste input "03G253010J"
type input "03G253010J"
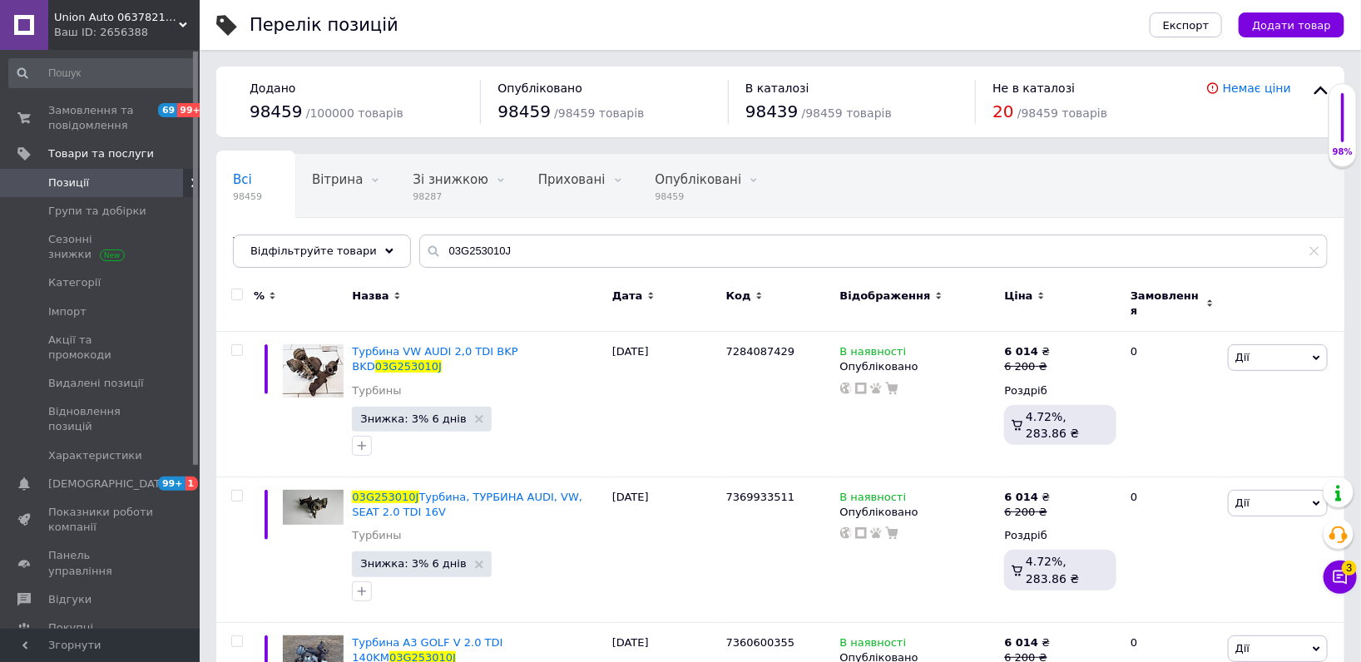
click at [1041, 305] on div "Ціна" at bounding box center [1060, 304] width 121 height 56
click at [1039, 300] on div "Ціна" at bounding box center [1060, 296] width 112 height 15
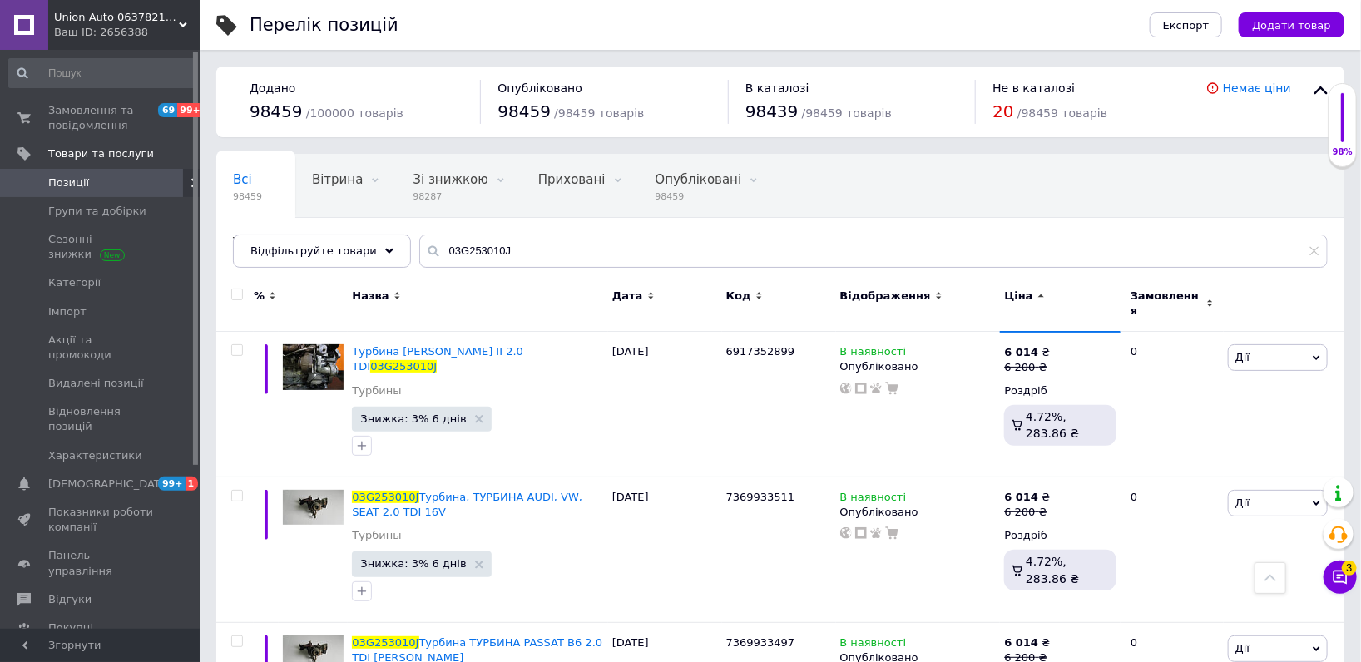
drag, startPoint x: 891, startPoint y: 532, endPoint x: 933, endPoint y: 2, distance: 530.9
click at [102, 115] on span "Замовлення та повідомлення" at bounding box center [101, 118] width 106 height 30
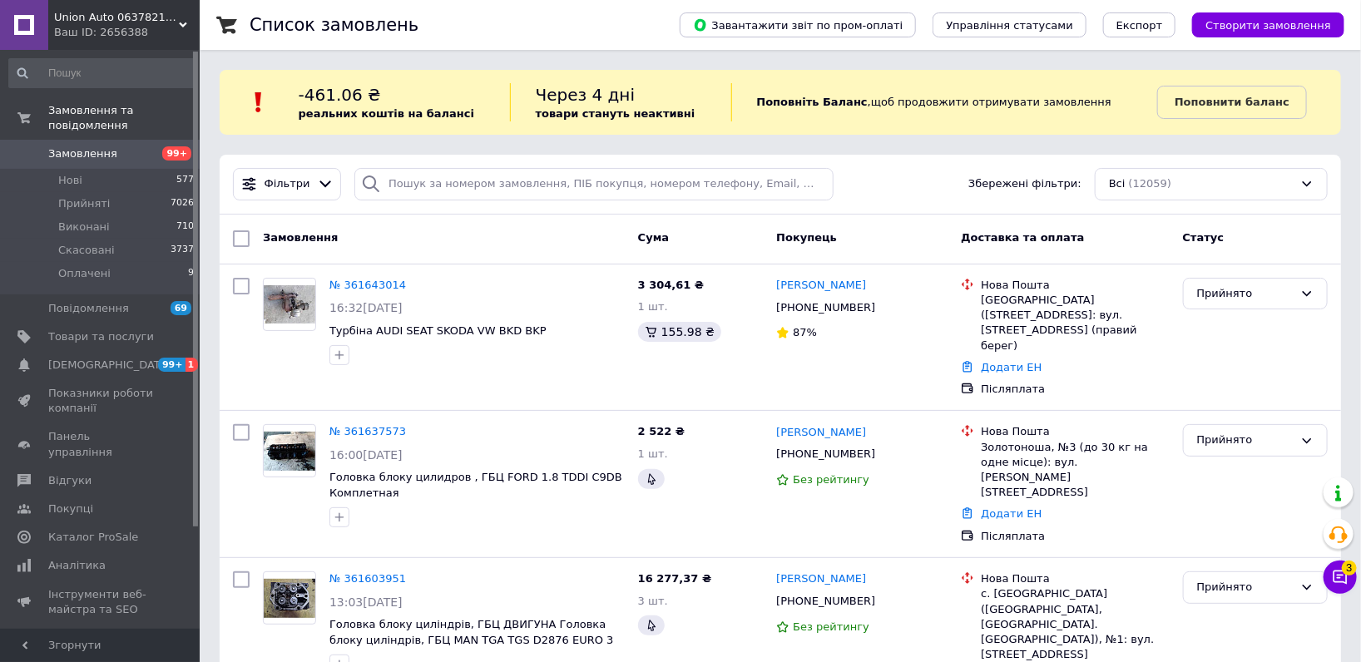
click at [1345, 557] on div "3 Чат з покупцем Тех підтримка Чат з покупцем 3" at bounding box center [1340, 536] width 33 height 128
click at [1344, 568] on span "3" at bounding box center [1349, 568] width 15 height 15
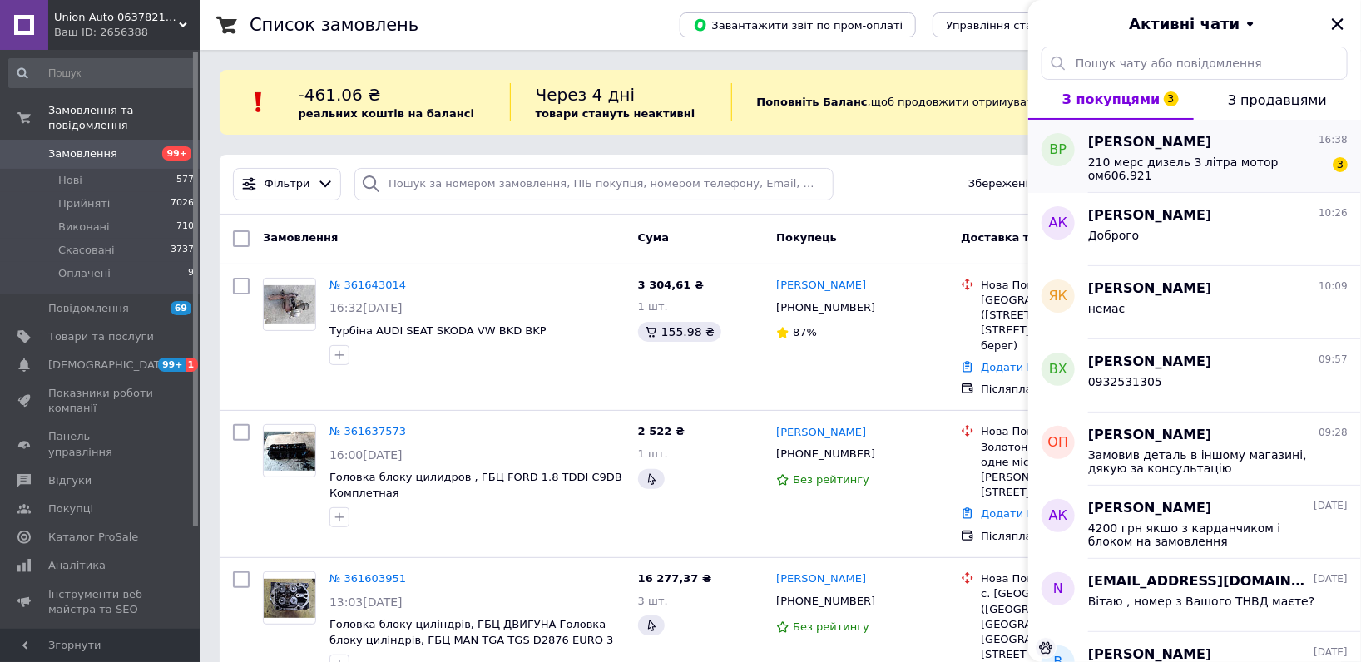
click at [1225, 168] on div "210 мерс дизель 3 літра мотор ом606.921" at bounding box center [1206, 169] width 236 height 27
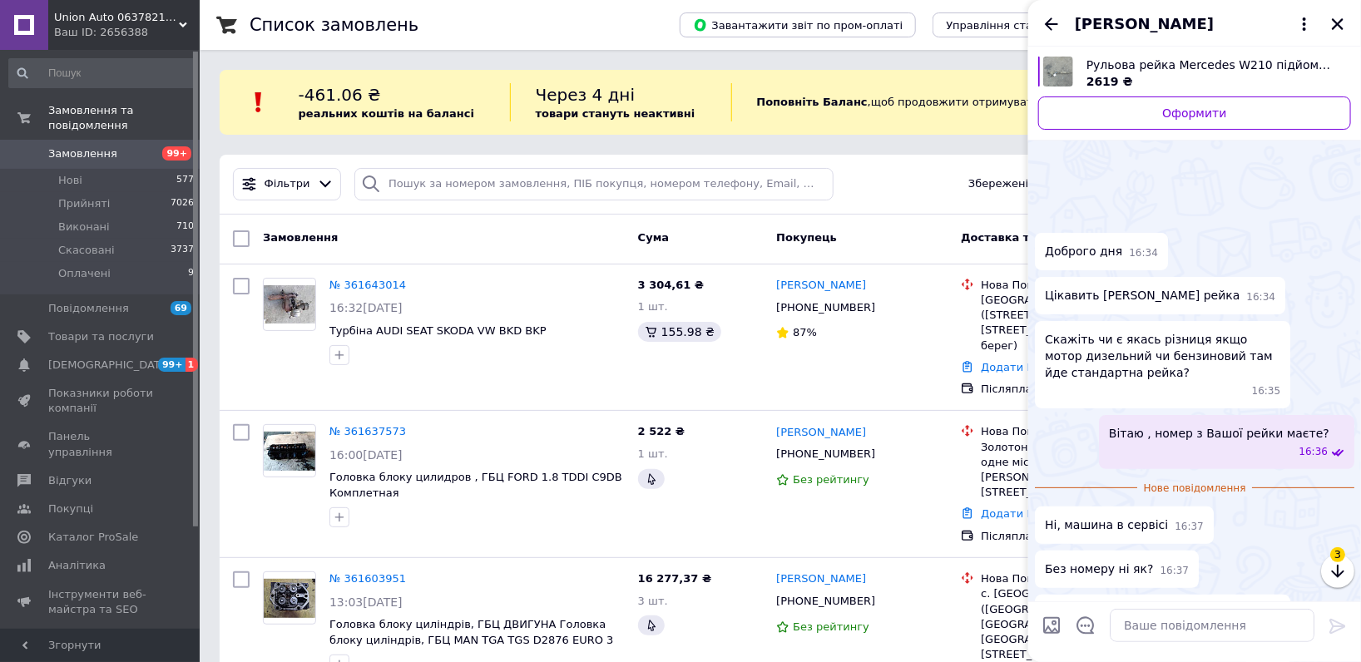
scroll to position [53, 0]
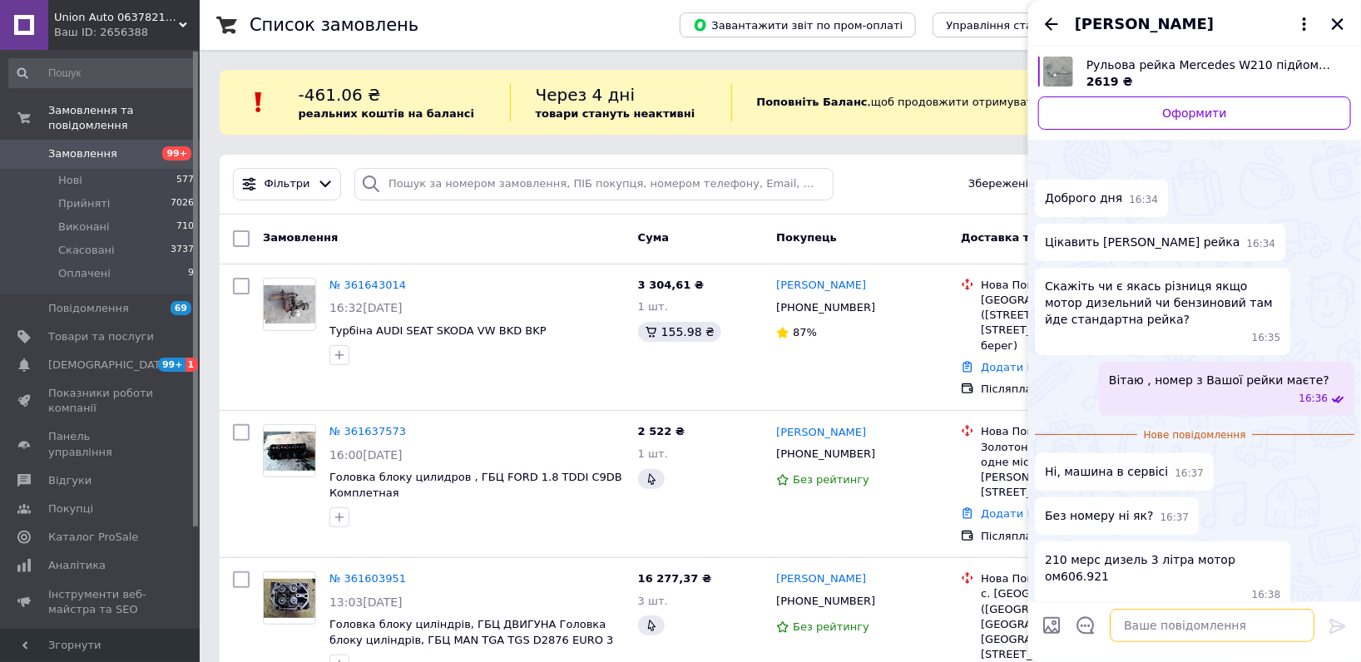
click at [1175, 627] on textarea at bounding box center [1212, 625] width 205 height 33
type textarea "W"
type textarea "SA"
click at [1209, 622] on textarea "SA" at bounding box center [1196, 625] width 238 height 33
click at [1208, 622] on textarea "SA" at bounding box center [1196, 625] width 238 height 33
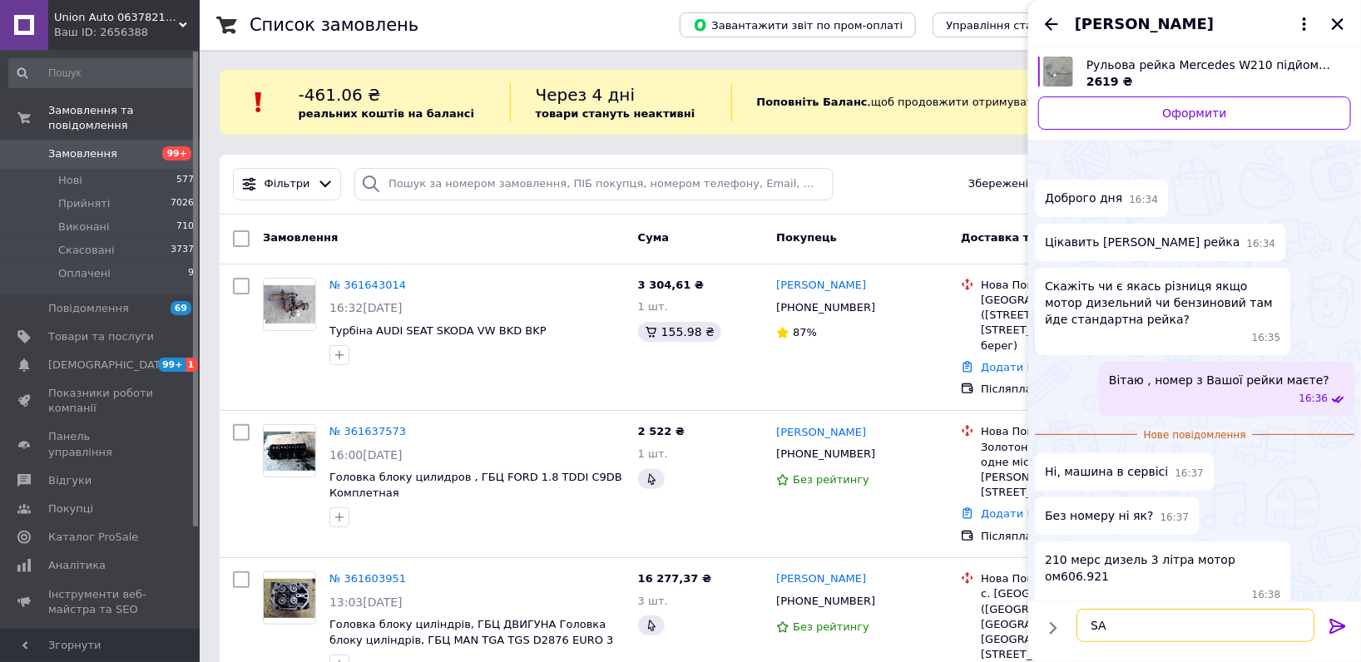
click at [1196, 622] on textarea "SA" at bounding box center [1196, 625] width 238 height 33
type textarea "ВІН код , номер кузова"
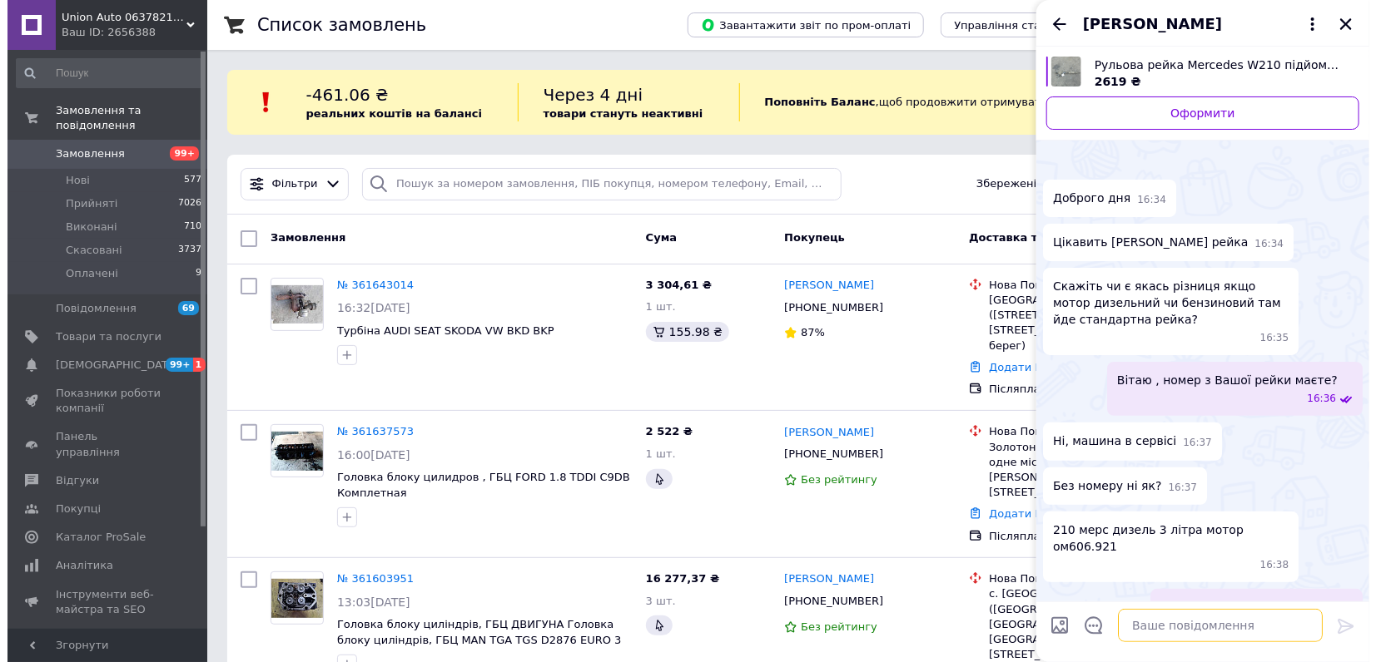
scroll to position [26, 0]
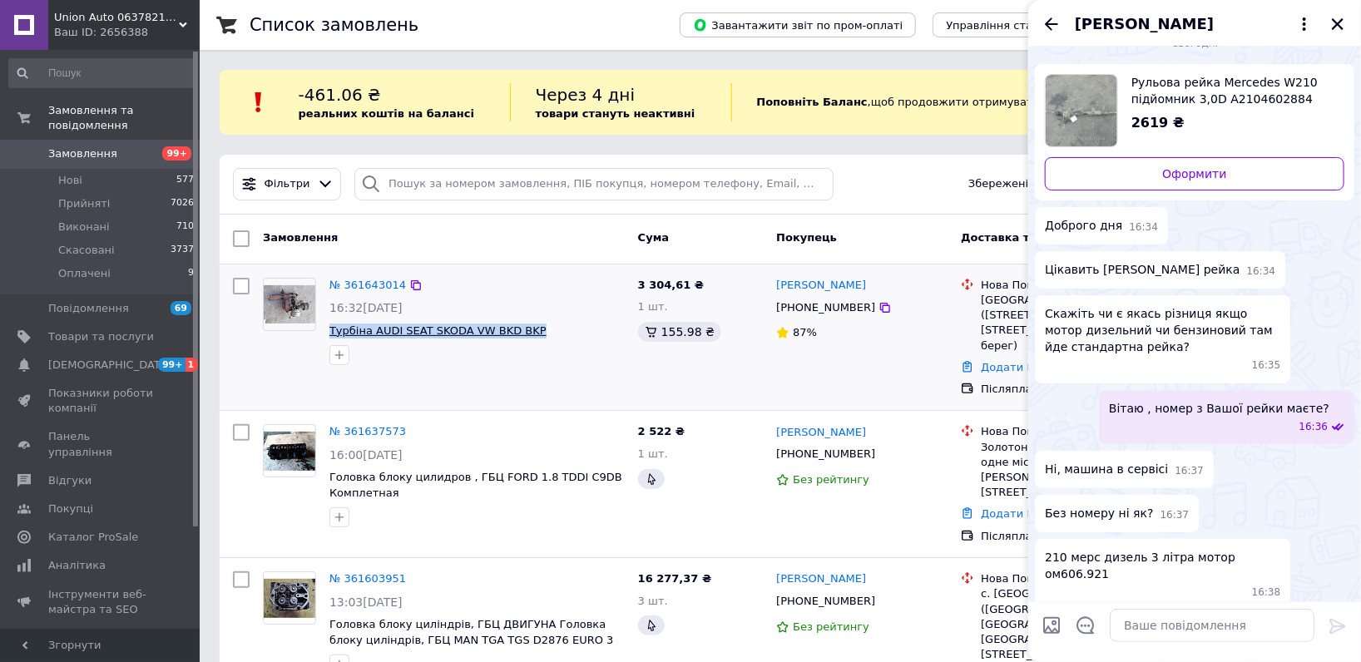
drag, startPoint x: 434, startPoint y: 310, endPoint x: 329, endPoint y: 323, distance: 105.6
click at [329, 323] on div "№ 361643014 16:32, 12.09.2025 Турбіна AUDI SEAT SKODA VW BKD BKP" at bounding box center [477, 321] width 309 height 101
copy span "Турбіна AUDI SEAT SKODA VW BKD BKP"
click at [114, 330] on span "Товари та послуги" at bounding box center [101, 337] width 106 height 15
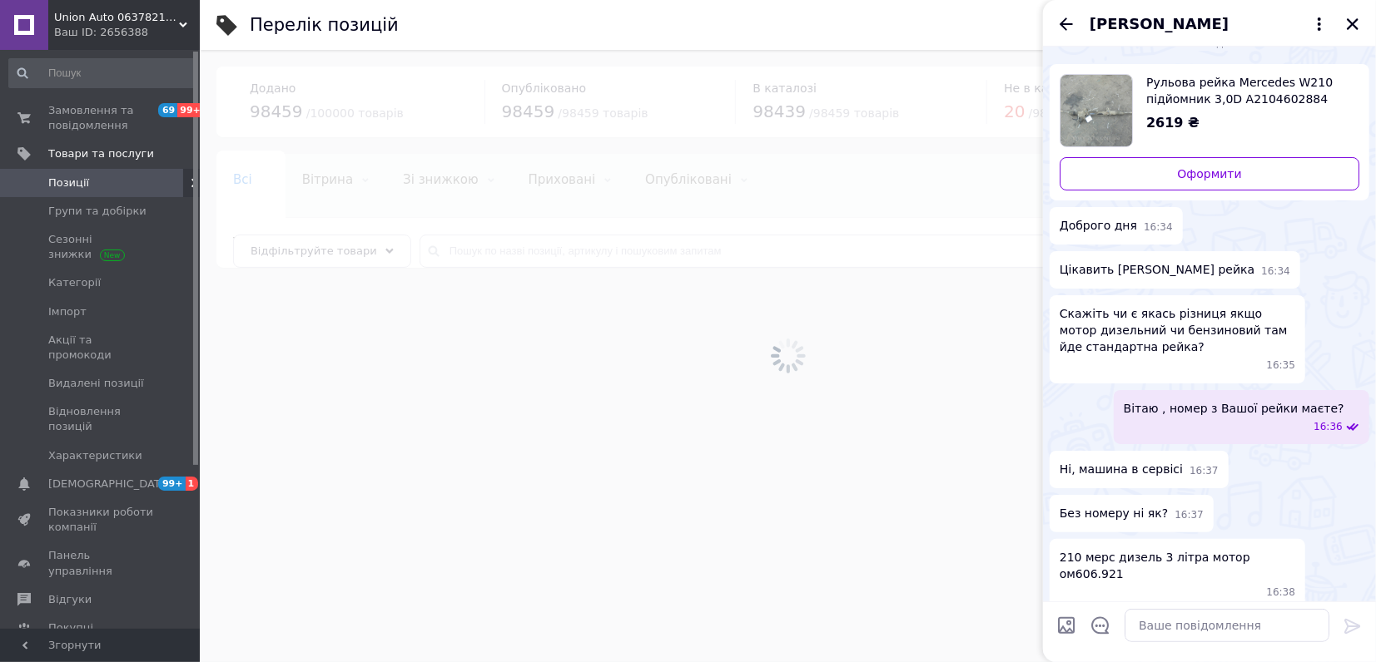
click at [1057, 23] on icon "Назад" at bounding box center [1066, 24] width 20 height 20
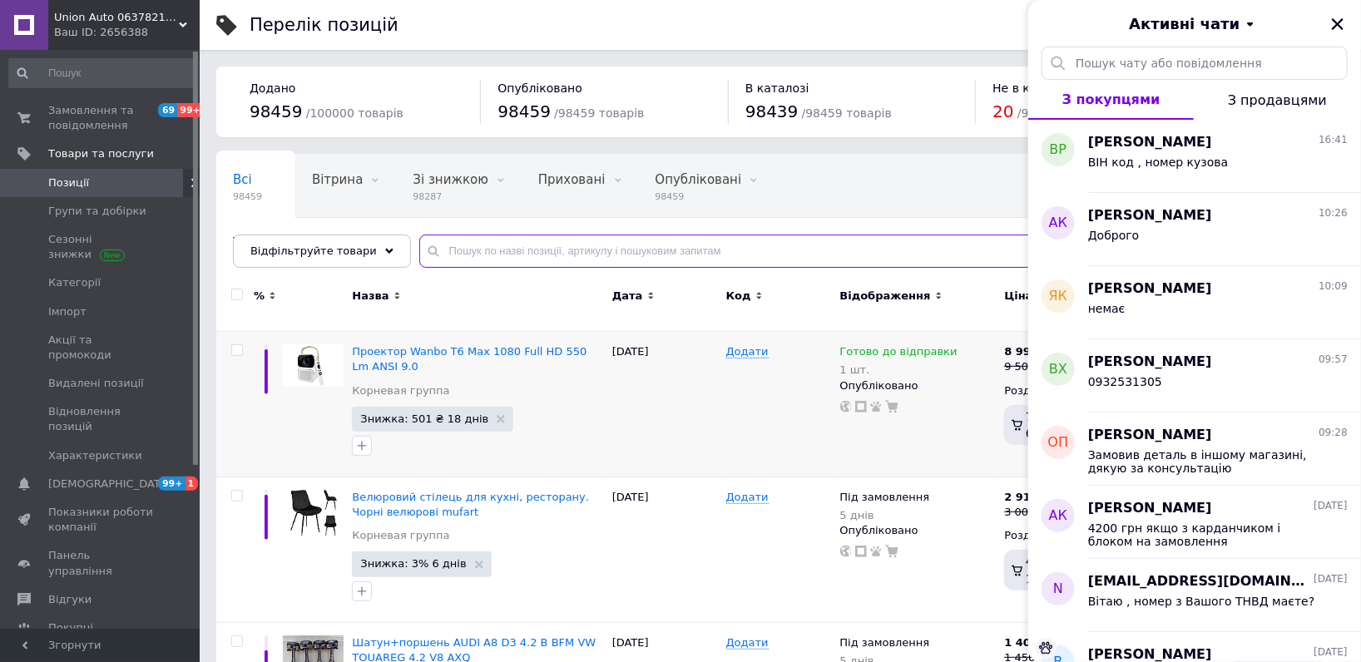
drag, startPoint x: 606, startPoint y: 260, endPoint x: 706, endPoint y: 325, distance: 119.6
click at [606, 260] on input "text" at bounding box center [873, 251] width 909 height 33
paste input "Турбіна AUDI SEAT SKODA VW BKD BKP"
type input "Турбіна AUDI SEAT SKODA VW BKD BKP"
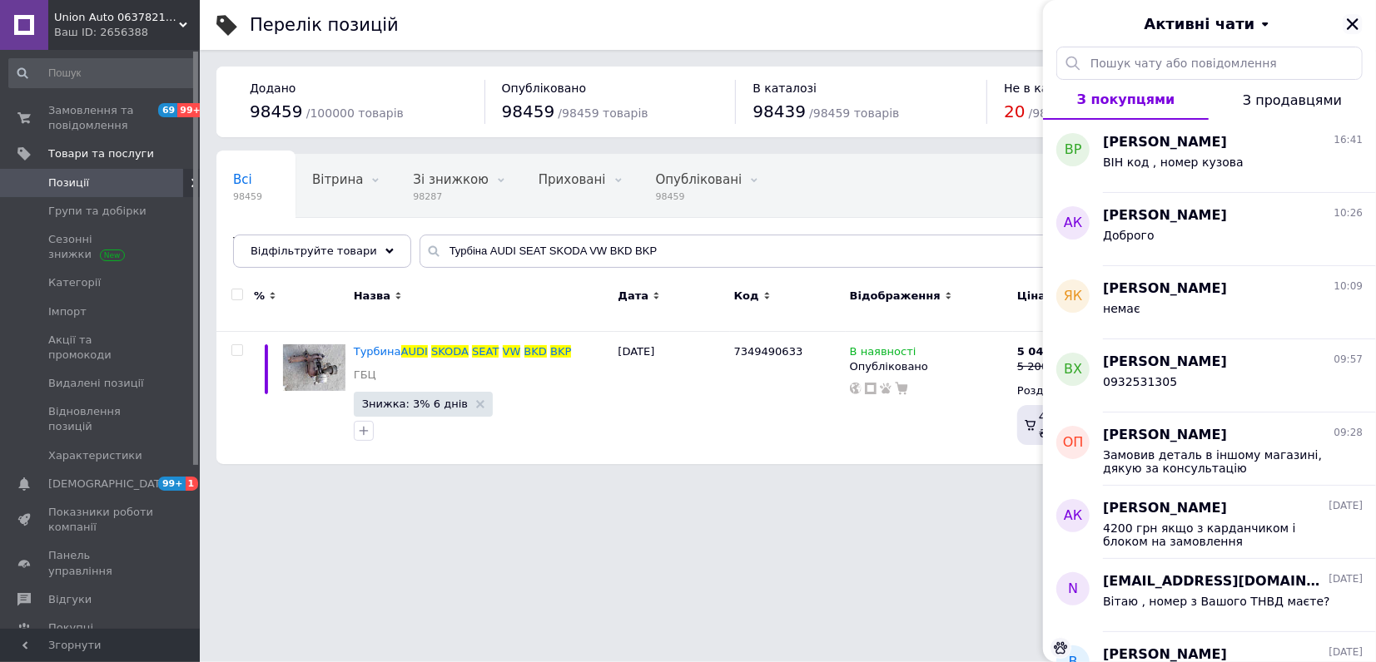
click at [1346, 25] on icon "Закрити" at bounding box center [1352, 24] width 15 height 15
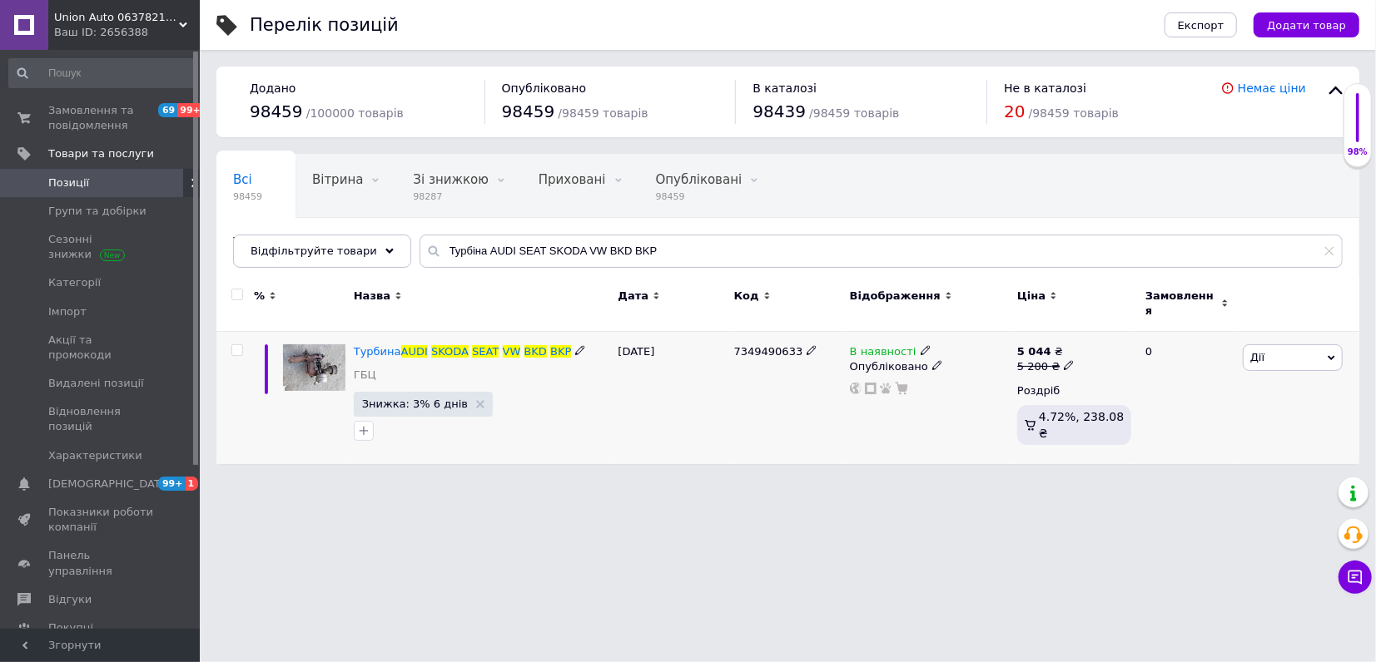
click at [1063, 361] on use at bounding box center [1067, 365] width 9 height 9
click at [1098, 328] on input "5200" at bounding box center [1145, 340] width 126 height 33
type input "6300"
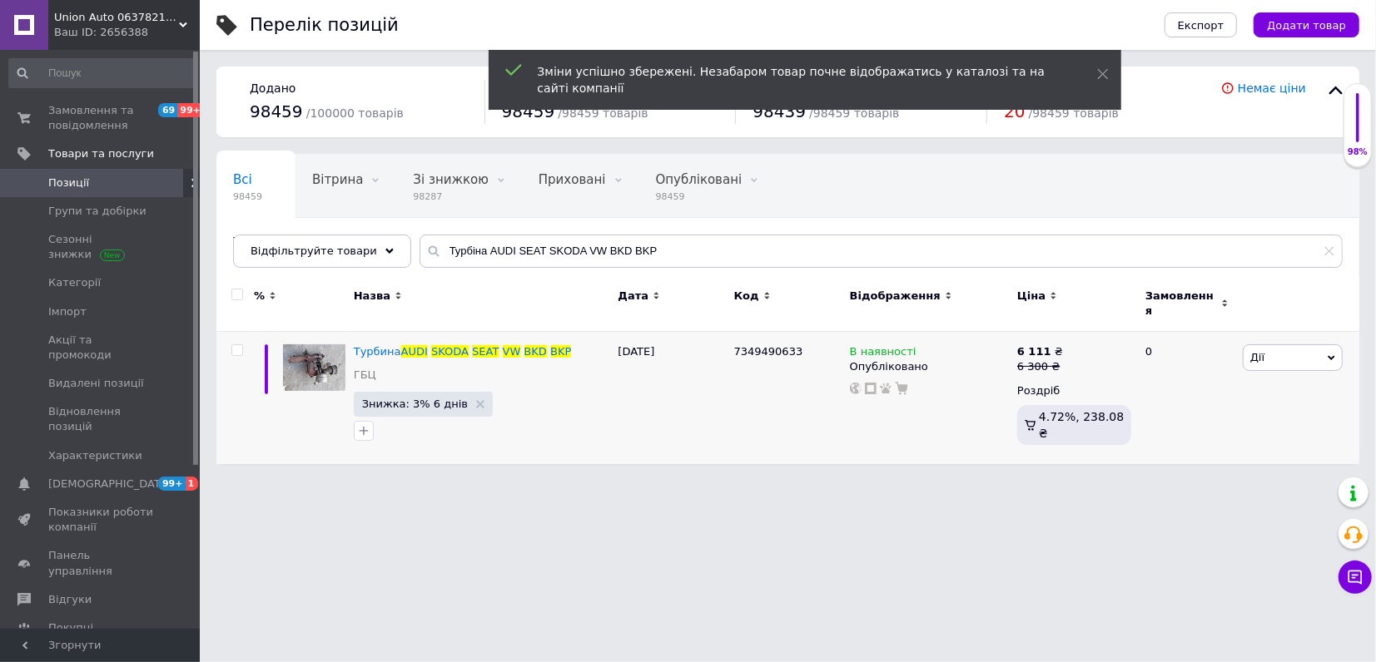
click at [148, 31] on div "Ваш ID: 2656388" at bounding box center [127, 32] width 146 height 15
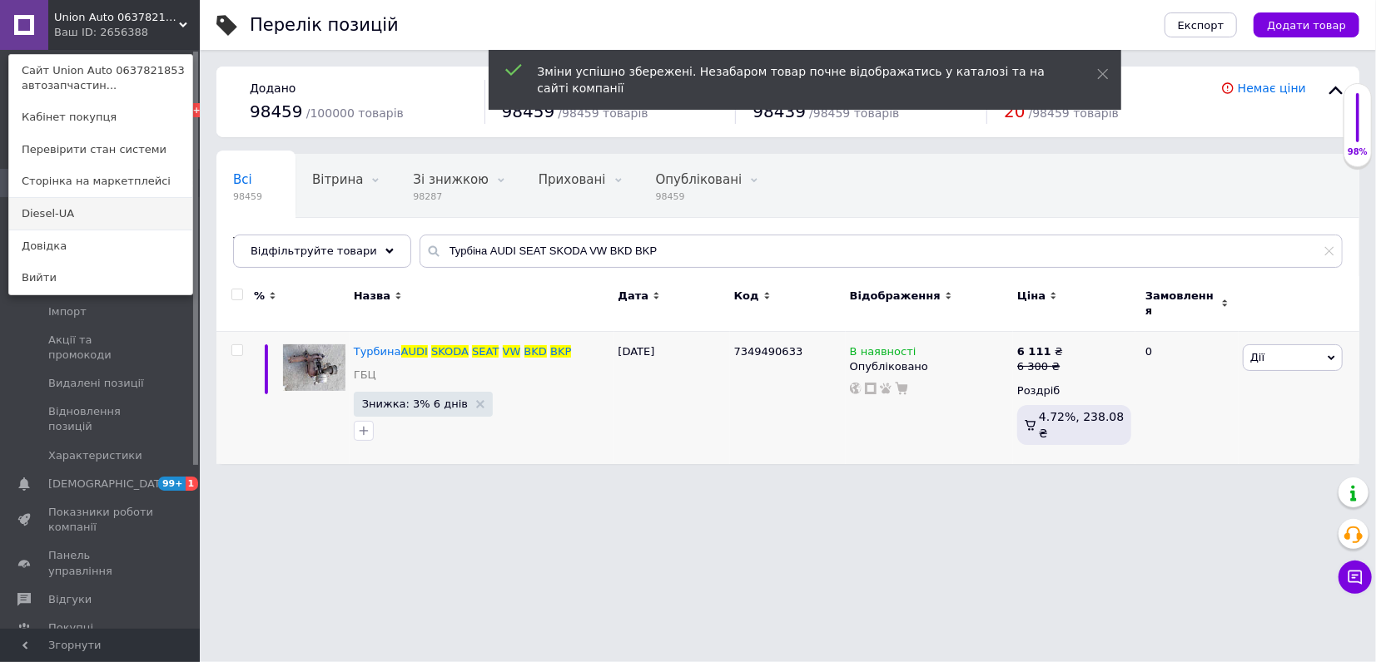
click at [82, 201] on link "Diesel-UA" at bounding box center [100, 214] width 183 height 32
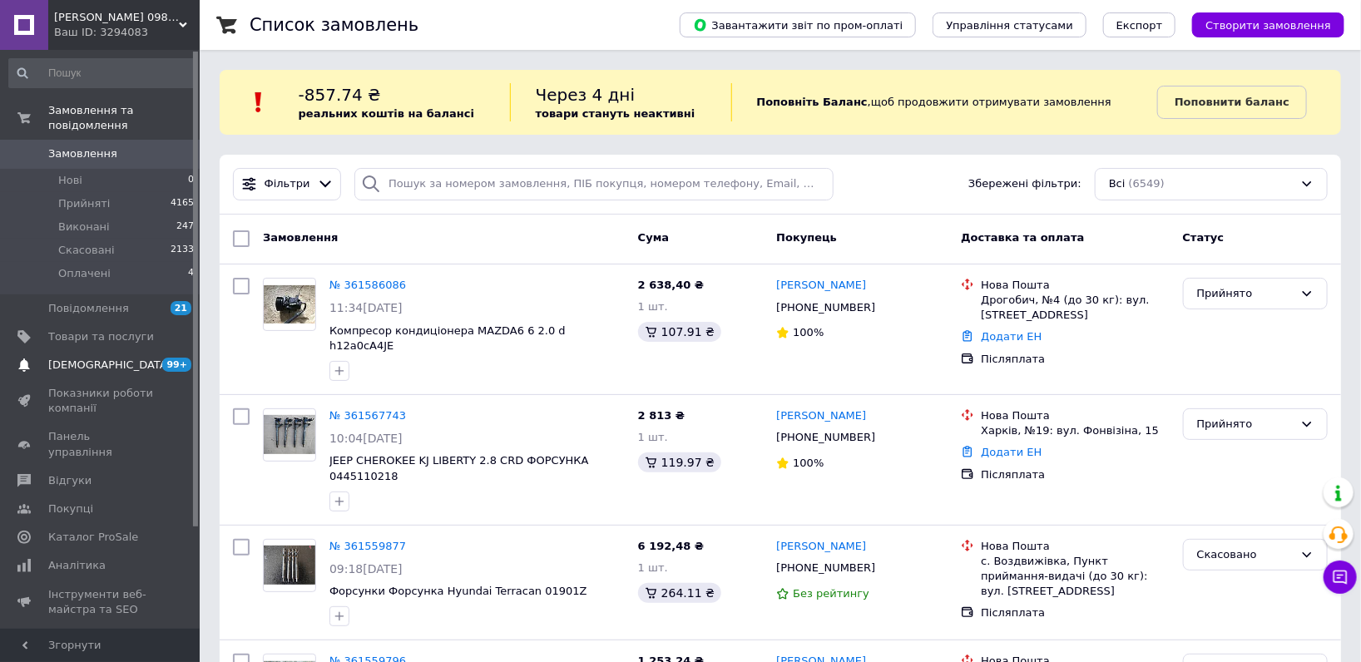
click at [163, 358] on span "99+ 0" at bounding box center [177, 365] width 46 height 15
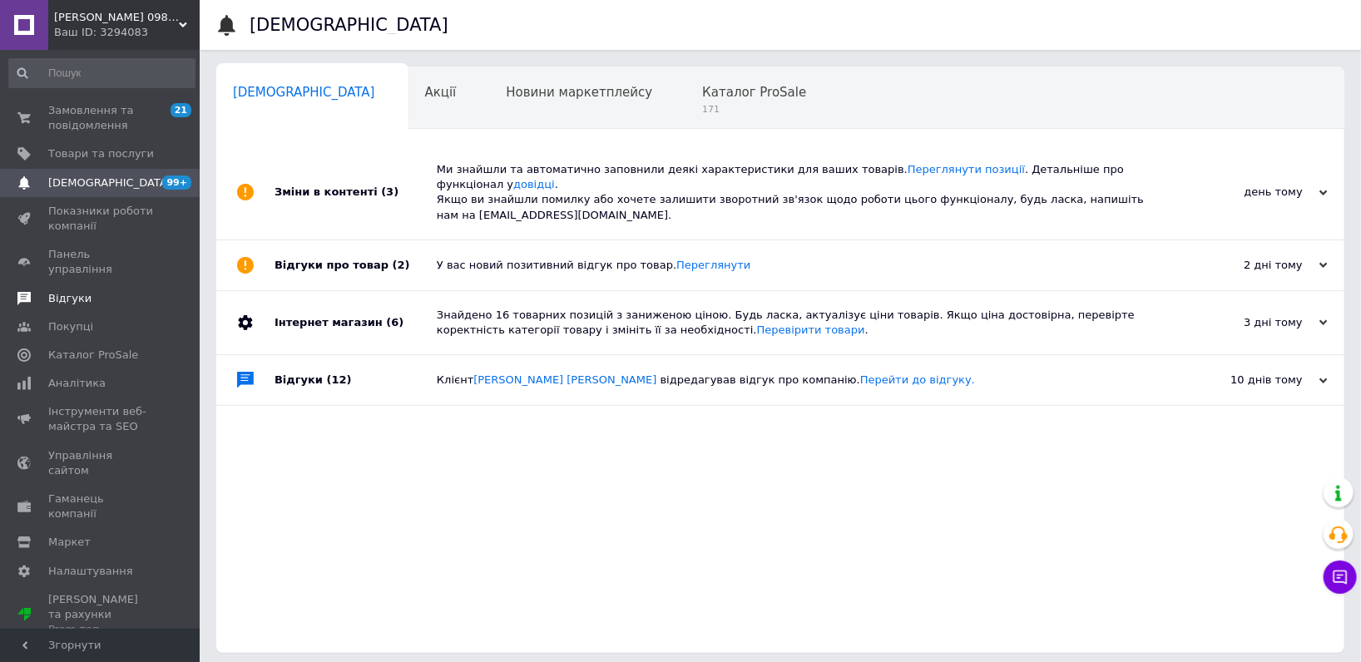
click at [106, 285] on link "Відгуки" at bounding box center [102, 299] width 204 height 28
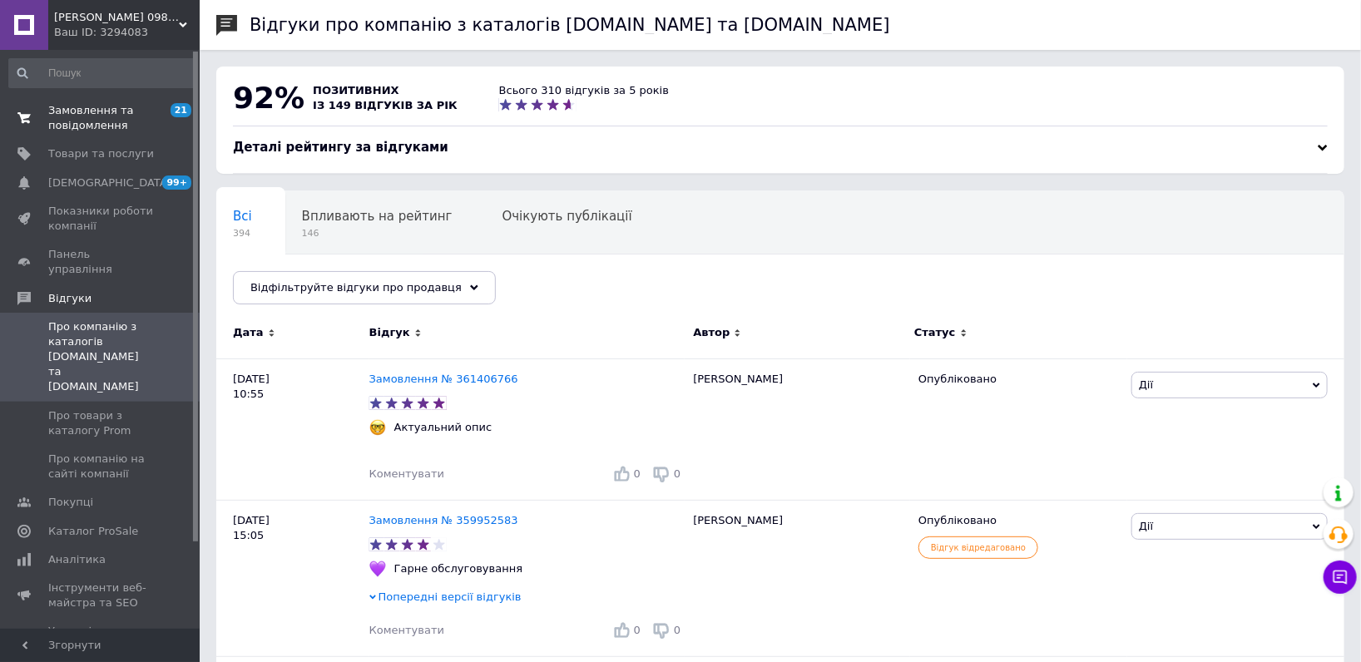
click at [146, 118] on span "Замовлення та повідомлення" at bounding box center [101, 118] width 106 height 30
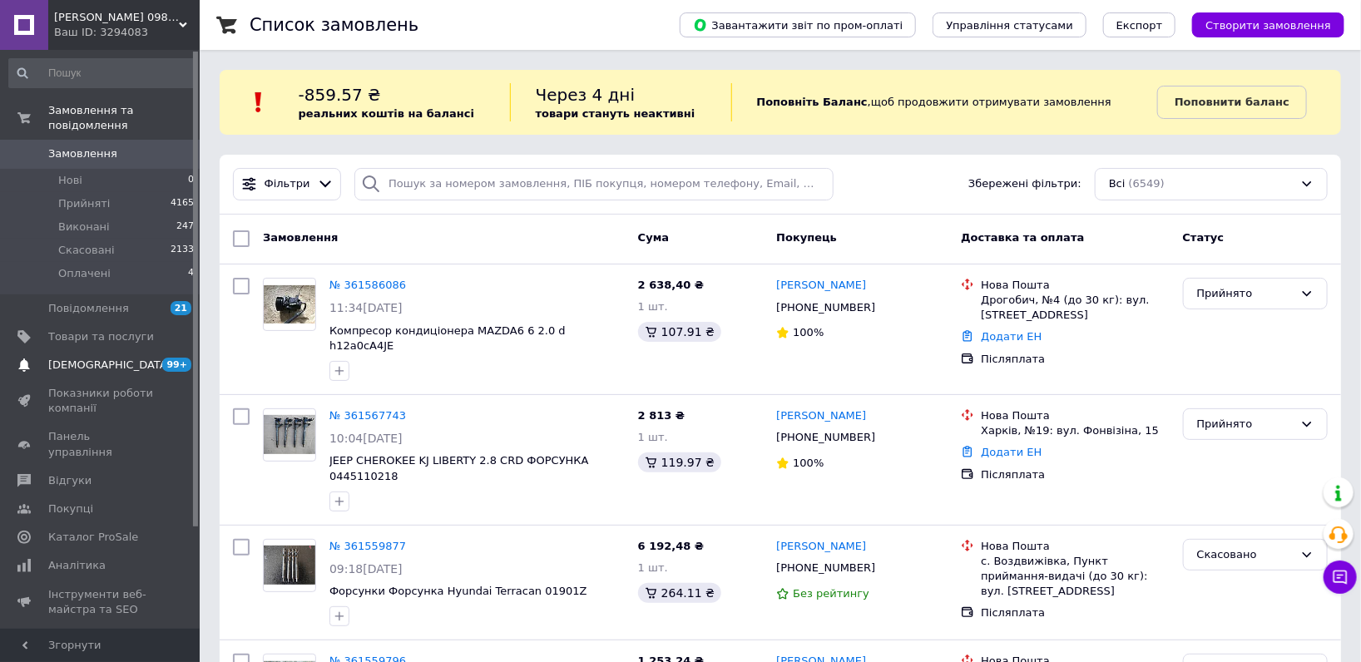
click at [120, 358] on link "Сповіщення 99+ 0" at bounding box center [102, 365] width 204 height 28
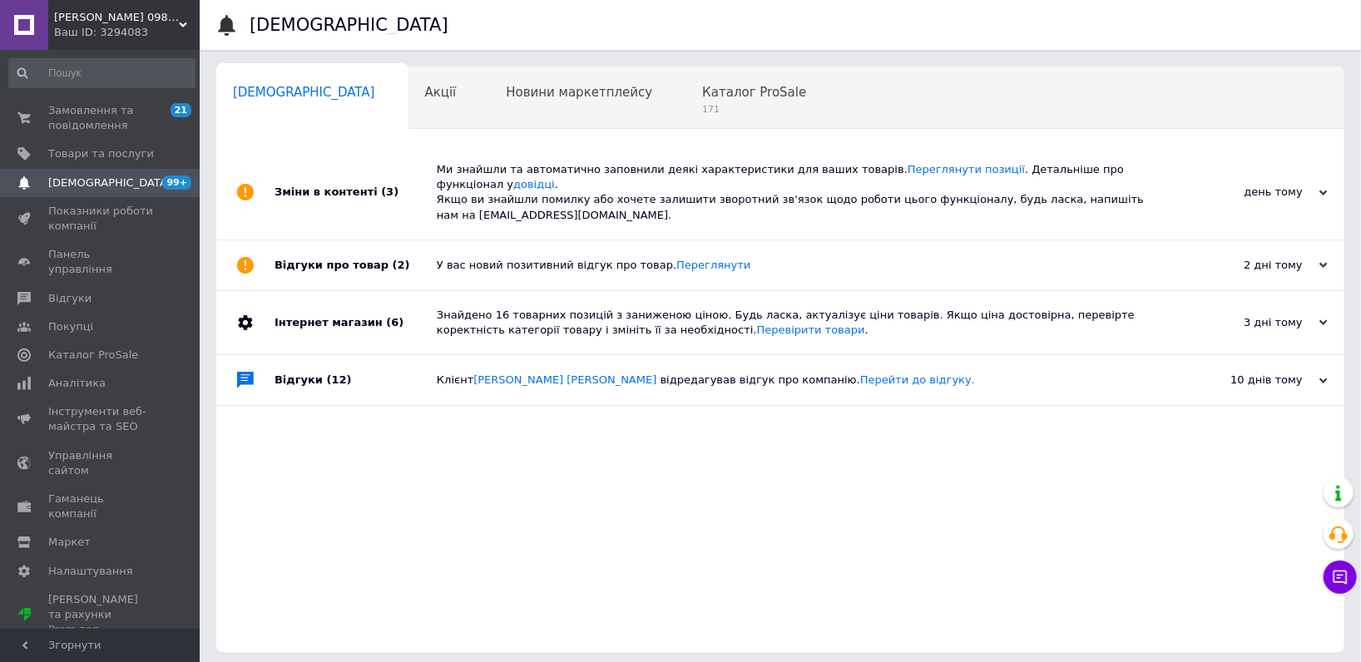
click at [109, 27] on div "Ваш ID: 3294083" at bounding box center [127, 32] width 146 height 15
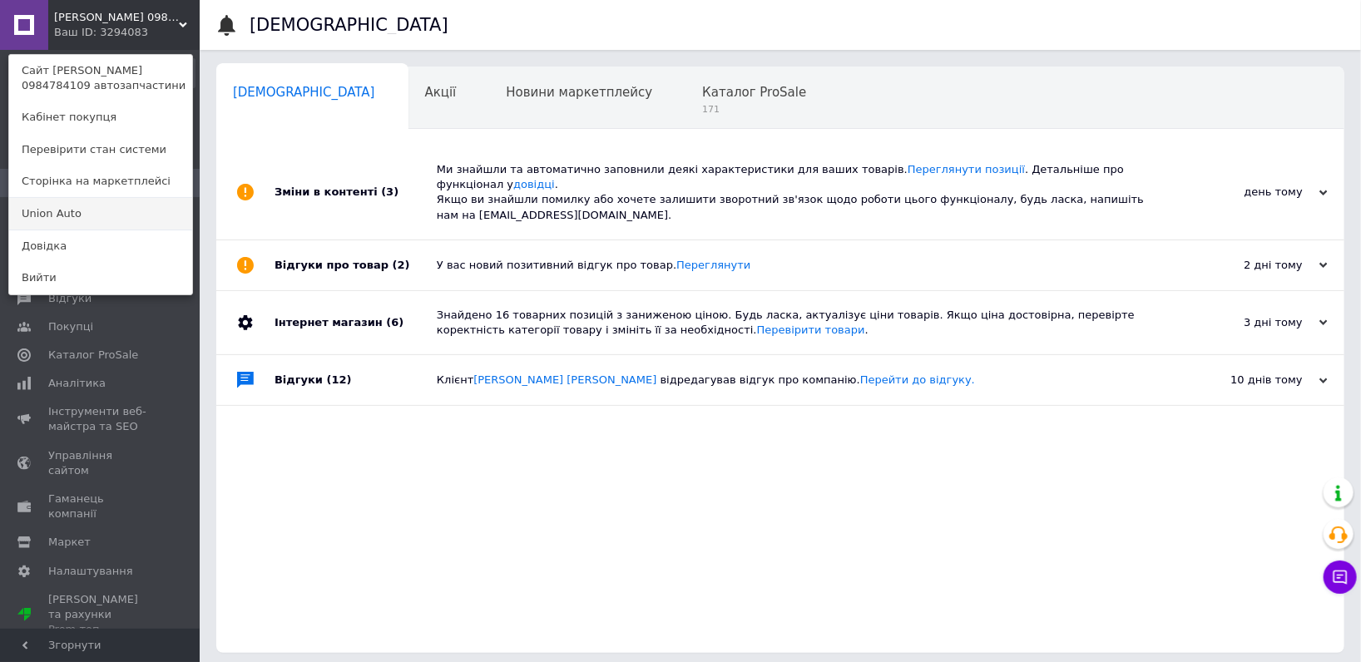
click at [83, 206] on link "Union Аuto" at bounding box center [100, 214] width 183 height 32
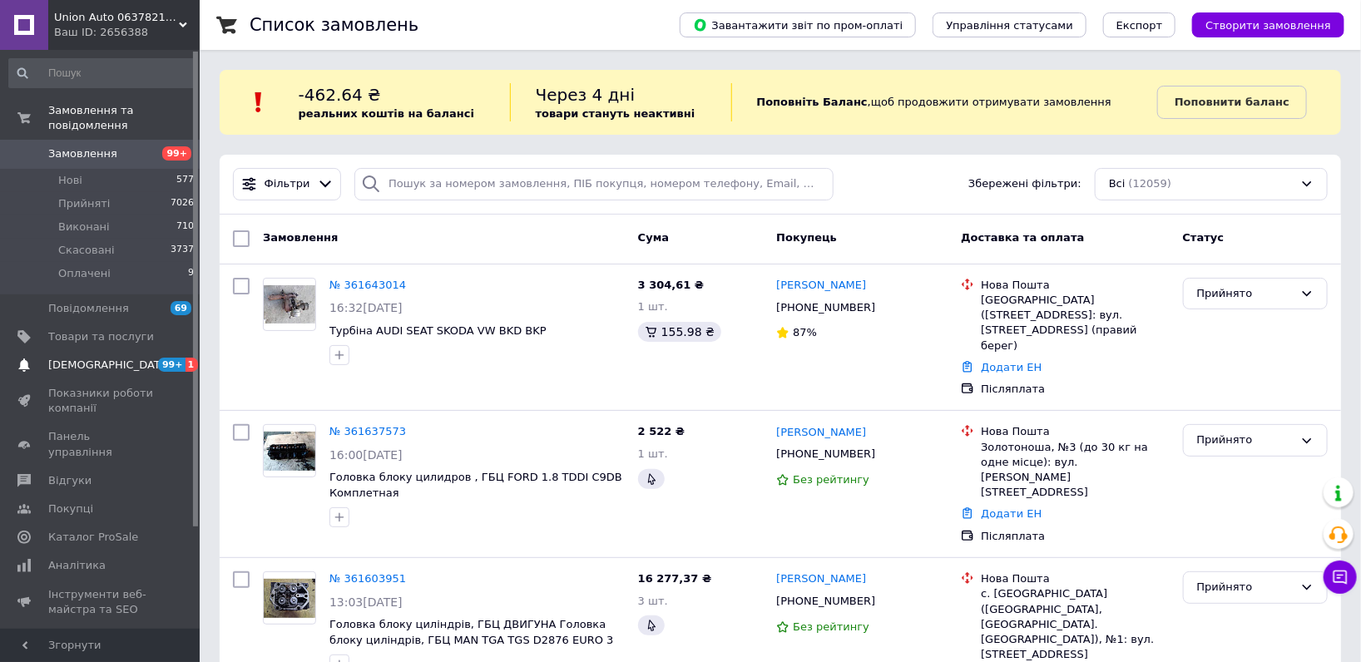
click at [115, 358] on link "Сповіщення 99+ 1" at bounding box center [102, 365] width 204 height 28
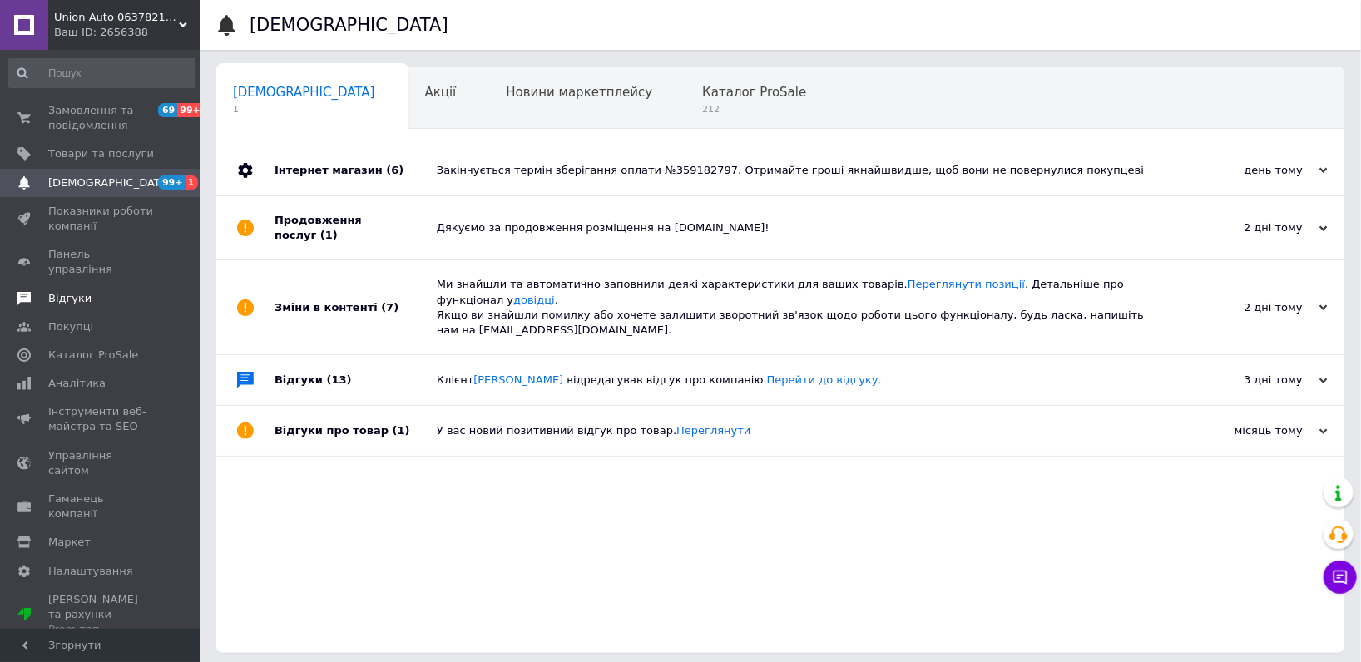
click at [95, 291] on span "Відгуки" at bounding box center [101, 298] width 106 height 15
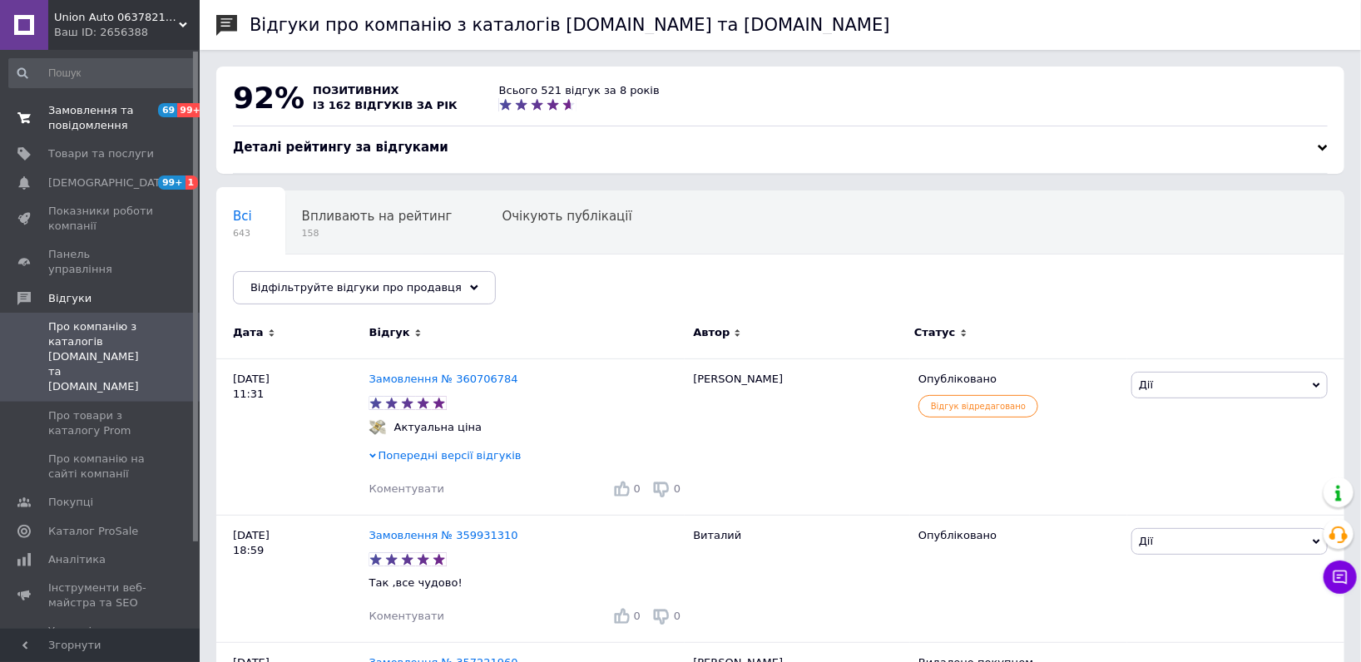
click at [82, 112] on span "Замовлення та повідомлення" at bounding box center [101, 118] width 106 height 30
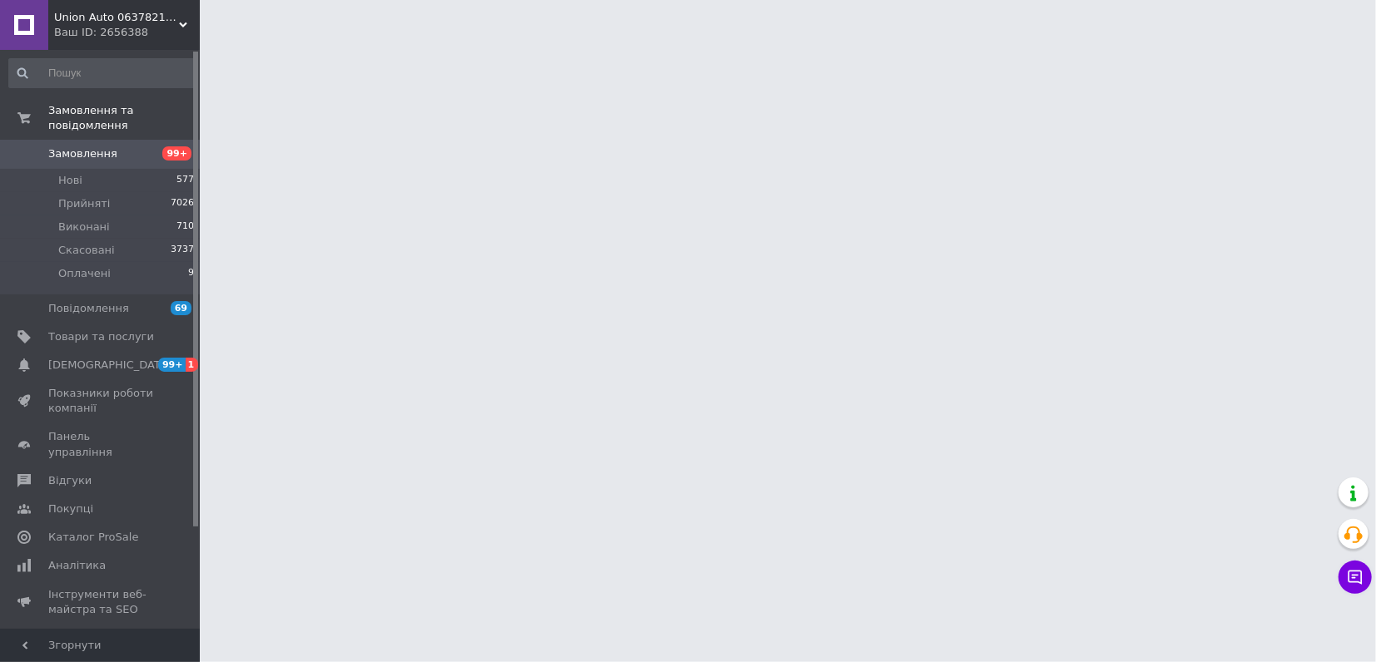
click at [193, 25] on div "Ваш ID: 2656388" at bounding box center [127, 32] width 146 height 15
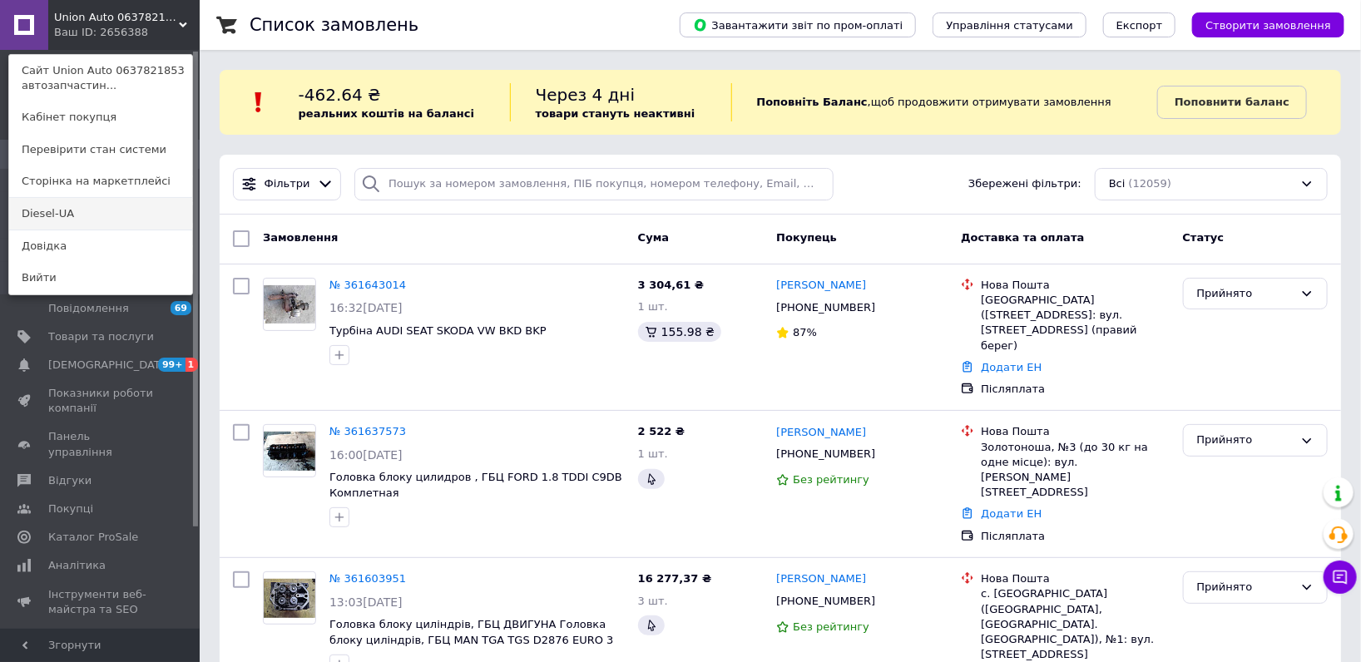
click at [107, 213] on link "Diesel-UA" at bounding box center [100, 214] width 183 height 32
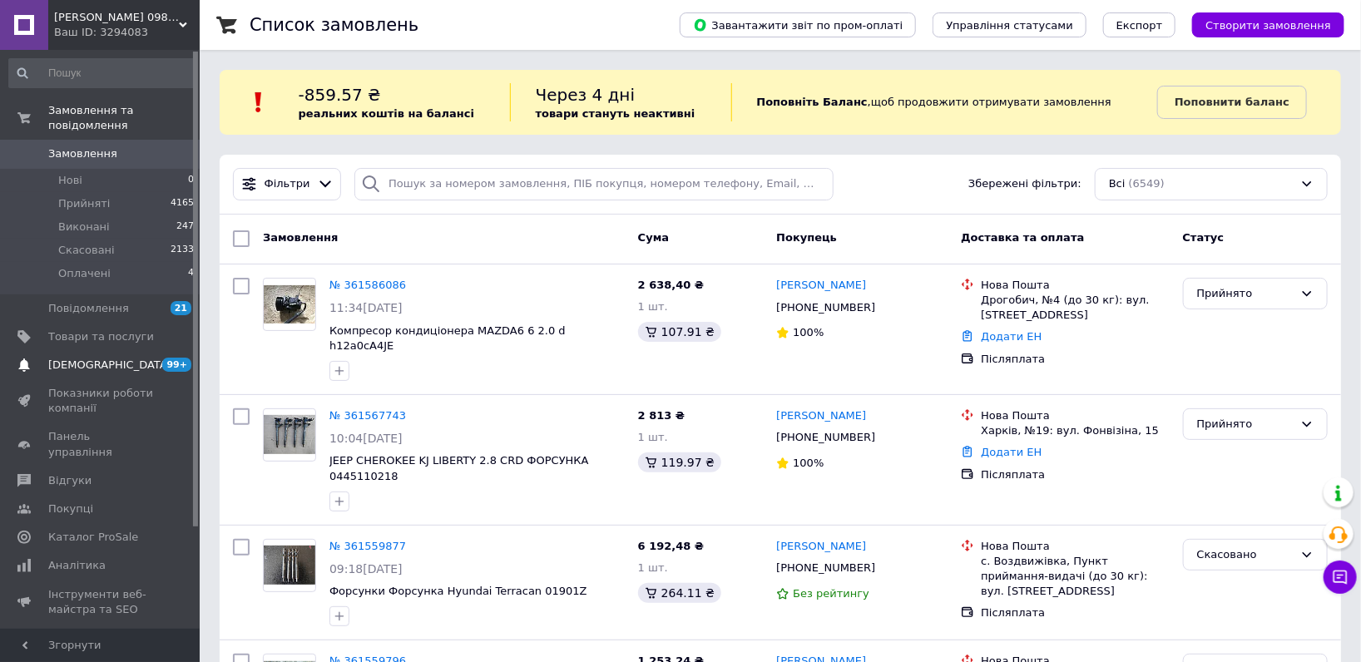
click at [129, 358] on span "[DEMOGRAPHIC_DATA]" at bounding box center [101, 365] width 106 height 15
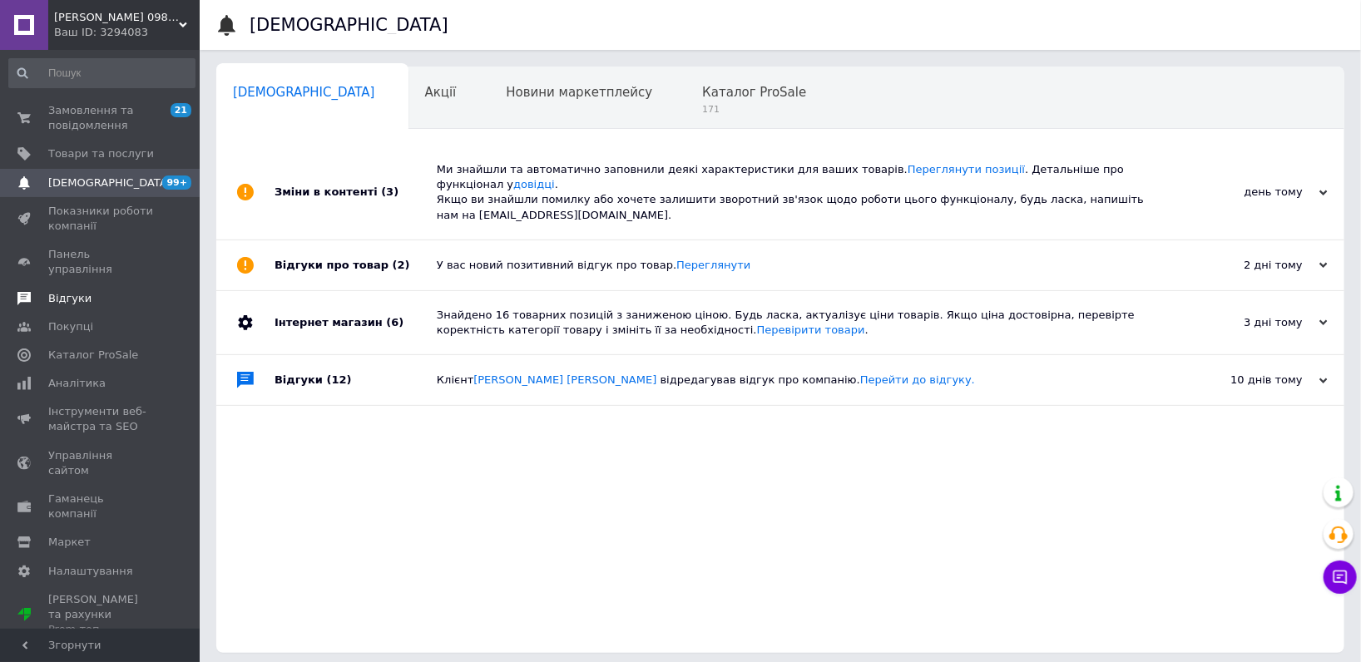
click at [107, 291] on span "Відгуки" at bounding box center [101, 298] width 106 height 15
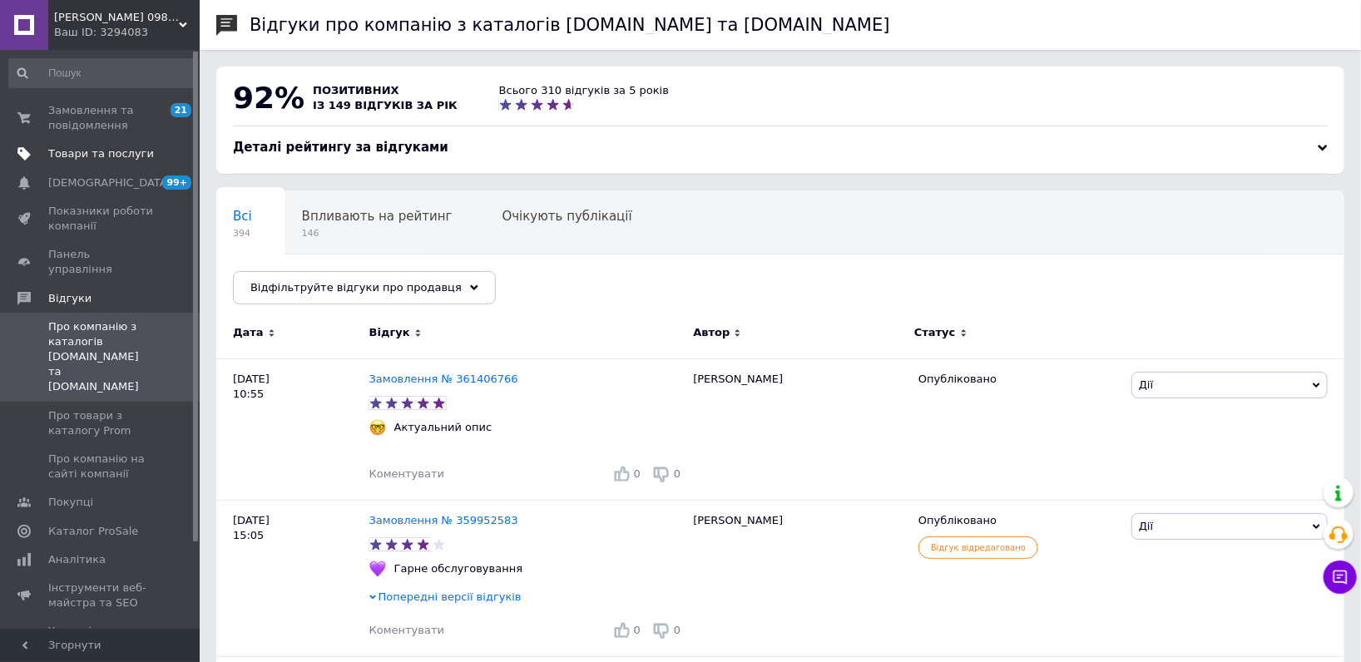
drag, startPoint x: 76, startPoint y: 181, endPoint x: 80, endPoint y: 160, distance: 22.0
click at [75, 181] on span "[DEMOGRAPHIC_DATA]" at bounding box center [109, 183] width 123 height 15
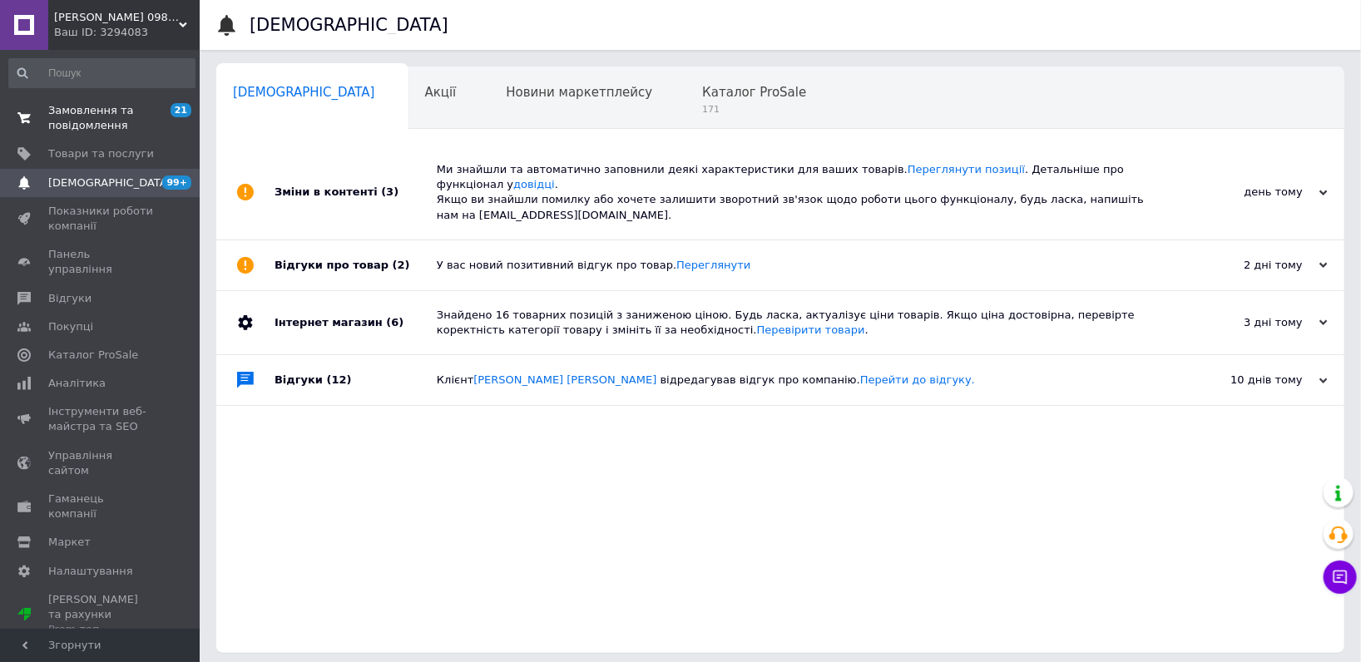
click at [78, 128] on span "Замовлення та повідомлення" at bounding box center [101, 118] width 106 height 30
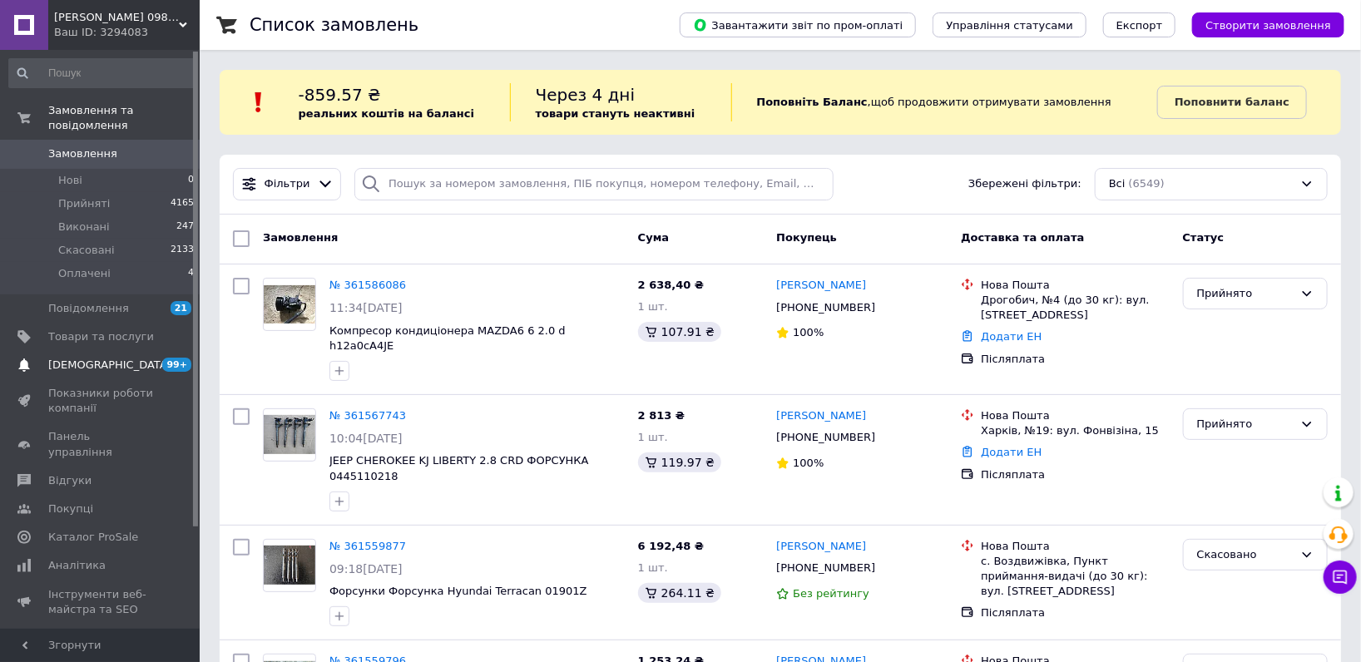
click at [133, 358] on span "[DEMOGRAPHIC_DATA]" at bounding box center [101, 365] width 106 height 15
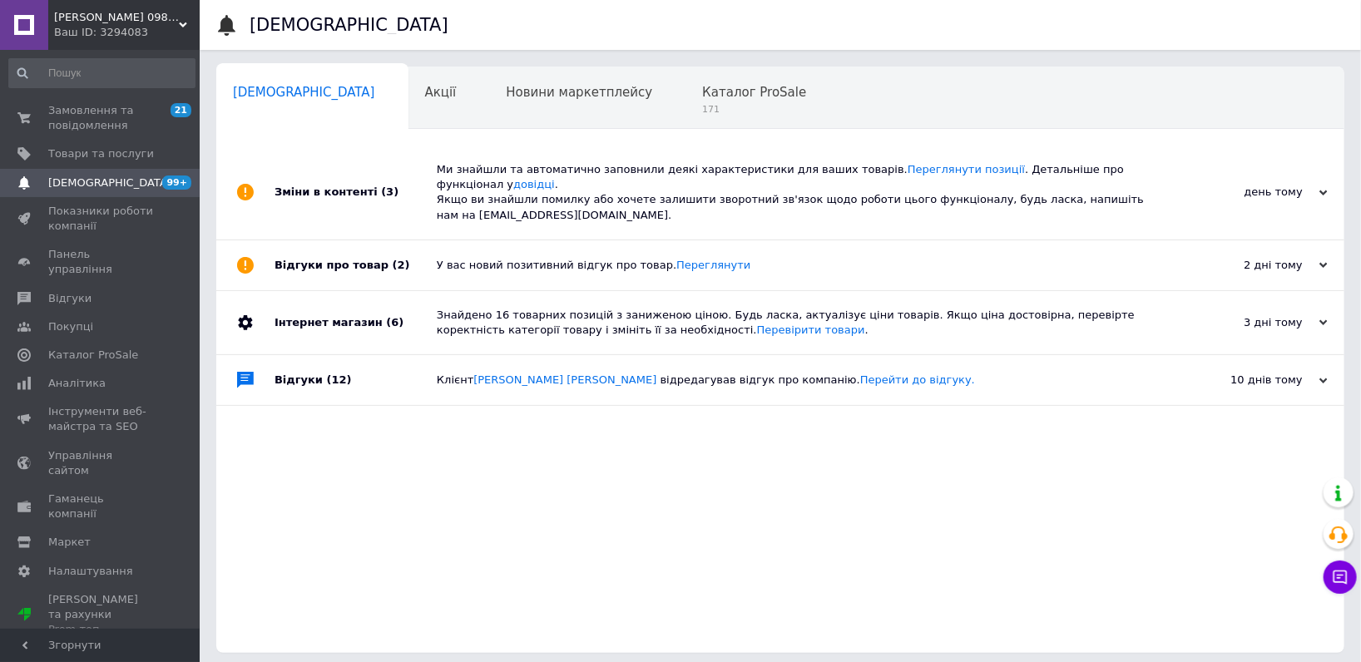
click at [146, 13] on span "[PERSON_NAME] 0984784109 автозапчастини" at bounding box center [116, 17] width 125 height 15
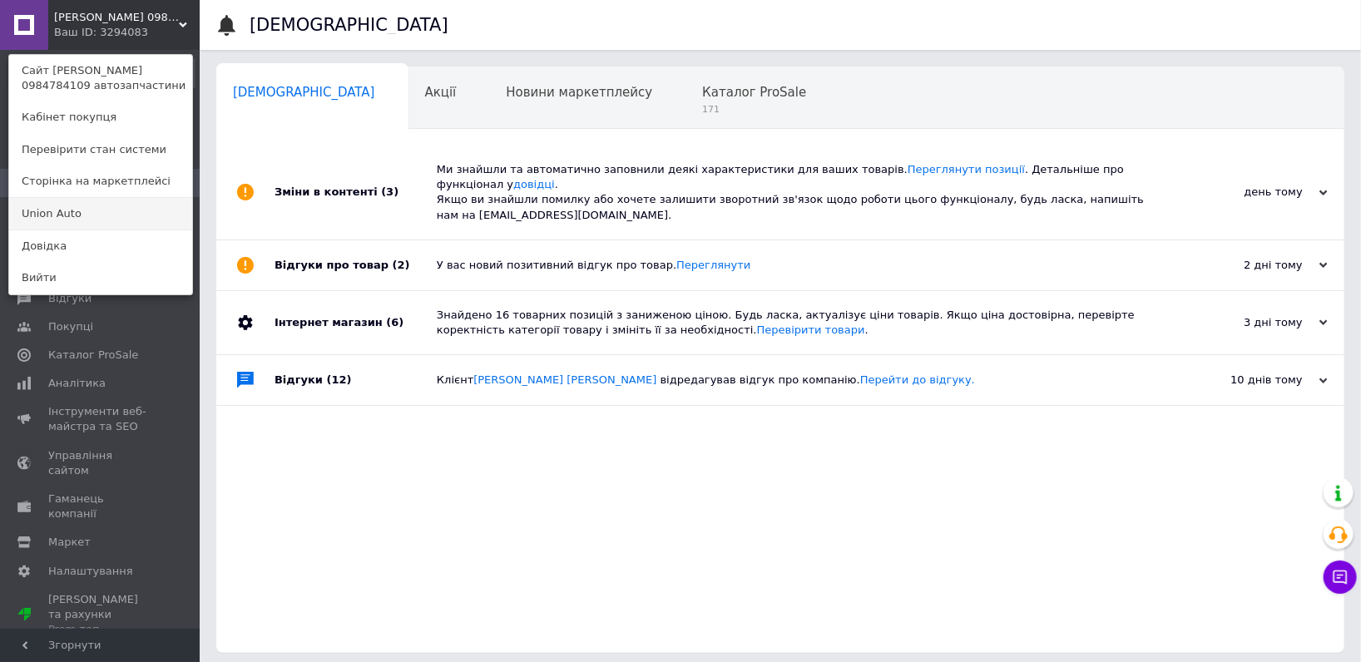
click at [80, 203] on link "Union Аuto" at bounding box center [100, 214] width 183 height 32
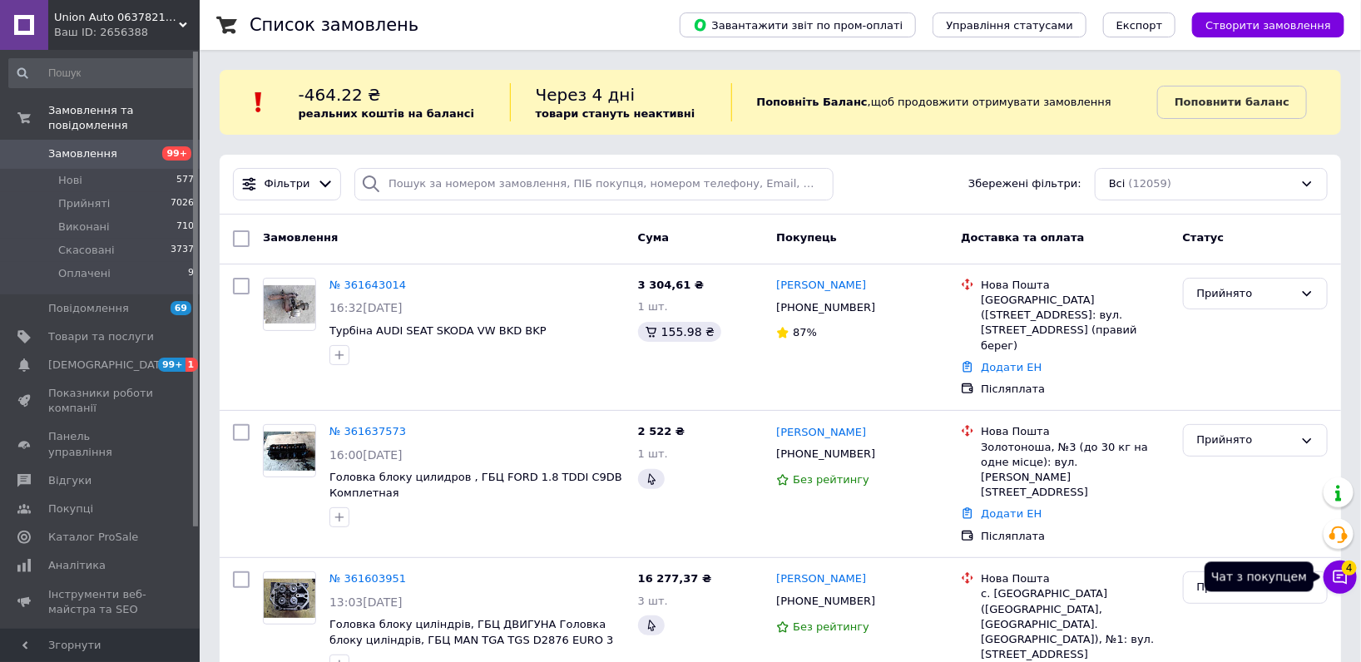
click at [1337, 566] on button "Чат з покупцем 4" at bounding box center [1340, 577] width 33 height 33
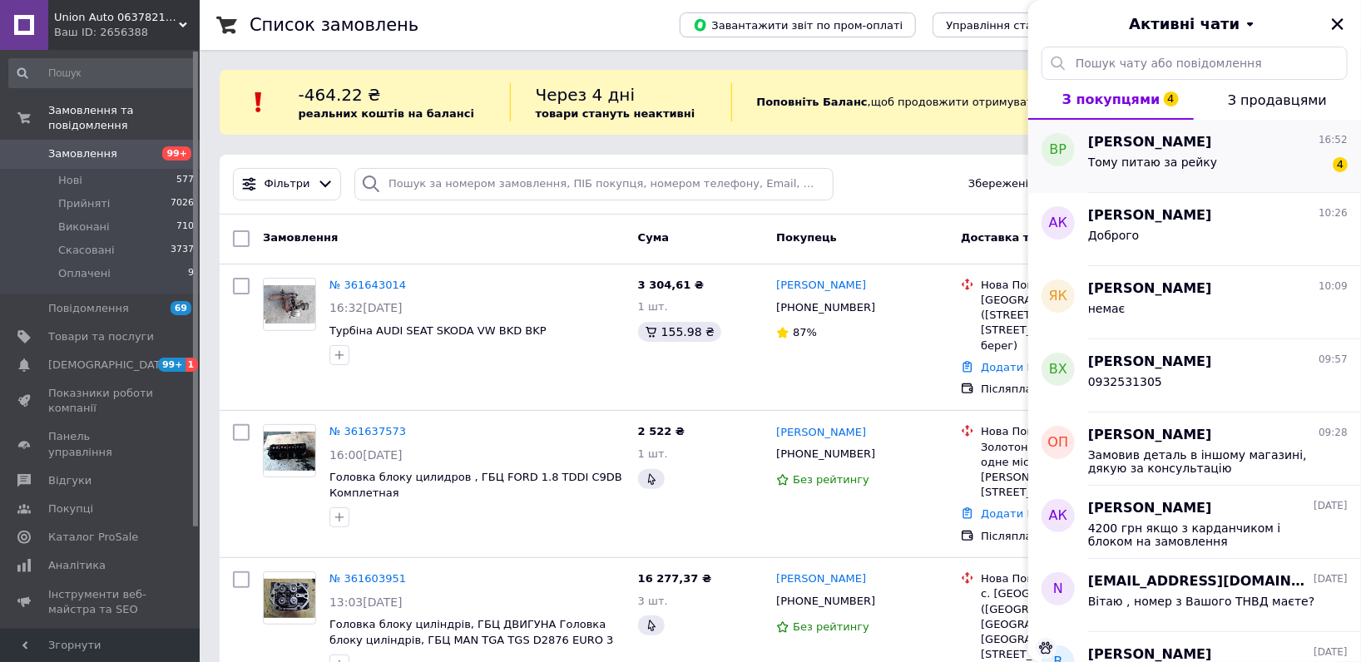
click at [1244, 170] on div "Тому питаю за рейку 4" at bounding box center [1218, 165] width 260 height 27
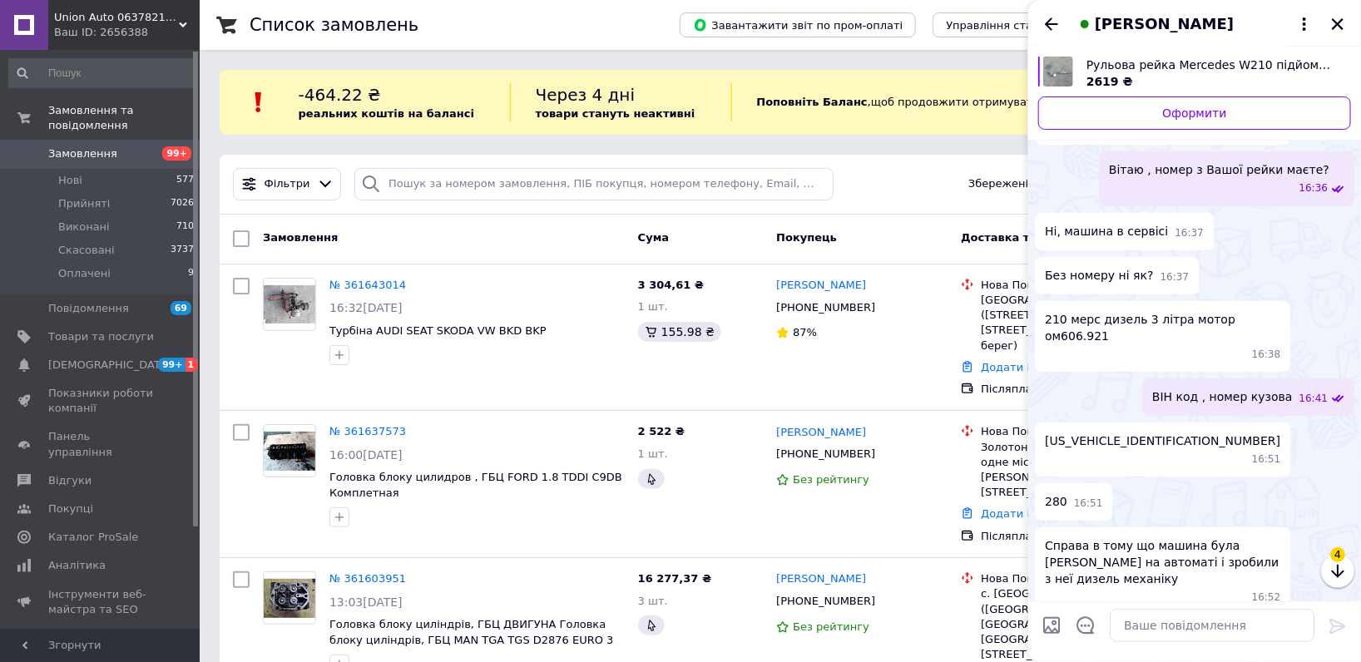
scroll to position [266, 0]
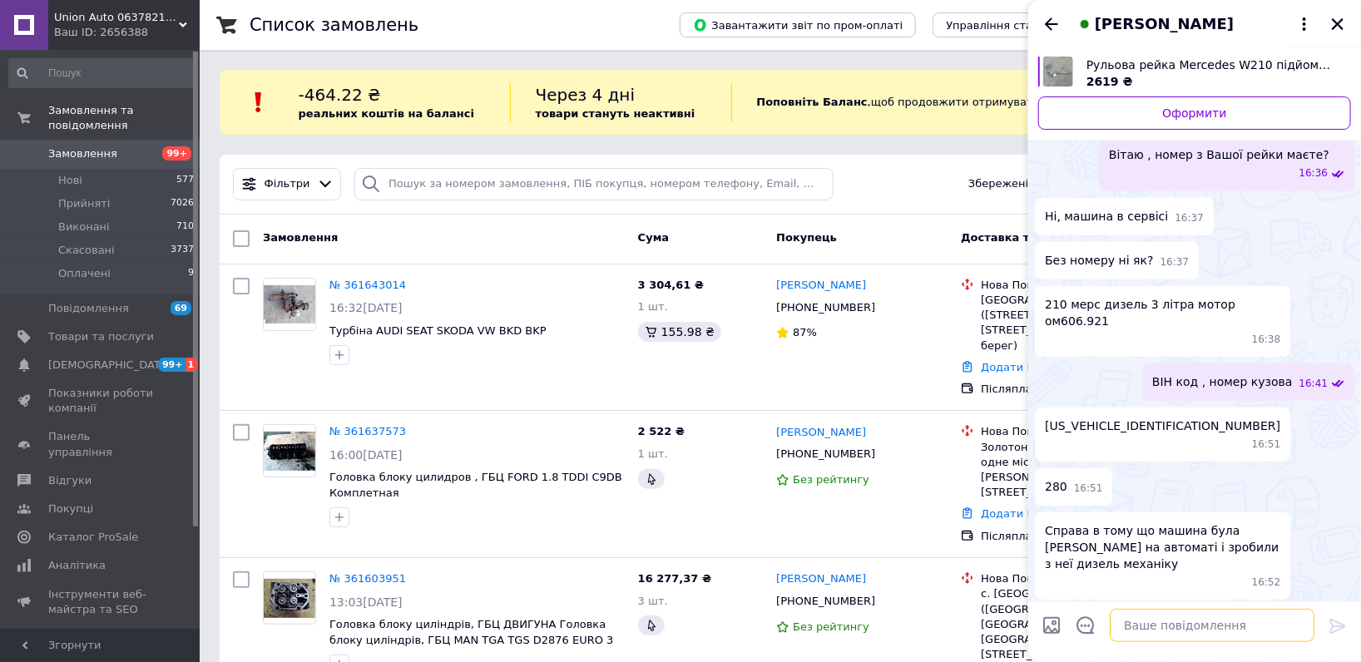
click at [1161, 636] on textarea at bounding box center [1212, 625] width 205 height 33
click at [1153, 636] on textarea at bounding box center [1212, 625] width 205 height 33
click at [1091, 418] on span "WDB2100811X017586" at bounding box center [1162, 426] width 235 height 17
copy span "WDB2100811X017586"
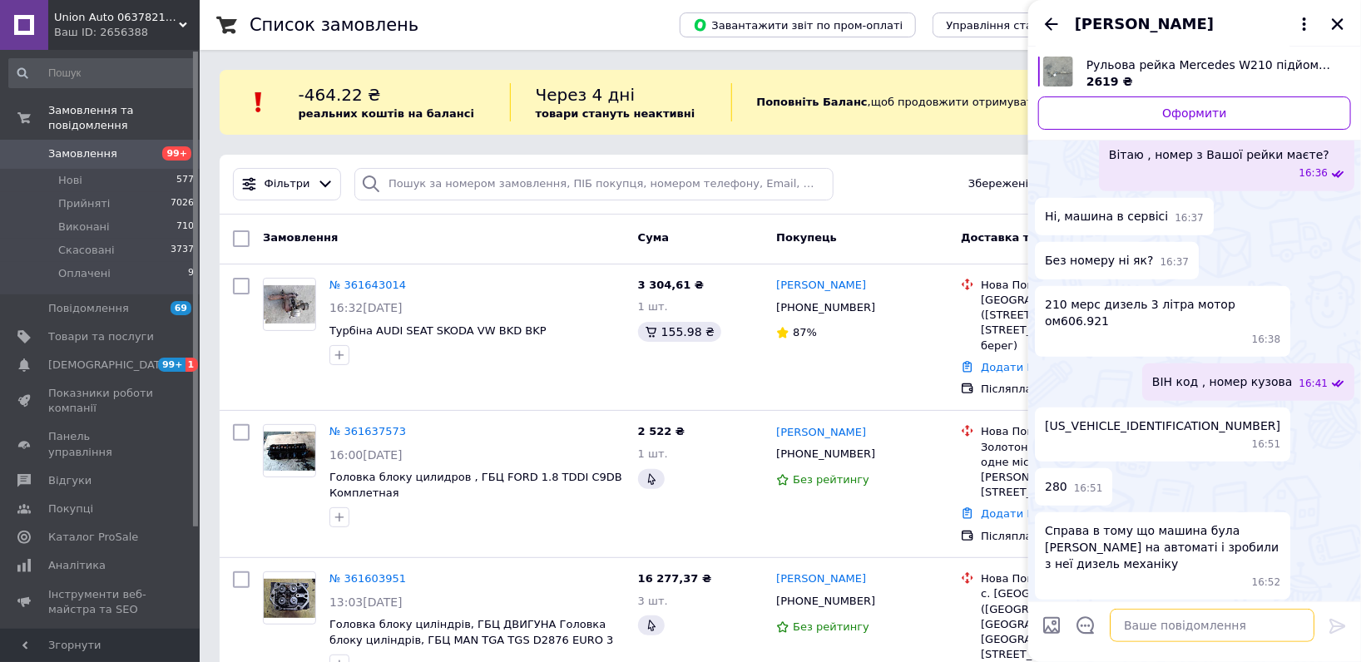
click at [1154, 623] on textarea at bounding box center [1212, 625] width 205 height 33
type textarea "9000 грн бу"
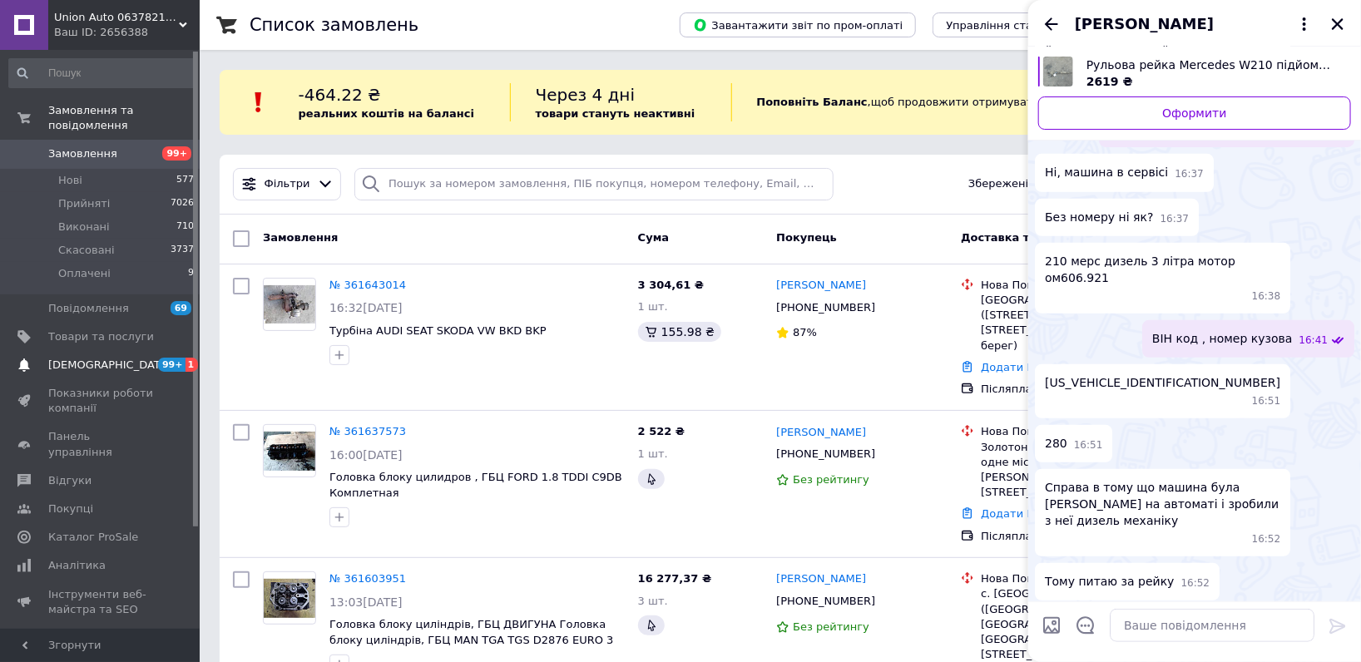
click at [133, 358] on span "[DEMOGRAPHIC_DATA]" at bounding box center [101, 365] width 106 height 15
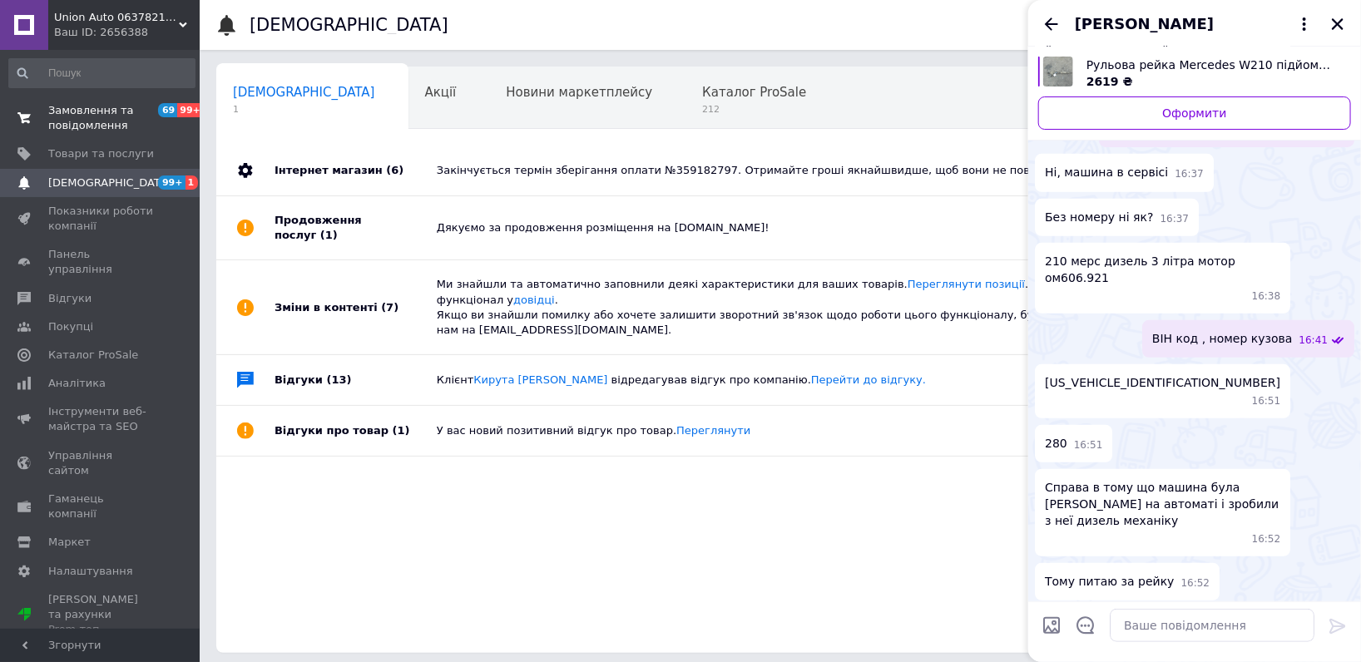
click at [113, 100] on link "Замовлення та повідомлення 69 99+" at bounding box center [102, 118] width 204 height 43
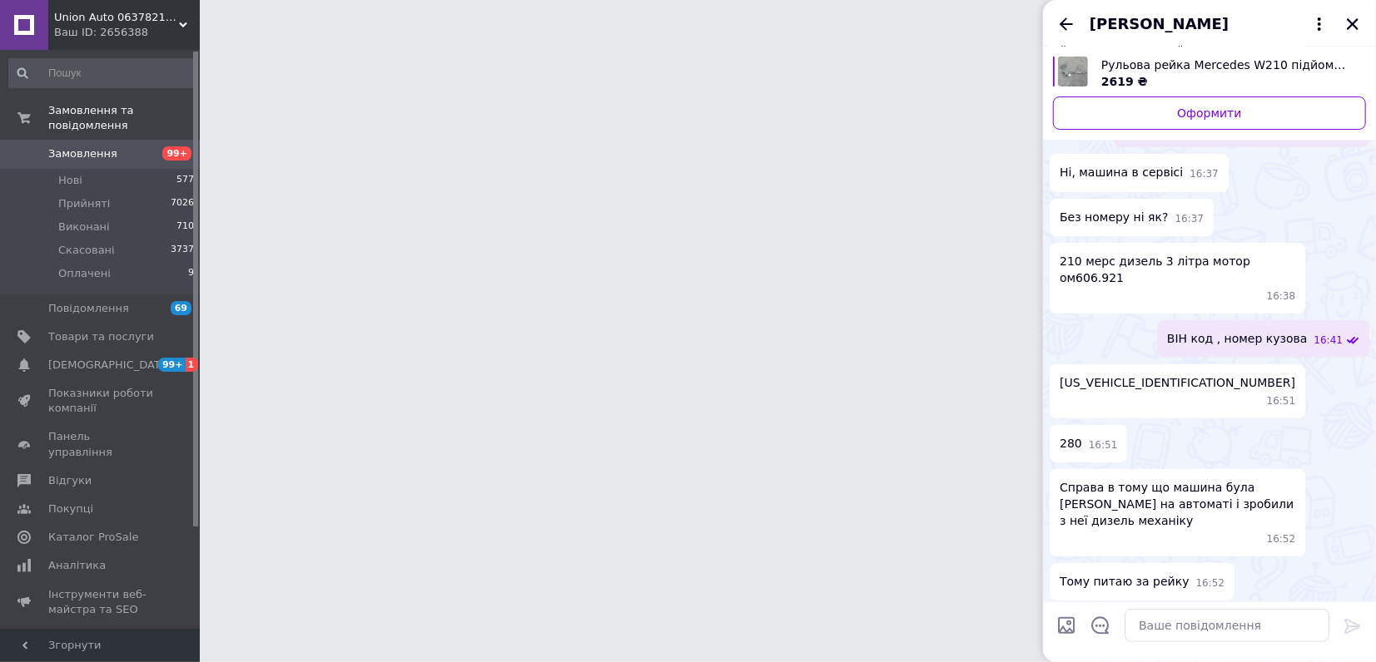
click at [143, 17] on span "Union Аuto 0637821853 автозапчастини" at bounding box center [116, 17] width 125 height 15
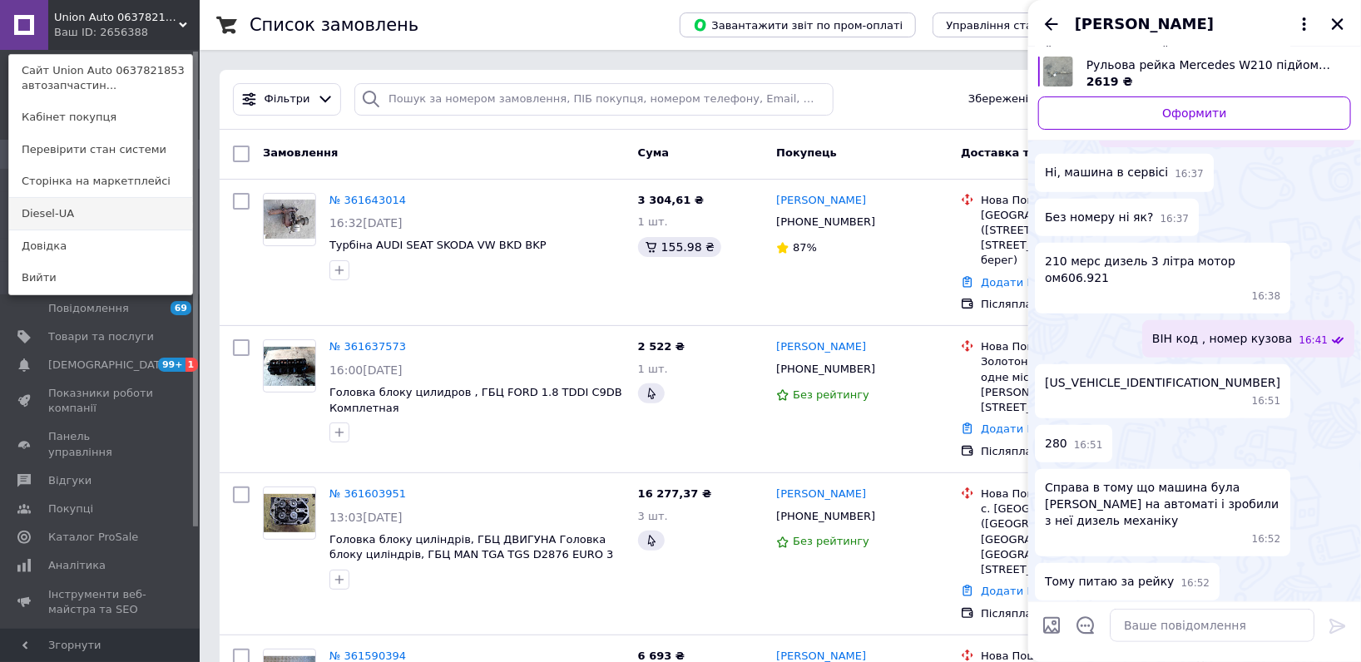
click at [93, 215] on link "Diesel-UA" at bounding box center [100, 214] width 183 height 32
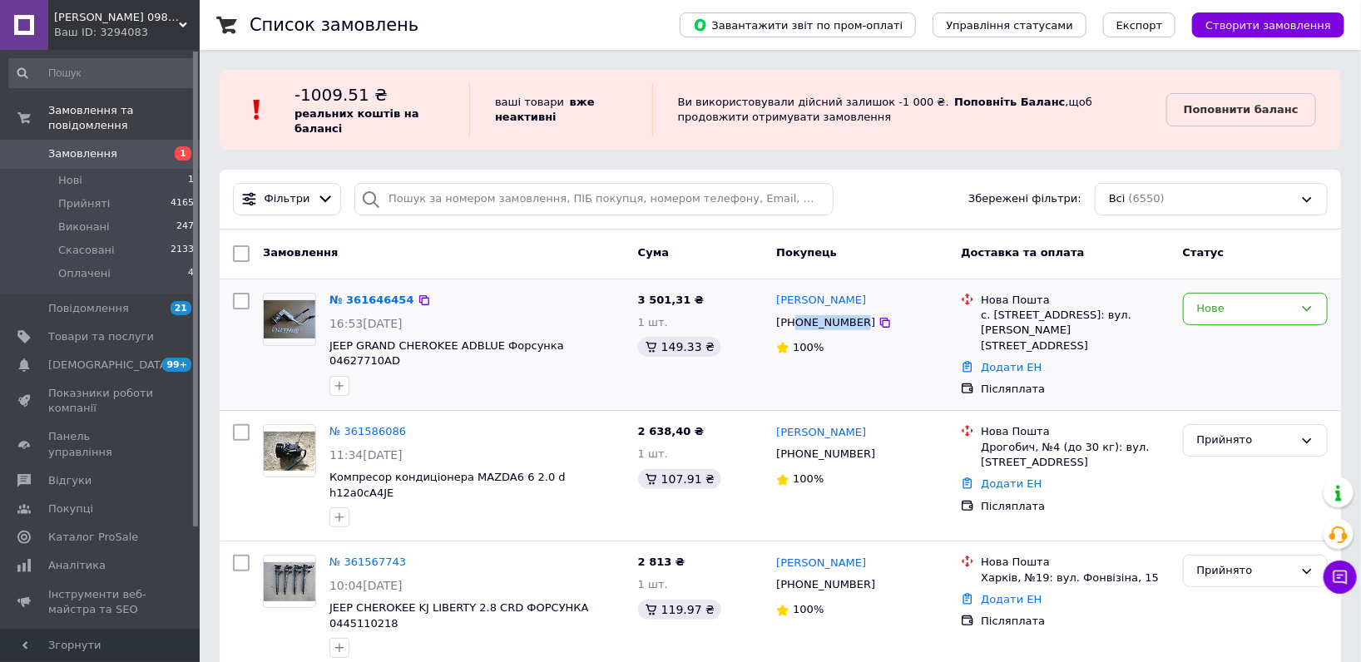
drag, startPoint x: 853, startPoint y: 325, endPoint x: 793, endPoint y: 325, distance: 59.9
click at [793, 325] on div "[PHONE_NUMBER]" at bounding box center [826, 323] width 106 height 22
copy div "0508030006"
drag, startPoint x: 321, startPoint y: 344, endPoint x: 533, endPoint y: 348, distance: 212.2
click at [533, 348] on div "№ 361646454 16:53[DATE] JEEP GRAND CHEROKEE ADBLUE Форсунка 04627710AD" at bounding box center [477, 344] width 309 height 116
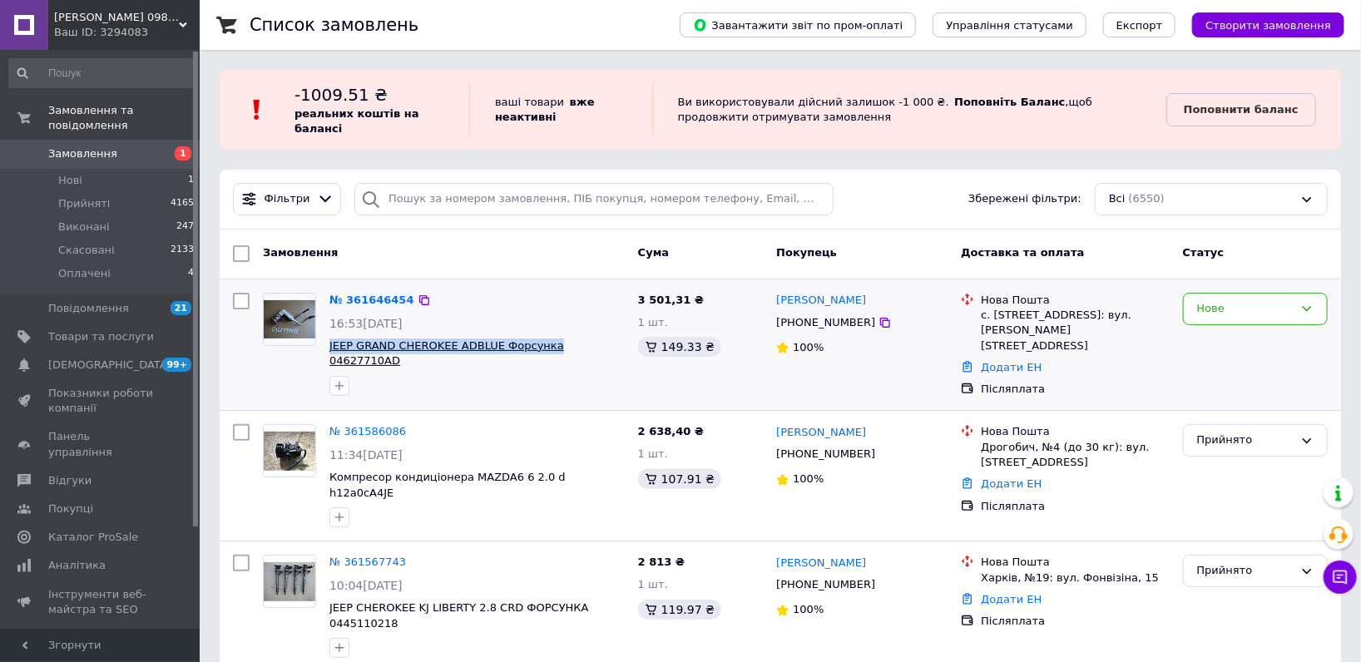
copy span "JEEP GRAND CHEROKEE ADBLUE Форсунка"
click at [1222, 298] on div "Нове" at bounding box center [1255, 309] width 145 height 32
click at [1236, 331] on li "Прийнято" at bounding box center [1255, 344] width 143 height 31
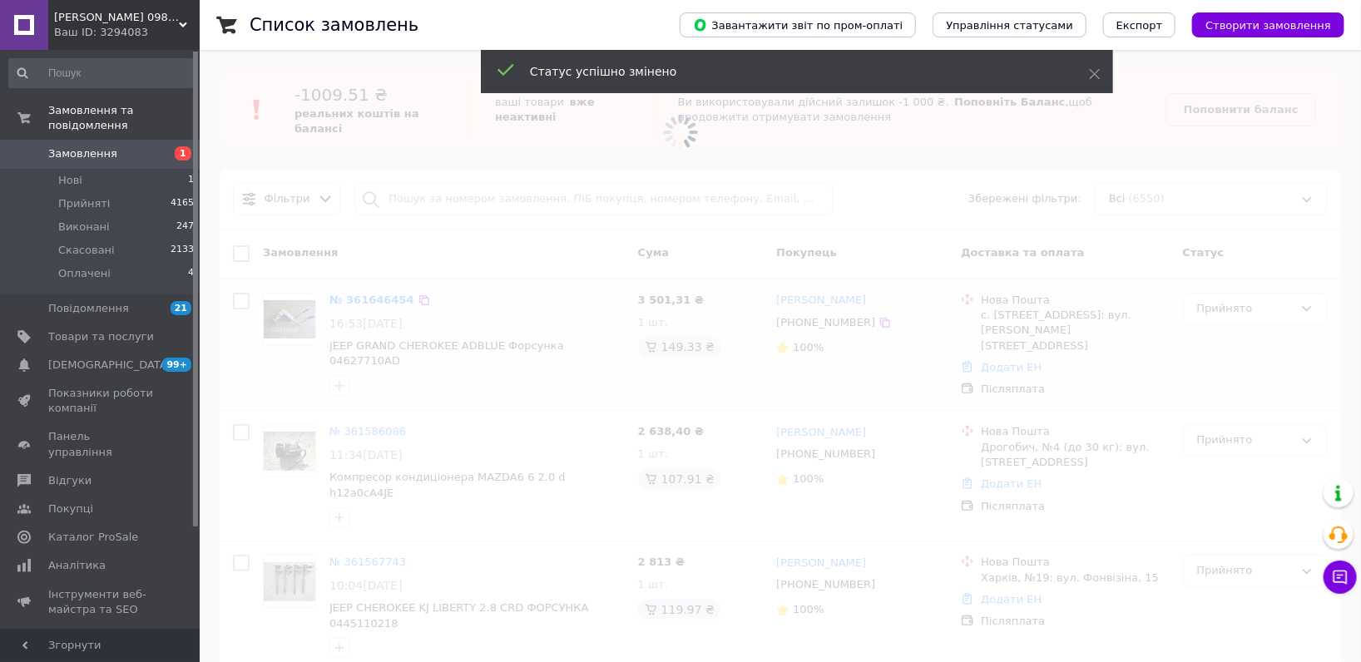
click at [1238, 110] on span at bounding box center [680, 132] width 1361 height 265
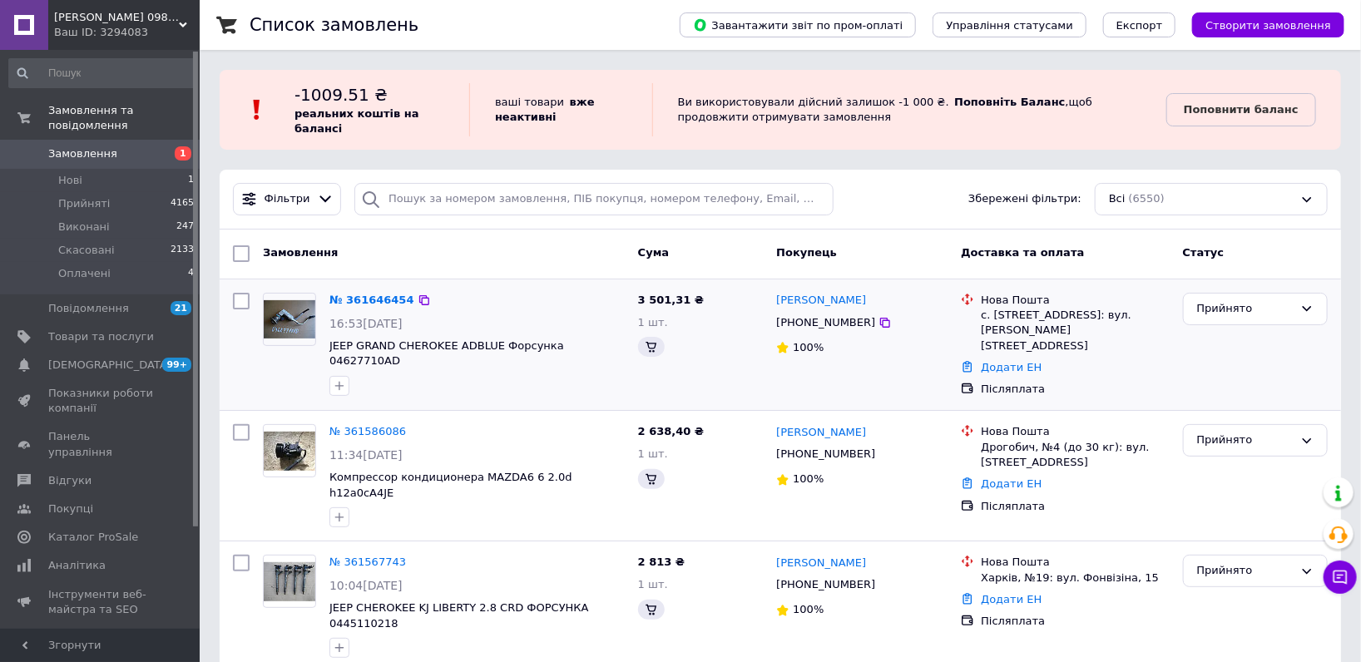
click at [1234, 110] on b "Поповнити баланс" at bounding box center [1241, 109] width 115 height 12
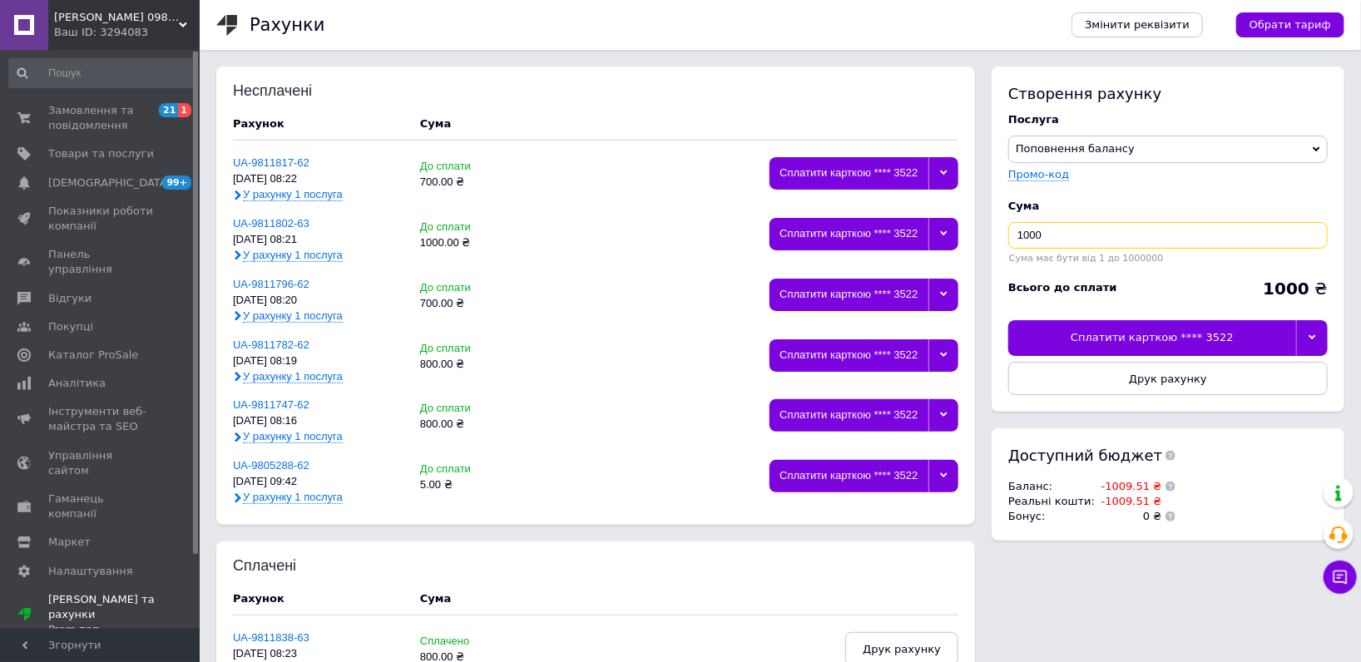
click at [1085, 231] on input "1000" at bounding box center [1169, 235] width 320 height 27
click at [1085, 230] on input "1000" at bounding box center [1169, 235] width 320 height 27
type input "1044"
click at [1317, 337] on div at bounding box center [1312, 337] width 32 height 35
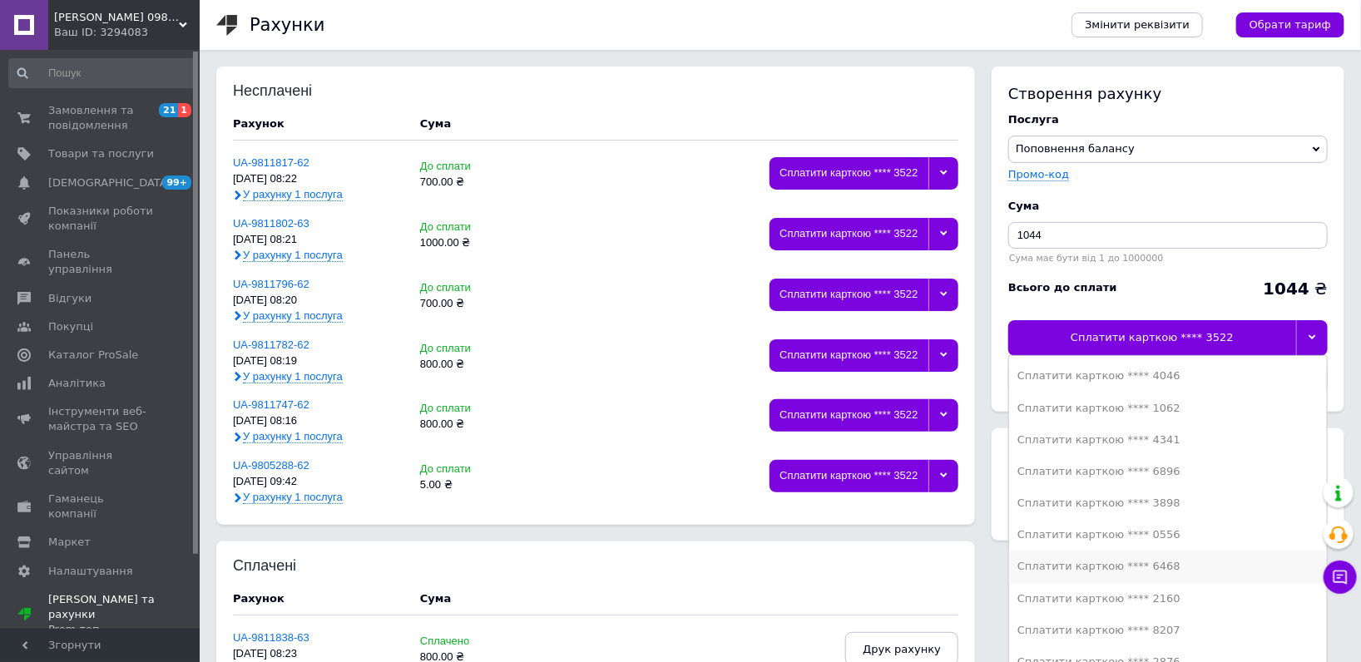
click at [1161, 572] on div "Сплатити карткою **** 6468" at bounding box center [1168, 566] width 301 height 15
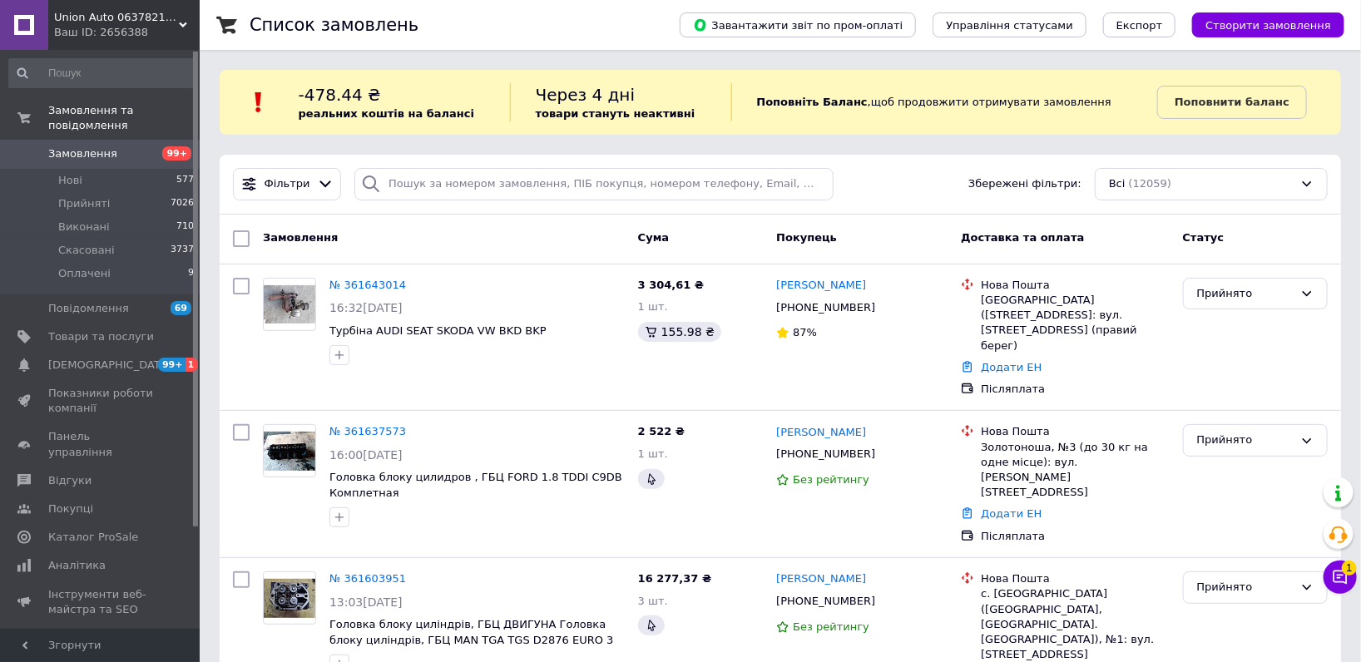
click at [1334, 578] on icon at bounding box center [1341, 578] width 14 height 14
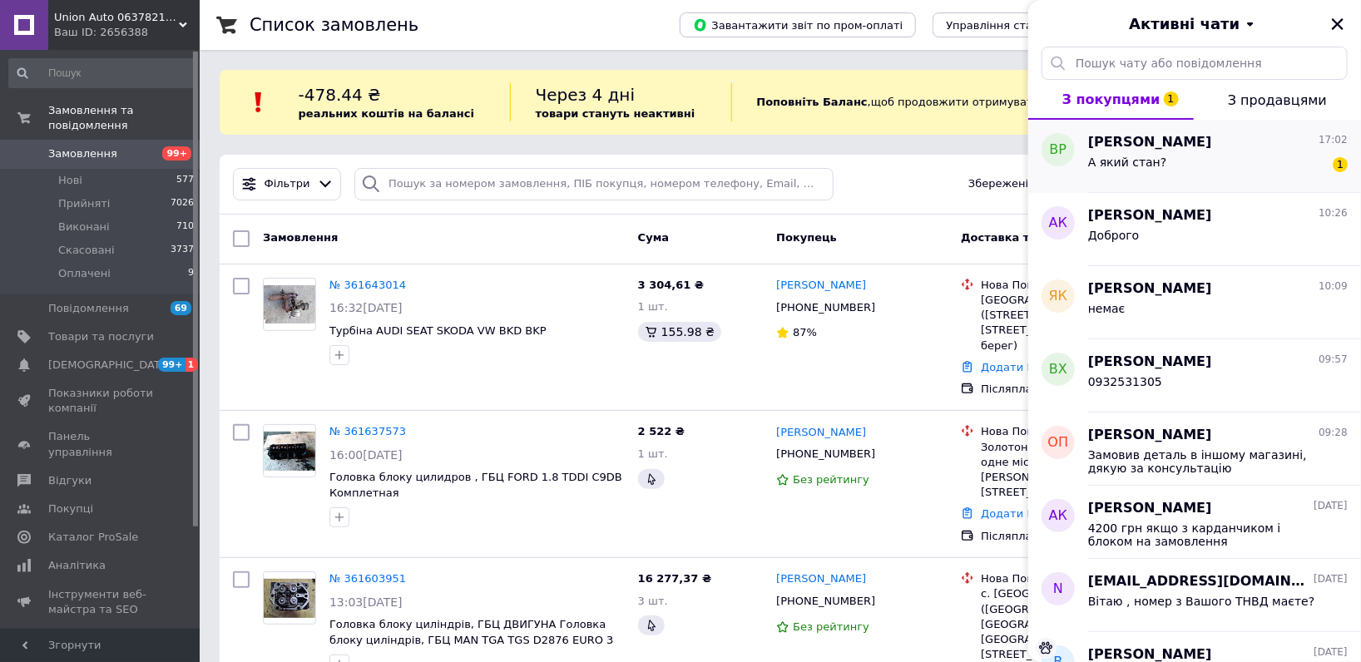
click at [1234, 171] on div "А який стан? 1" at bounding box center [1218, 165] width 260 height 27
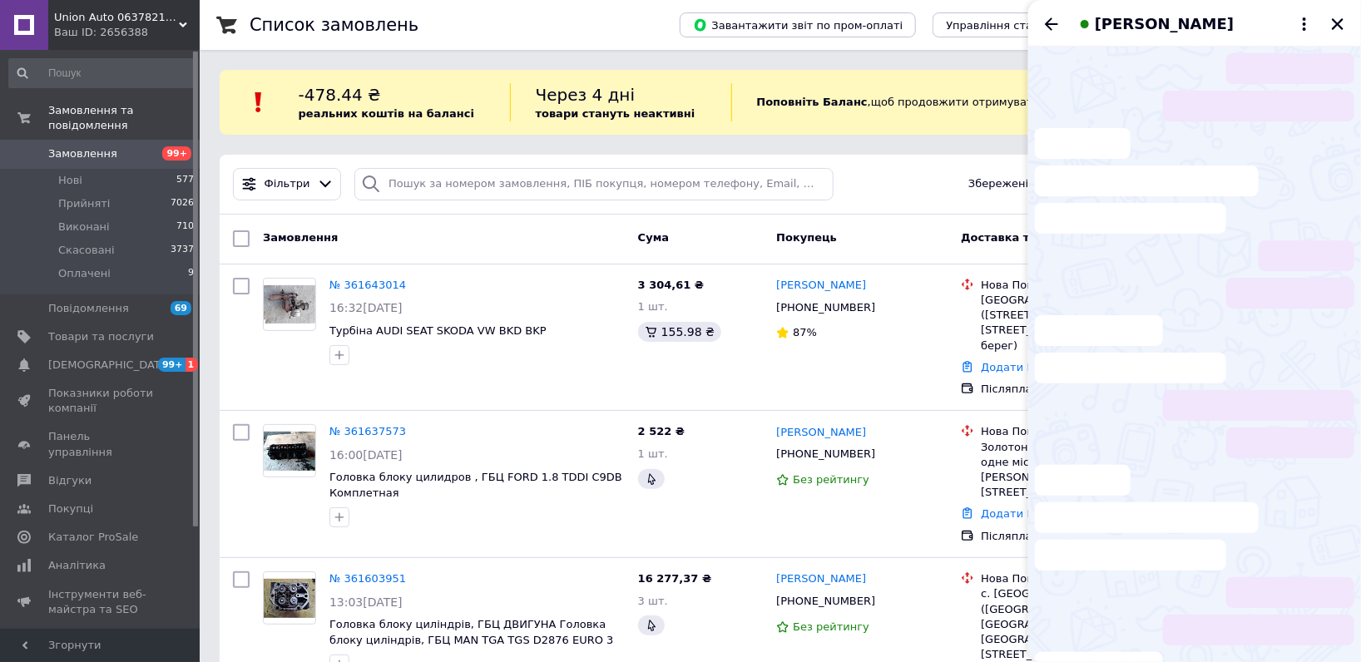
scroll to position [397, 0]
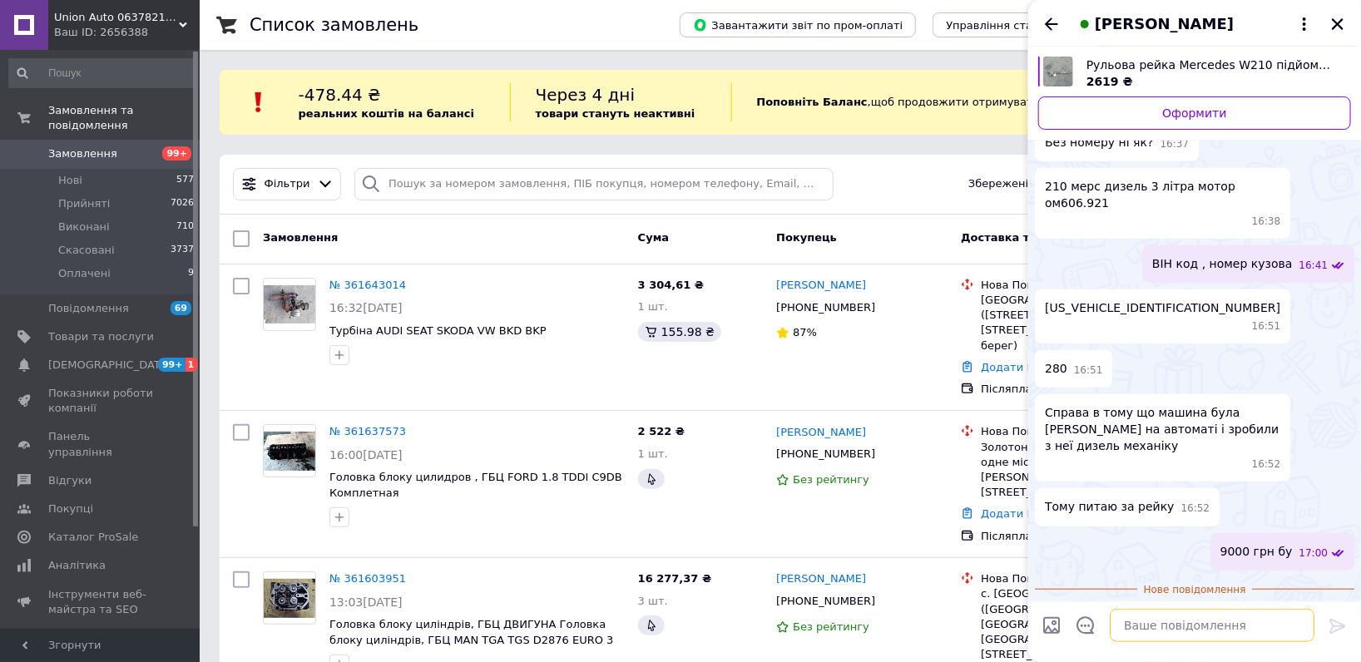
click at [1170, 634] on textarea at bounding box center [1212, 625] width 205 height 33
type textarea "бу робочий"
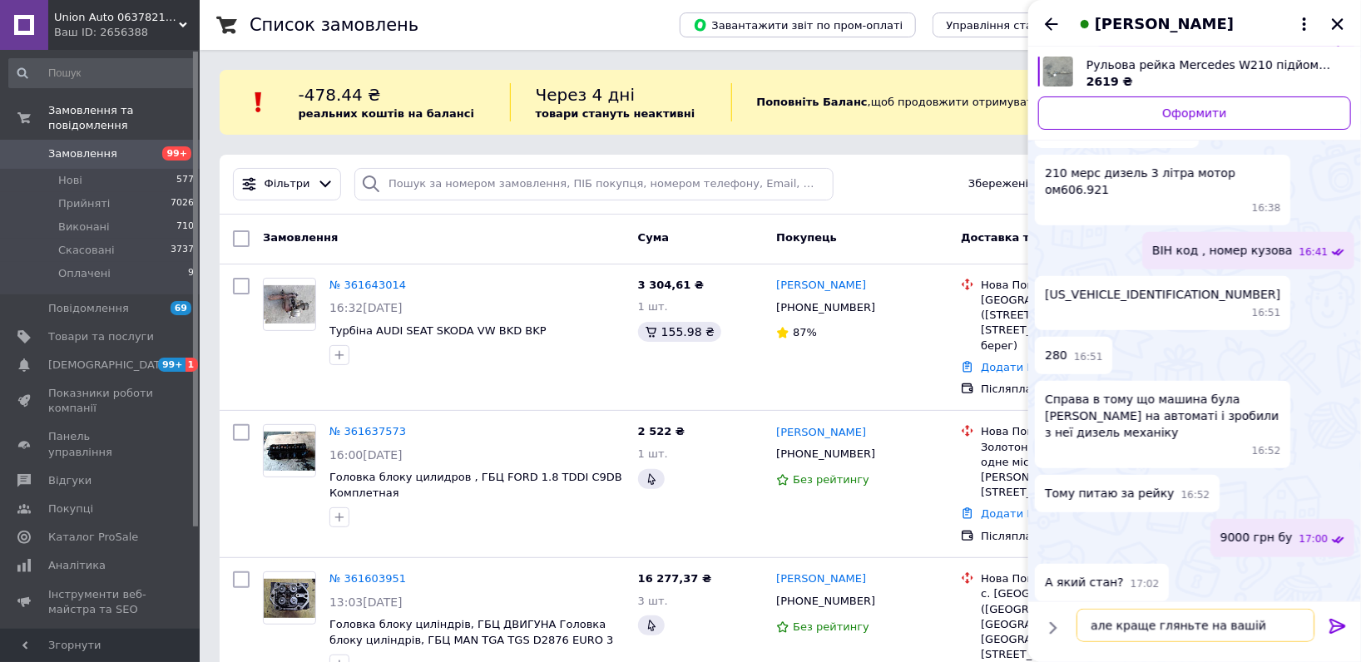
type textarea "але краще гляньте на вашій номером"
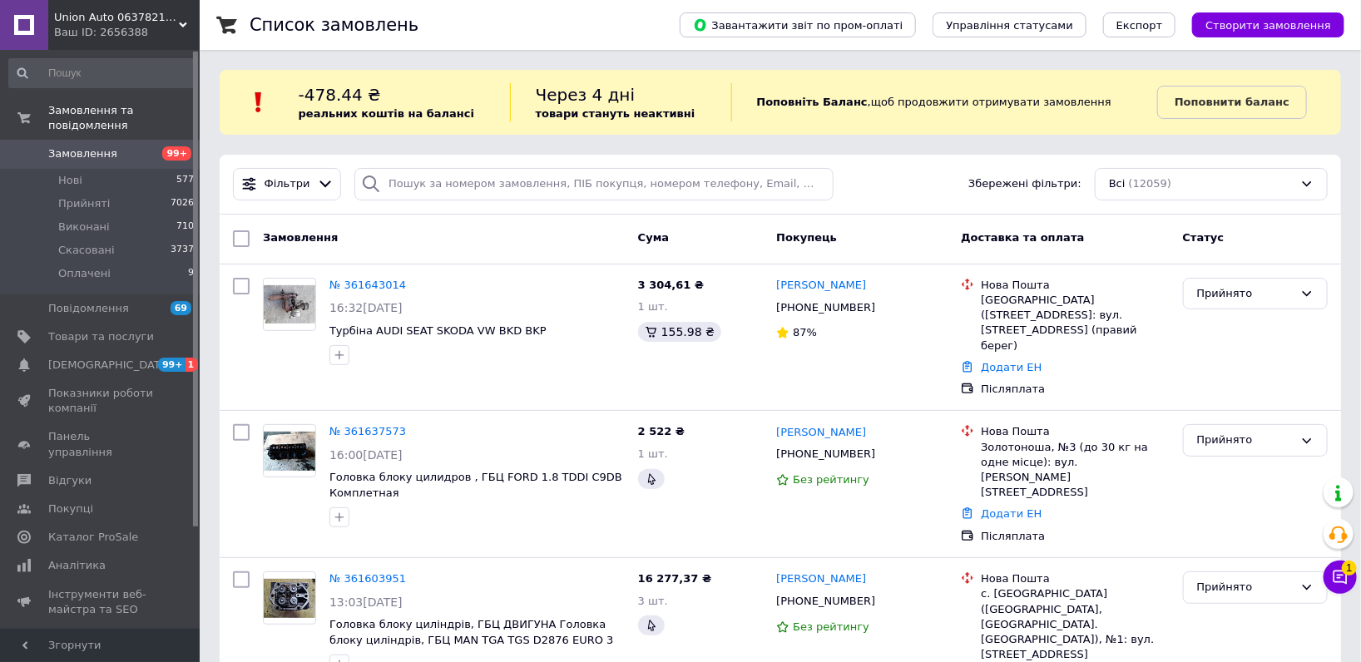
click at [1331, 565] on button "Чат з покупцем 1" at bounding box center [1340, 577] width 33 height 33
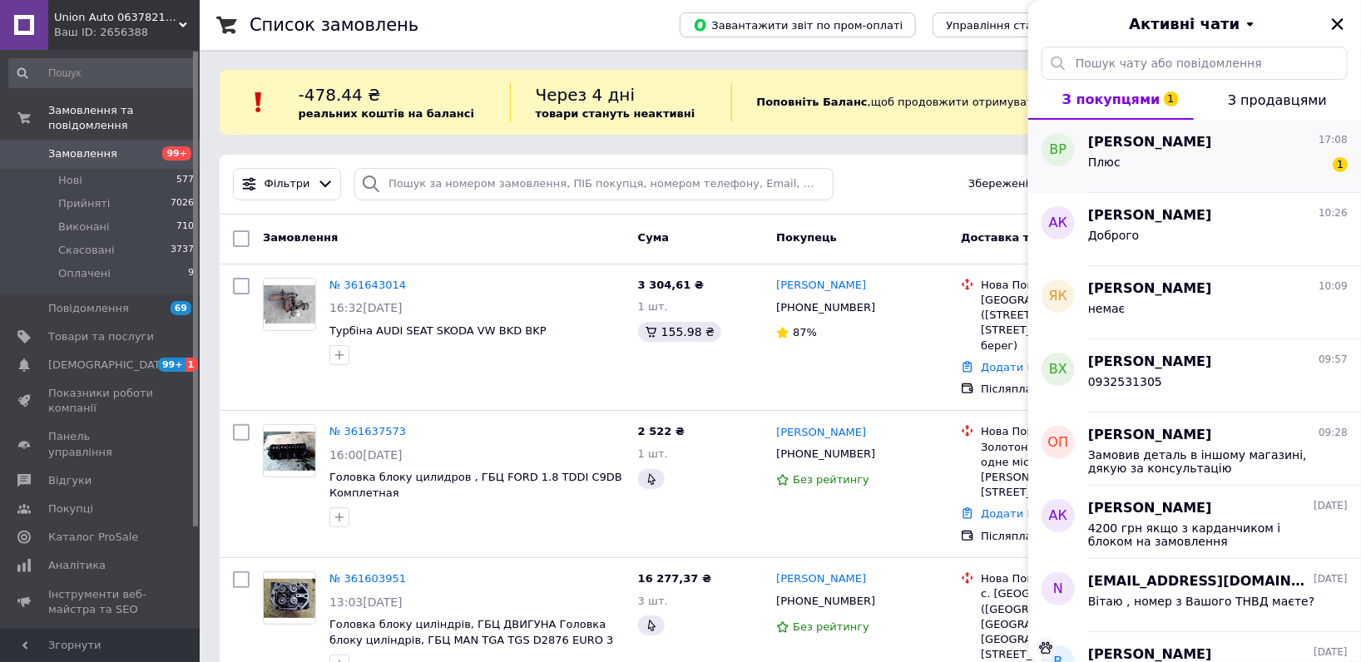
click at [1184, 154] on div "Плюс 1" at bounding box center [1218, 165] width 260 height 27
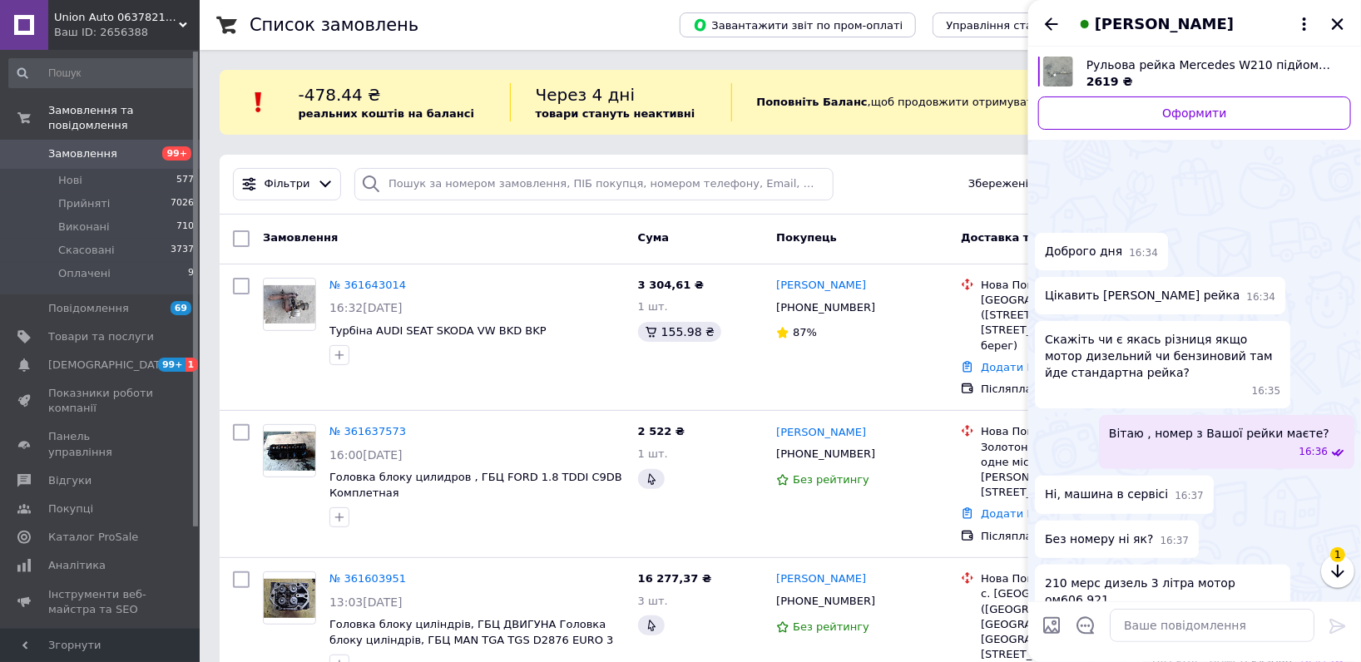
scroll to position [546, 0]
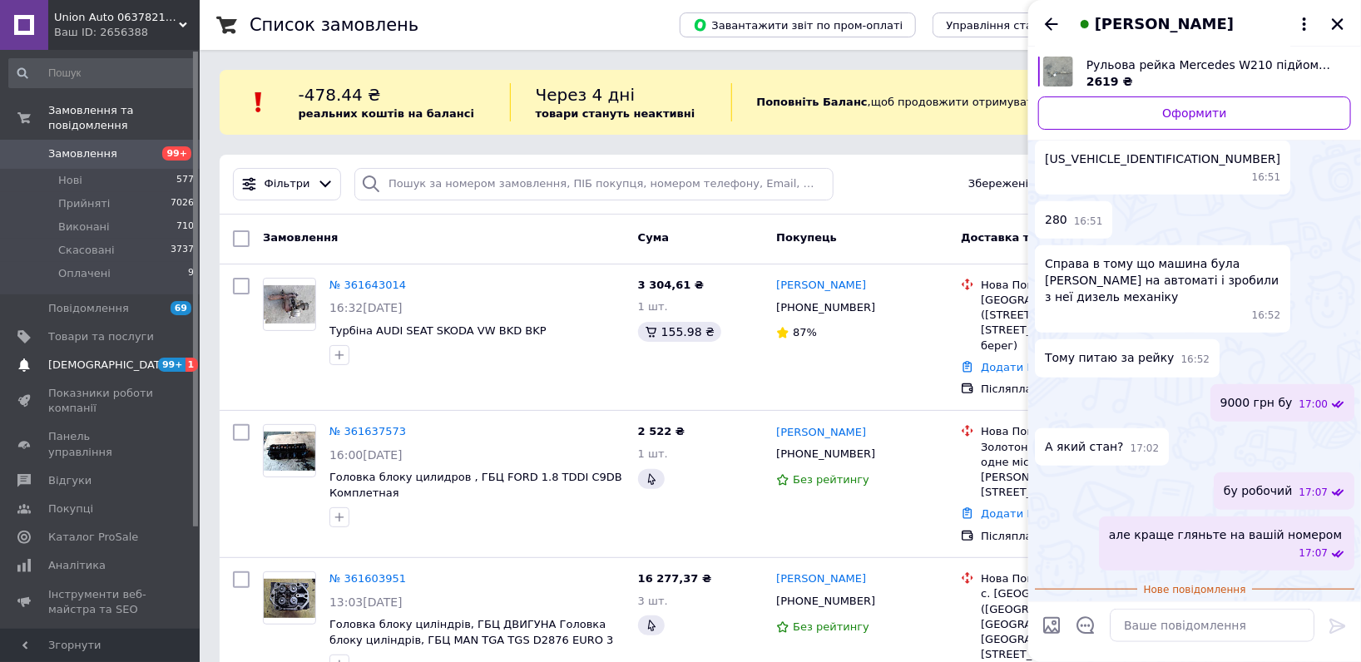
click at [131, 358] on span "[DEMOGRAPHIC_DATA]" at bounding box center [101, 365] width 106 height 15
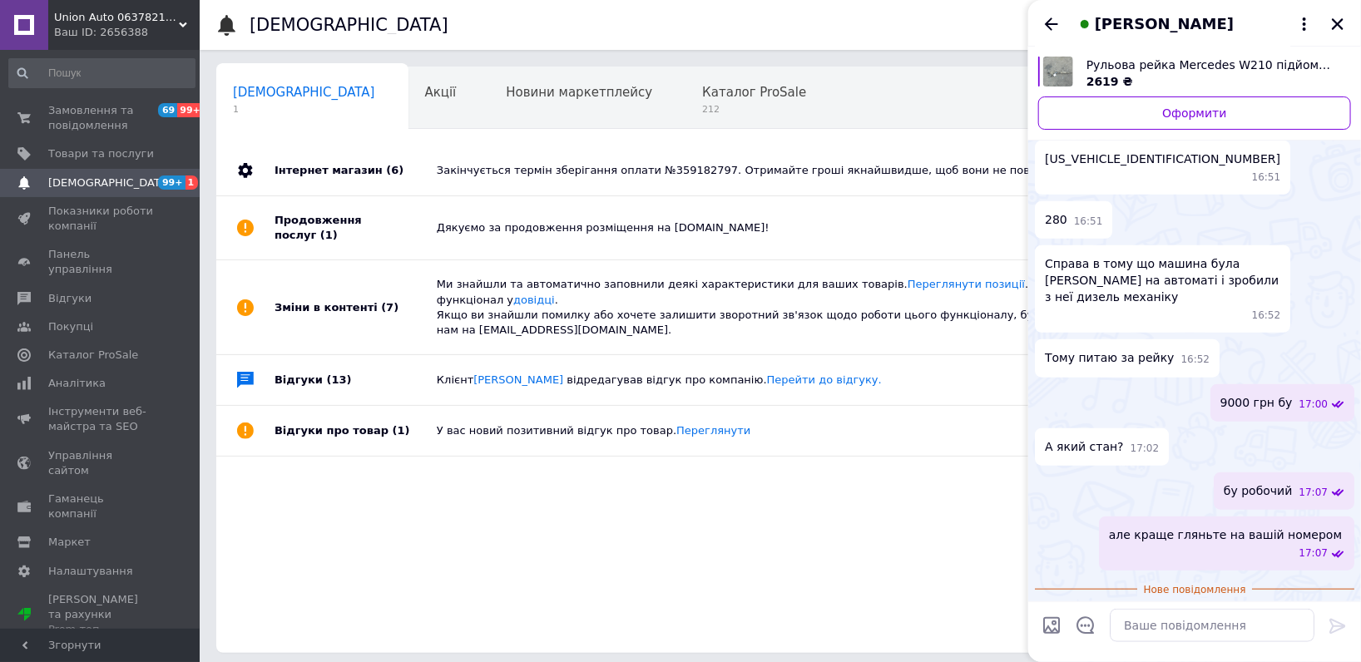
click at [1067, 21] on div "Владислав Ремесло" at bounding box center [1195, 23] width 333 height 47
click at [1343, 30] on icon "Закрити" at bounding box center [1338, 24] width 15 height 15
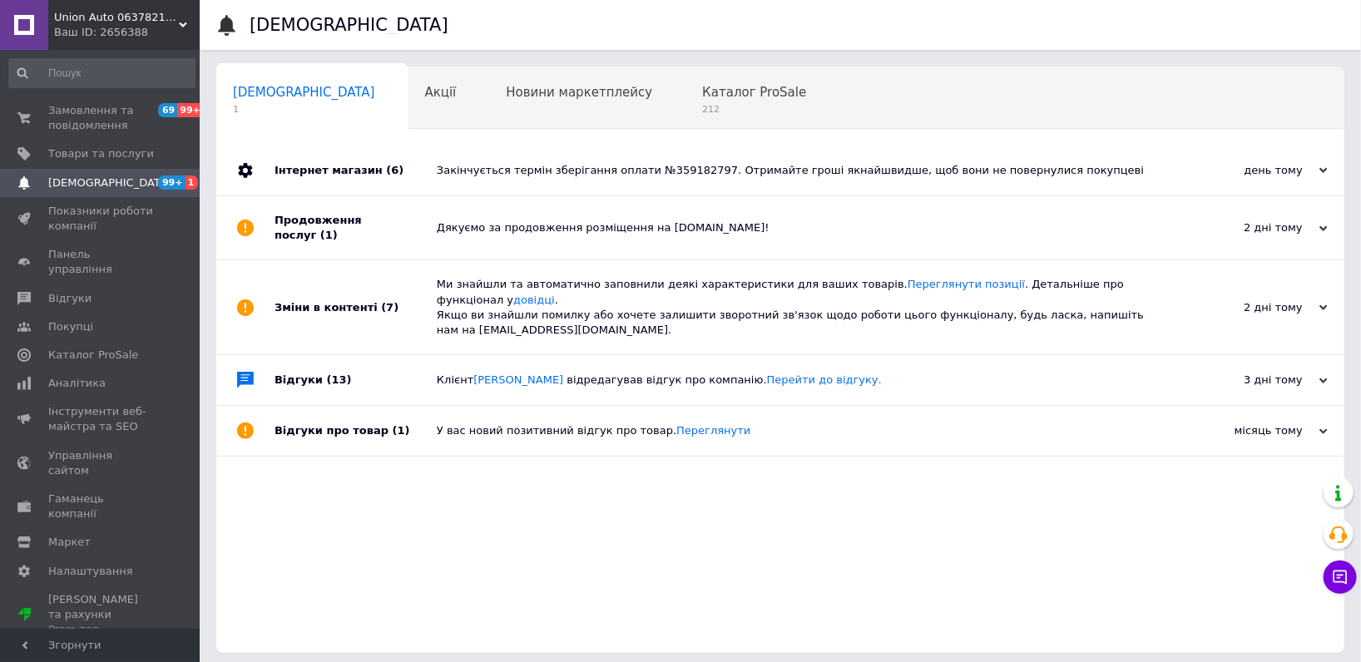
click at [136, 22] on span "Union Аuto 0637821853 автозапчастини" at bounding box center [116, 17] width 125 height 15
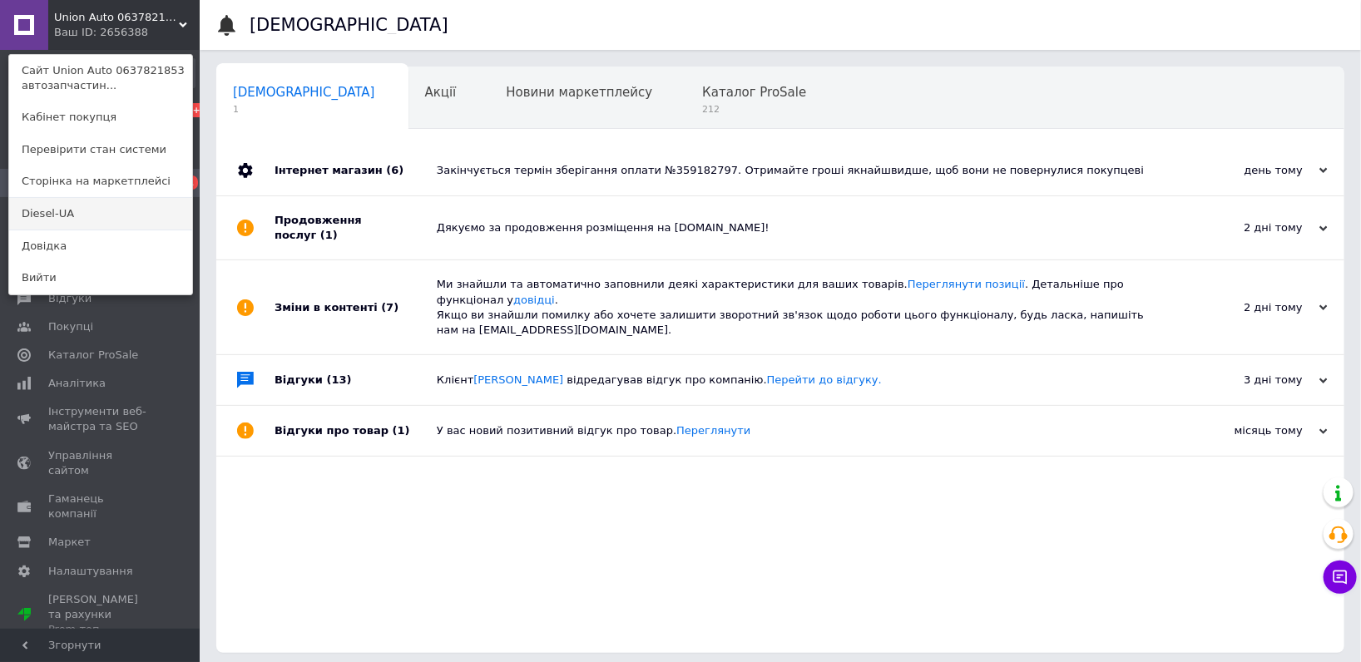
click at [95, 211] on link "Diesel-UA" at bounding box center [100, 214] width 183 height 32
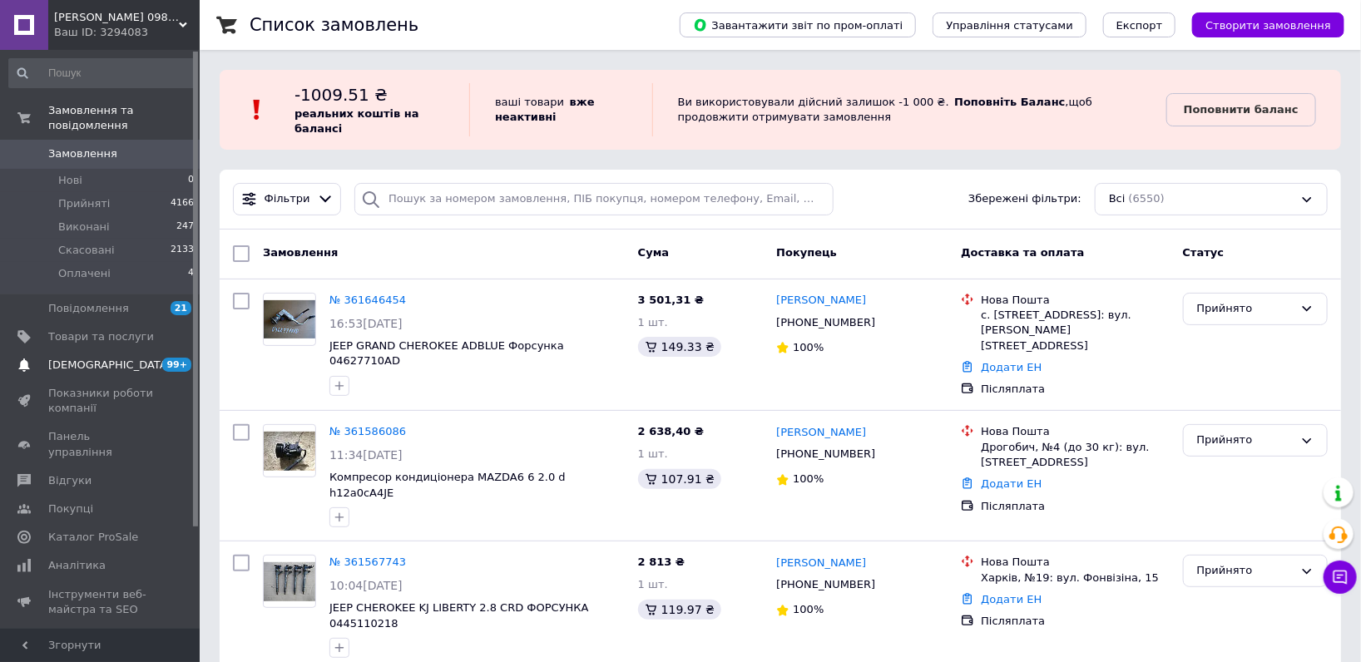
click at [139, 351] on link "Сповіщення 99+ 0" at bounding box center [102, 365] width 204 height 28
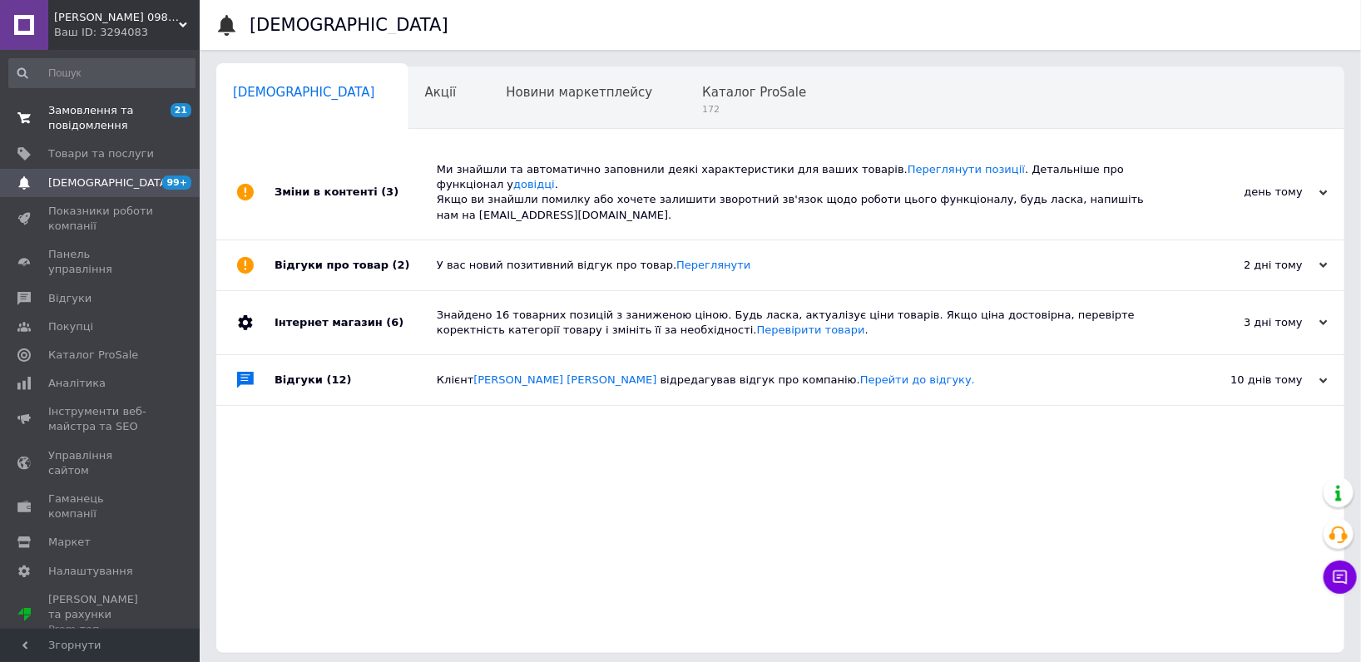
click at [144, 119] on span "Замовлення та повідомлення" at bounding box center [101, 118] width 106 height 30
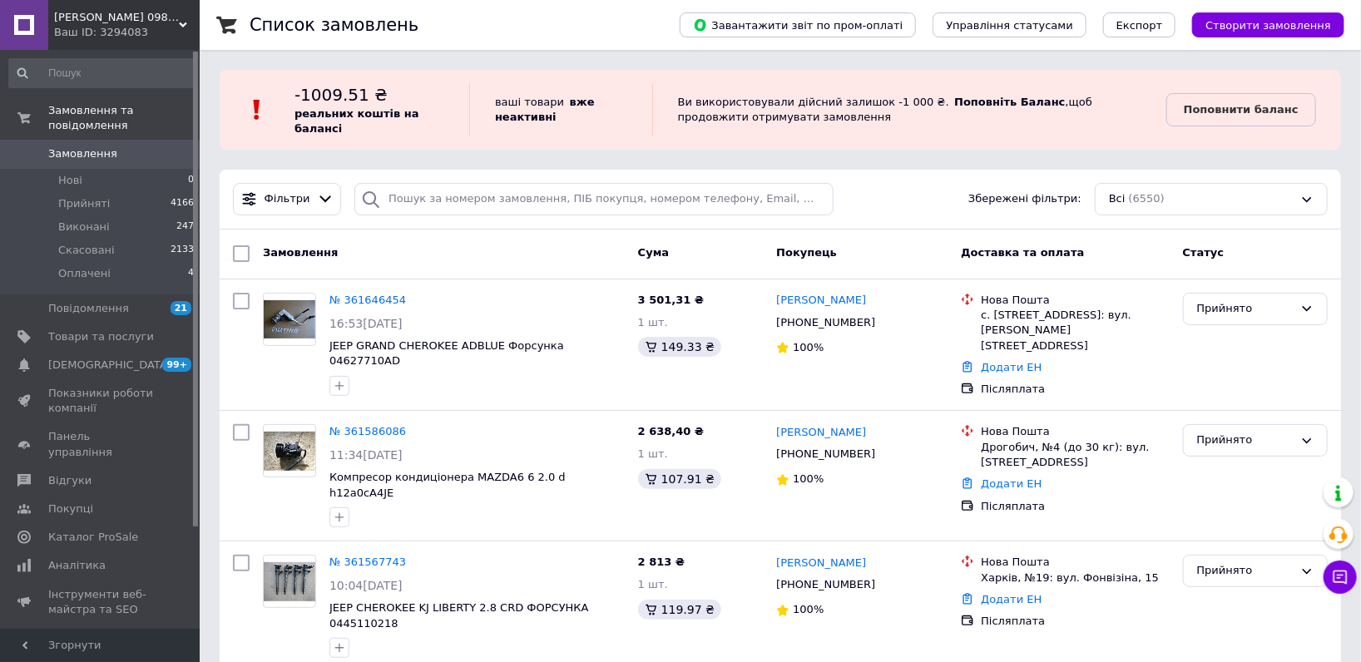
click at [134, 146] on link "Замовлення 0" at bounding box center [102, 154] width 204 height 28
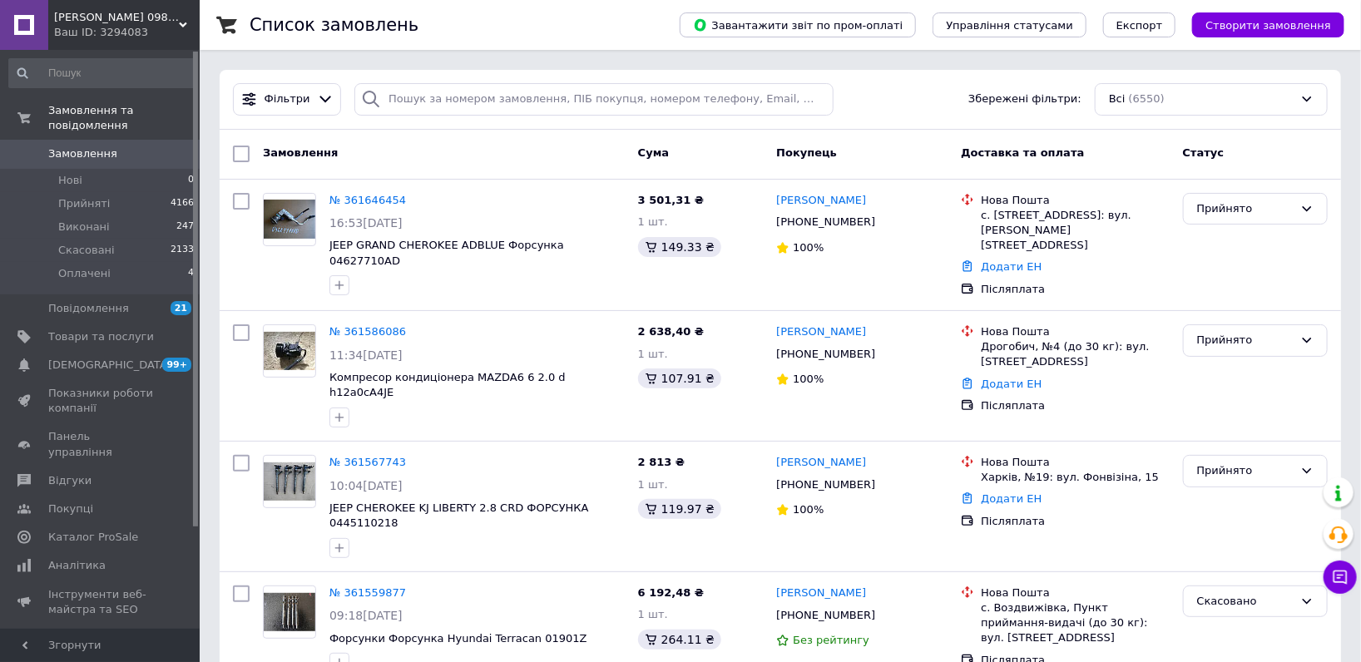
drag, startPoint x: 112, startPoint y: 501, endPoint x: 252, endPoint y: 381, distance: 184.1
click at [112, 530] on span "Каталог ProSale" at bounding box center [93, 537] width 90 height 15
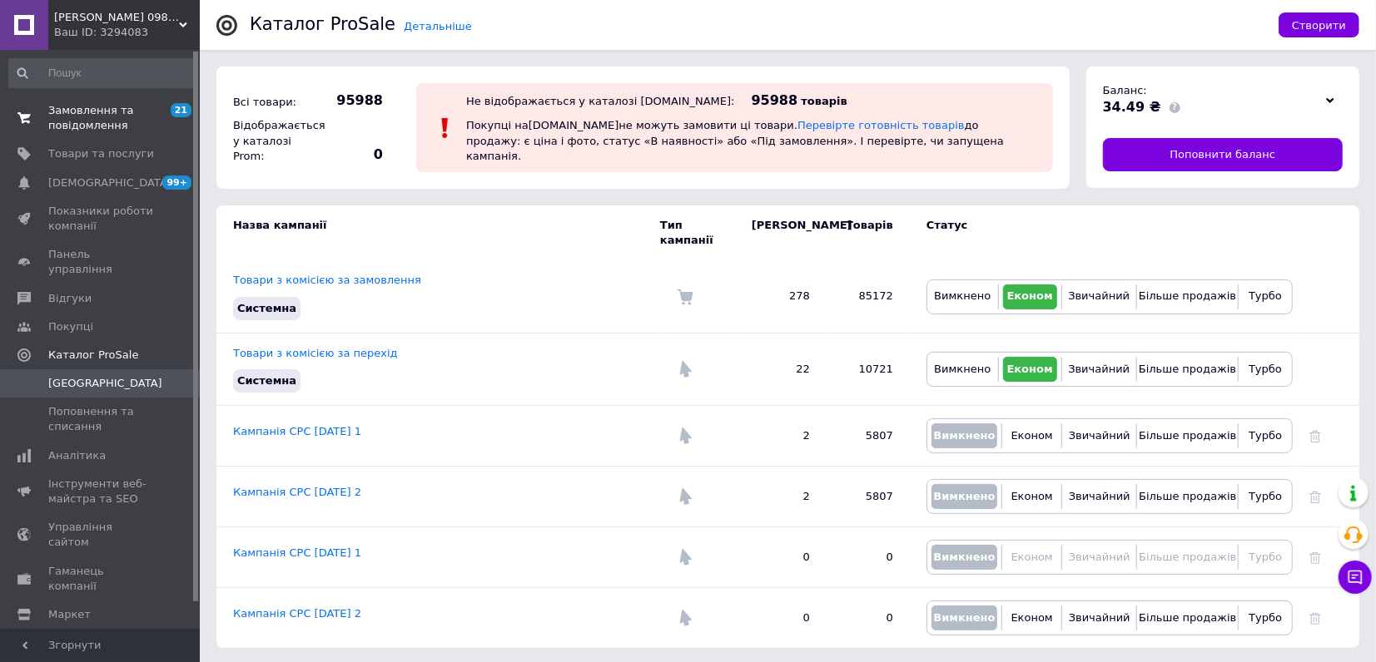
click at [122, 104] on span "Замовлення та повідомлення" at bounding box center [101, 118] width 106 height 30
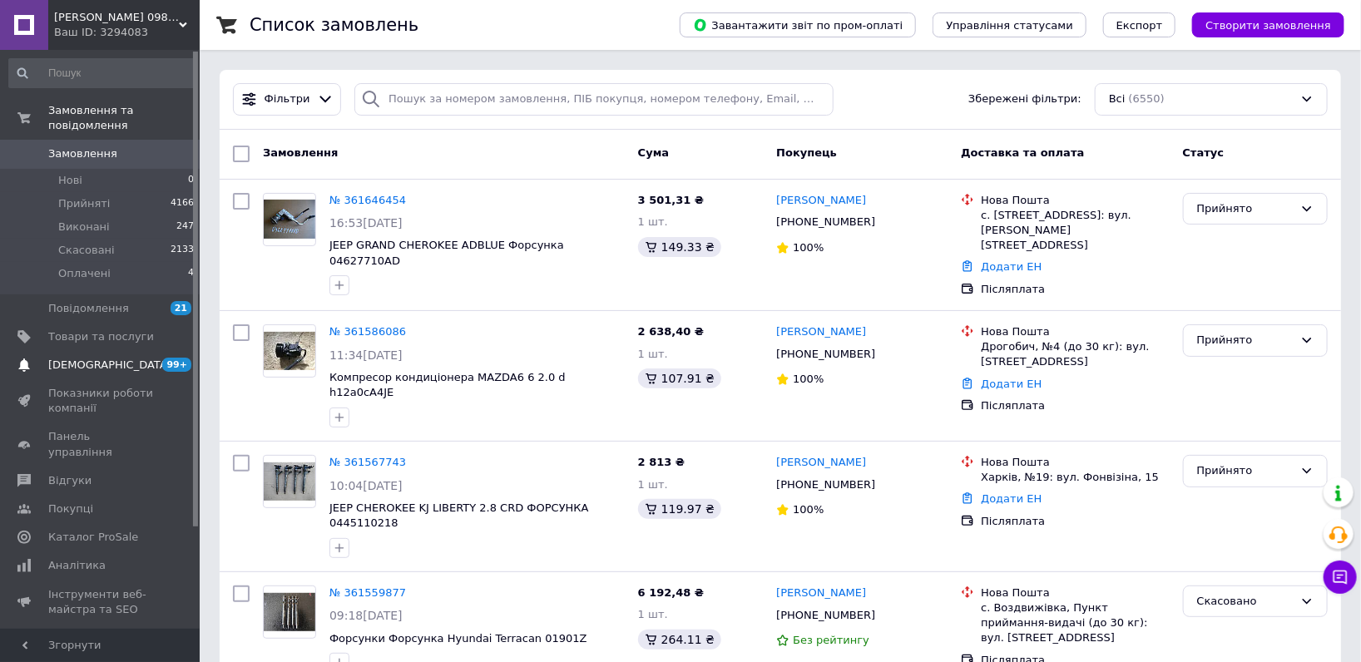
click at [108, 358] on span "[DEMOGRAPHIC_DATA]" at bounding box center [101, 365] width 106 height 15
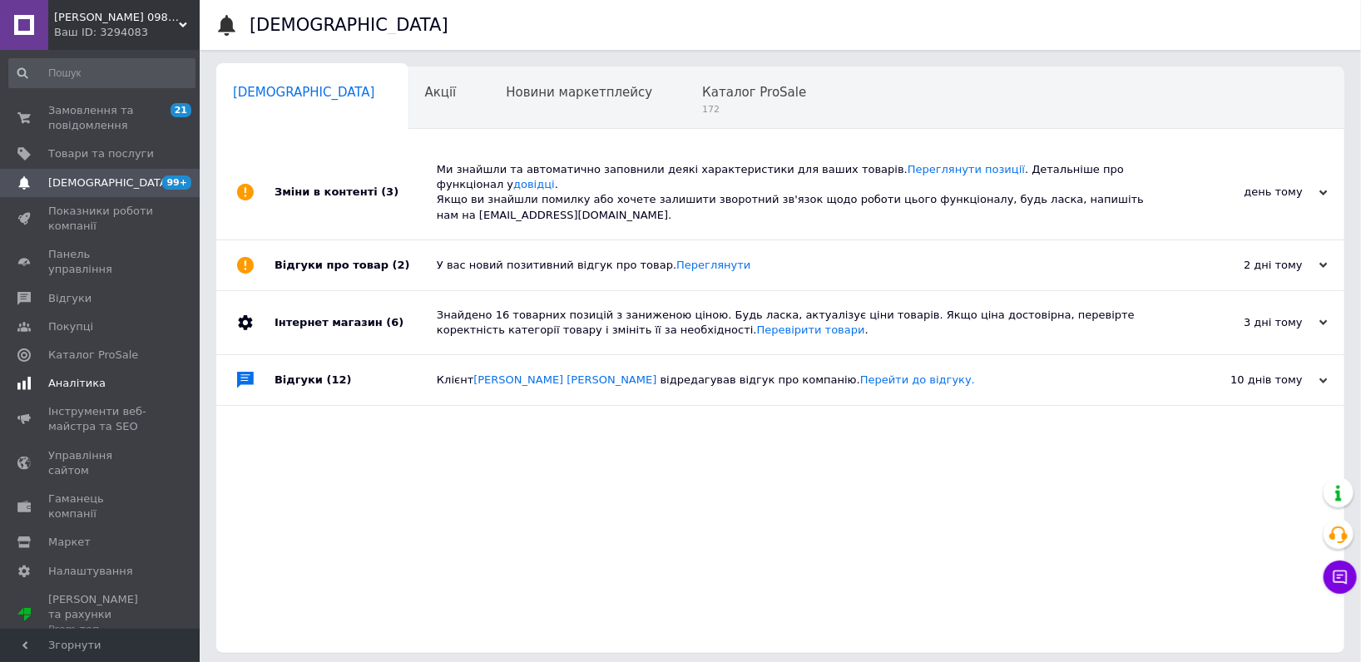
click at [86, 376] on span "Аналітика" at bounding box center [76, 383] width 57 height 15
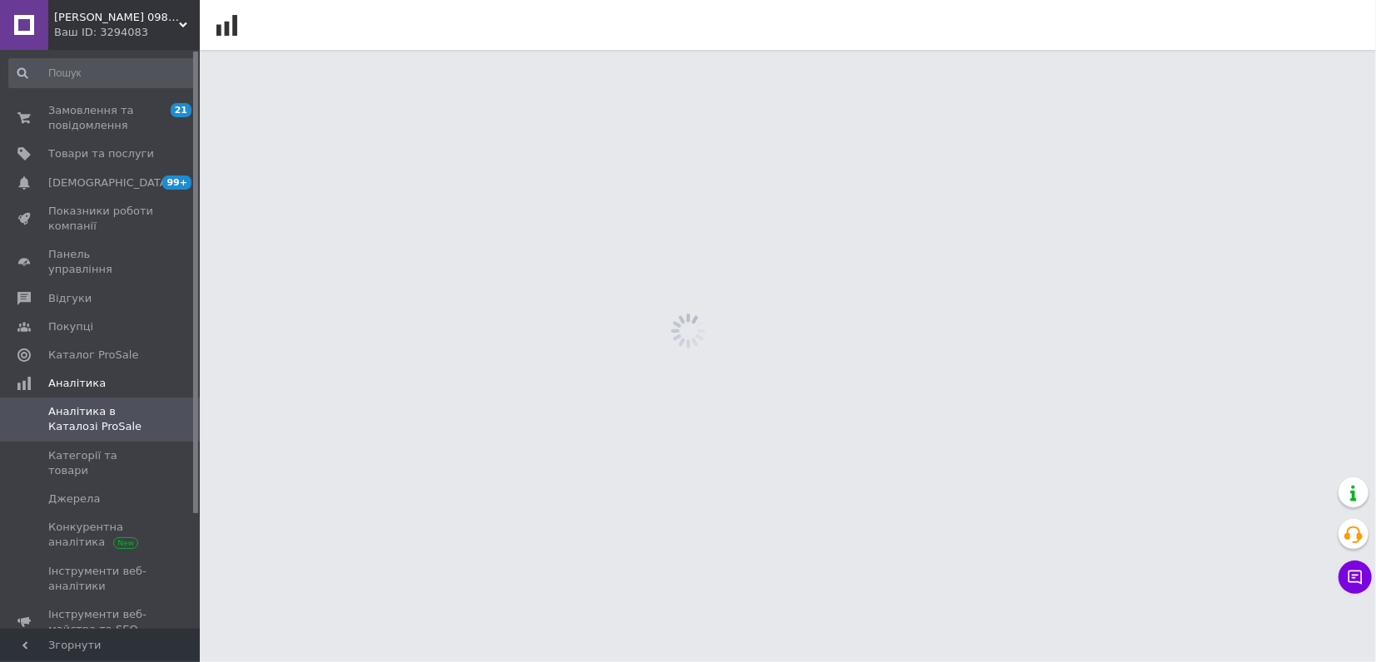
click at [137, 32] on div "Ваш ID: 3294083" at bounding box center [127, 32] width 146 height 15
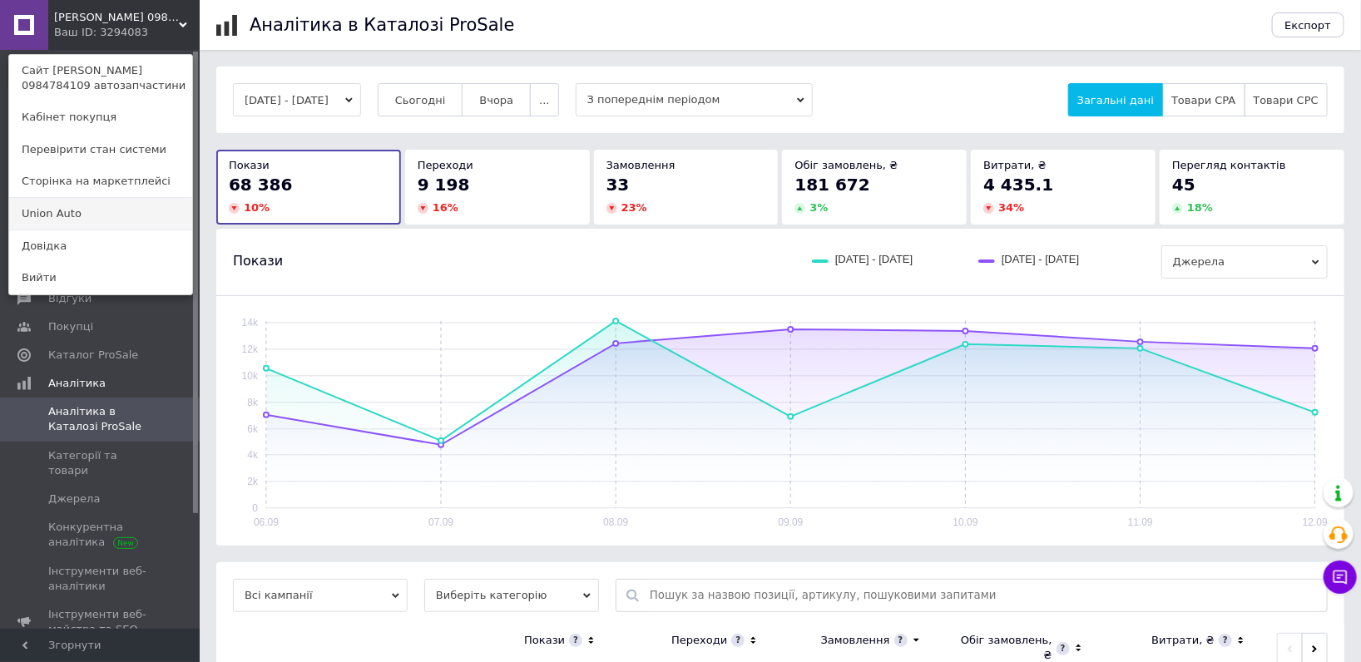
click at [73, 215] on link "Union Аuto" at bounding box center [100, 214] width 183 height 32
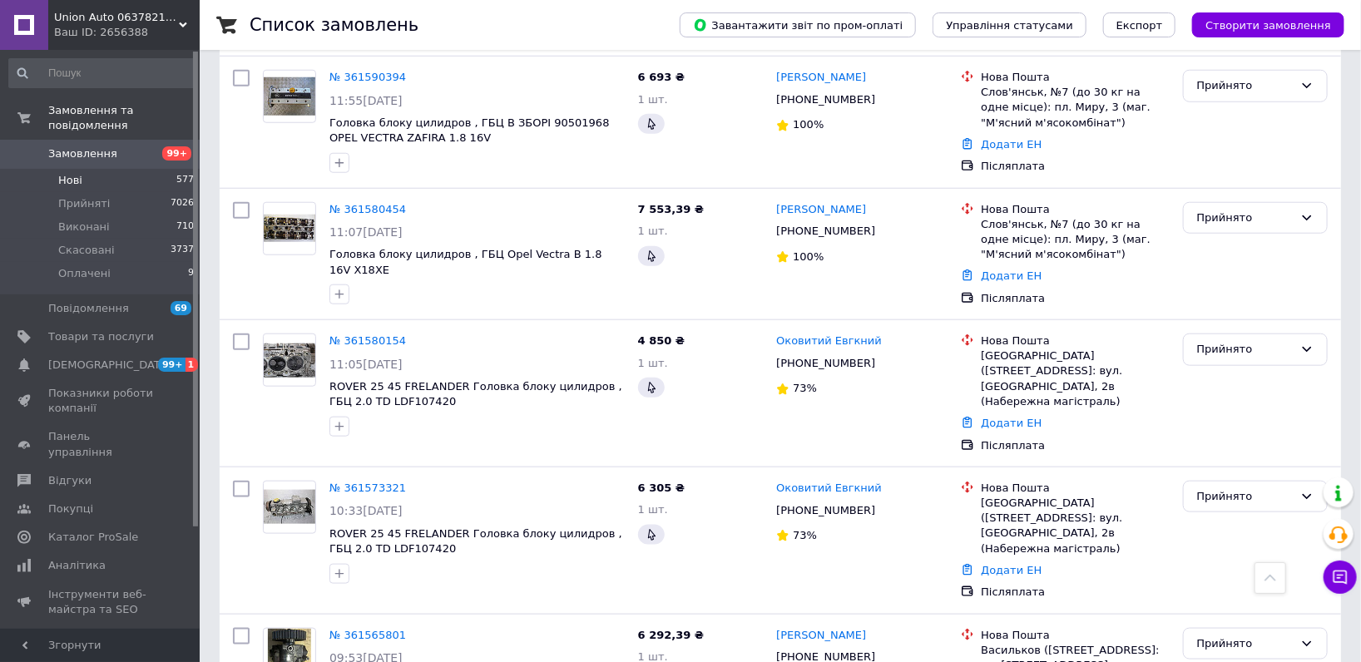
scroll to position [718, 0]
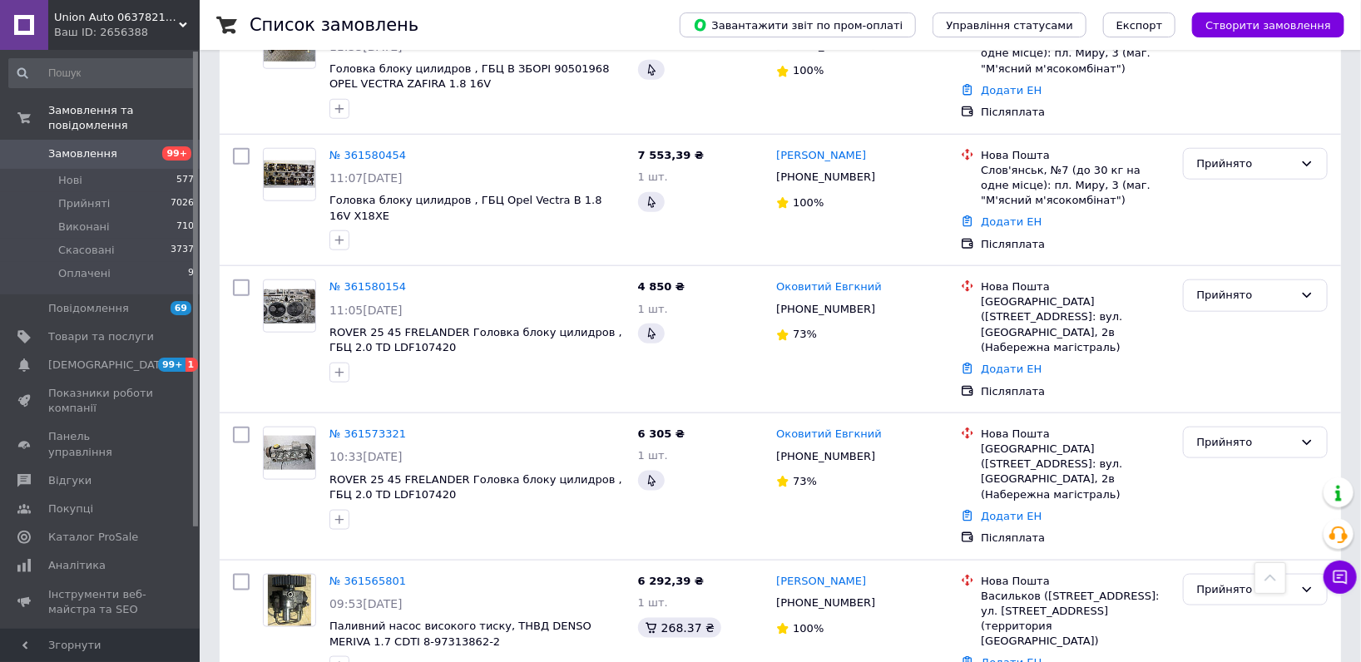
click at [132, 140] on link "Замовлення 99+" at bounding box center [102, 154] width 204 height 28
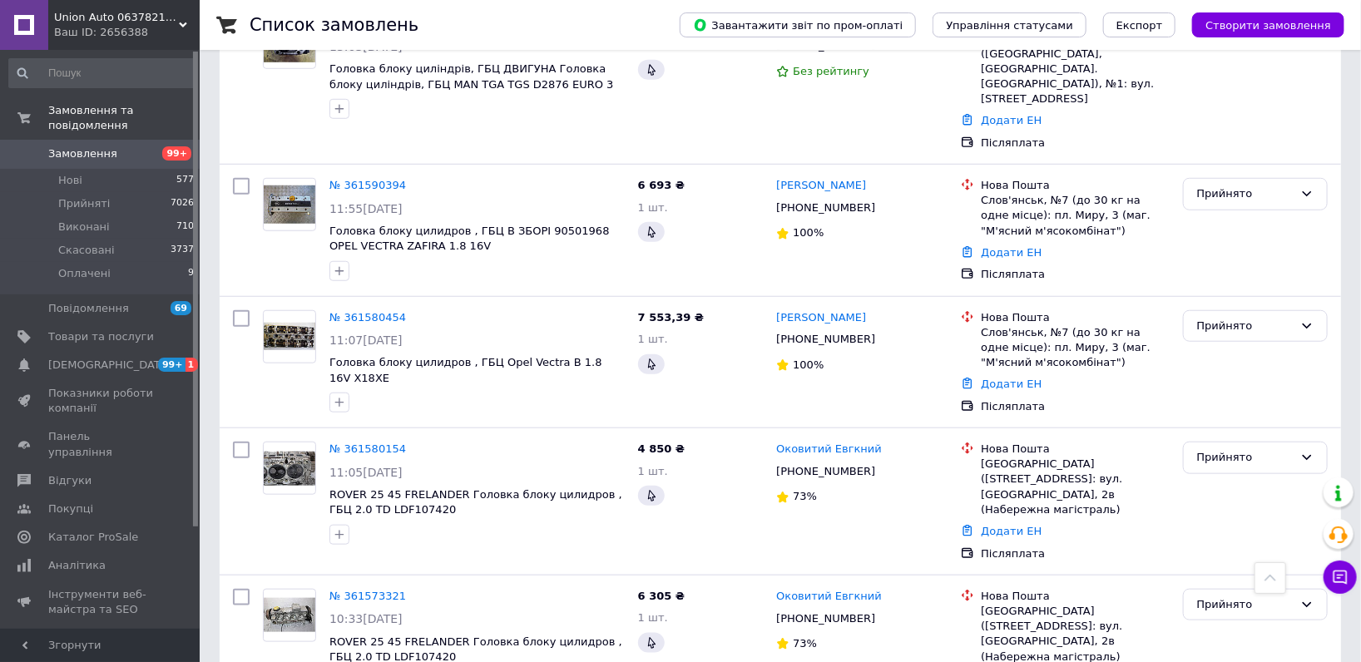
scroll to position [533, 0]
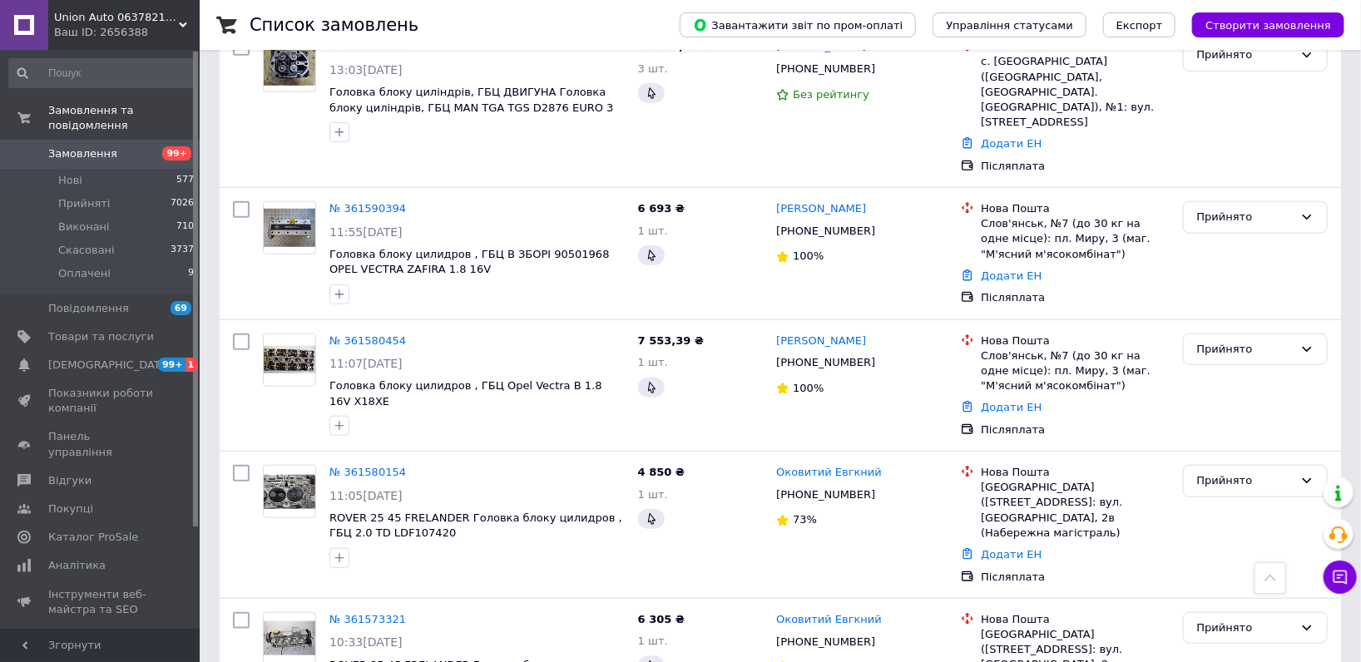
click at [156, 146] on span "99+" at bounding box center [177, 153] width 46 height 15
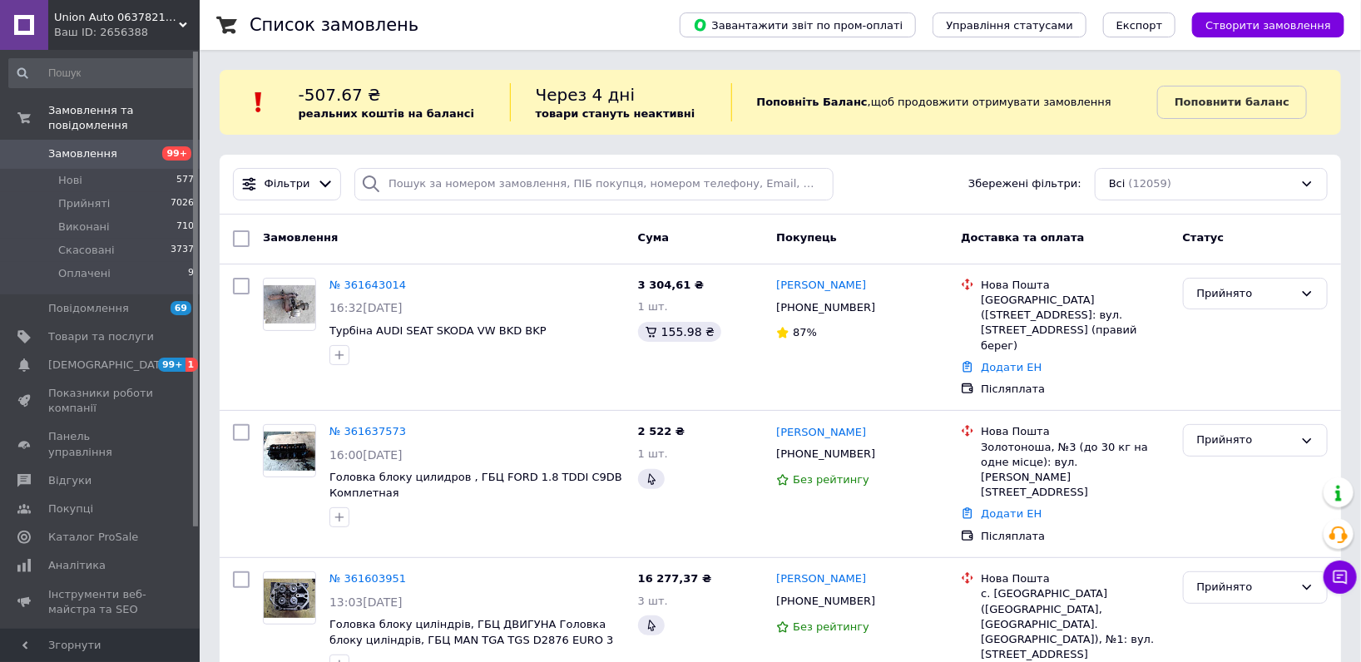
click at [156, 21] on span "Union Аuto 0637821853 автозапчастини" at bounding box center [116, 17] width 125 height 15
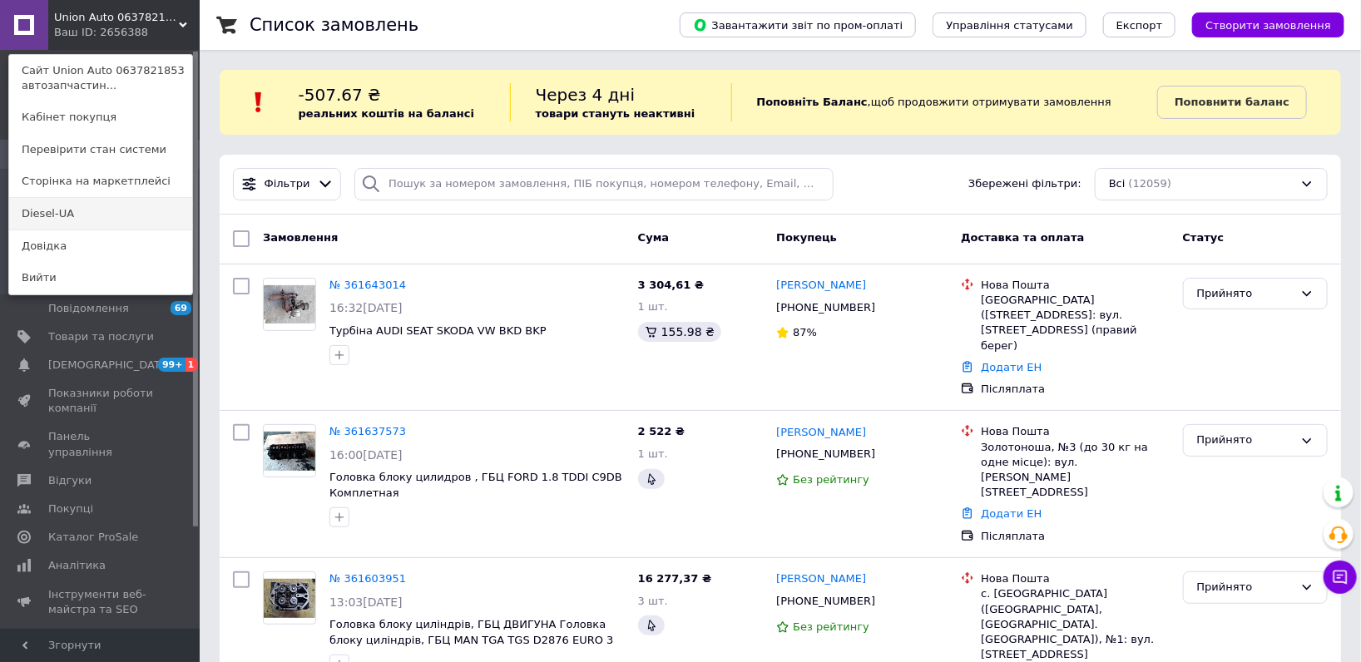
click at [80, 200] on link "Diesel-UA" at bounding box center [100, 214] width 183 height 32
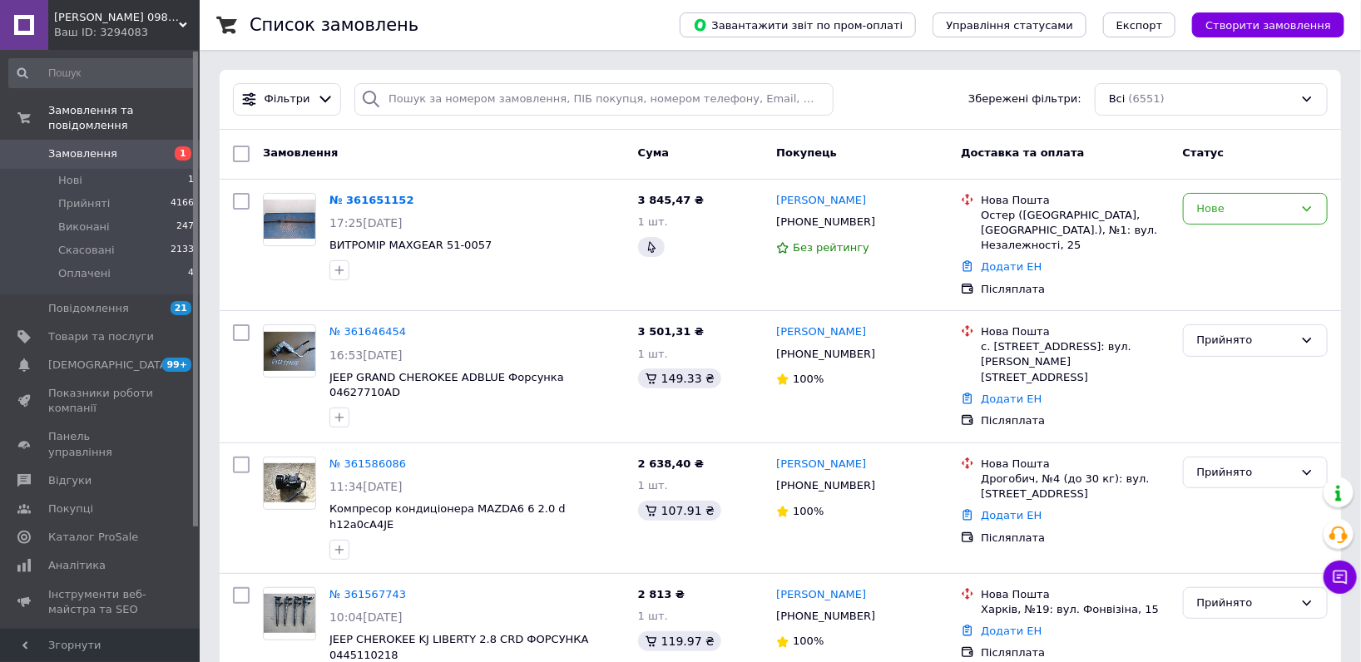
click at [101, 146] on span "Замовлення" at bounding box center [82, 153] width 69 height 15
click at [96, 359] on link "Сповіщення 99+ 0" at bounding box center [102, 365] width 204 height 28
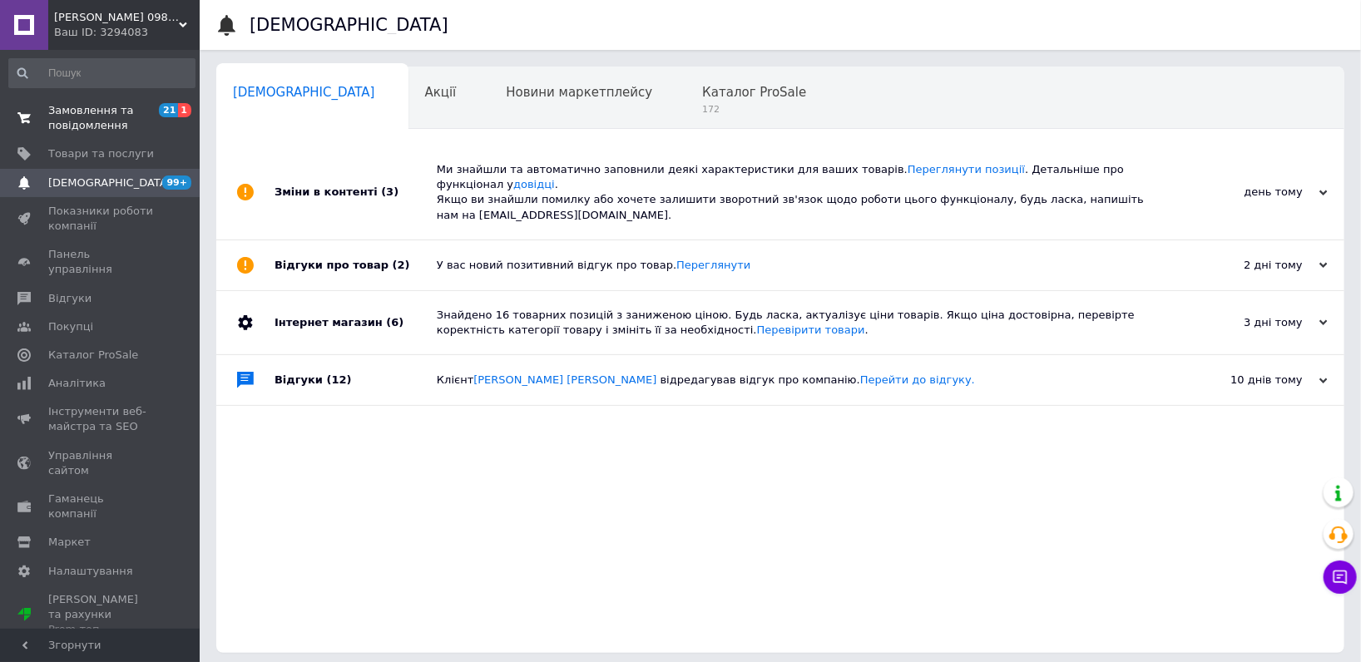
click at [112, 132] on span "Замовлення та повідомлення" at bounding box center [101, 118] width 106 height 30
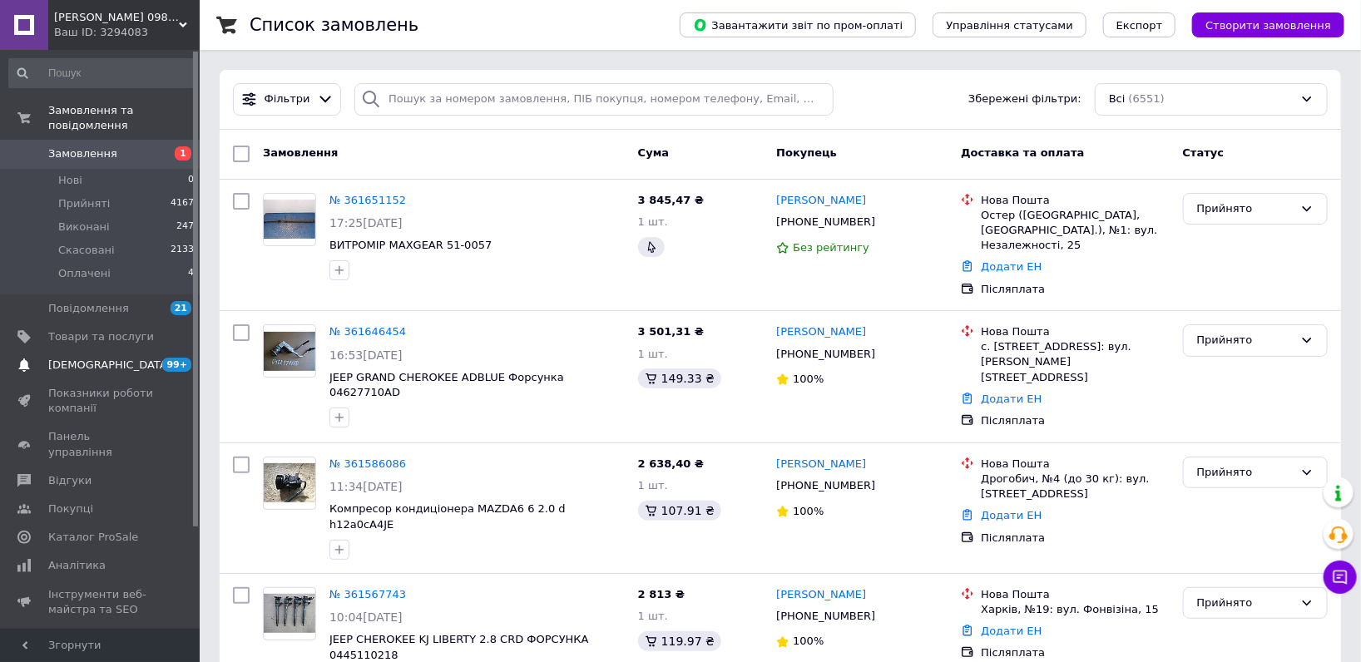
click at [136, 358] on span "[DEMOGRAPHIC_DATA]" at bounding box center [101, 365] width 106 height 15
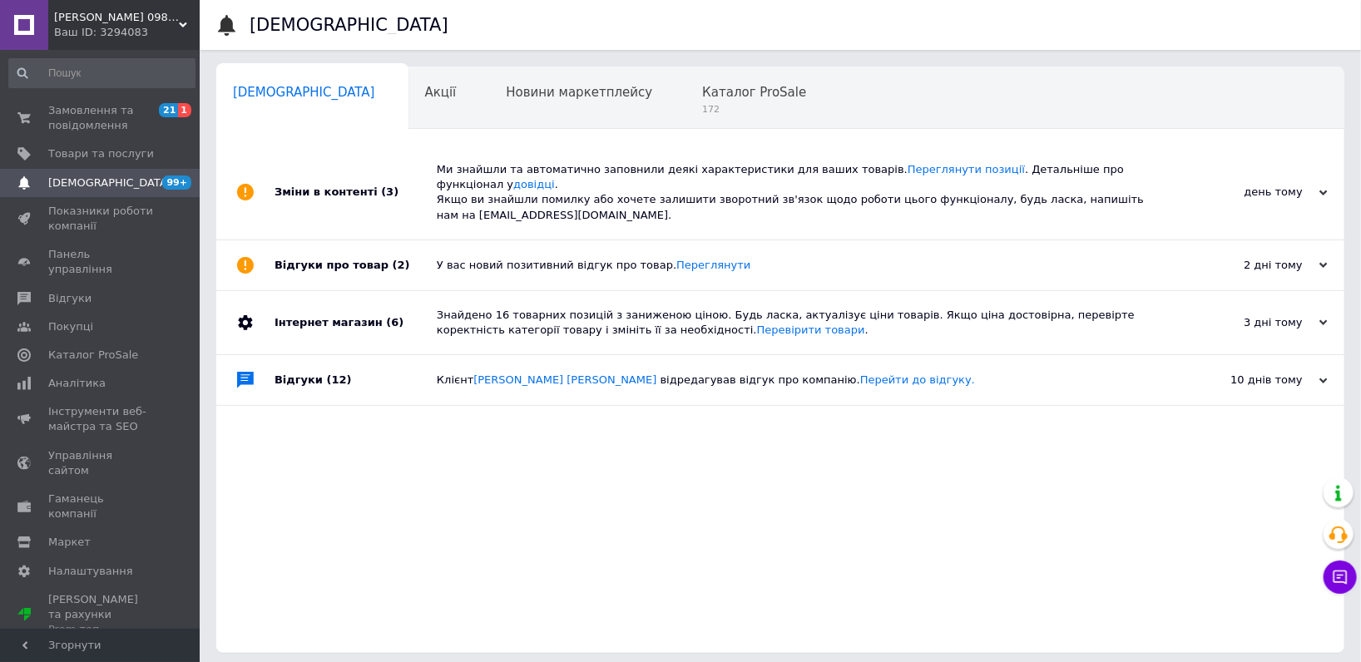
click at [170, 33] on div "Ваш ID: 3294083" at bounding box center [127, 32] width 146 height 15
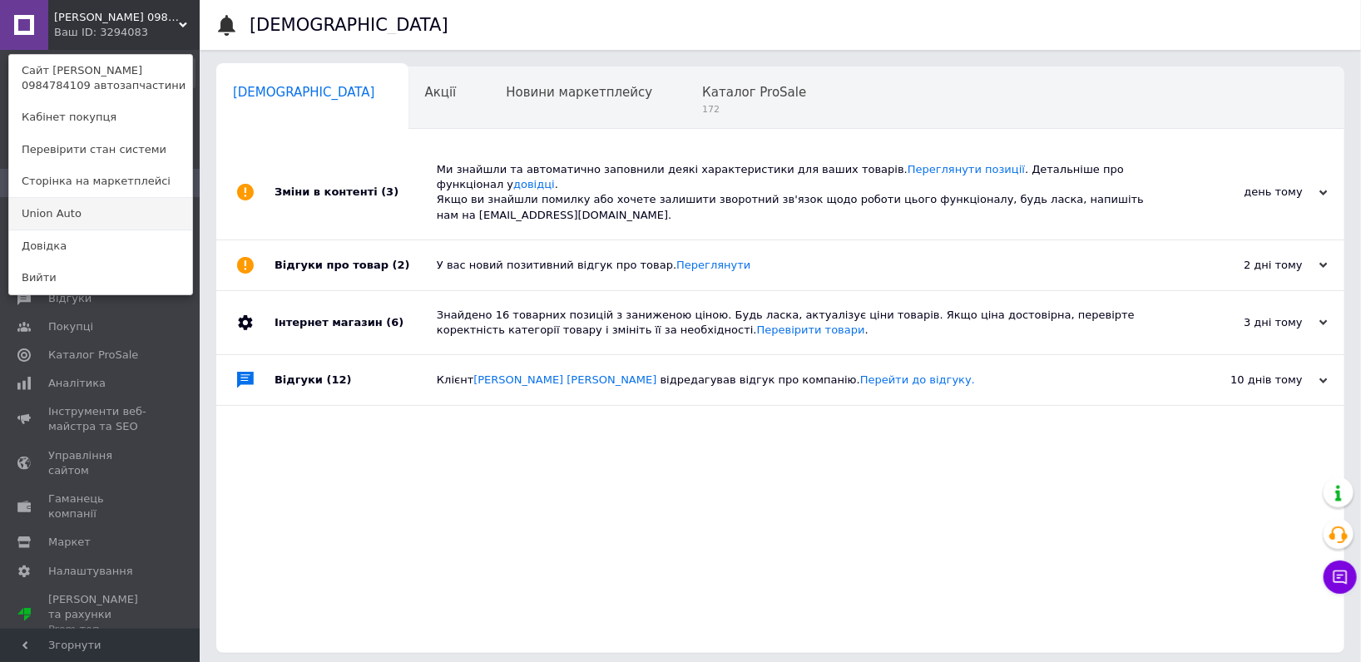
click at [110, 225] on link "Union Аuto" at bounding box center [100, 214] width 183 height 32
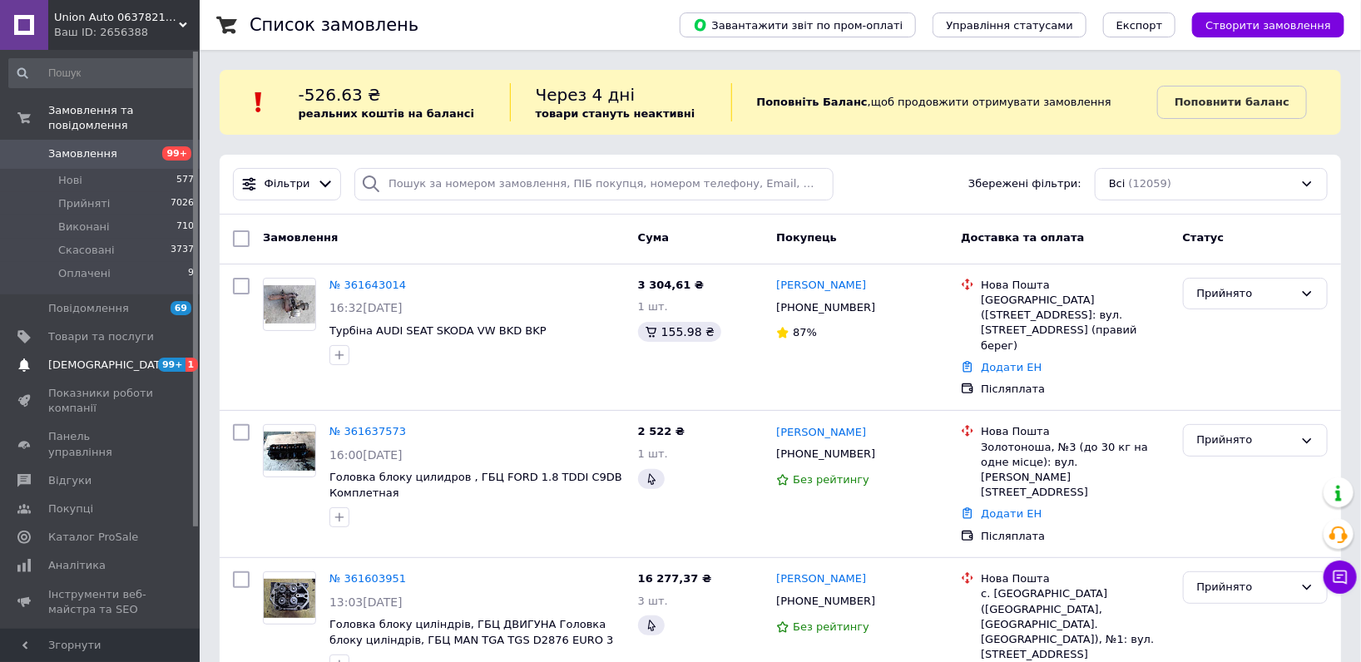
click at [93, 358] on span "[DEMOGRAPHIC_DATA]" at bounding box center [109, 365] width 123 height 15
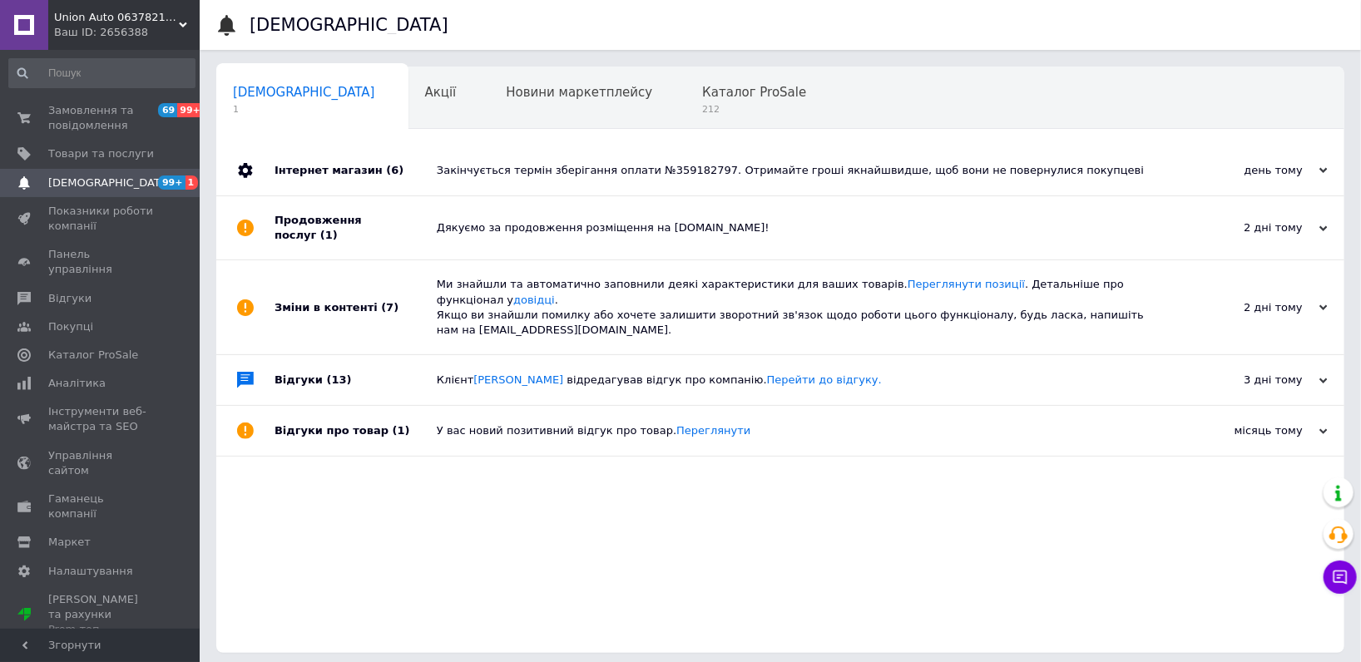
click at [153, 7] on div "Union Аuto 0637821853 автозапчастини Ваш ID: 2656388" at bounding box center [123, 25] width 151 height 50
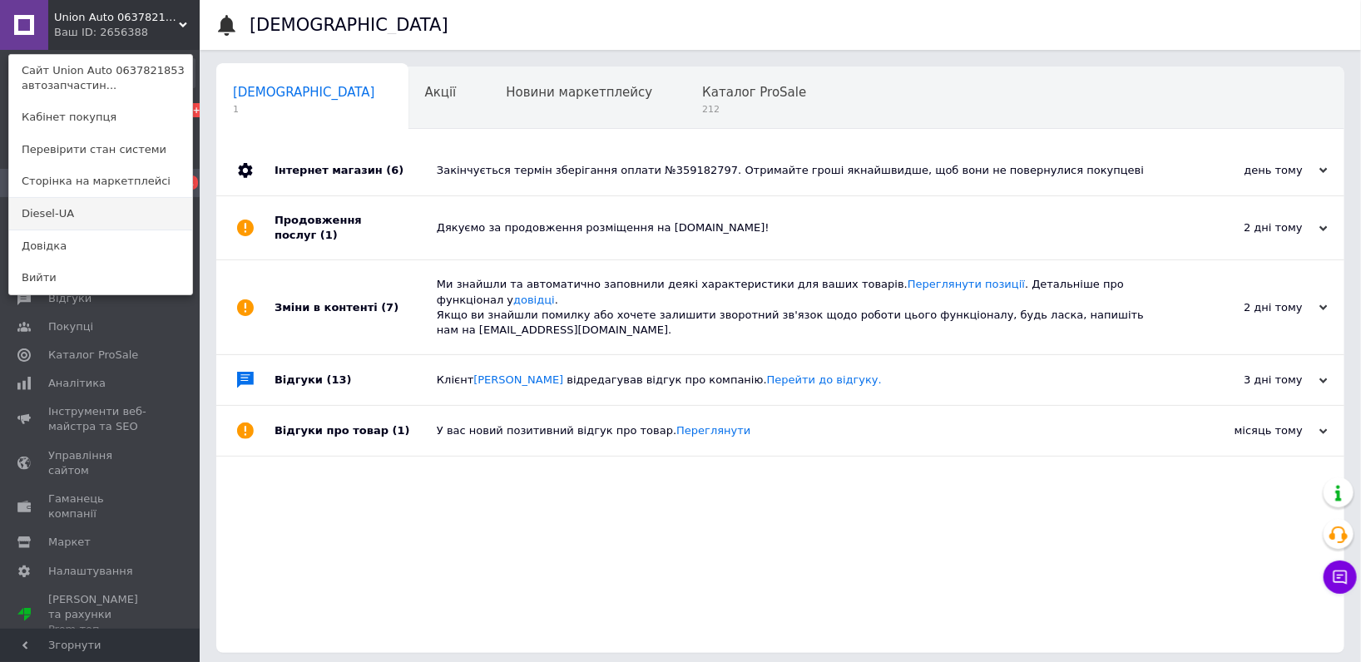
click at [114, 210] on link "Diesel-UA" at bounding box center [100, 214] width 183 height 32
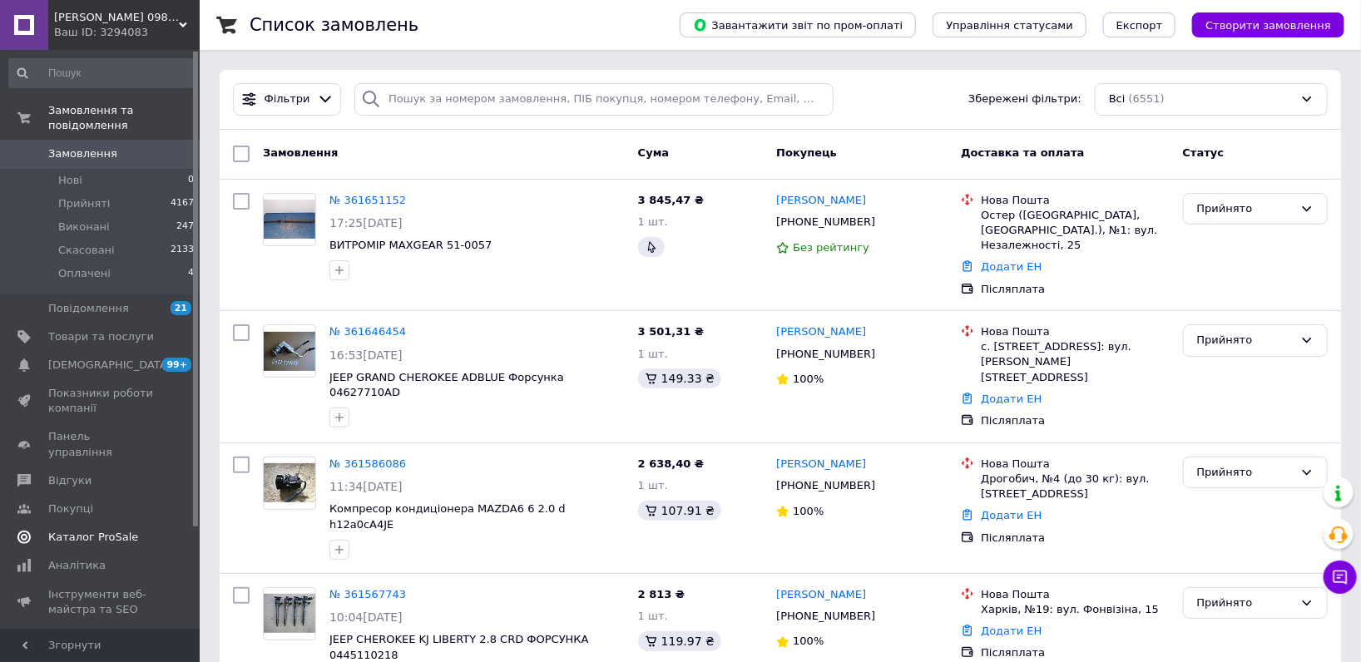
click at [125, 358] on span "[DEMOGRAPHIC_DATA]" at bounding box center [101, 365] width 106 height 15
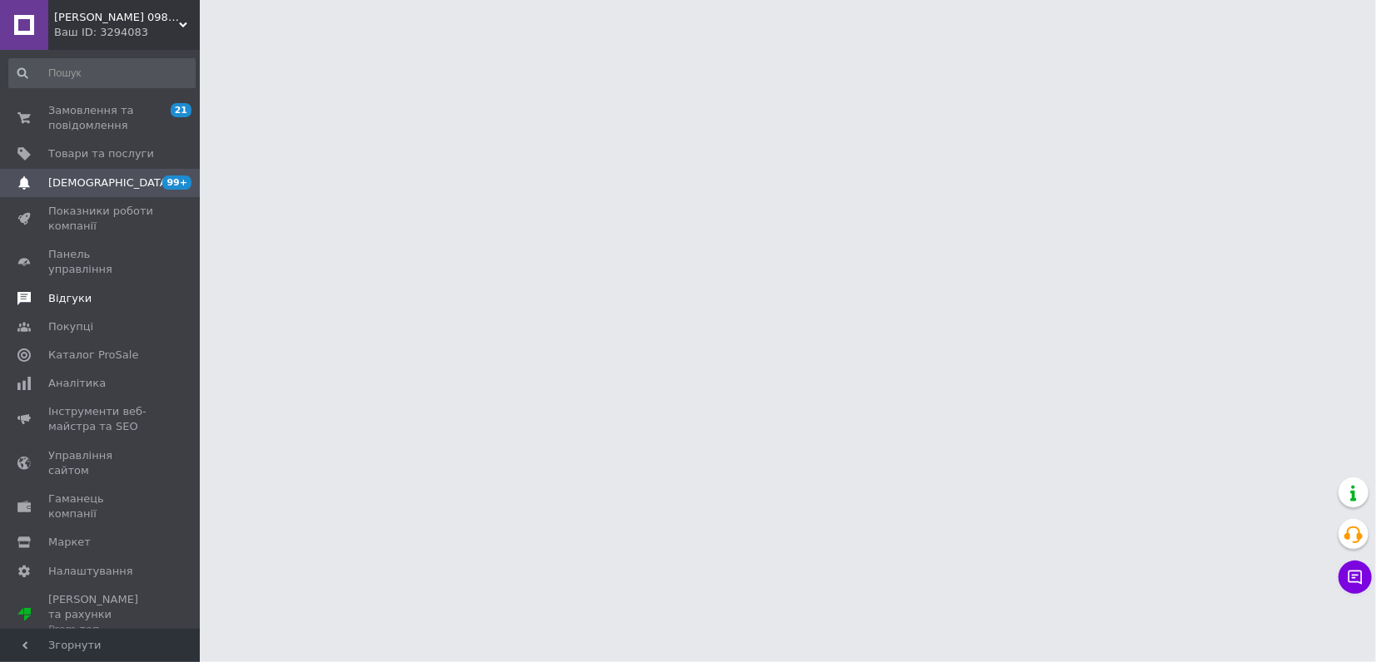
click at [136, 291] on span "Відгуки" at bounding box center [101, 298] width 106 height 15
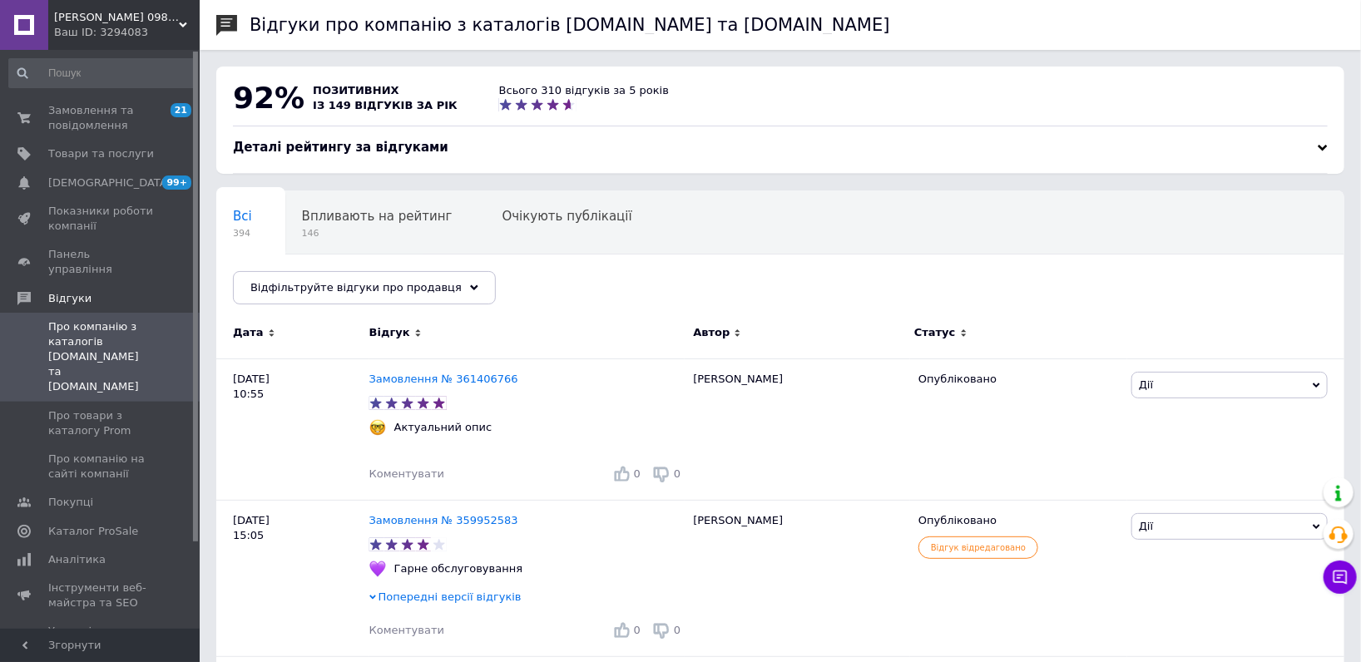
click at [151, 32] on div "Ваш ID: 3294083" at bounding box center [127, 32] width 146 height 15
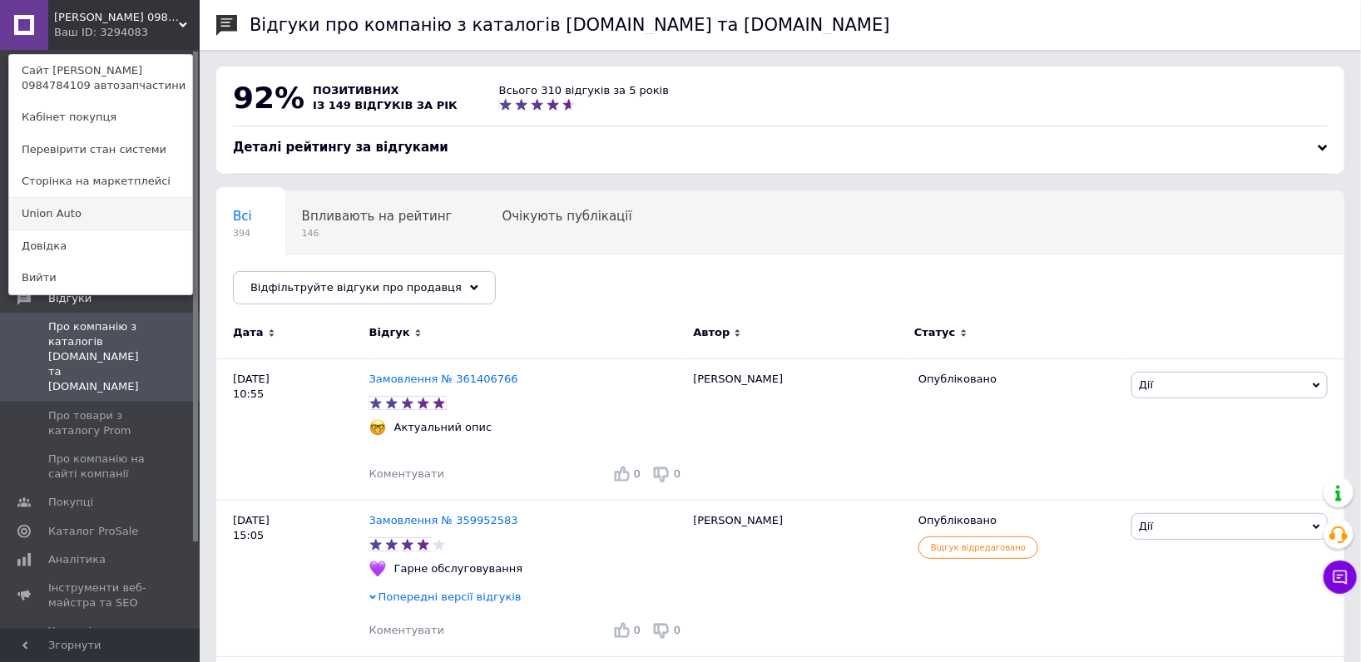
click at [113, 206] on link "Union Аuto" at bounding box center [100, 214] width 183 height 32
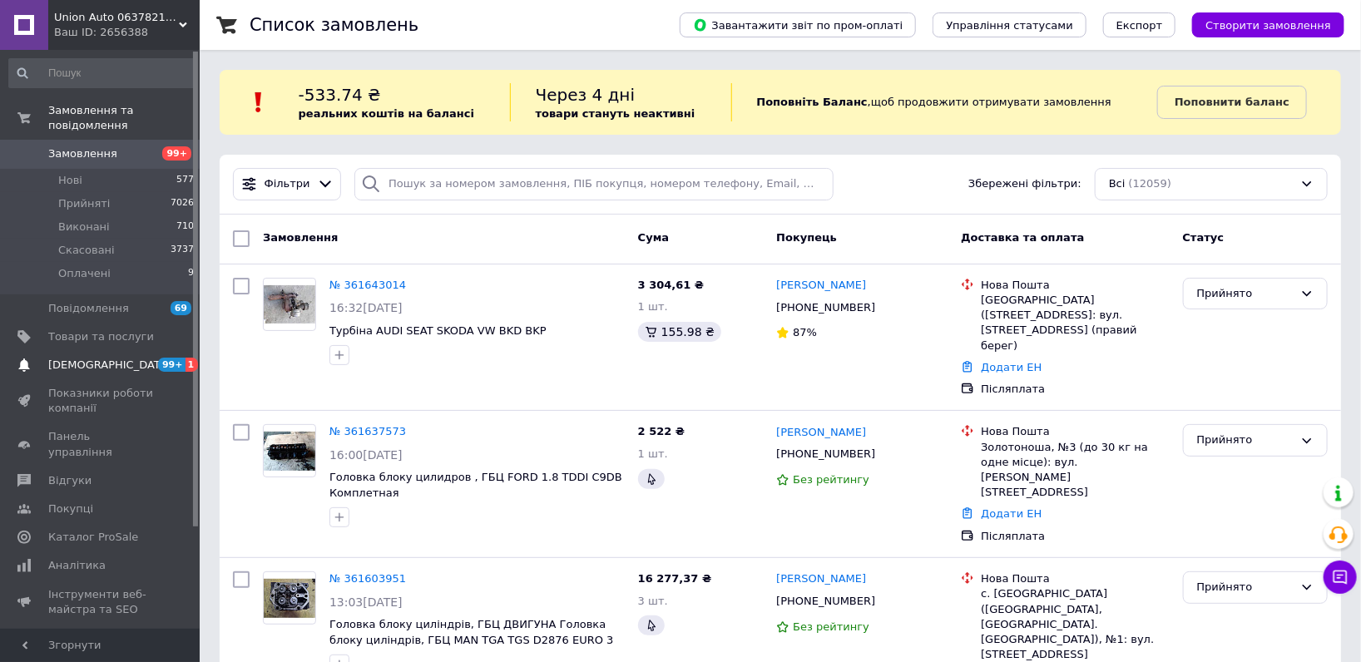
click at [86, 358] on span "[DEMOGRAPHIC_DATA]" at bounding box center [109, 365] width 123 height 15
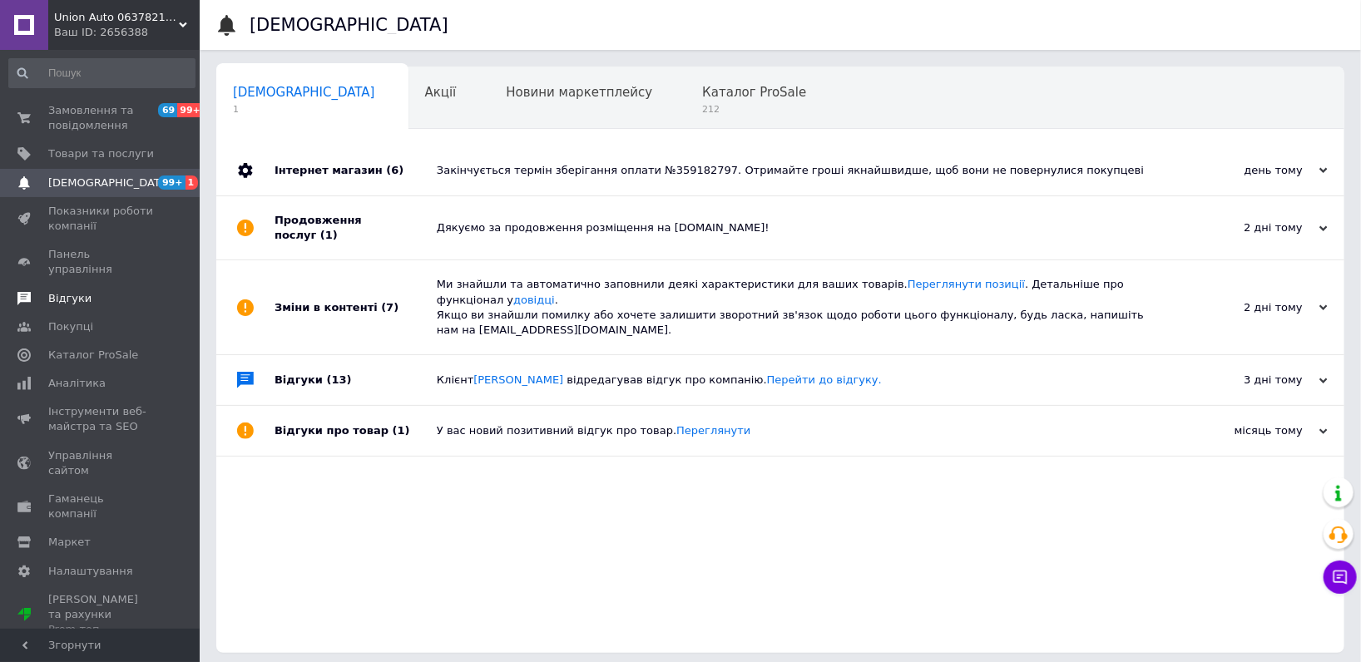
click at [113, 291] on span "Відгуки" at bounding box center [101, 298] width 106 height 15
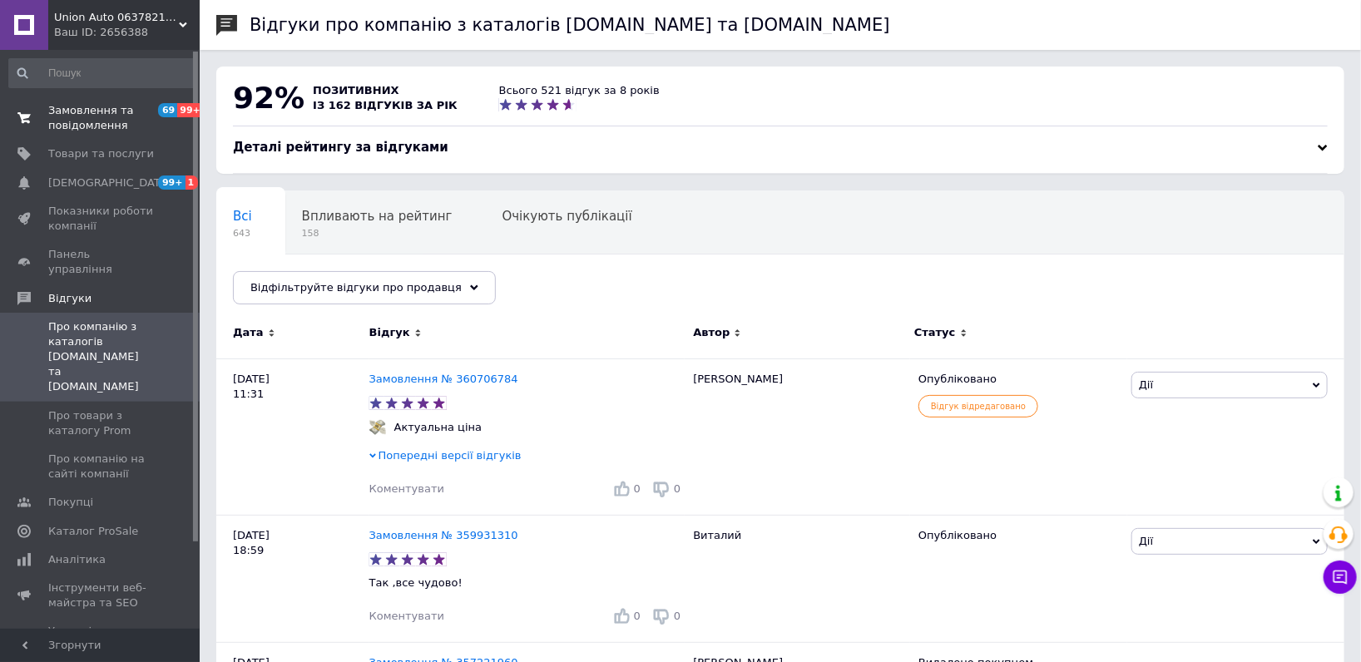
click at [131, 120] on span "Замовлення та повідомлення" at bounding box center [101, 118] width 106 height 30
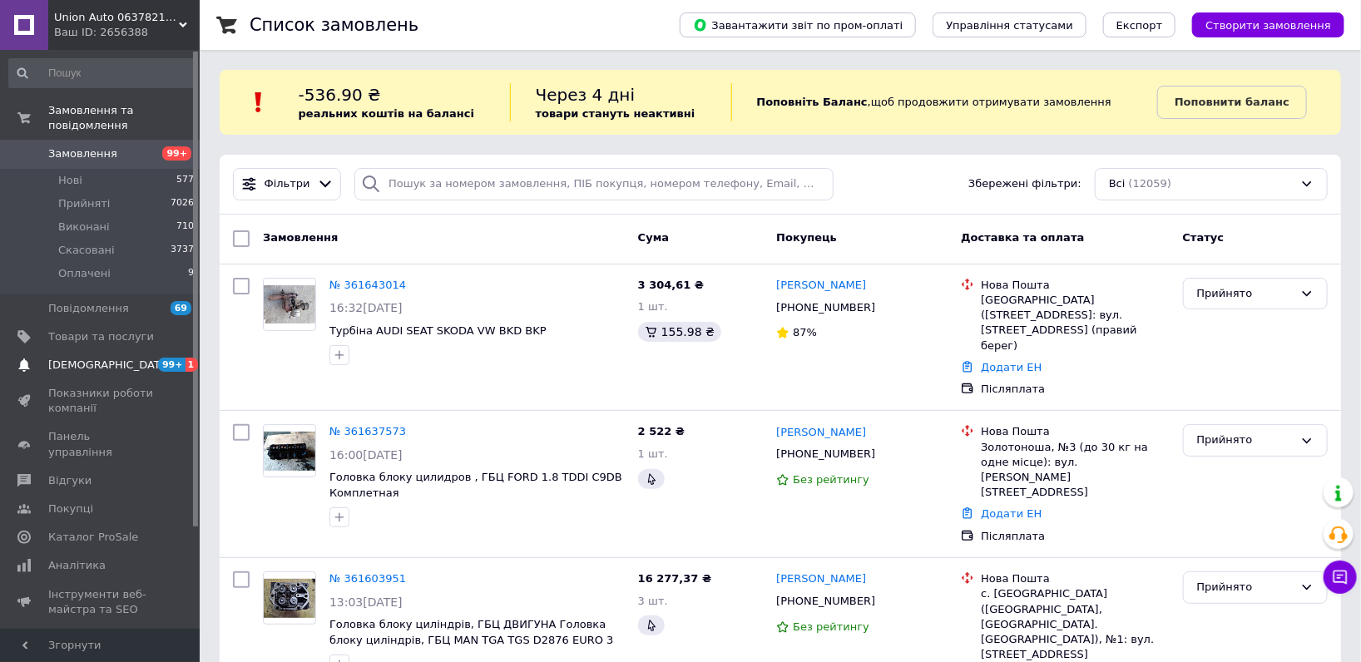
click at [123, 358] on span "[DEMOGRAPHIC_DATA]" at bounding box center [101, 365] width 106 height 15
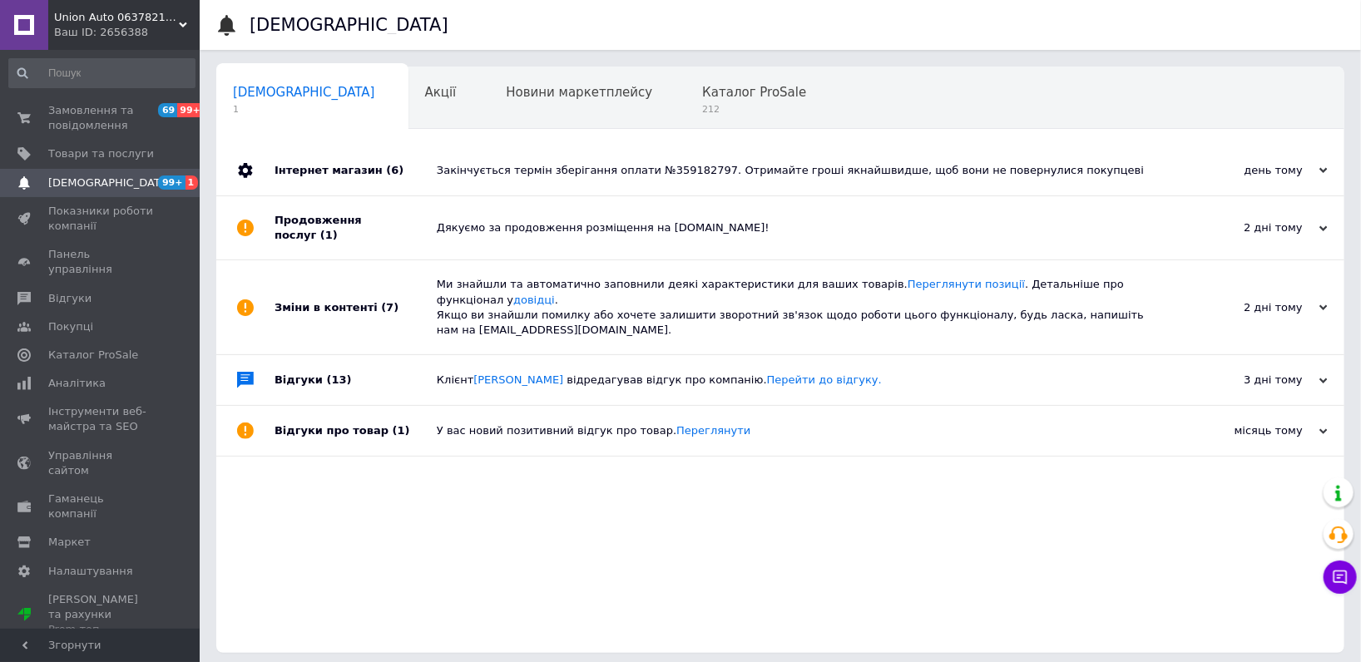
click at [126, 19] on span "Union Аuto 0637821853 автозапчастини" at bounding box center [116, 17] width 125 height 15
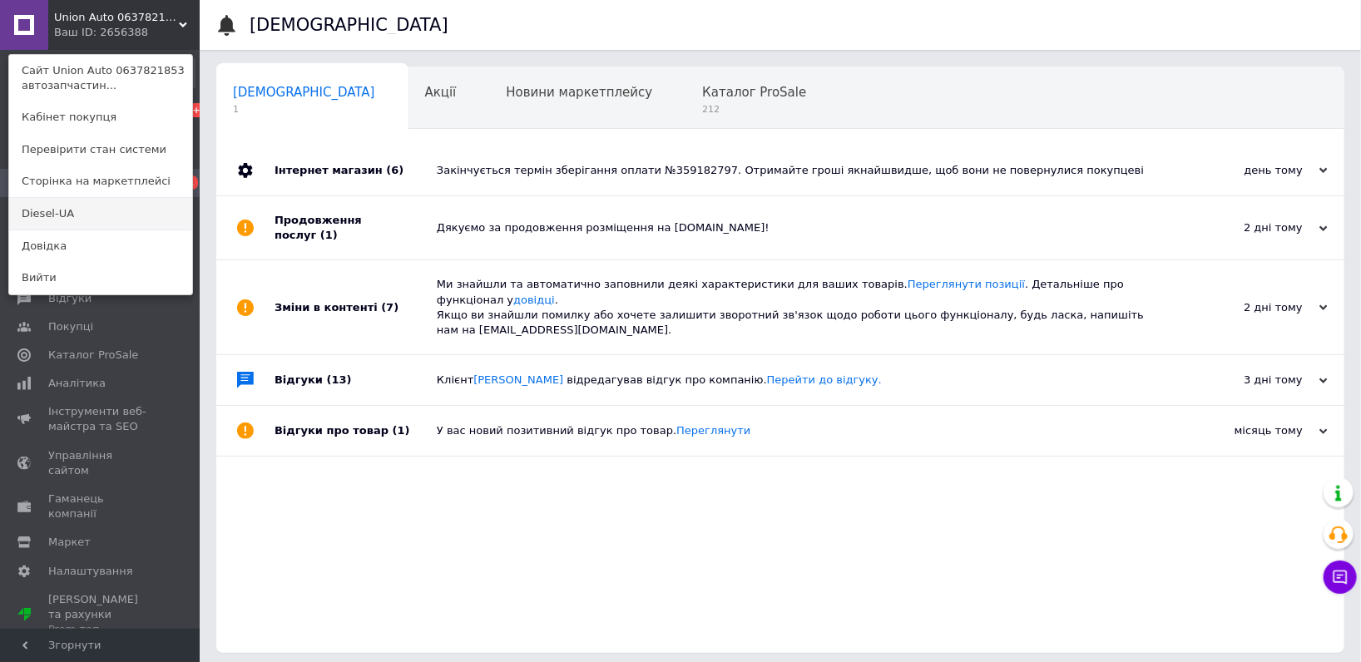
drag, startPoint x: 112, startPoint y: 203, endPoint x: 131, endPoint y: 4, distance: 199.8
click at [112, 203] on link "Diesel-UA" at bounding box center [100, 214] width 183 height 32
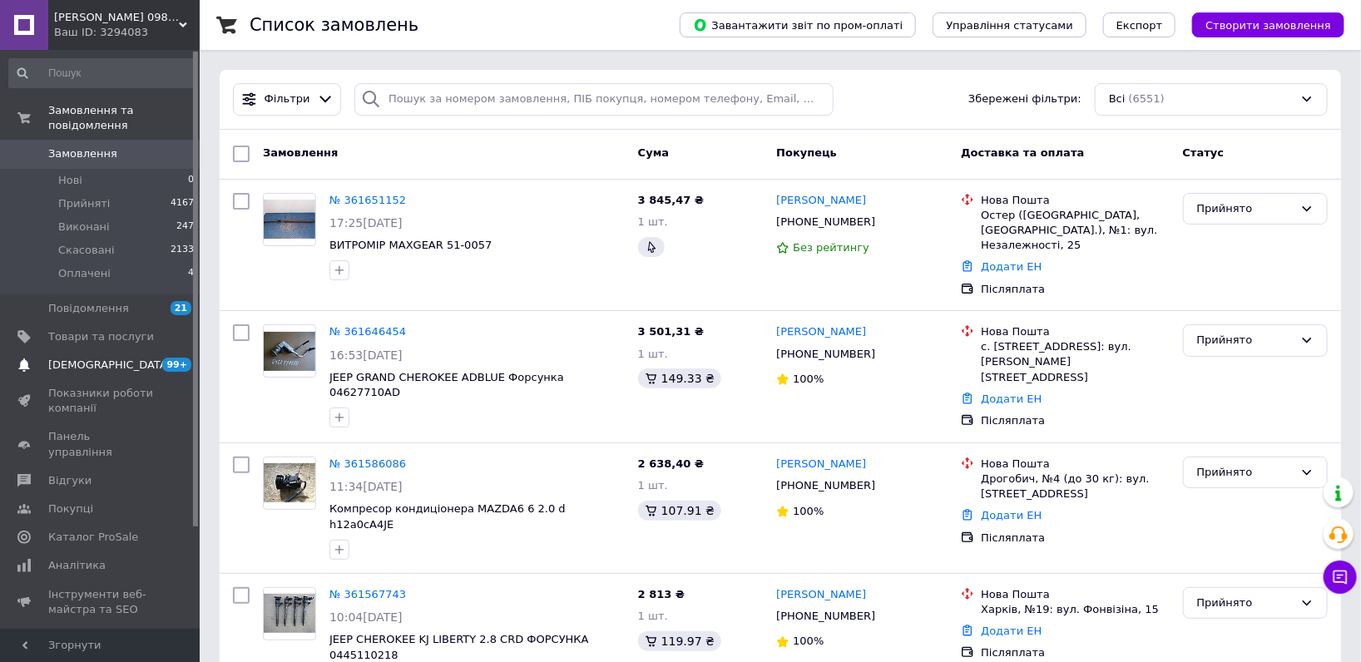
click at [118, 358] on span "[DEMOGRAPHIC_DATA]" at bounding box center [101, 365] width 106 height 15
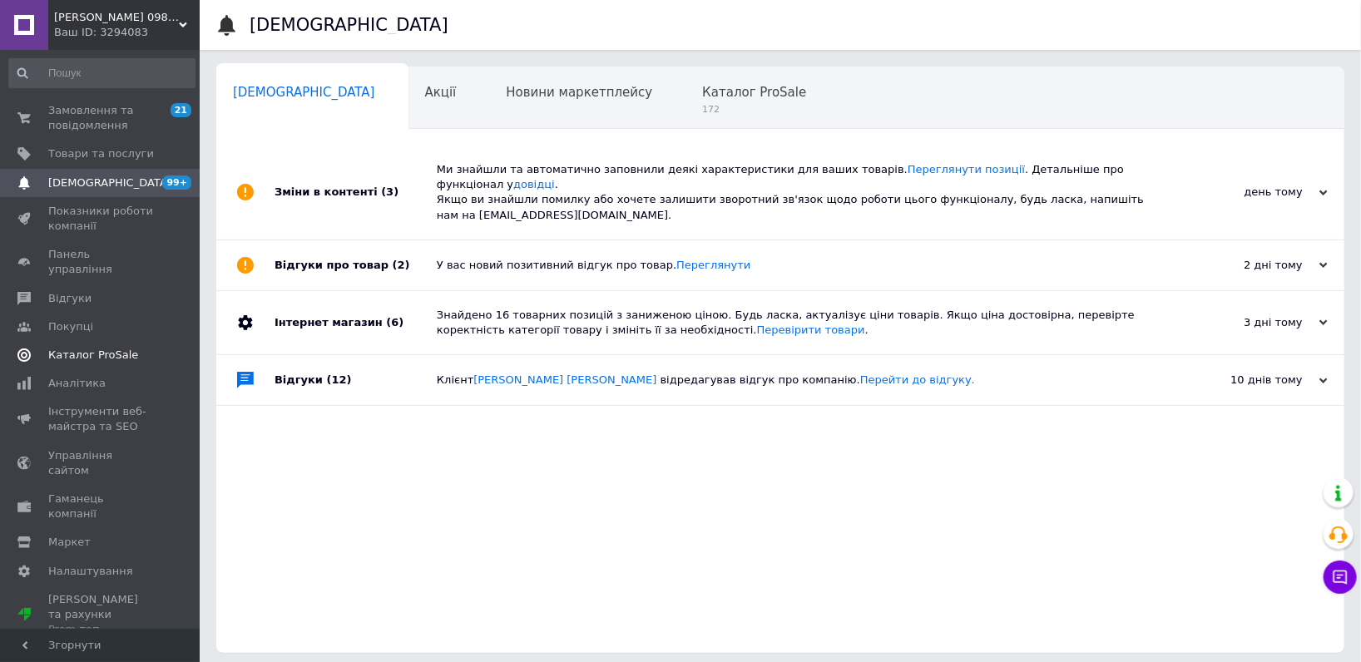
click at [117, 349] on link "Каталог ProSale" at bounding box center [102, 355] width 204 height 28
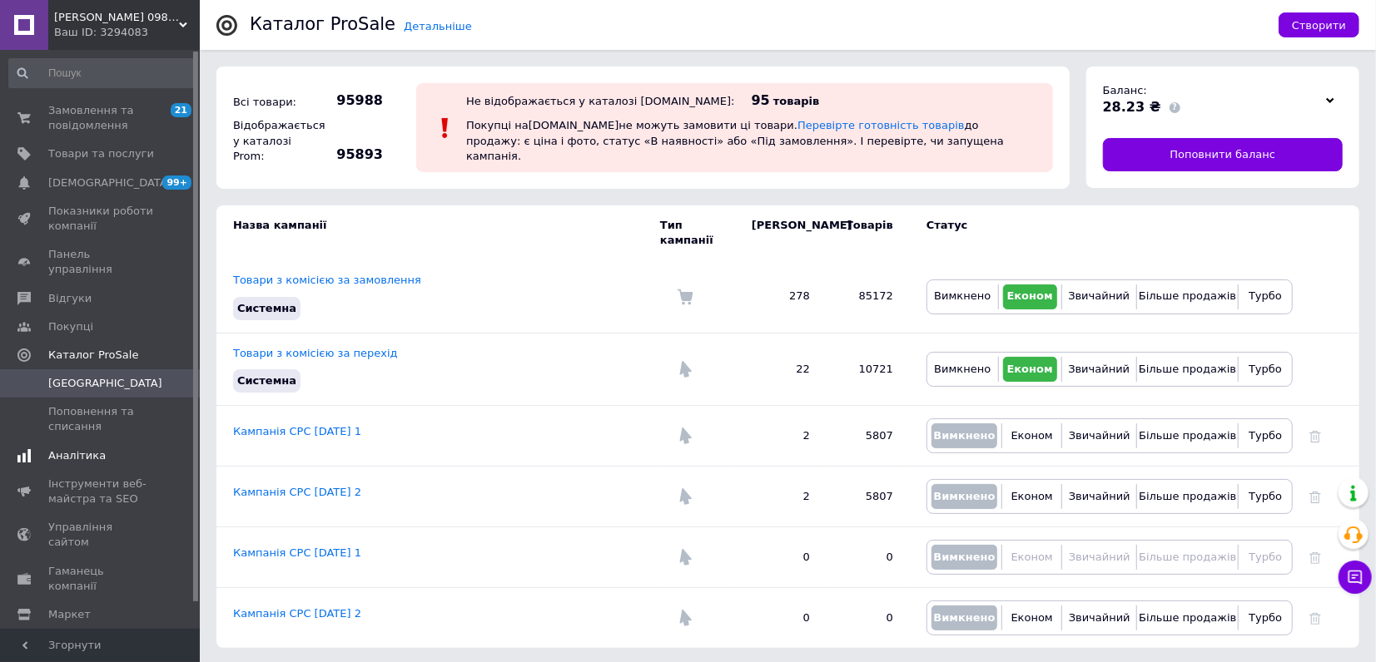
click at [69, 449] on span "Аналітика" at bounding box center [76, 456] width 57 height 15
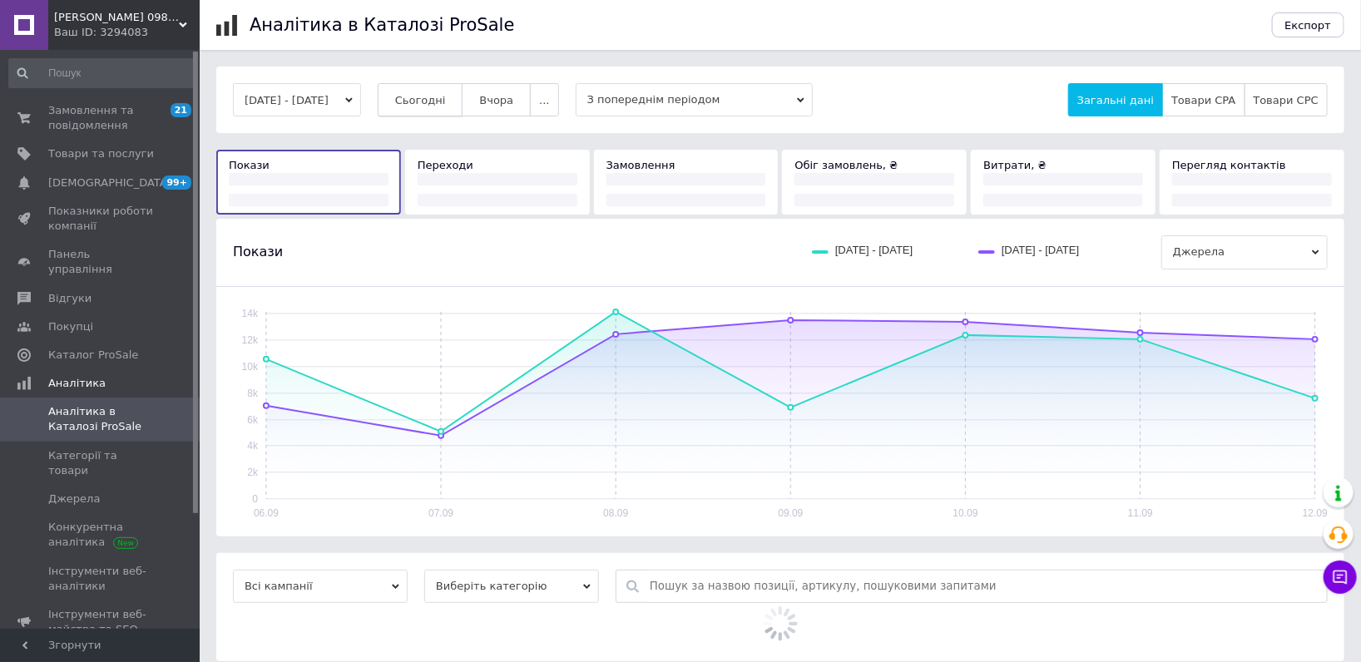
click at [463, 95] on button "Сьогодні" at bounding box center [421, 99] width 86 height 33
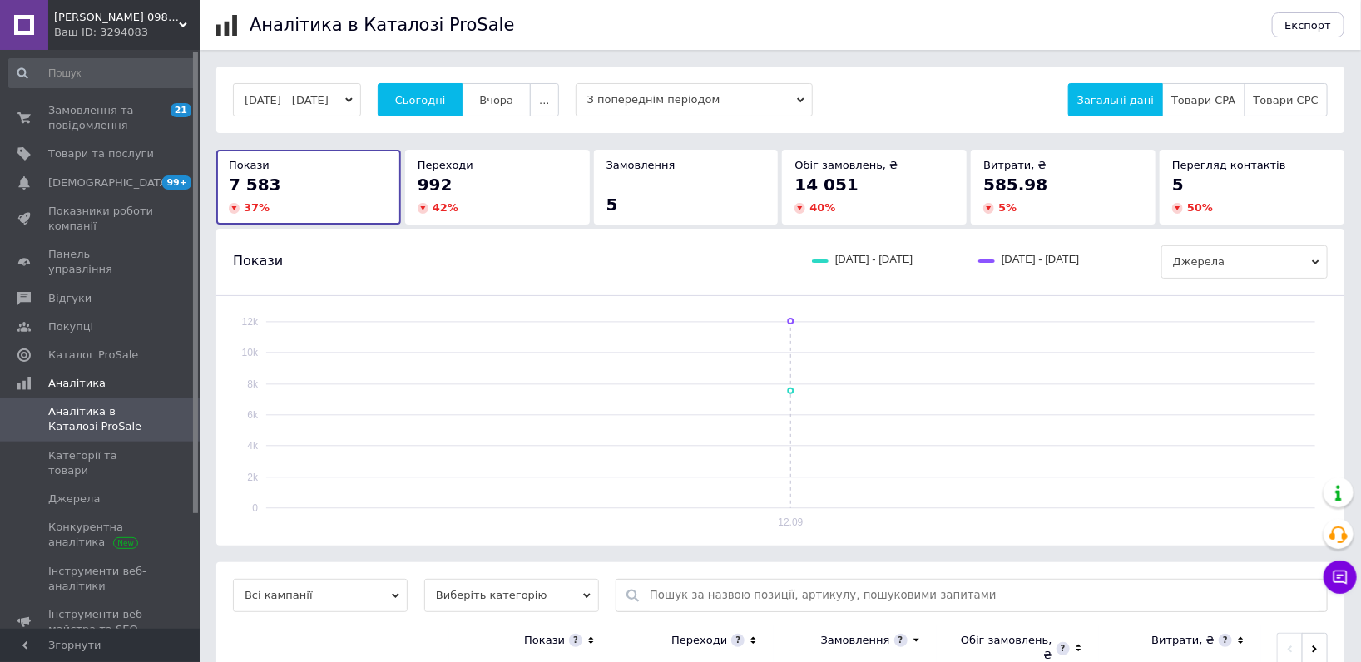
click at [77, 32] on div "Ваш ID: 3294083" at bounding box center [127, 32] width 146 height 15
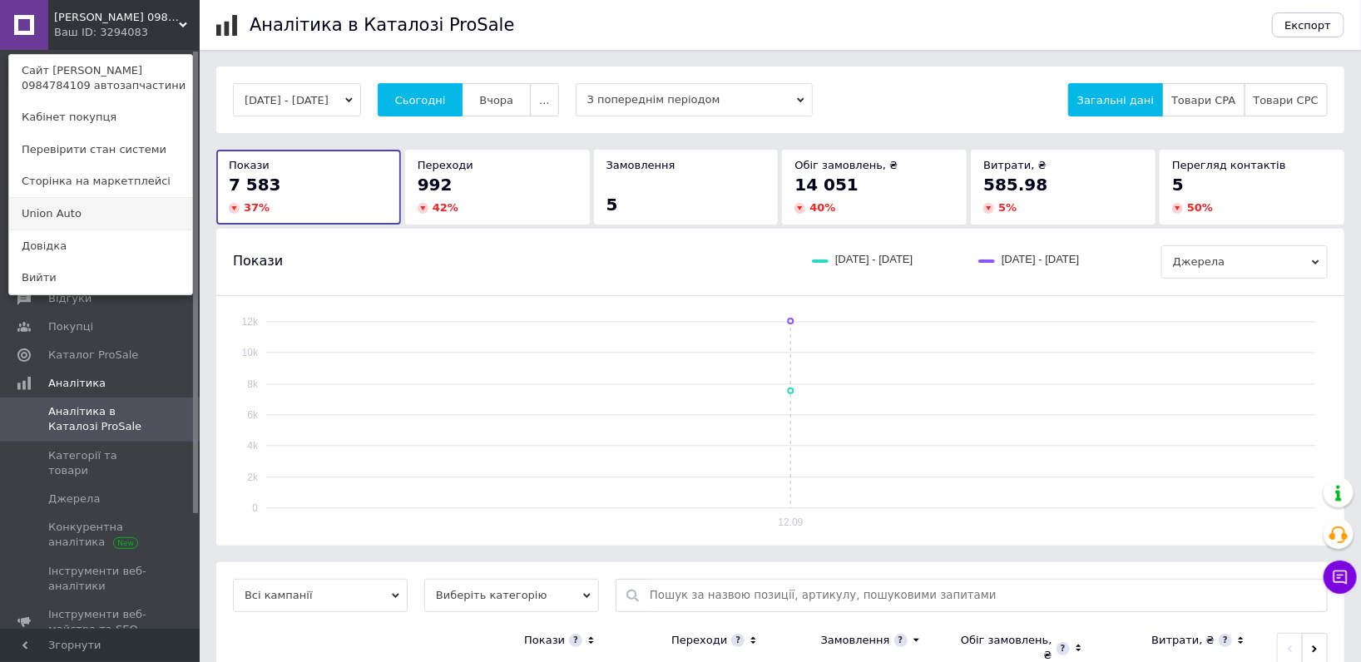
click at [91, 211] on link "Union Аuto" at bounding box center [100, 214] width 183 height 32
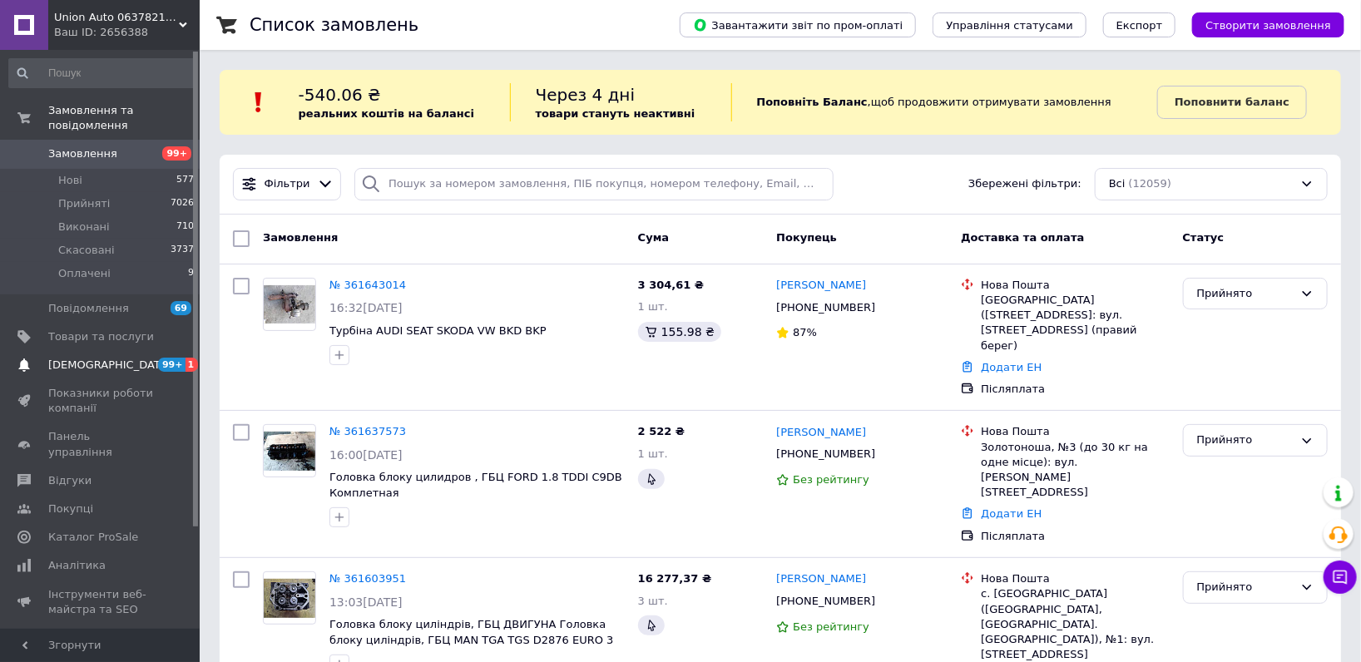
click at [132, 358] on link "Сповіщення 99+ 1" at bounding box center [102, 365] width 204 height 28
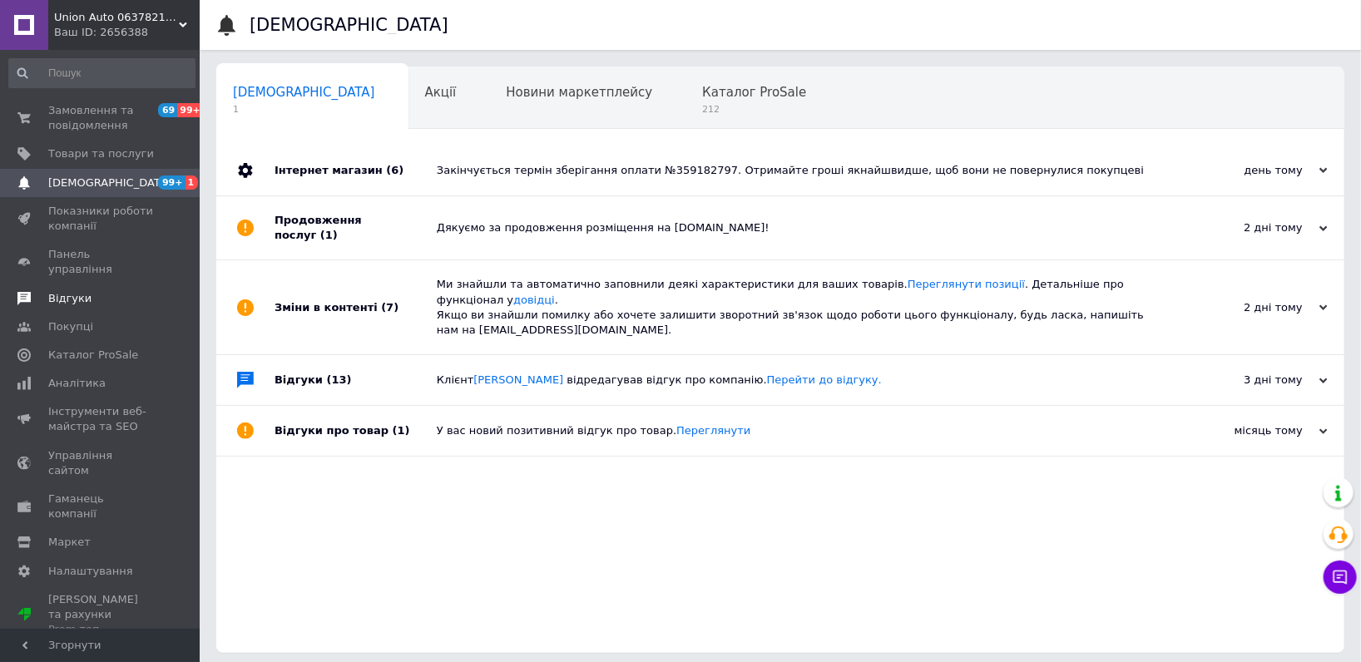
click at [88, 285] on link "Відгуки" at bounding box center [102, 299] width 204 height 28
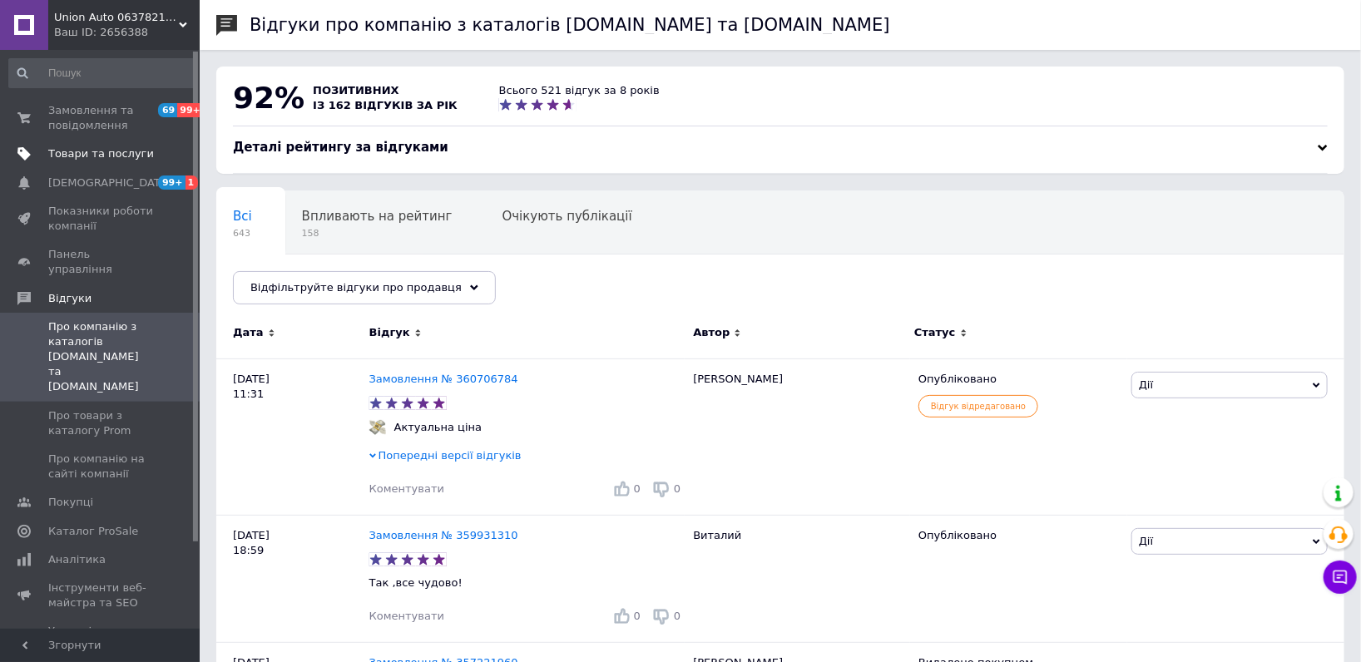
click at [77, 153] on span "Товари та послуги" at bounding box center [101, 153] width 106 height 15
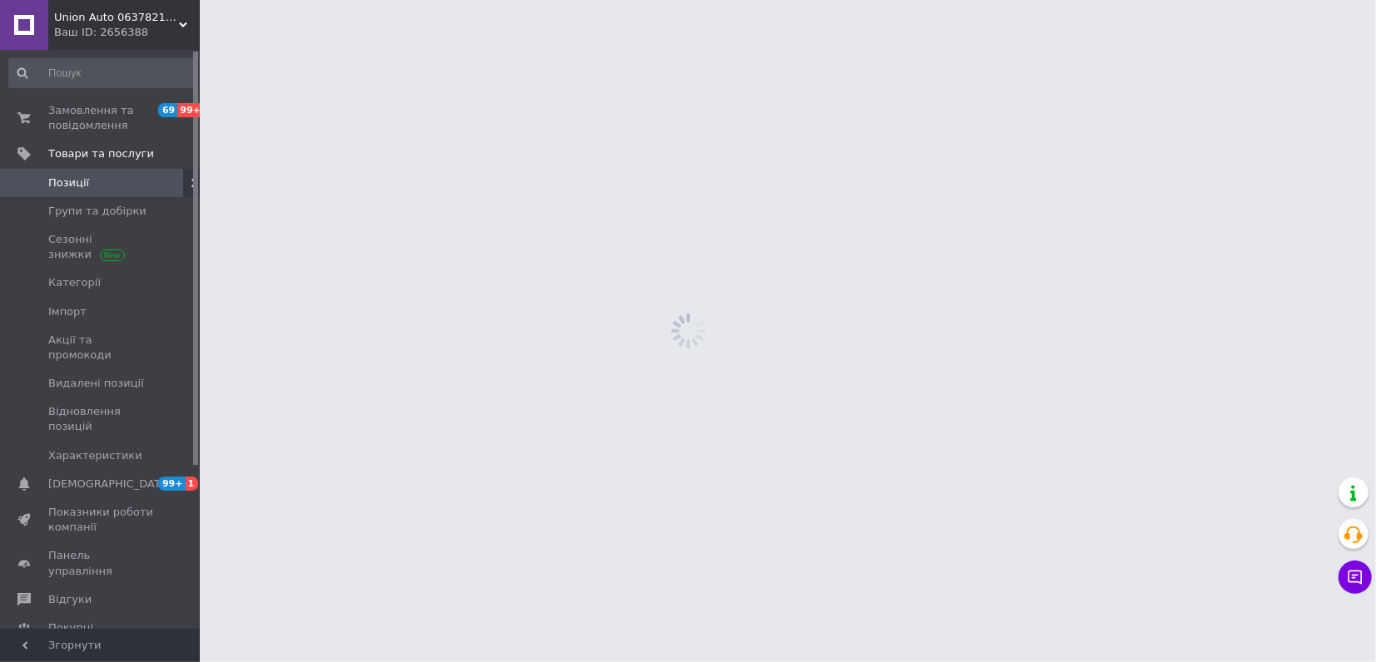
click at [106, 77] on input at bounding box center [101, 73] width 187 height 30
click at [109, 114] on span "Замовлення та повідомлення" at bounding box center [101, 118] width 106 height 30
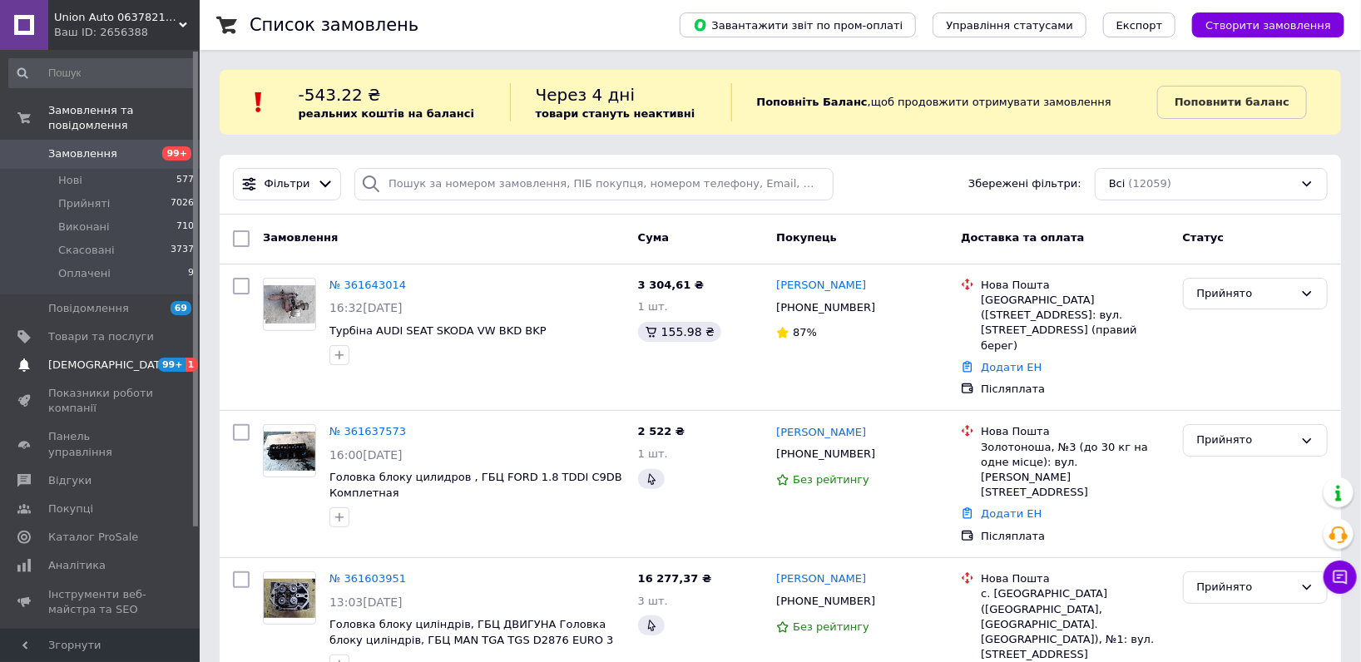
click at [132, 358] on span "[DEMOGRAPHIC_DATA]" at bounding box center [101, 365] width 106 height 15
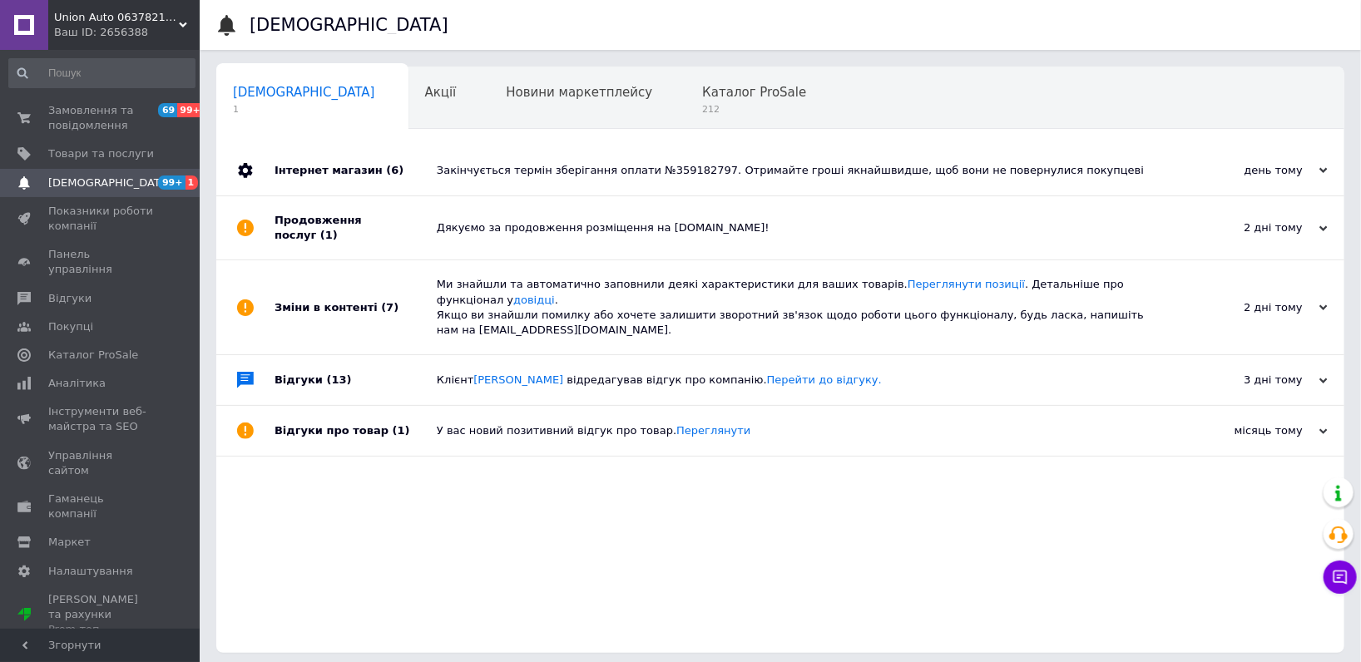
click at [126, 14] on span "Union Аuto 0637821853 автозапчастини" at bounding box center [116, 17] width 125 height 15
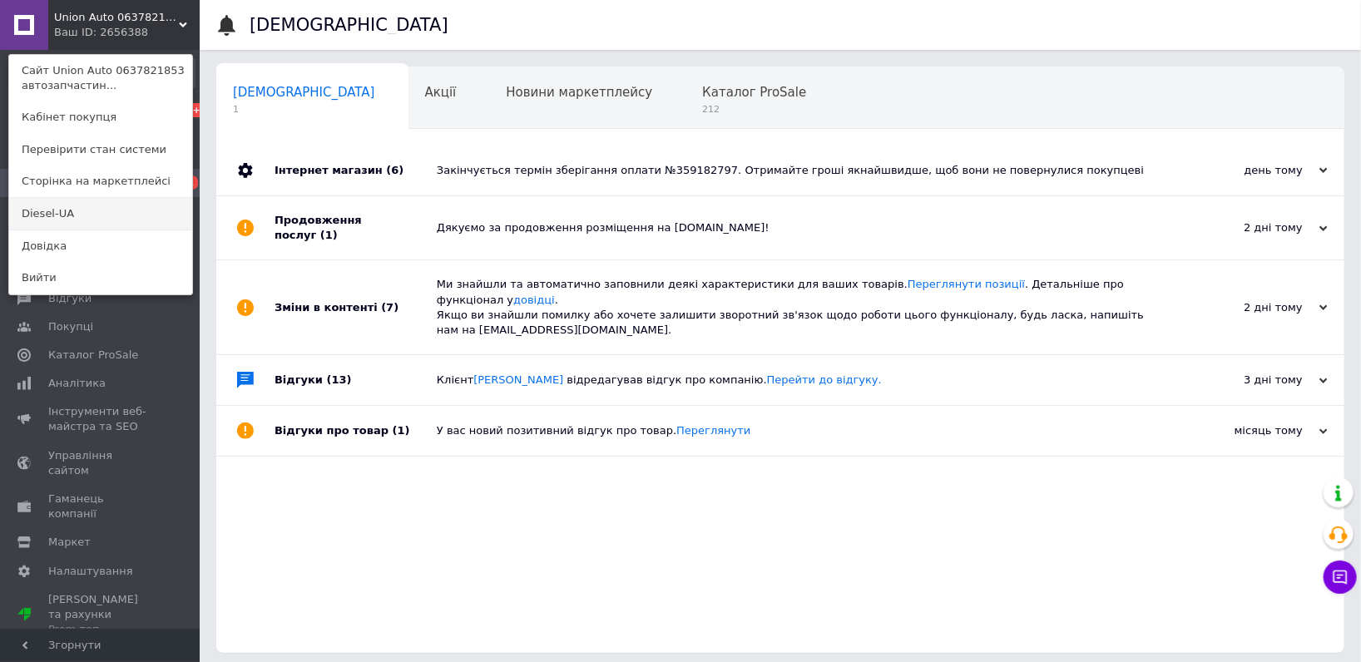
click at [102, 207] on link "Diesel-UA" at bounding box center [100, 214] width 183 height 32
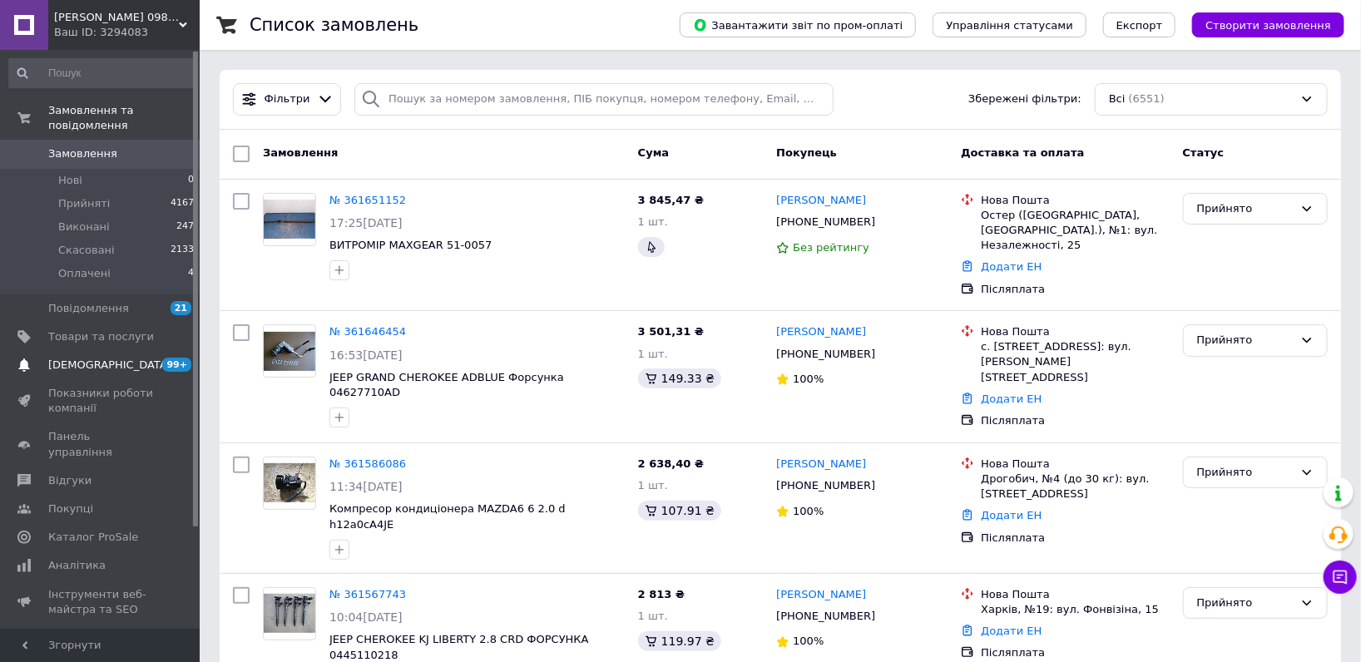
click at [144, 358] on span "[DEMOGRAPHIC_DATA]" at bounding box center [101, 365] width 106 height 15
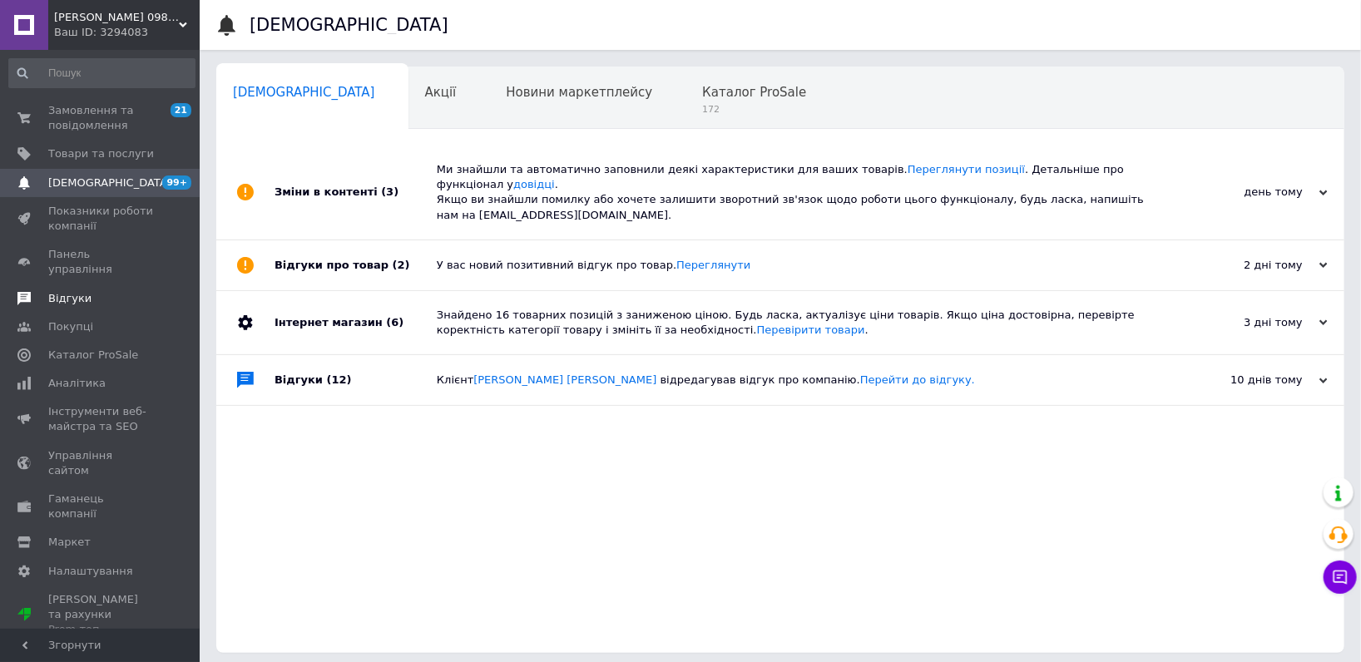
click at [112, 285] on link "Відгуки" at bounding box center [102, 299] width 204 height 28
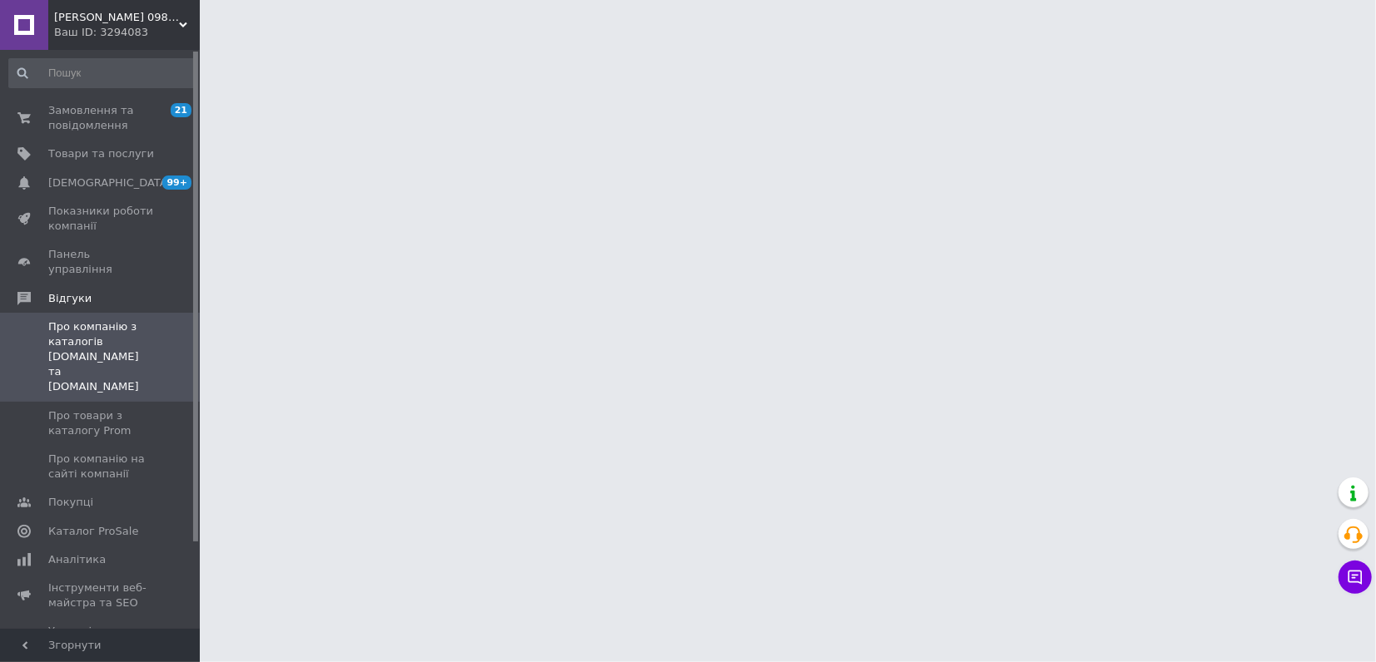
drag, startPoint x: 105, startPoint y: 31, endPoint x: 121, endPoint y: 58, distance: 32.1
click at [105, 31] on div "Ваш ID: 3294083" at bounding box center [127, 32] width 146 height 15
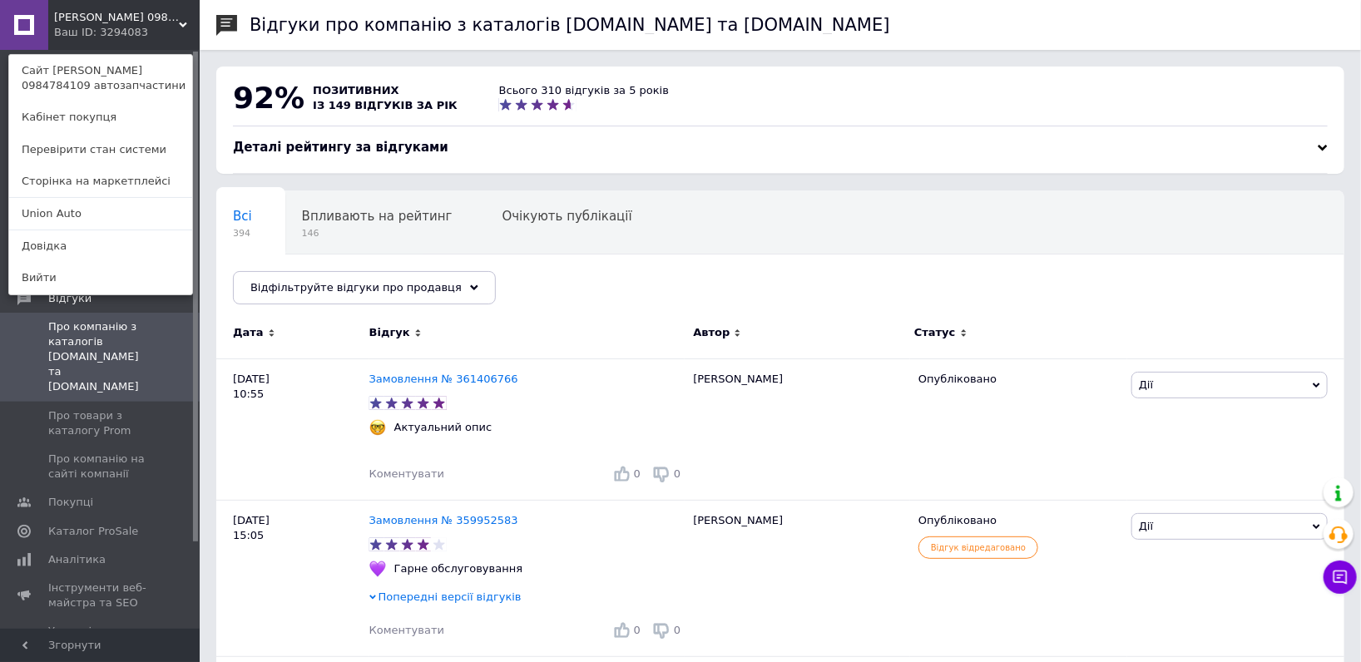
drag, startPoint x: 122, startPoint y: 221, endPoint x: 164, endPoint y: 198, distance: 47.3
click at [122, 221] on link "Union Аuto" at bounding box center [100, 214] width 183 height 32
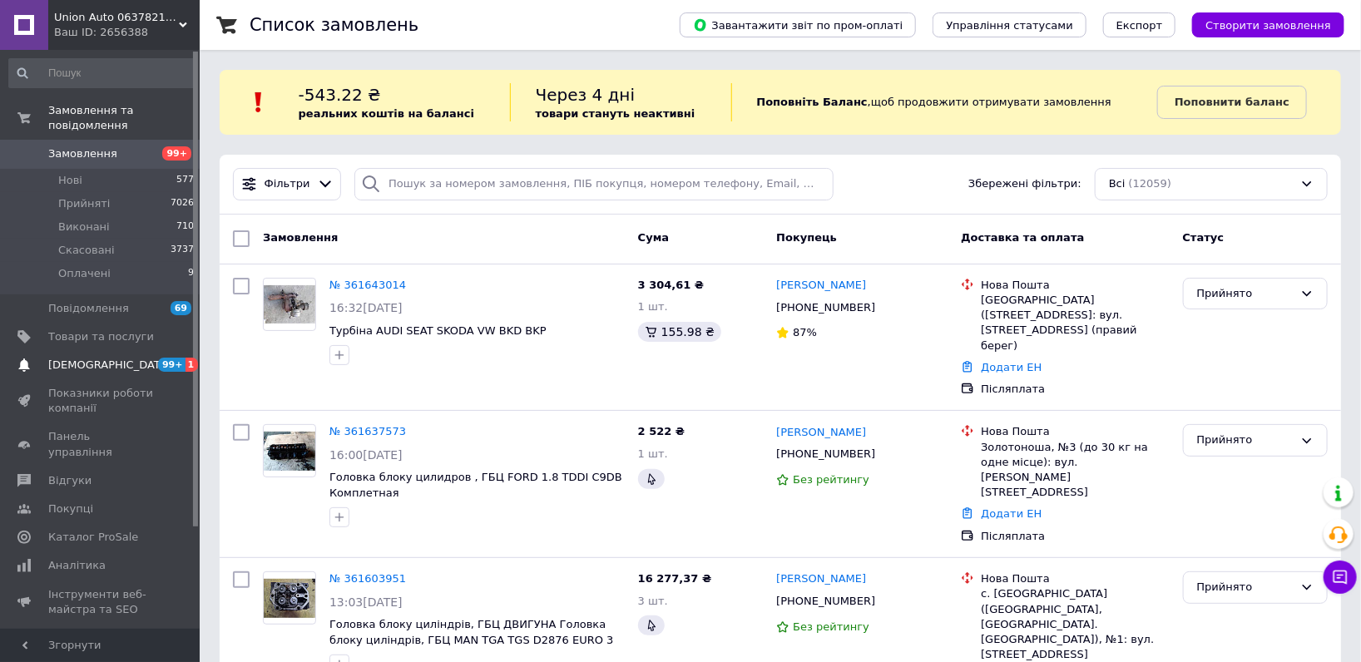
click at [121, 358] on span "[DEMOGRAPHIC_DATA]" at bounding box center [101, 365] width 106 height 15
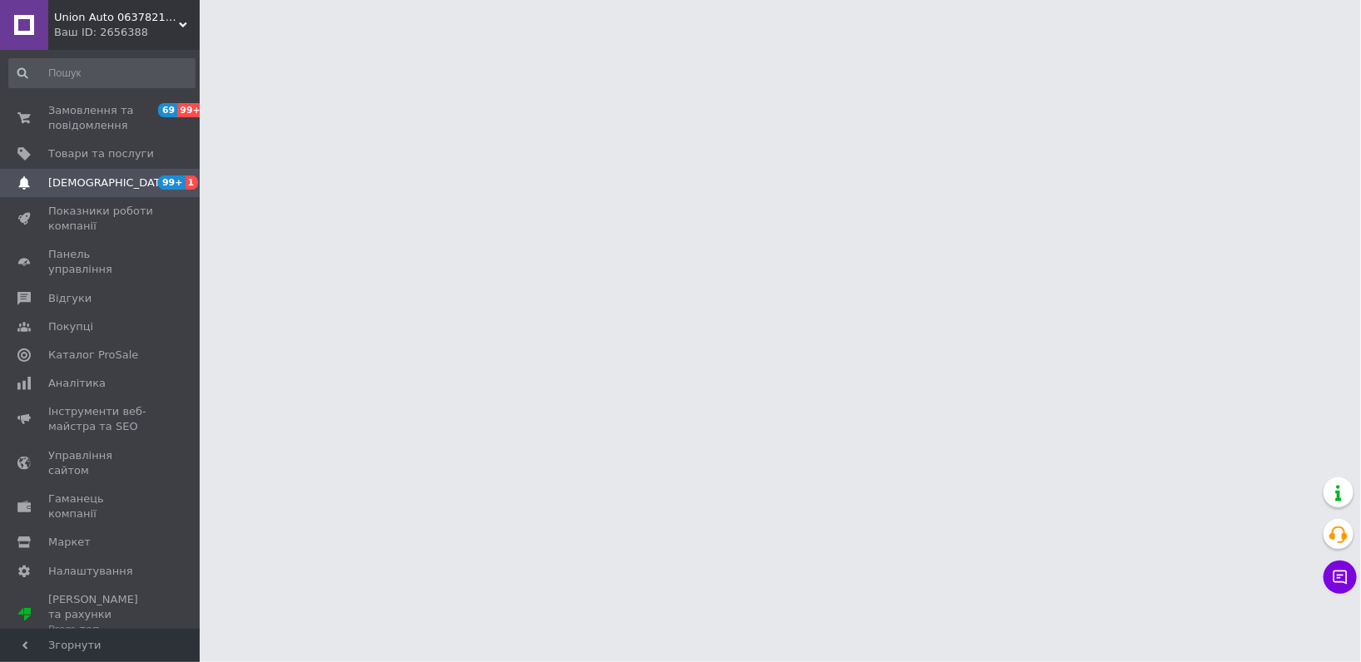
click at [149, 33] on div "Ваш ID: 2656388" at bounding box center [127, 32] width 146 height 15
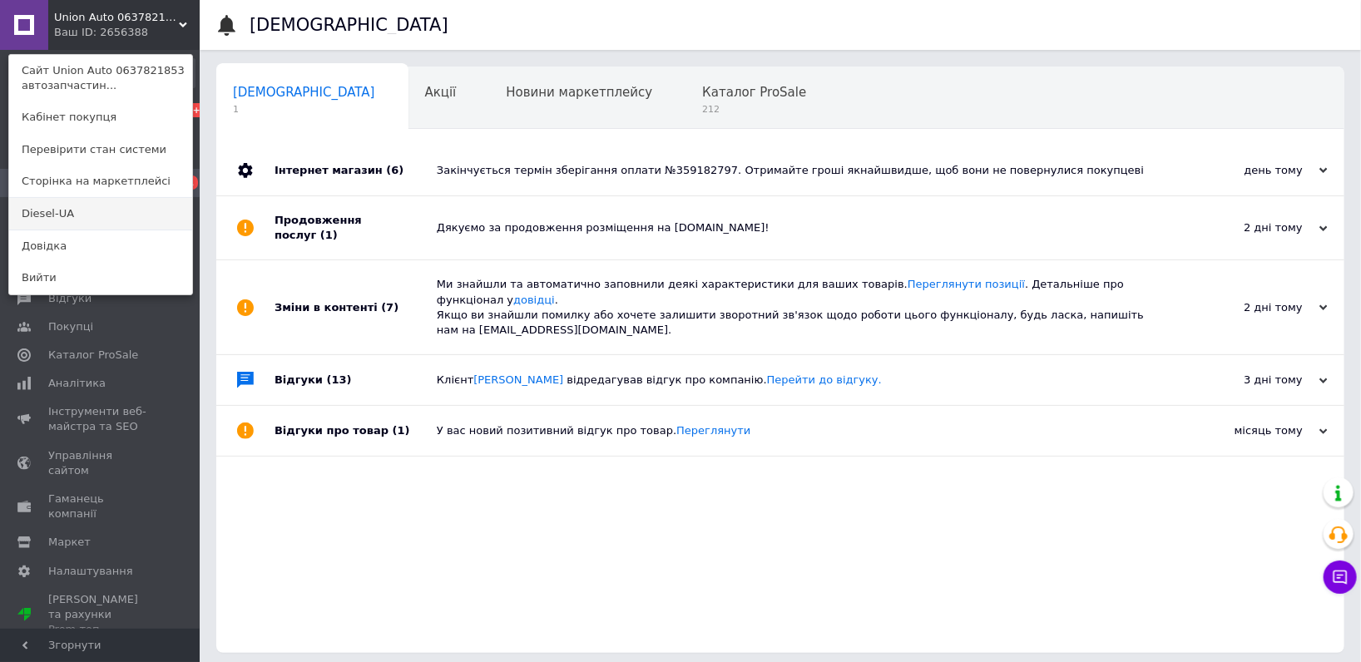
click at [99, 208] on link "Diesel-UA" at bounding box center [100, 214] width 183 height 32
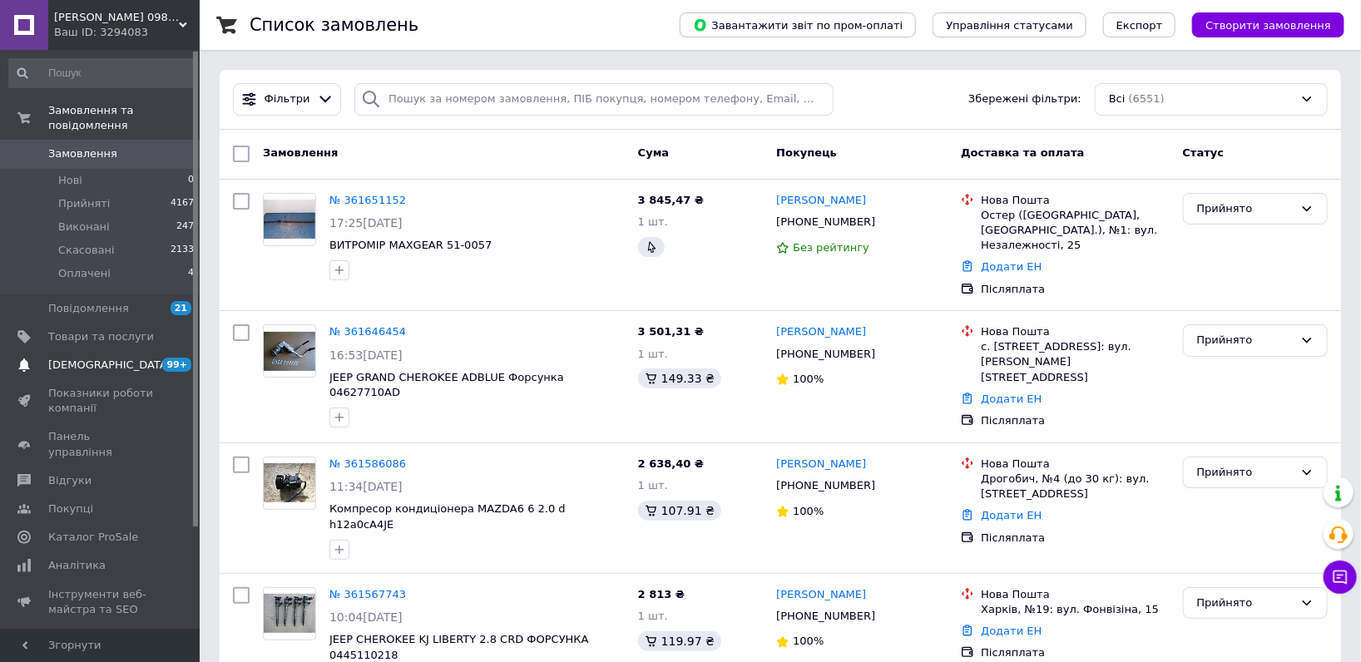
click at [93, 358] on span "[DEMOGRAPHIC_DATA]" at bounding box center [109, 365] width 123 height 15
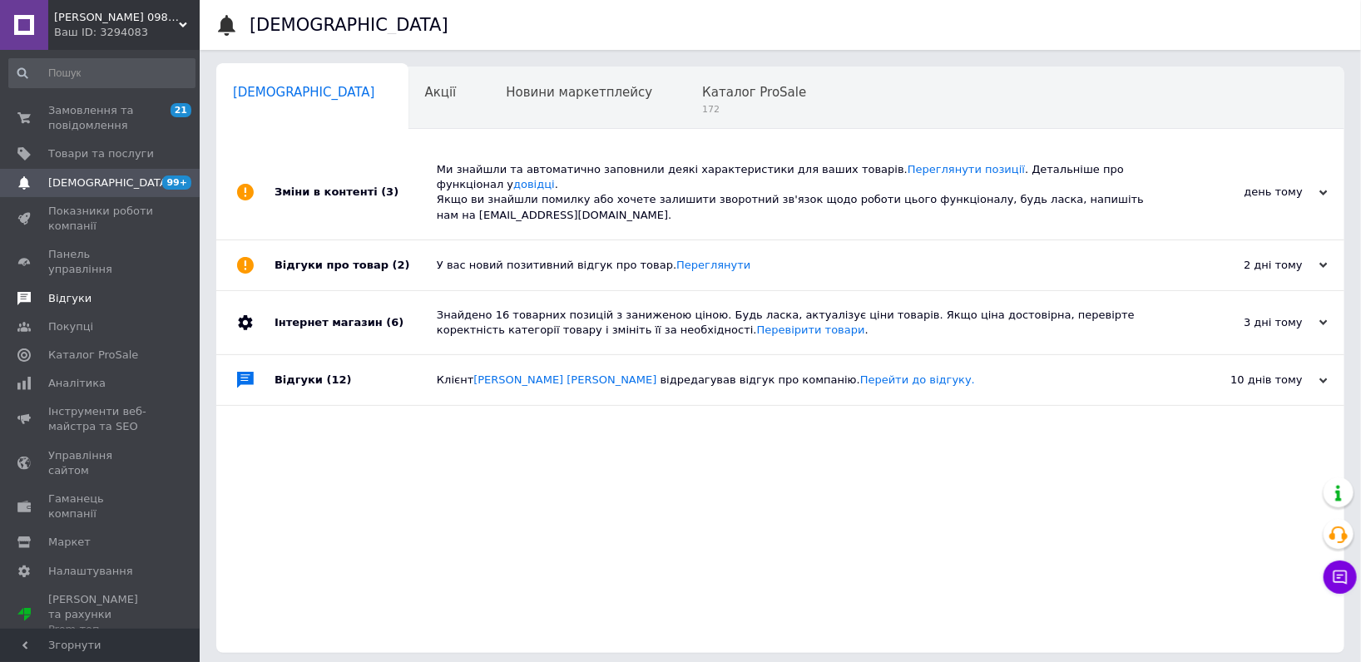
click at [114, 291] on link "Відгуки" at bounding box center [102, 299] width 204 height 28
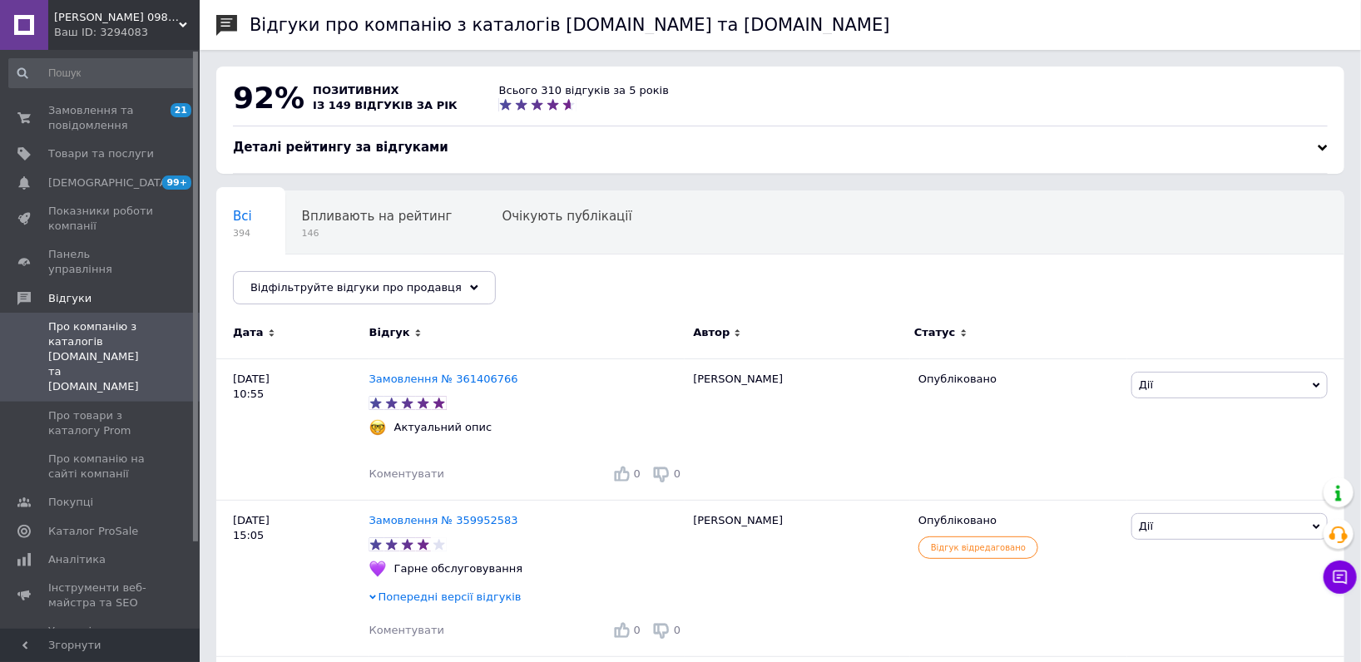
drag, startPoint x: 110, startPoint y: 25, endPoint x: 140, endPoint y: 132, distance: 111.4
click at [111, 25] on div "Ваш ID: 3294083" at bounding box center [127, 32] width 146 height 15
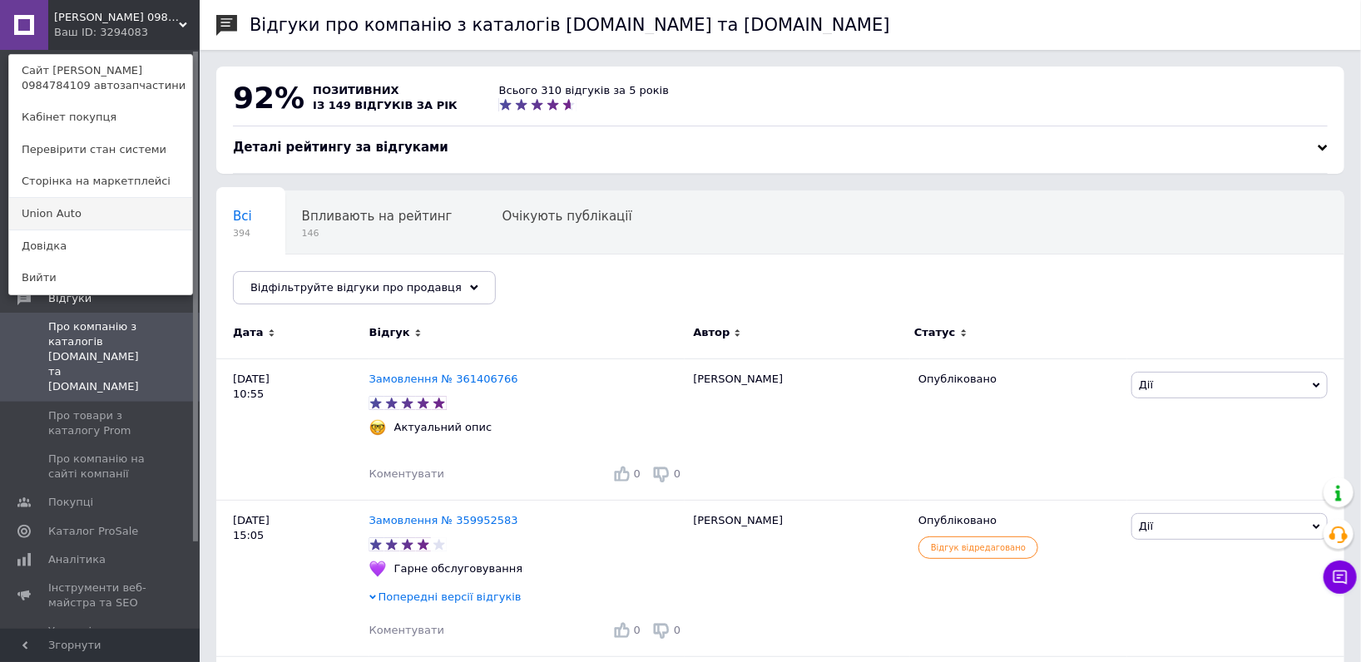
click at [150, 220] on link "Union Аuto" at bounding box center [100, 214] width 183 height 32
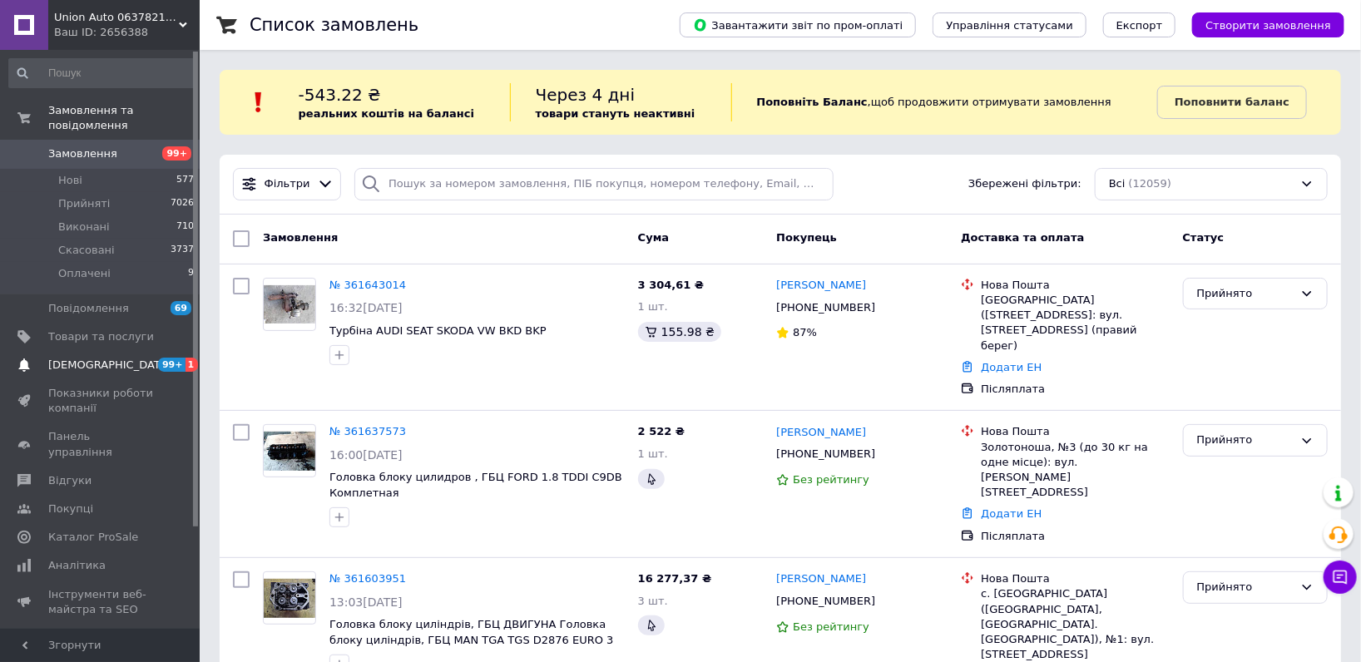
click at [124, 358] on span "[DEMOGRAPHIC_DATA]" at bounding box center [101, 365] width 106 height 15
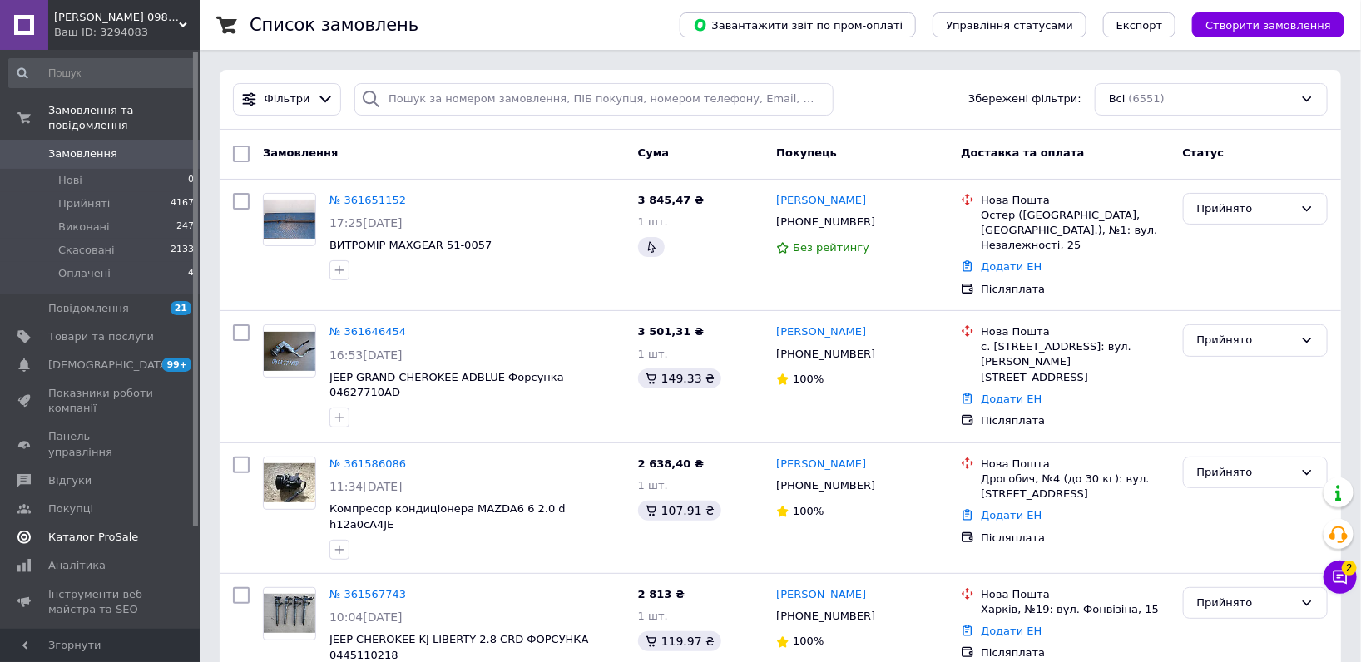
drag, startPoint x: 119, startPoint y: 340, endPoint x: 138, endPoint y: 340, distance: 19.2
click at [120, 351] on link "Сповіщення 99+ 0" at bounding box center [102, 365] width 204 height 28
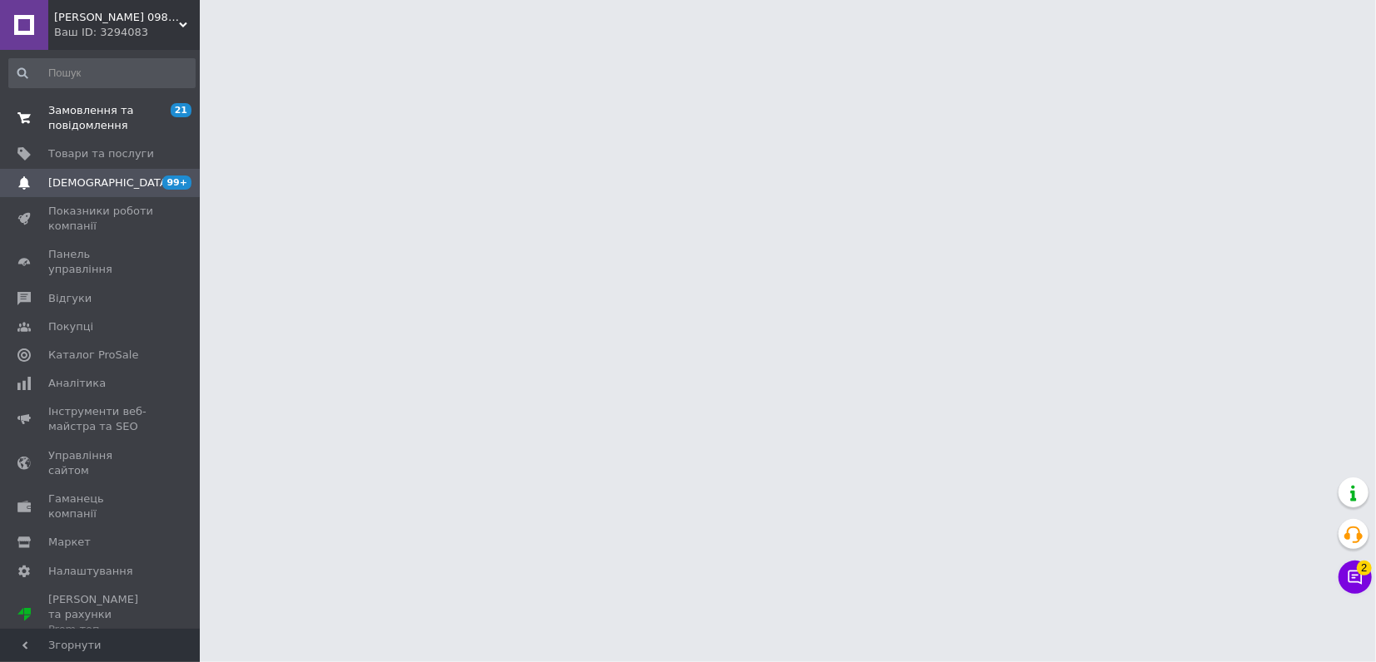
click at [128, 114] on span "Замовлення та повідомлення" at bounding box center [101, 118] width 106 height 30
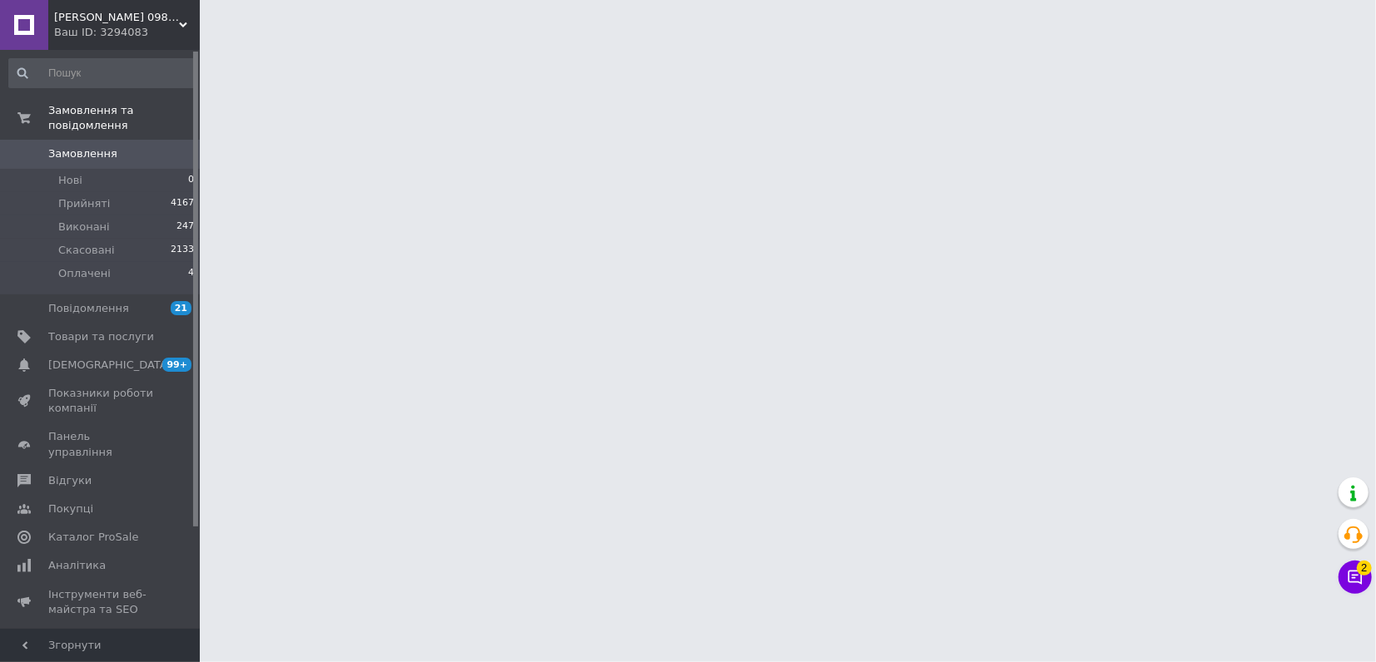
click at [1313, 42] on html "Дізель ЮА 0984784109 автозапчастини Ваш ID: 3294083 Сайт Дізель ЮА 0984784109 а…" at bounding box center [688, 21] width 1376 height 42
click at [1353, 571] on icon at bounding box center [1355, 578] width 14 height 14
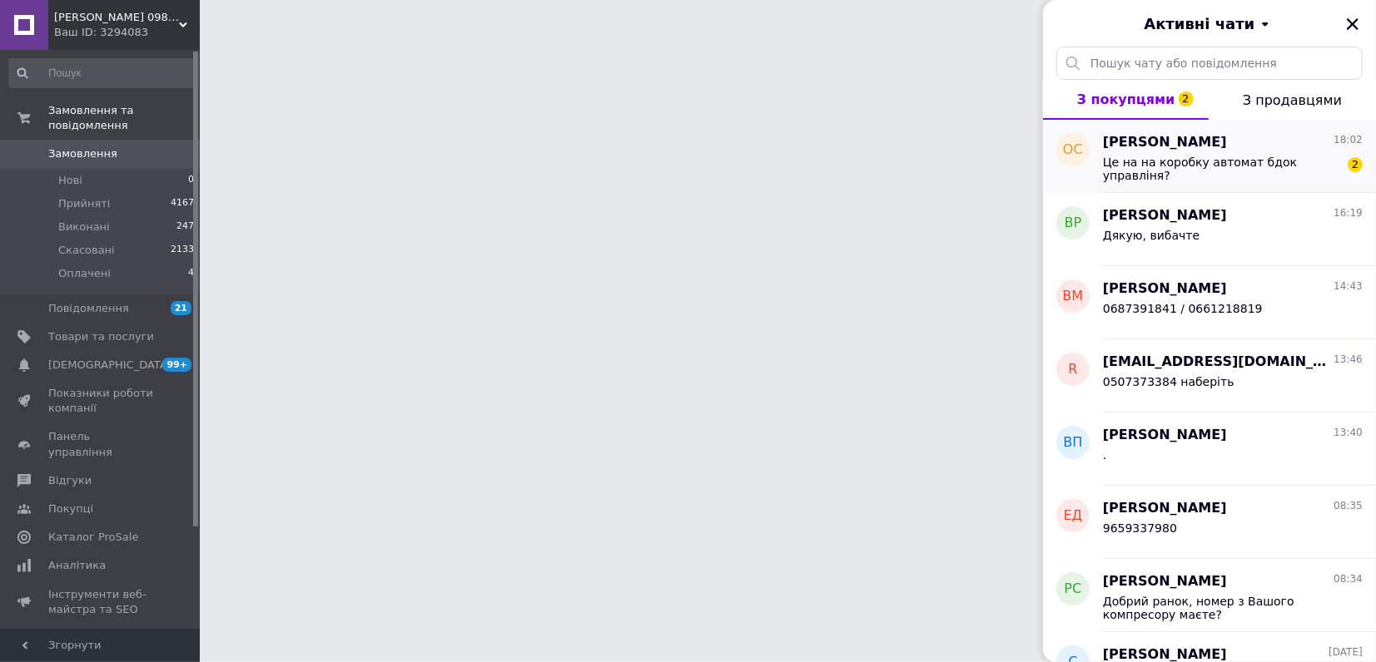
click at [1205, 166] on span "Це на на коробку автомат бдок управліня?" at bounding box center [1221, 169] width 236 height 27
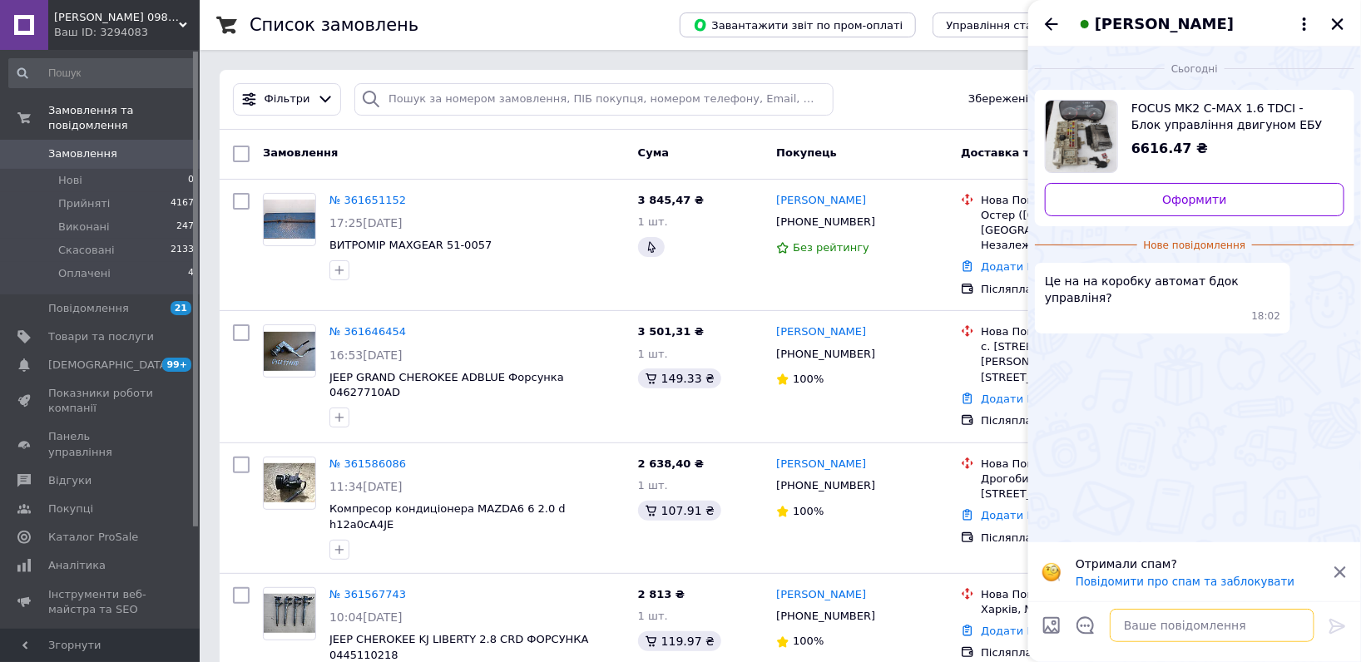
click at [1165, 637] on textarea at bounding box center [1212, 625] width 205 height 33
type textarea "Вітаю , номер з Вашого ЕБУ маєте?"
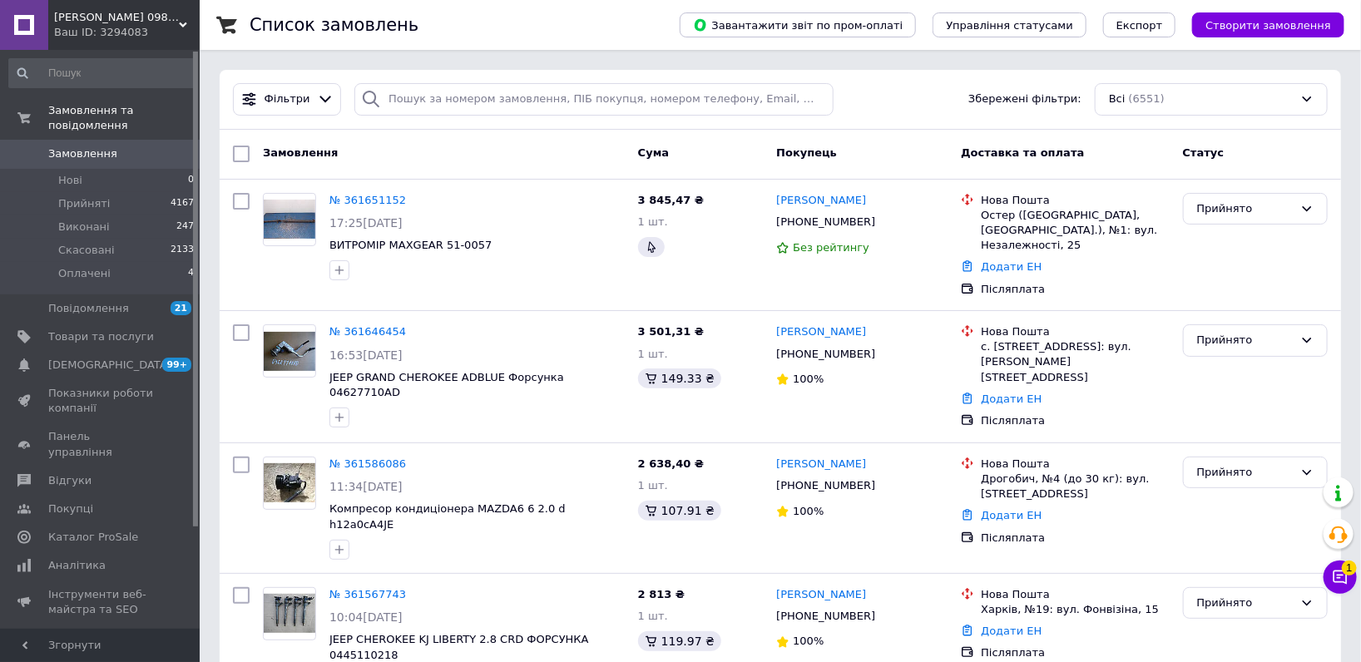
drag, startPoint x: 131, startPoint y: 128, endPoint x: 122, endPoint y: 3, distance: 125.2
click at [131, 140] on link "Замовлення 0" at bounding box center [102, 154] width 204 height 28
click at [1338, 578] on icon at bounding box center [1341, 578] width 14 height 14
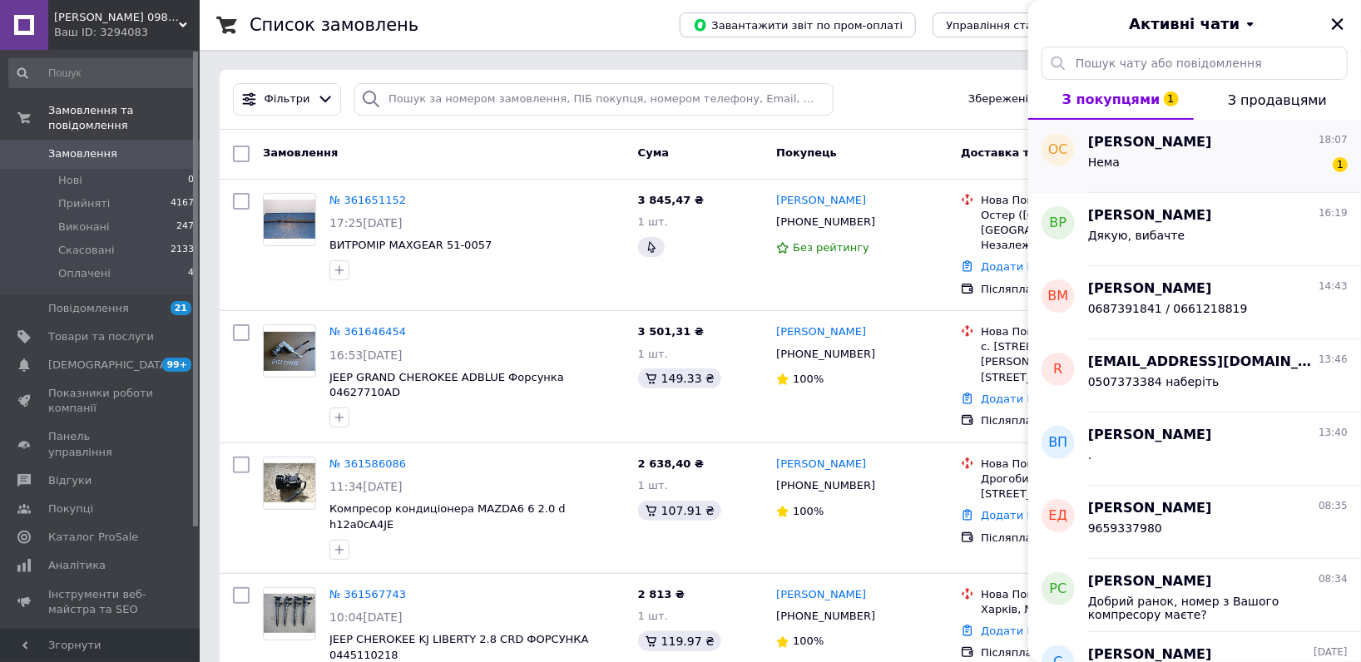
click at [1219, 181] on div "Олександир Сіньчук 18:07 Нема 1" at bounding box center [1224, 156] width 273 height 73
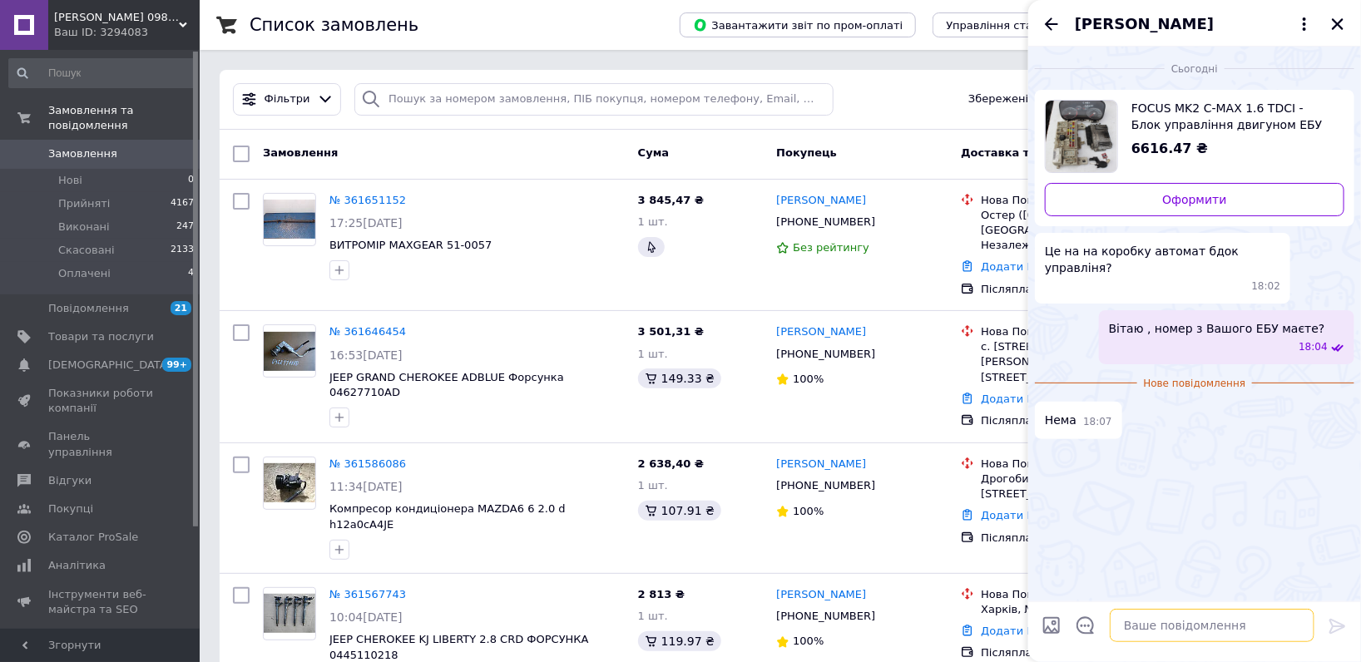
click at [1148, 631] on textarea at bounding box center [1212, 625] width 205 height 33
type textarea ","
type textarea "буде номерація зможето тоді підібрати комплект або кбу"
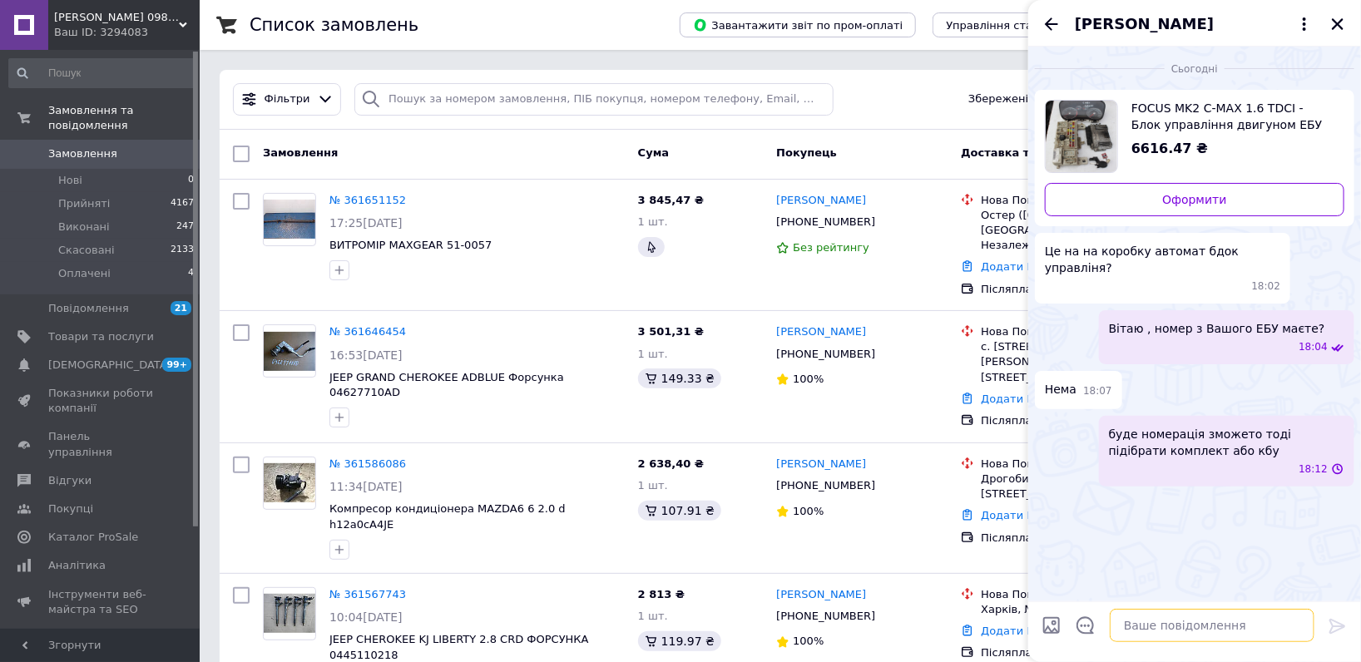
scroll to position [0, 0]
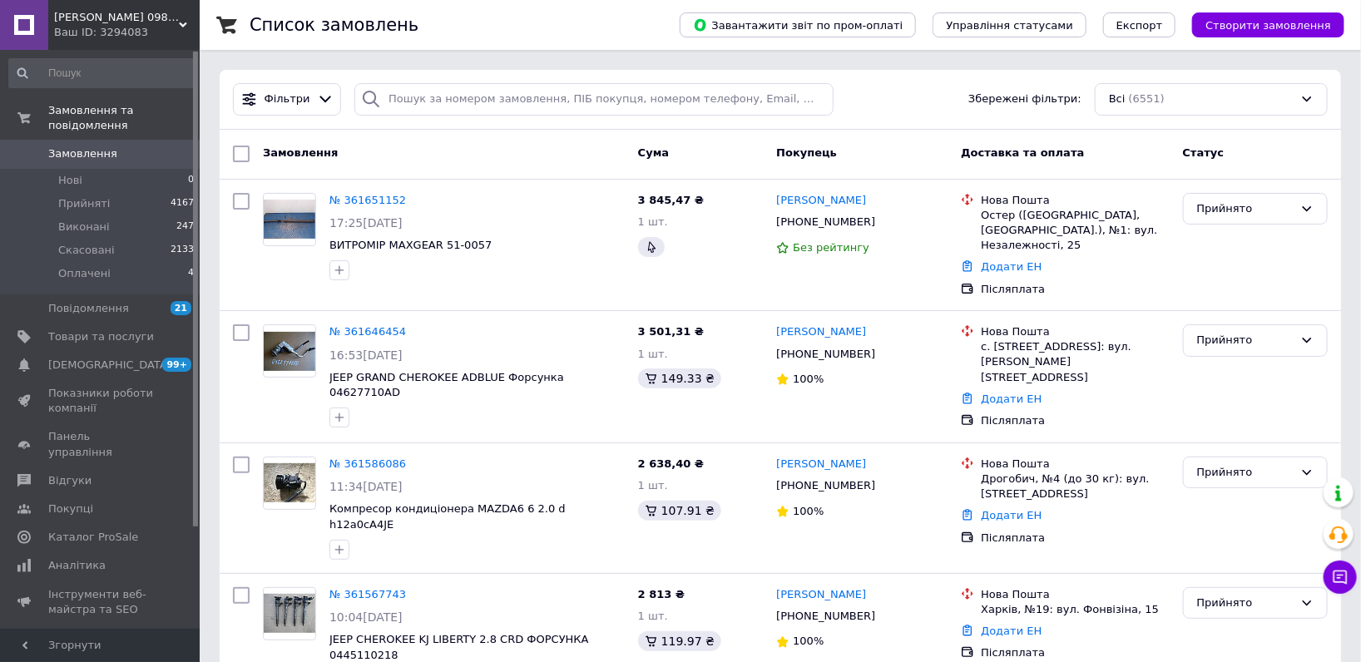
click at [103, 17] on span "Дізель ЮА 0984784109 автозапчастини" at bounding box center [116, 17] width 125 height 15
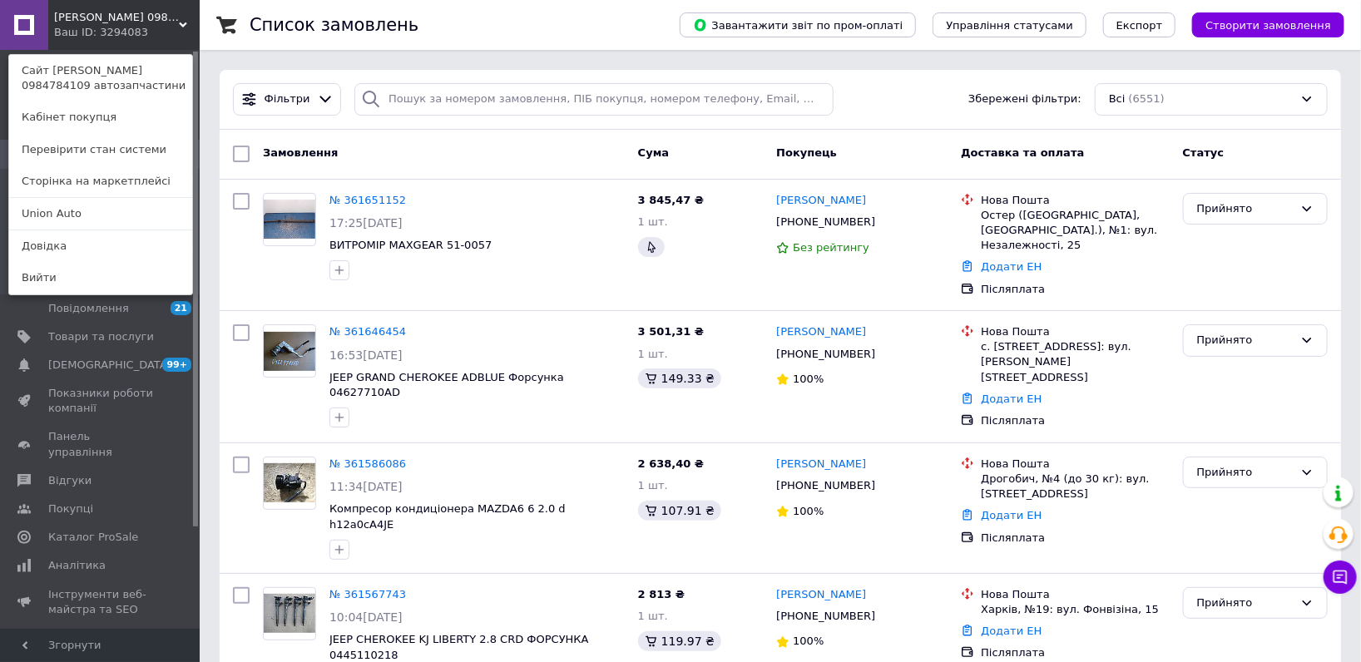
drag, startPoint x: 72, startPoint y: 203, endPoint x: 118, endPoint y: 9, distance: 199.4
click at [72, 201] on link "Union Аuto" at bounding box center [100, 214] width 183 height 32
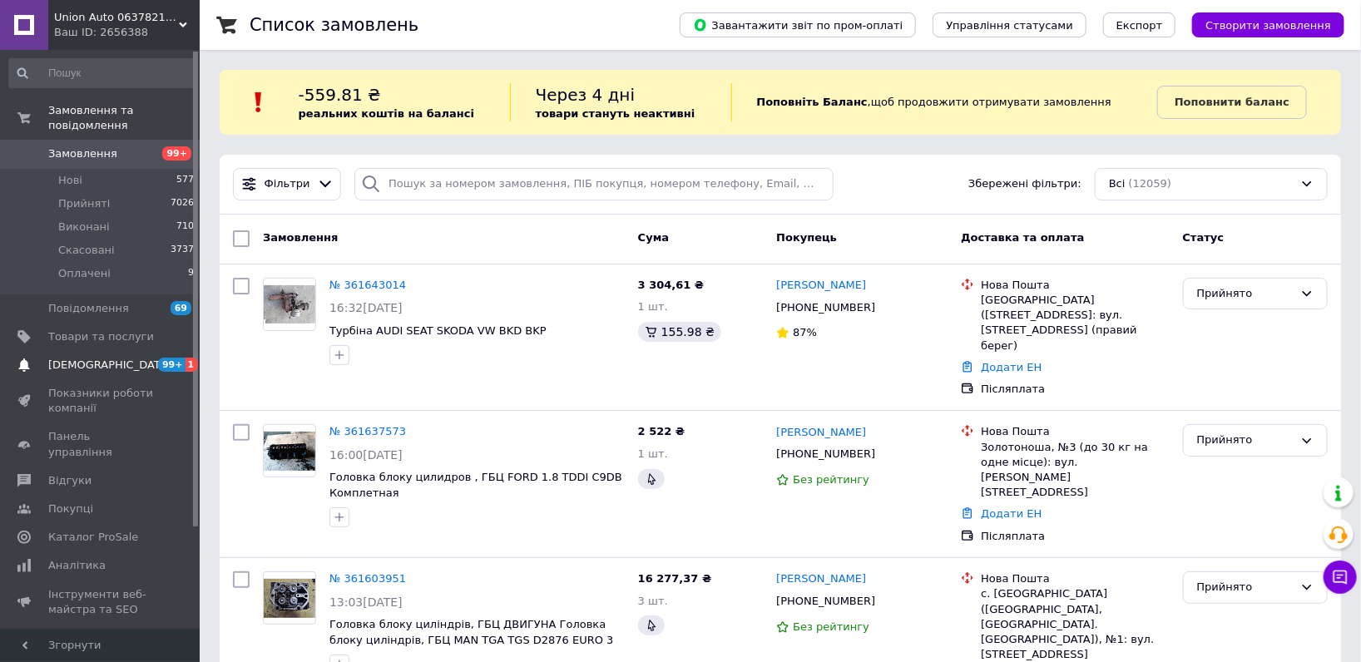
click at [123, 358] on span "[DEMOGRAPHIC_DATA]" at bounding box center [101, 365] width 106 height 15
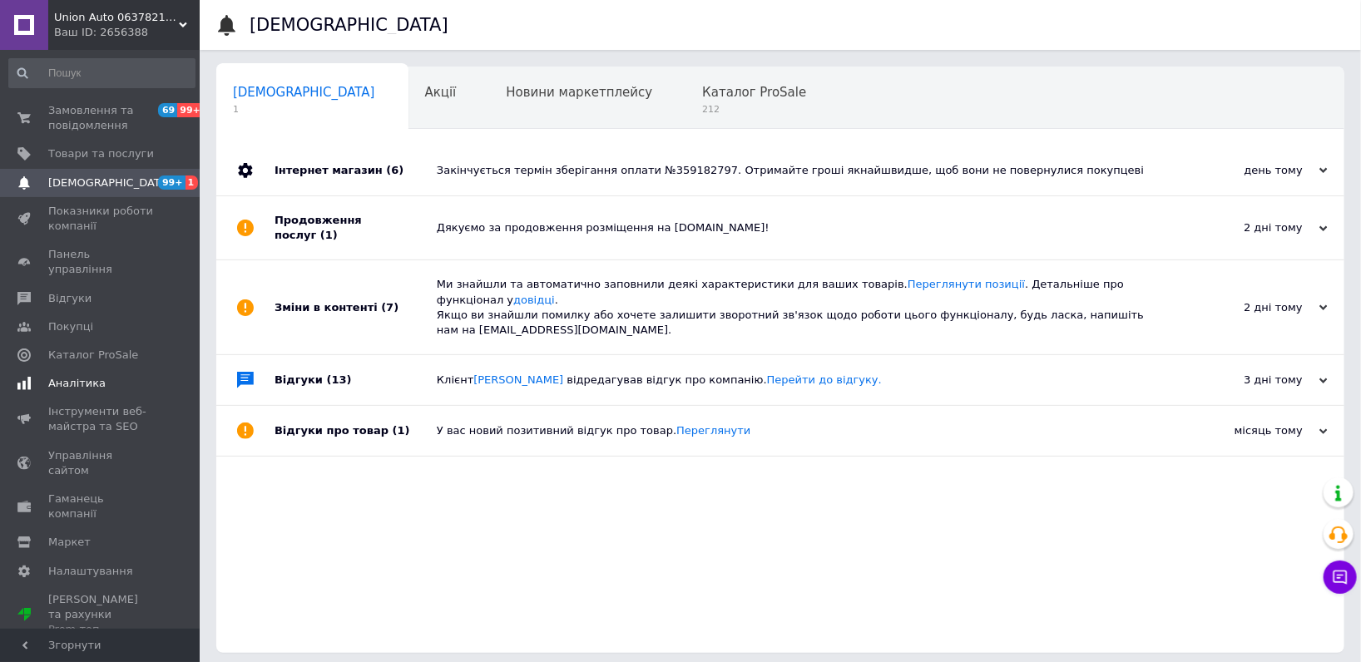
click at [120, 376] on span "Аналітика" at bounding box center [101, 383] width 106 height 15
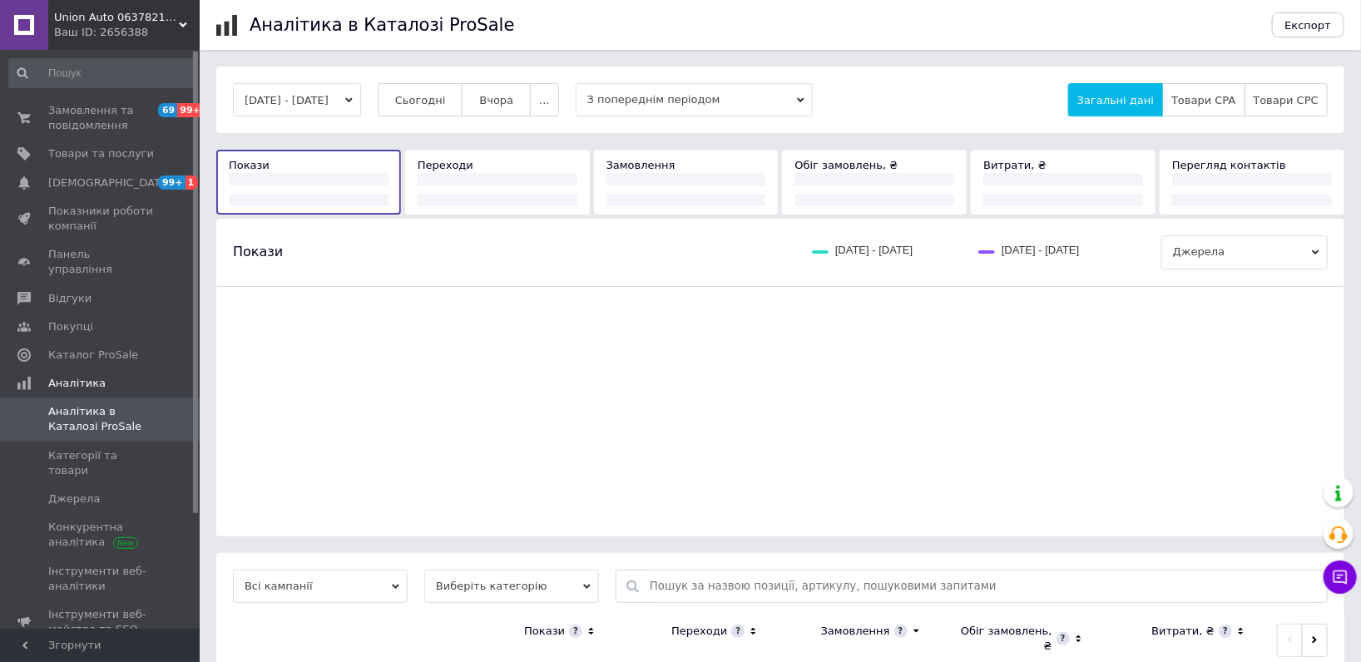
click at [505, 107] on button "Вчора" at bounding box center [496, 99] width 69 height 33
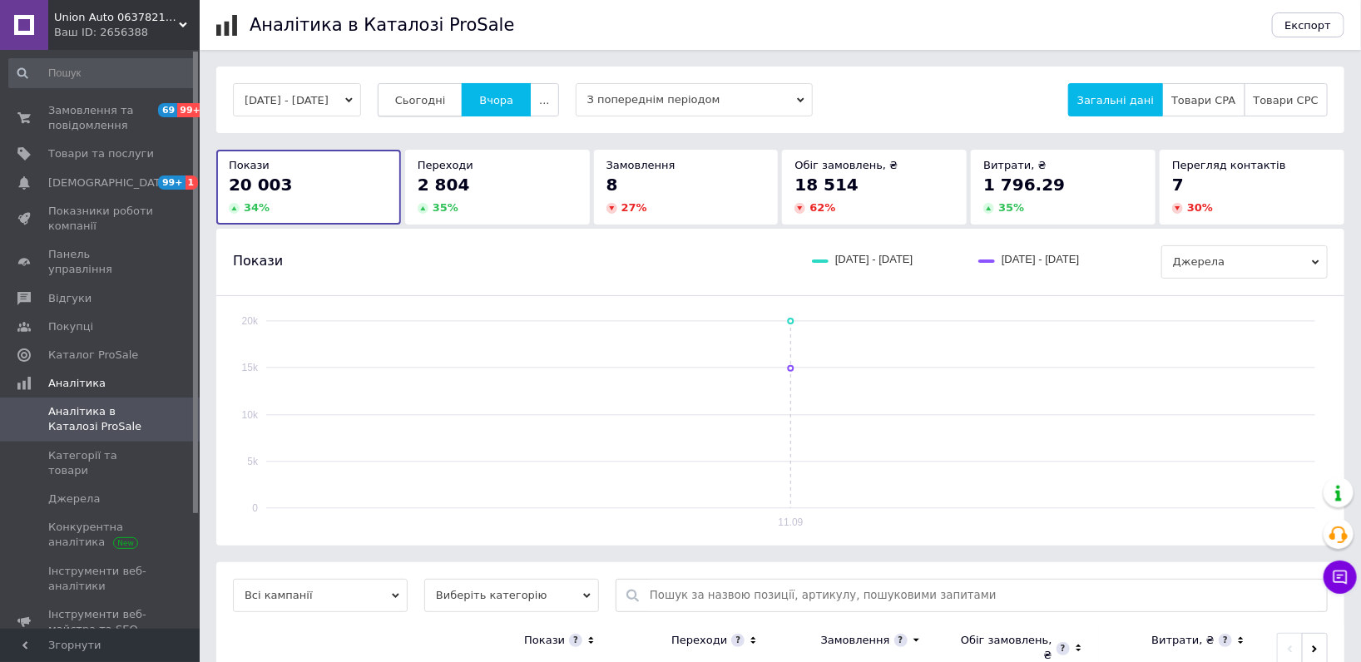
click at [433, 107] on button "Сьогодні" at bounding box center [421, 99] width 86 height 33
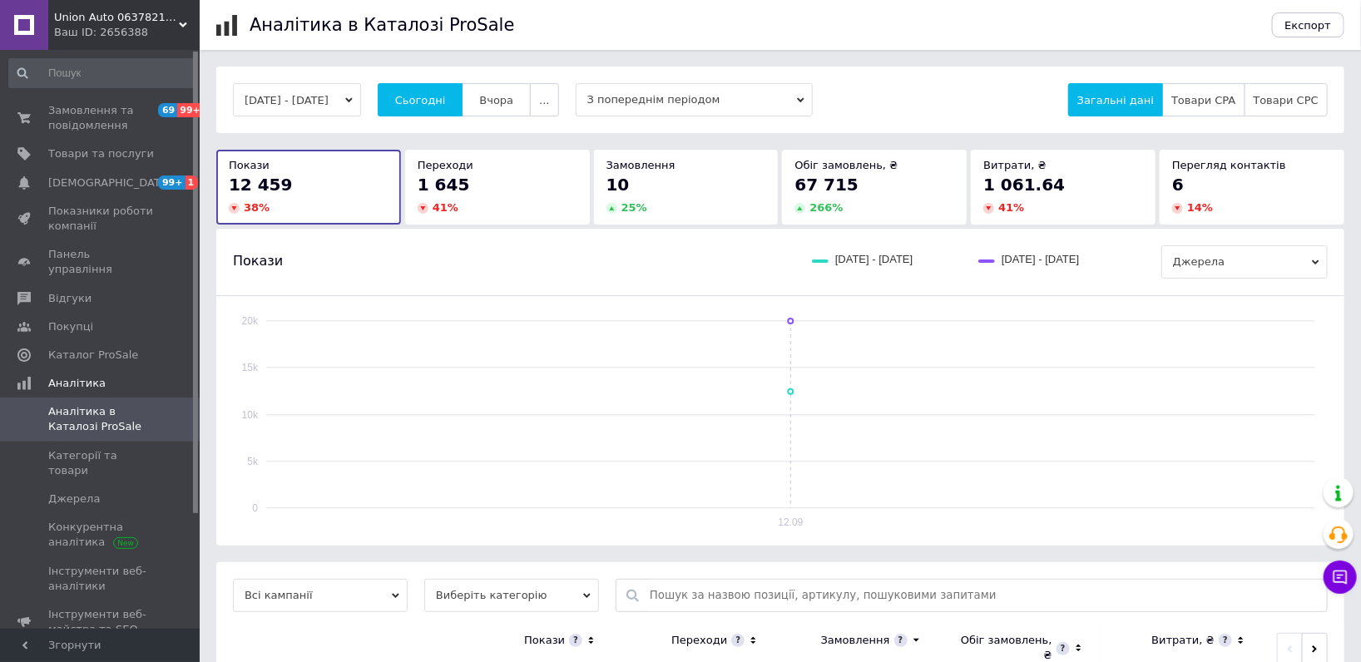
click at [92, 43] on div "Union Аuto 0637821853 автозапчастини Ваш ID: 2656388" at bounding box center [123, 25] width 151 height 50
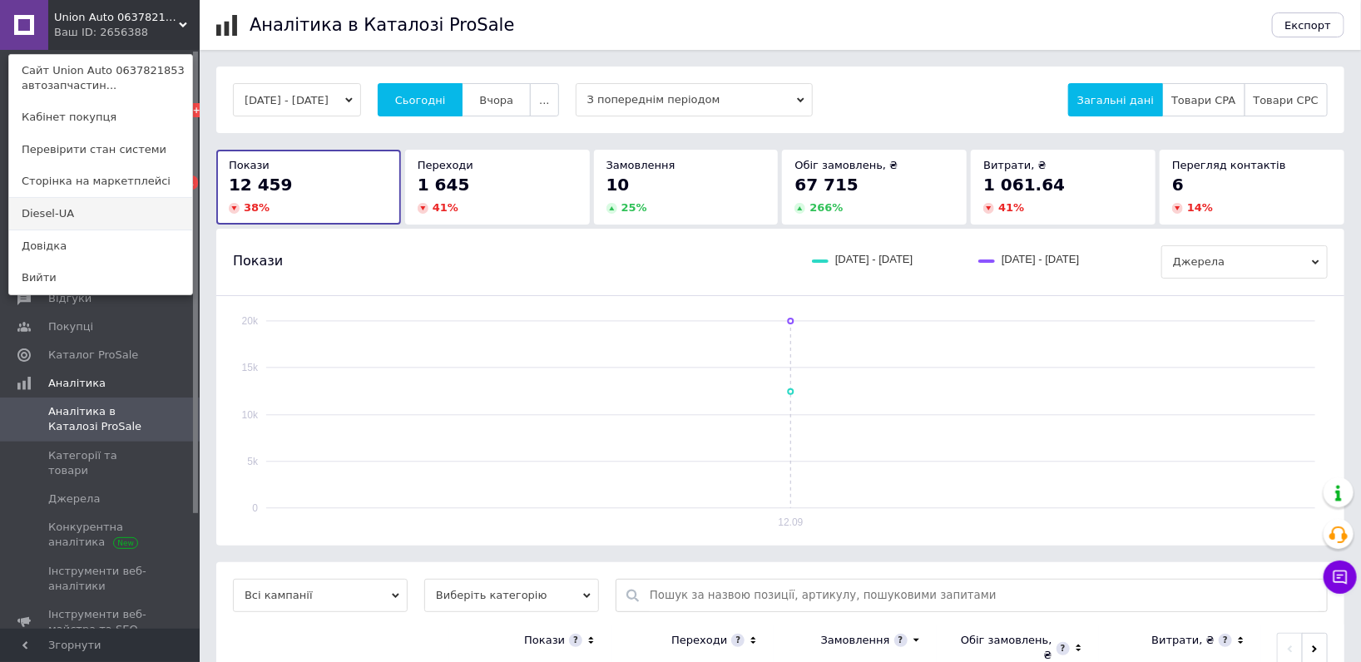
click at [75, 202] on link "Diesel-UA" at bounding box center [100, 214] width 183 height 32
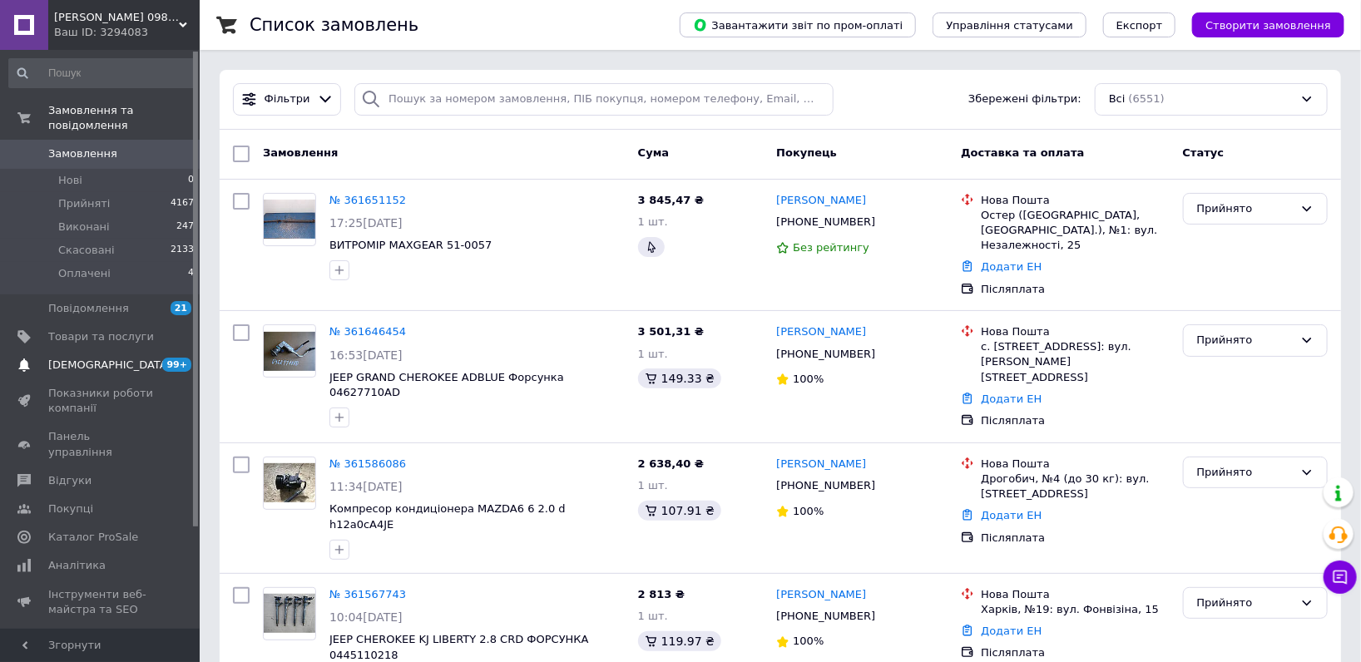
click at [70, 358] on span "[DEMOGRAPHIC_DATA]" at bounding box center [109, 365] width 123 height 15
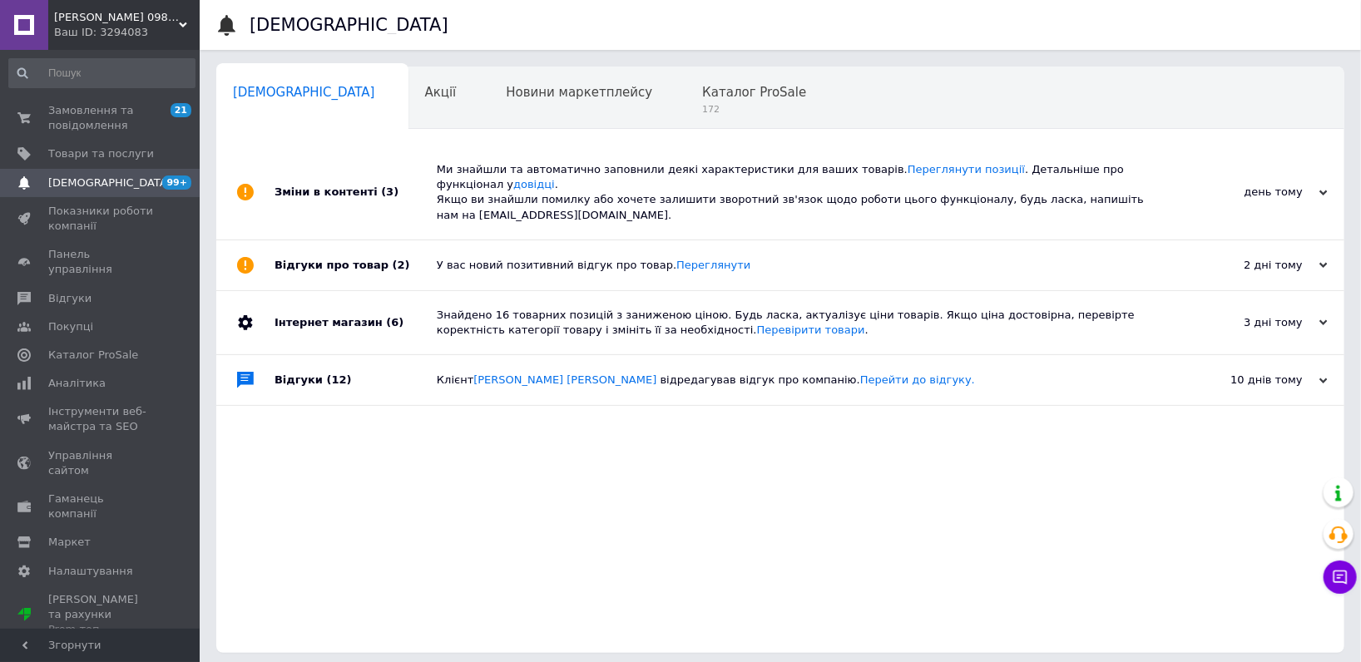
click at [141, 23] on span "[PERSON_NAME] 0984784109 автозапчастини" at bounding box center [116, 17] width 125 height 15
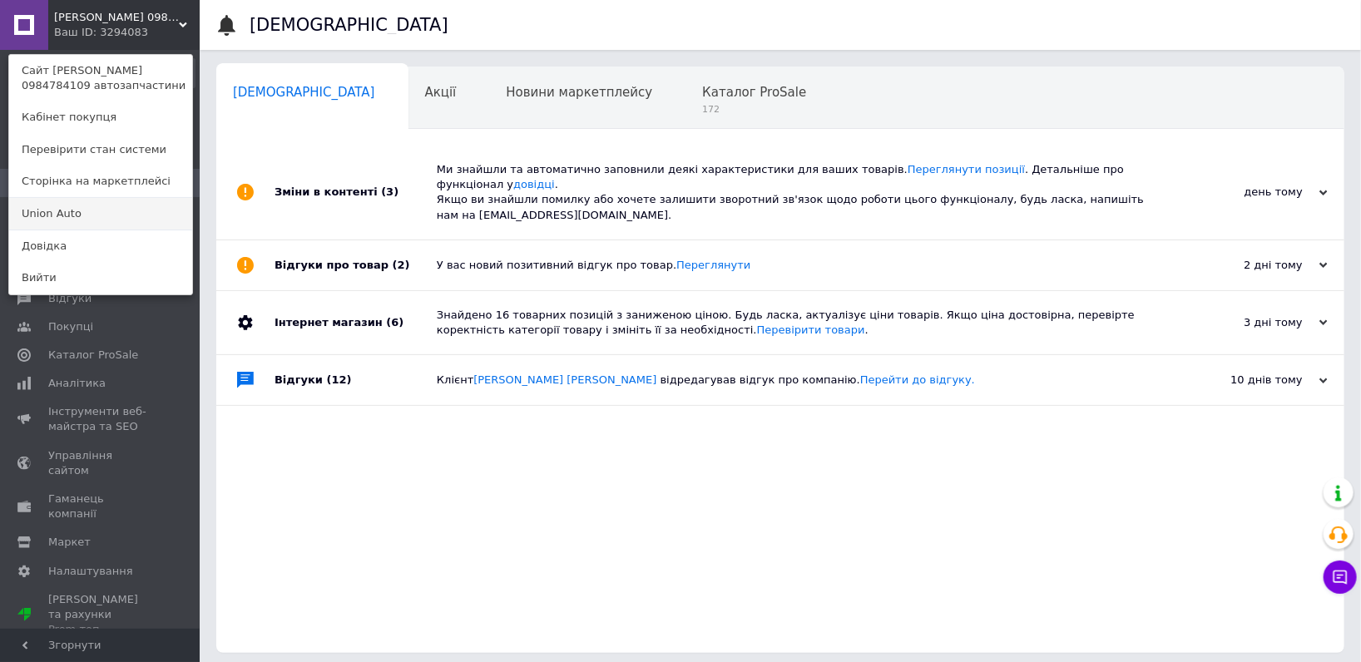
click at [110, 214] on link "Union Аuto" at bounding box center [100, 214] width 183 height 32
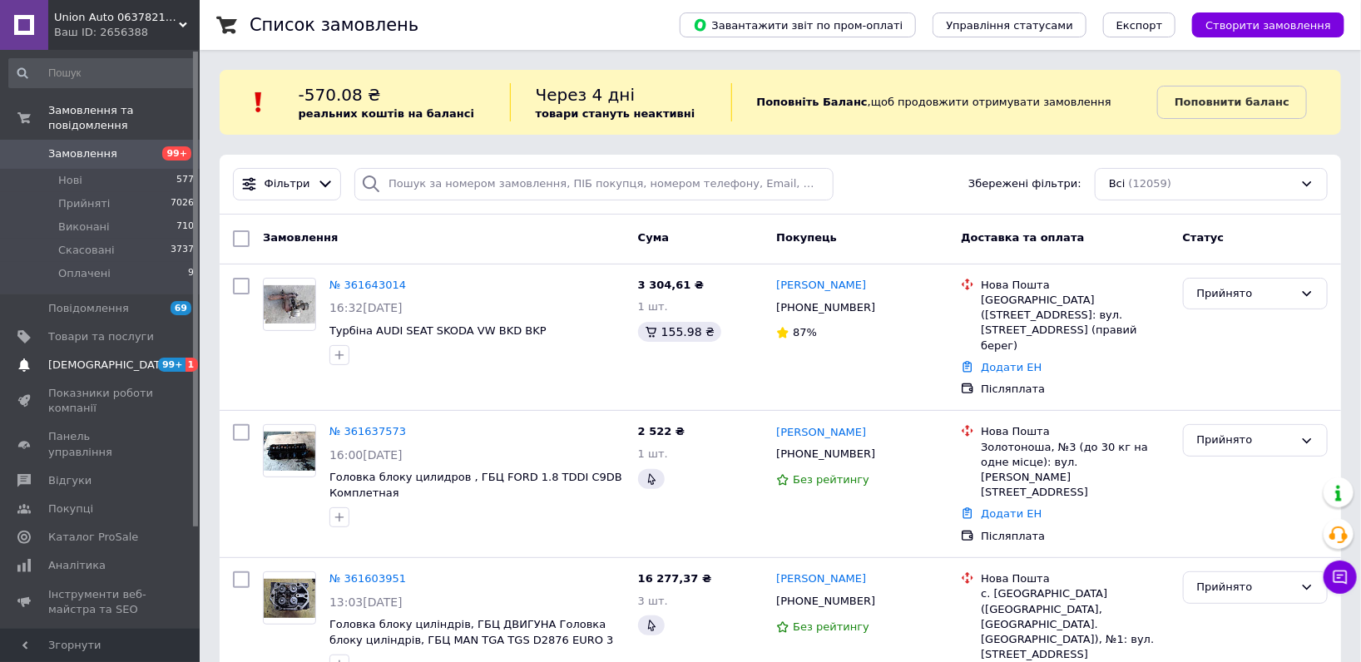
click at [108, 358] on span "[DEMOGRAPHIC_DATA]" at bounding box center [101, 365] width 106 height 15
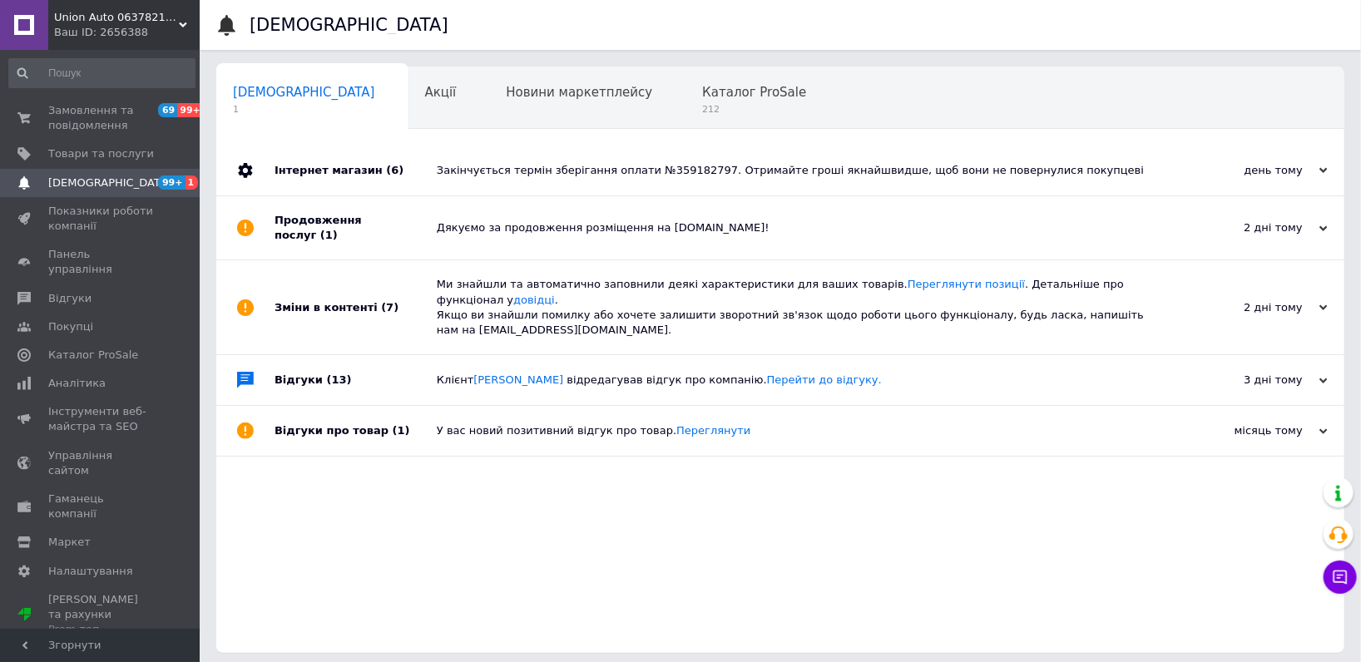
click at [145, 29] on div "Ваш ID: 2656388" at bounding box center [127, 32] width 146 height 15
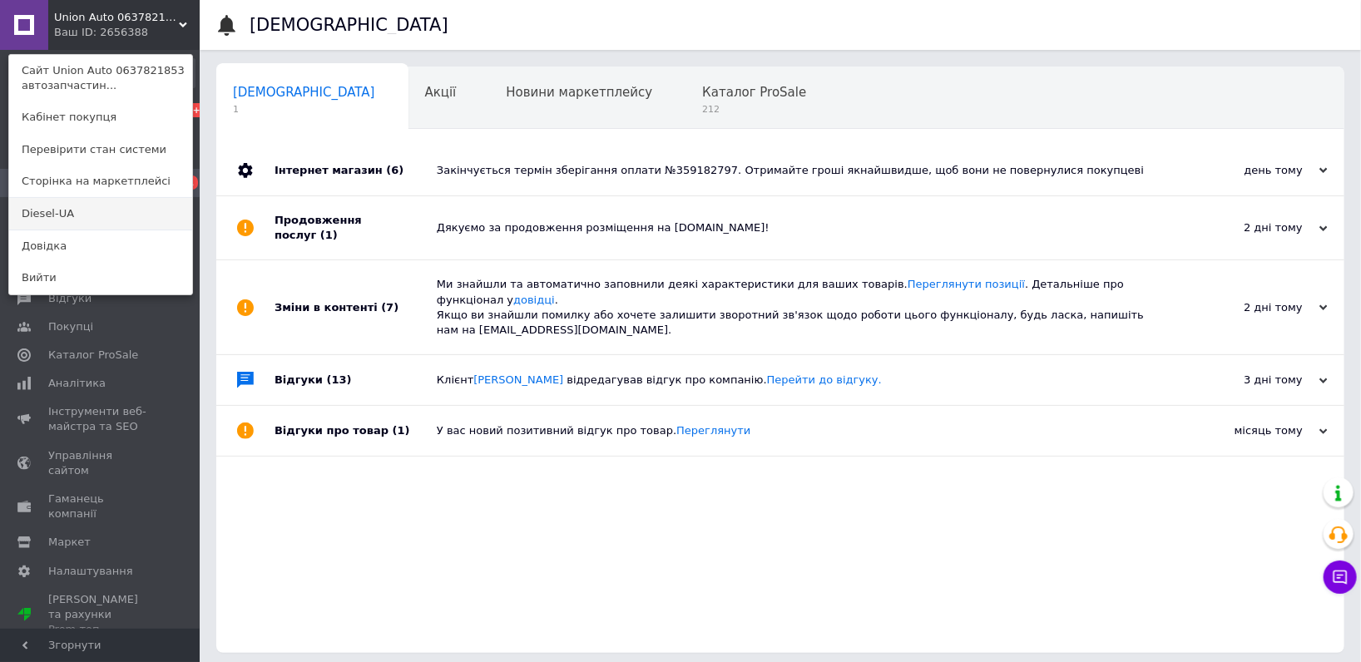
click at [113, 200] on link "Diesel-UA" at bounding box center [100, 214] width 183 height 32
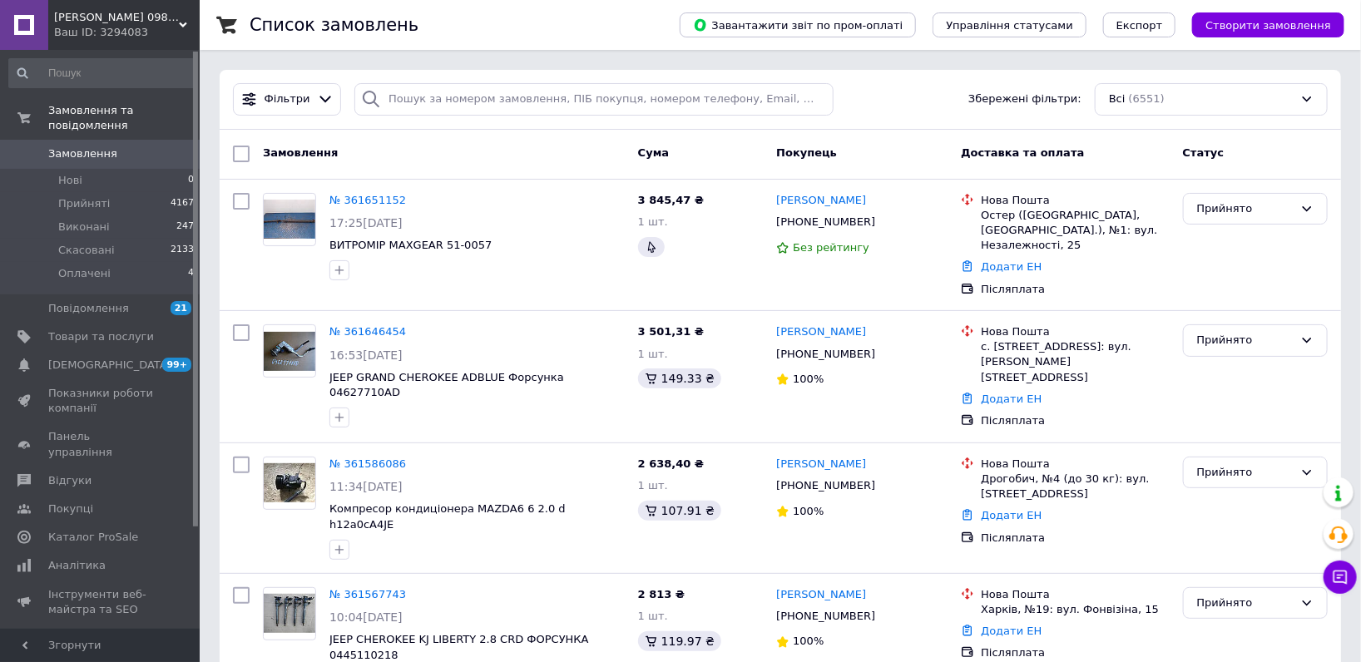
click at [66, 33] on div "Ваш ID: 3294083" at bounding box center [127, 32] width 146 height 15
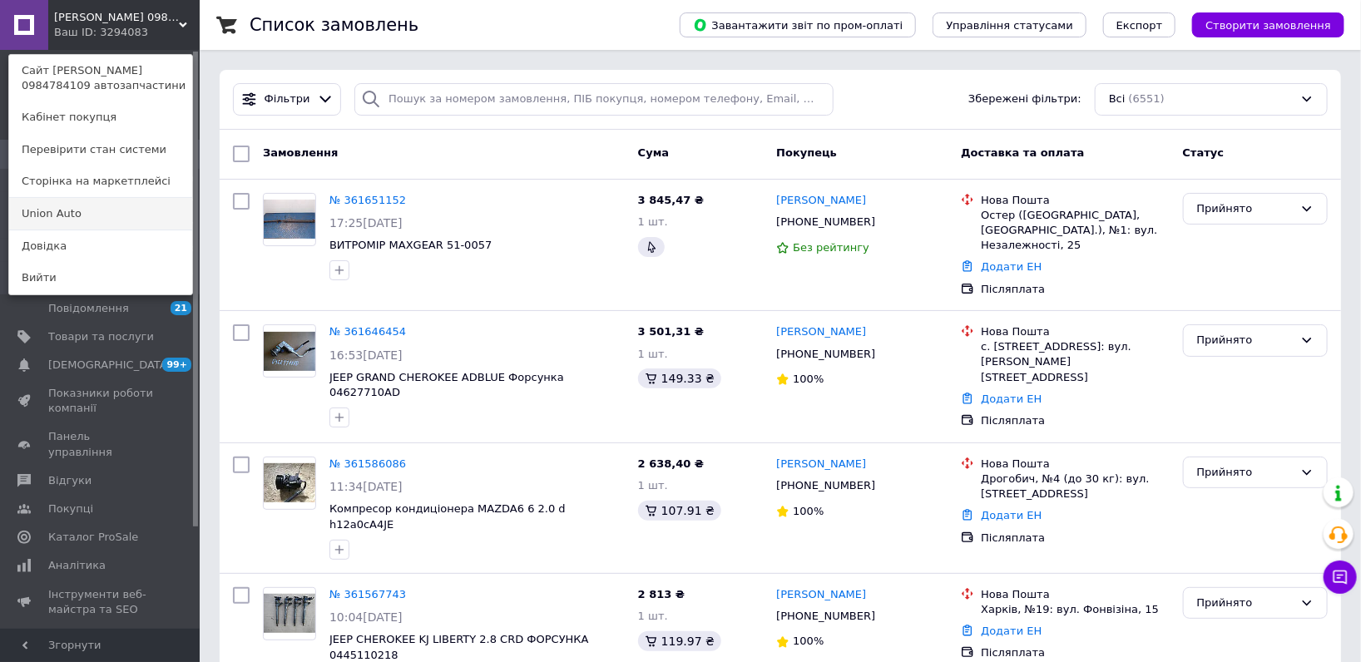
click at [64, 221] on link "Union Аuto" at bounding box center [100, 214] width 183 height 32
